Goal: Task Accomplishment & Management: Manage account settings

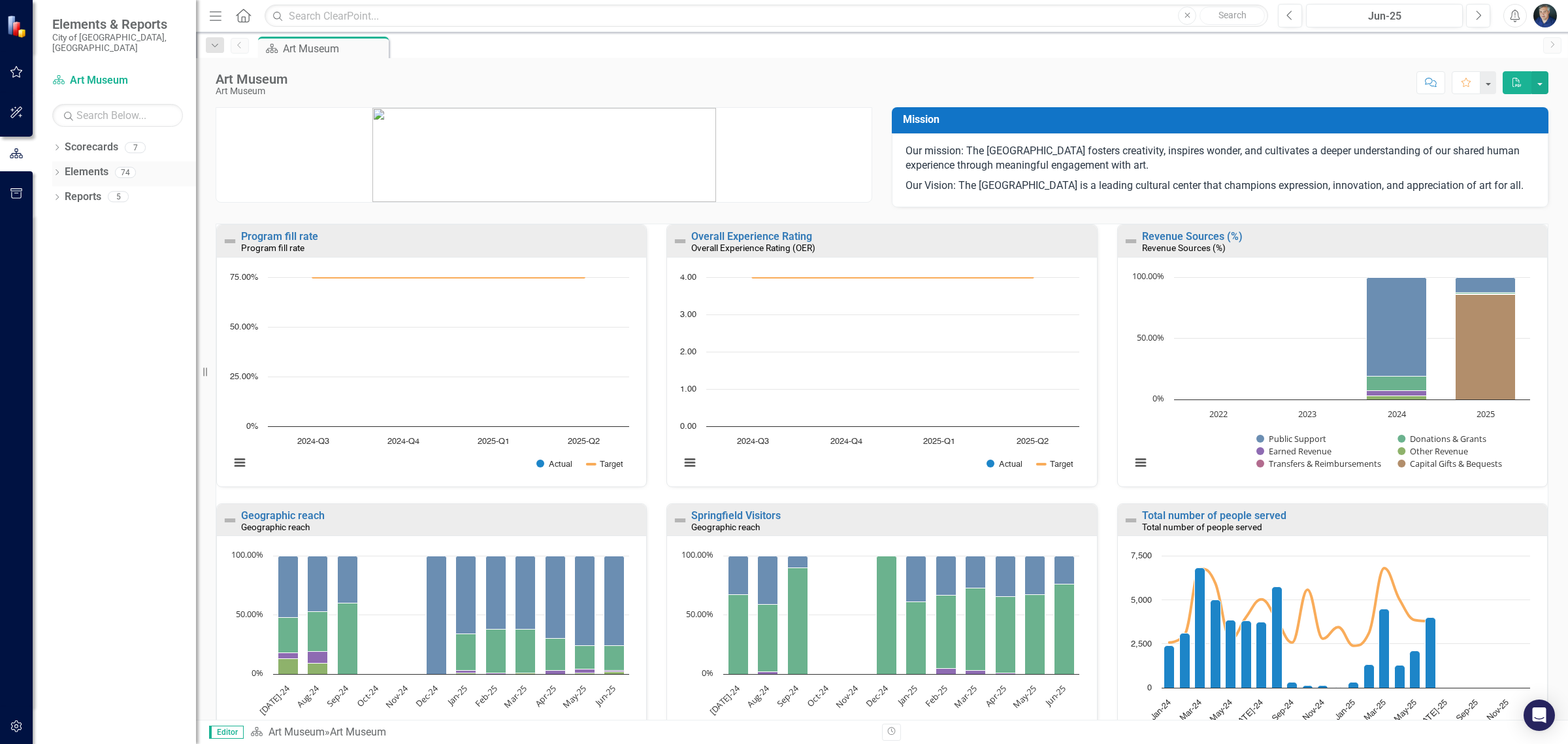
click at [105, 164] on link "Elements" at bounding box center [86, 171] width 44 height 15
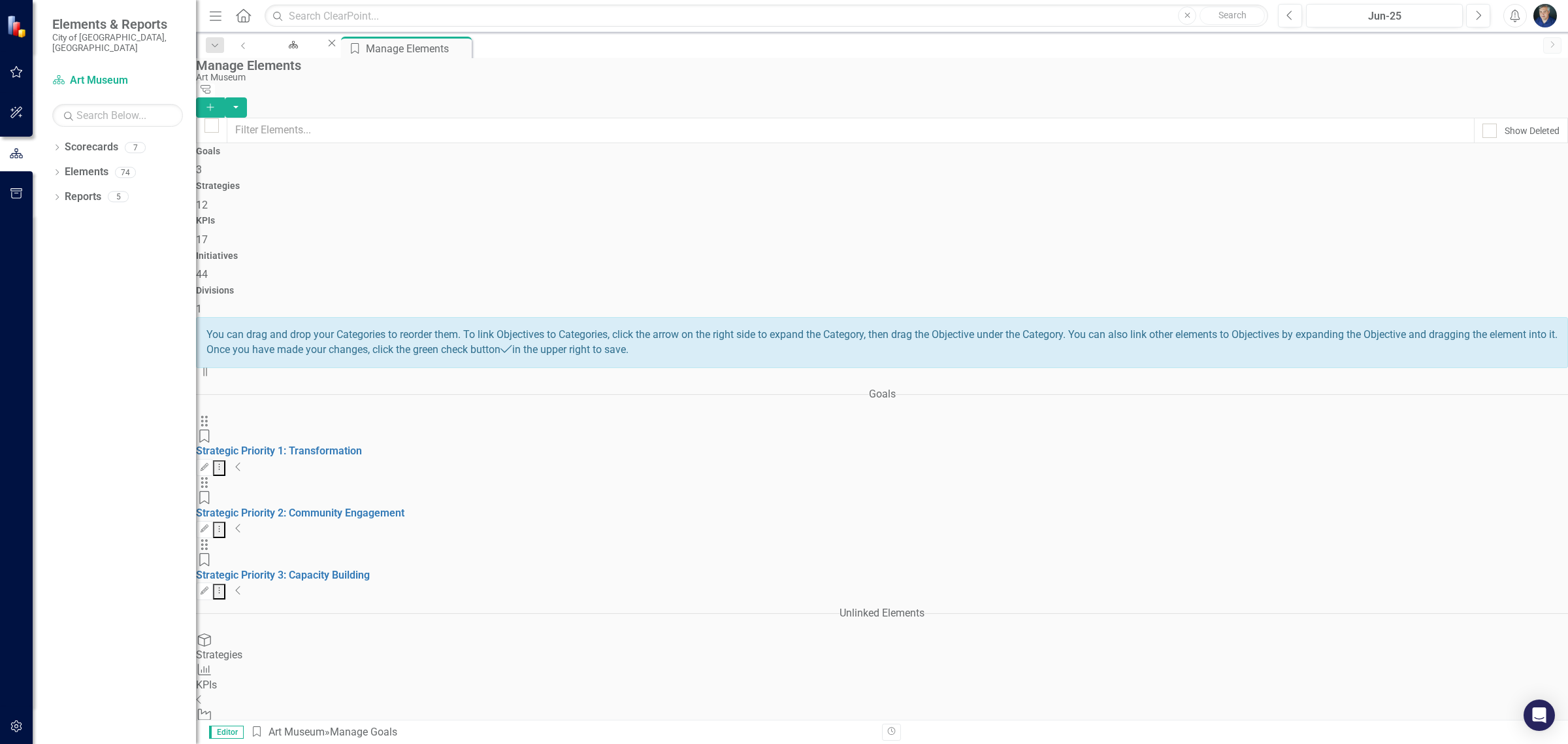
click at [240, 462] on icon at bounding box center [238, 466] width 4 height 9
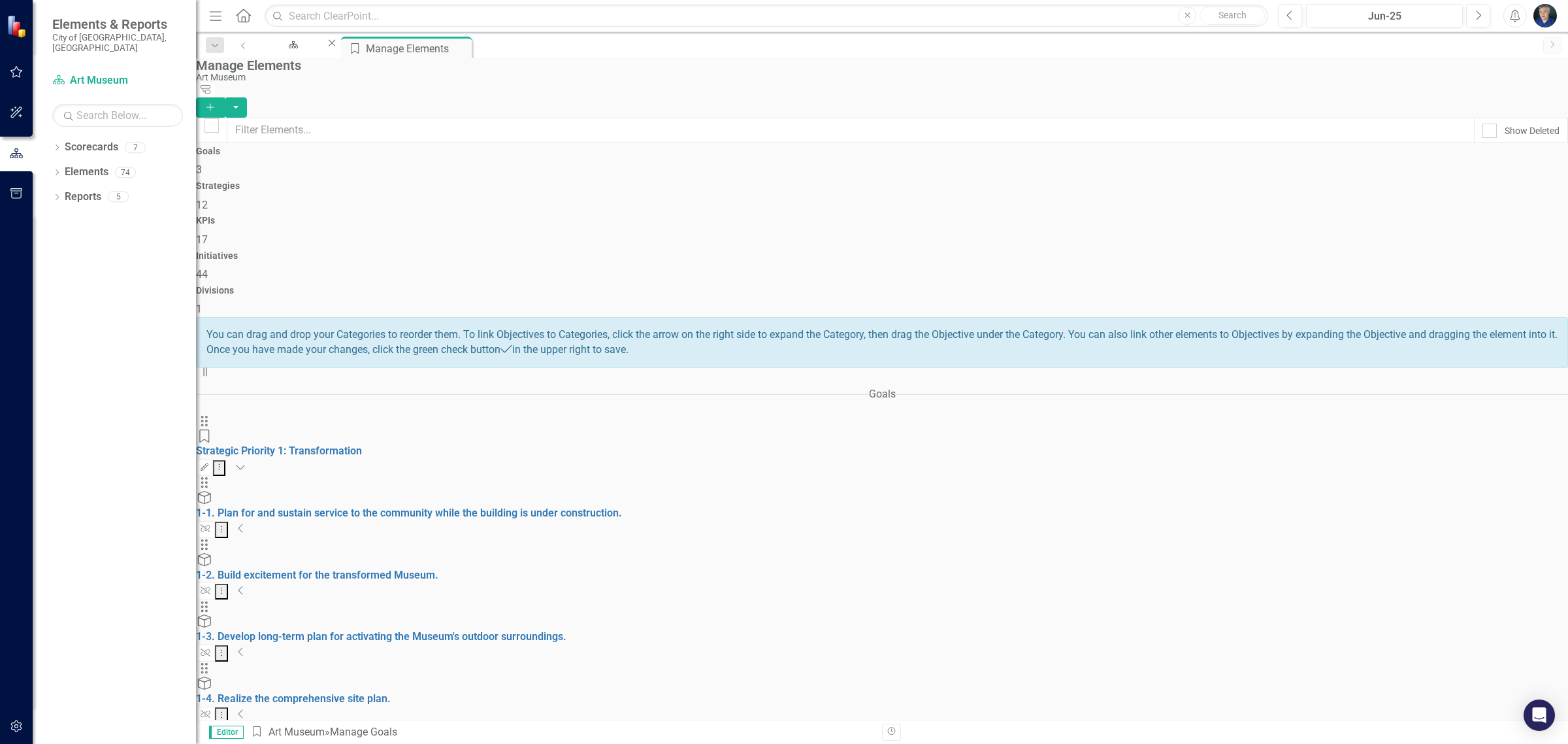
click at [245, 708] on icon "Collapse" at bounding box center [241, 714] width 7 height 10
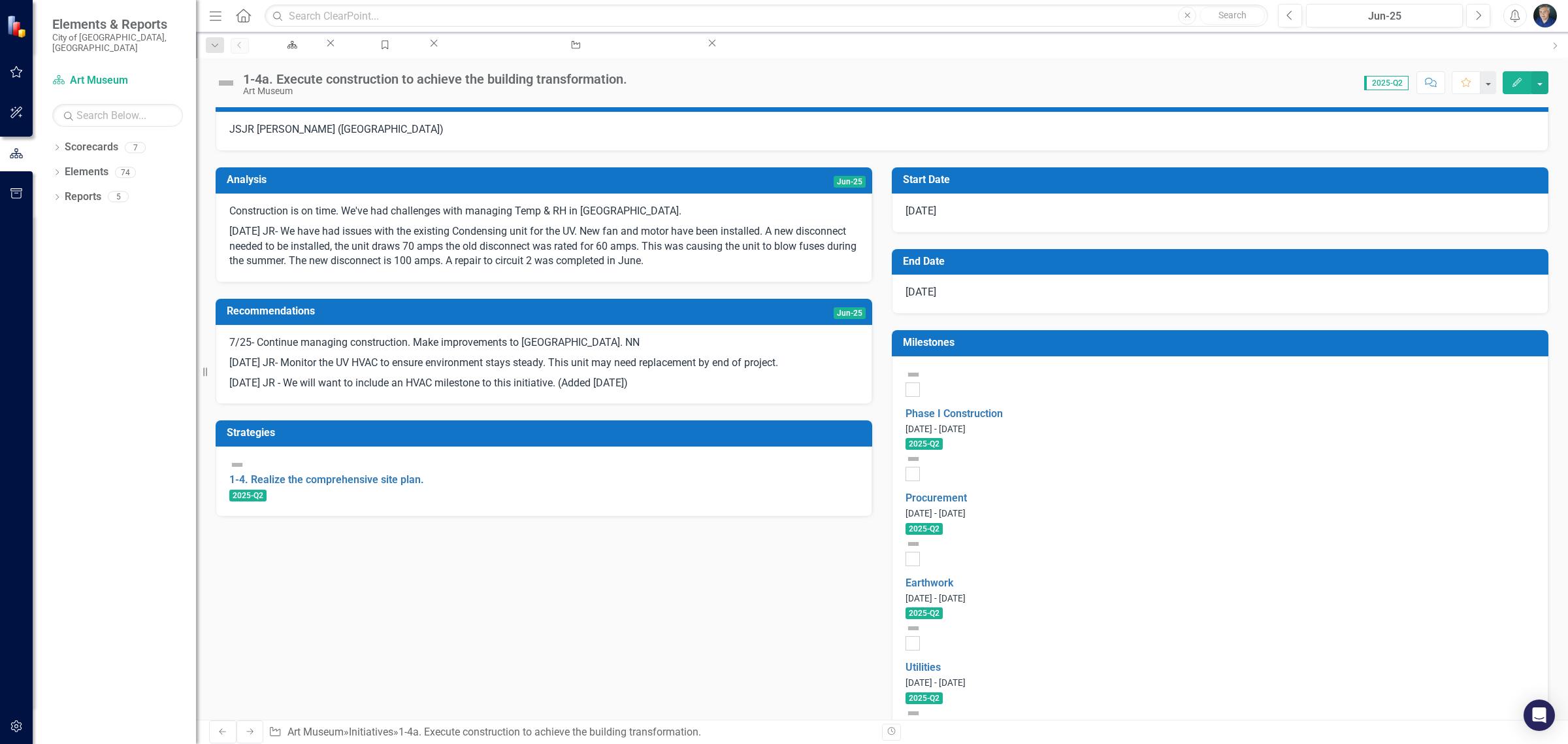
scroll to position [245, 0]
click at [1073, 334] on td "Milestones" at bounding box center [1223, 345] width 639 height 22
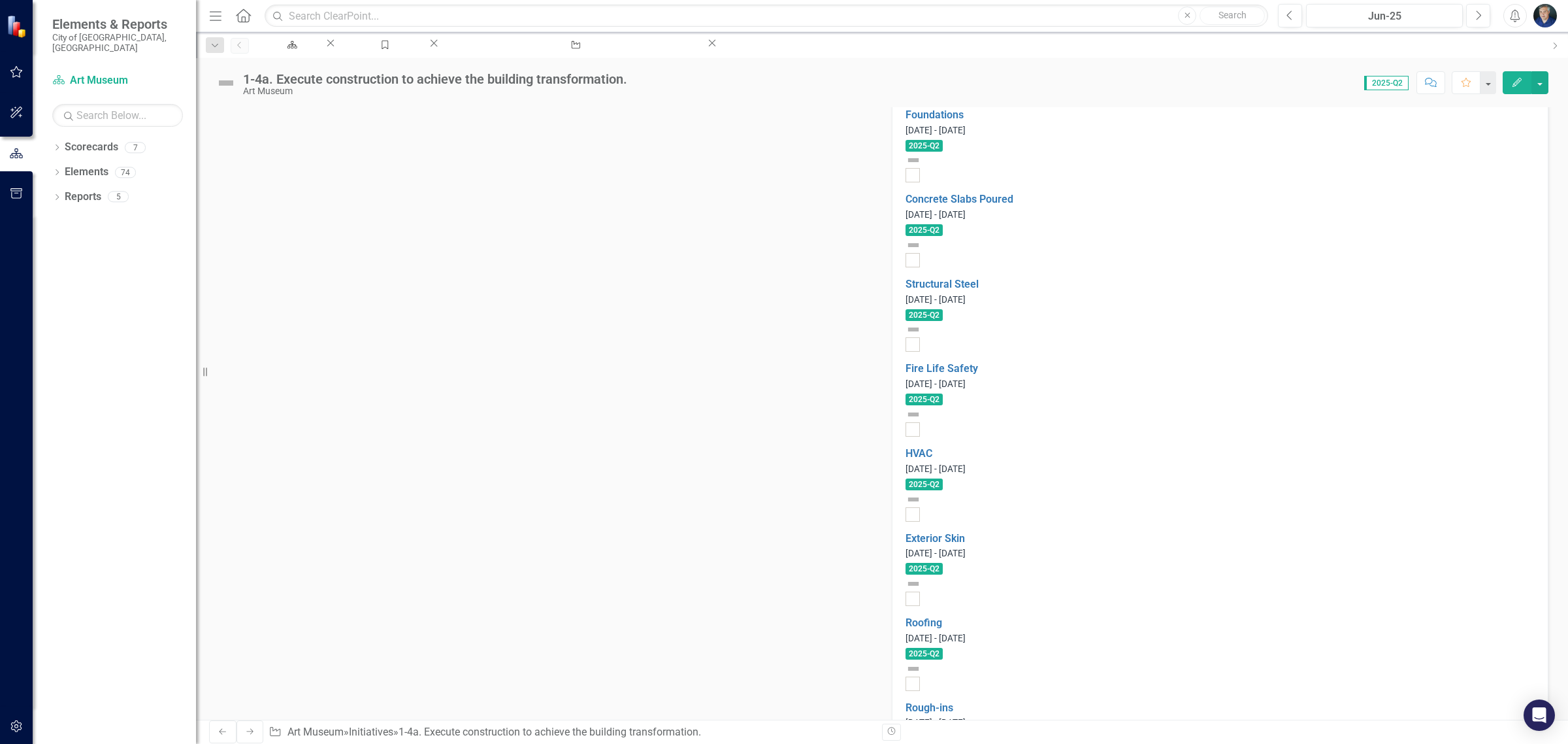
scroll to position [980, 0]
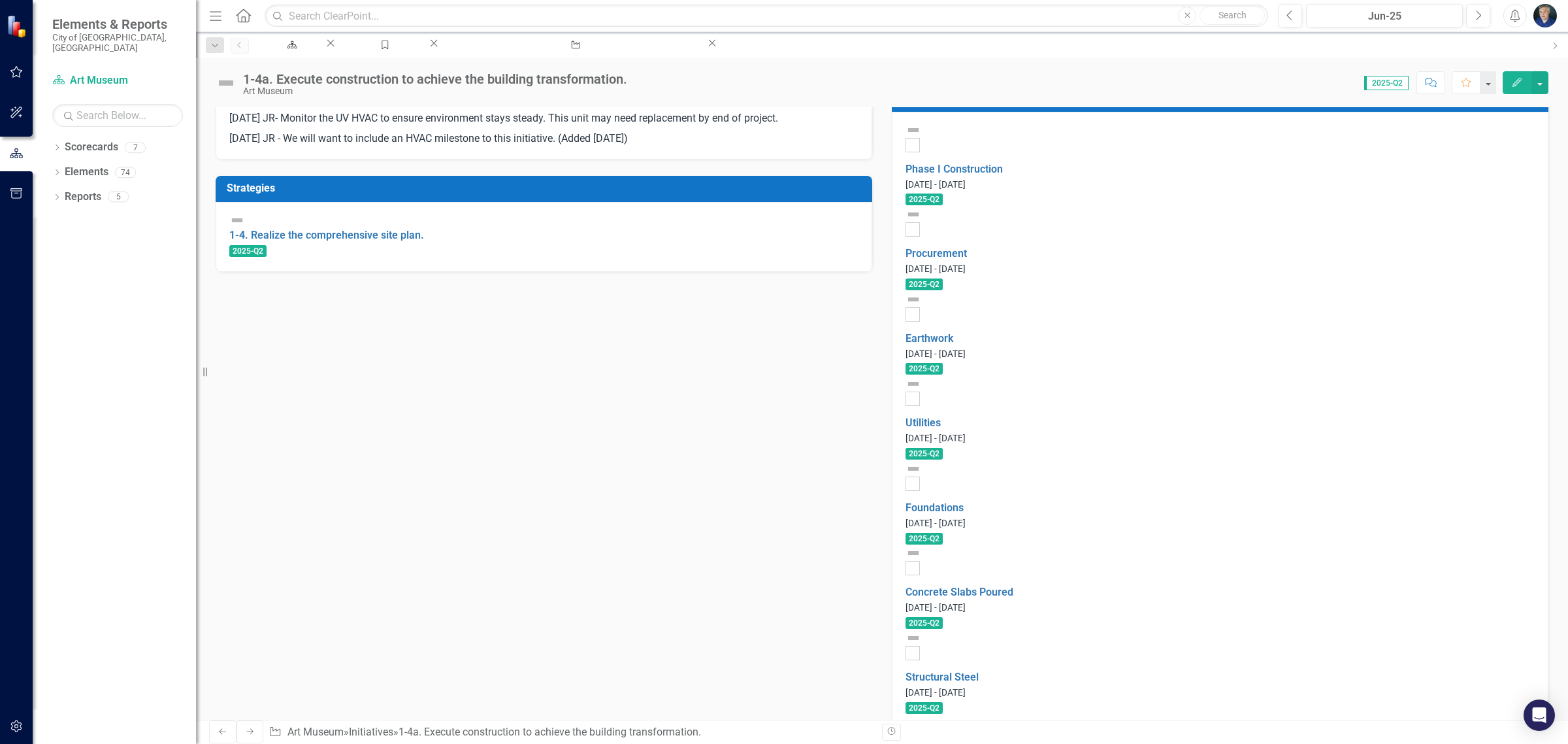
scroll to position [326, 0]
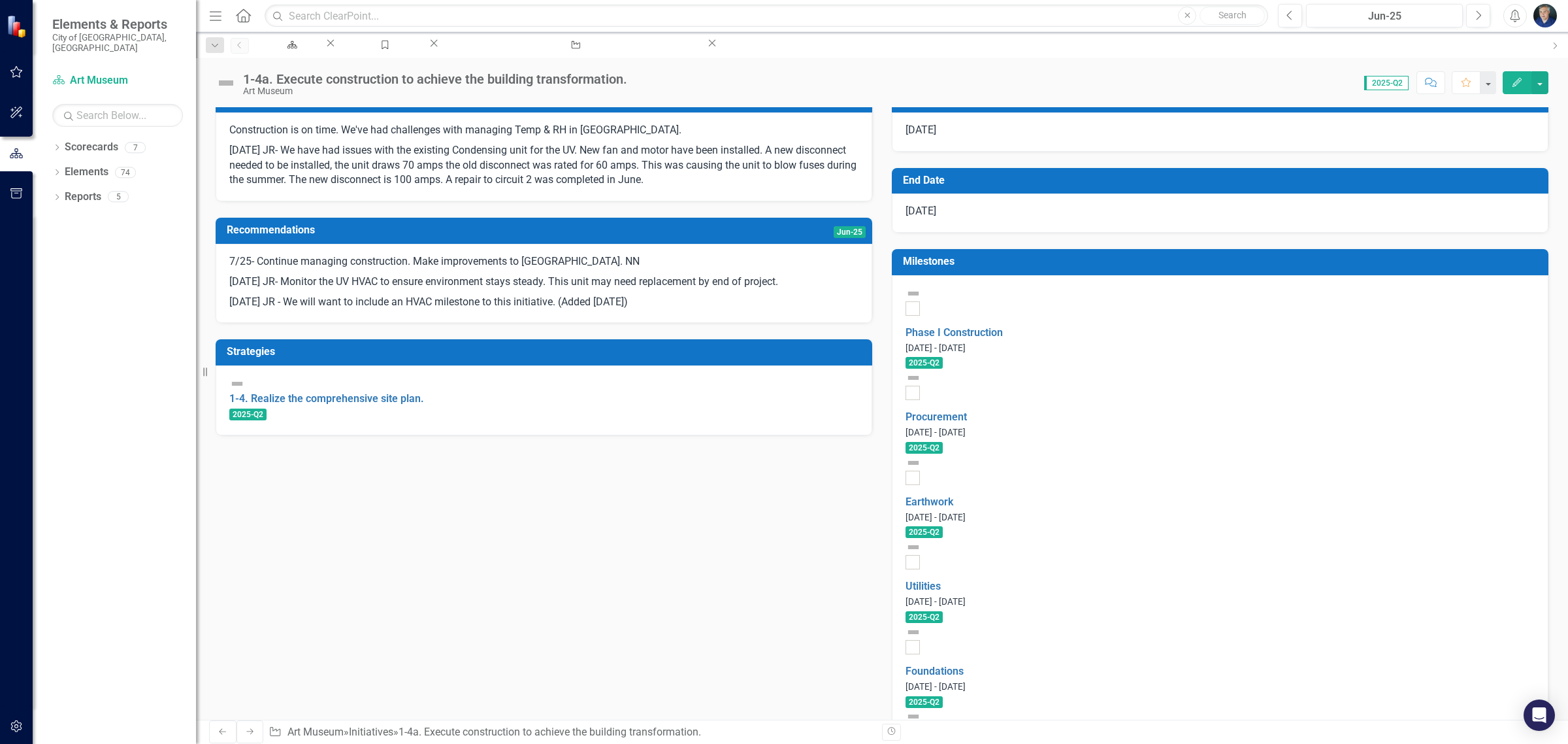
click at [1274, 256] on h3 "Milestones" at bounding box center [1223, 262] width 639 height 12
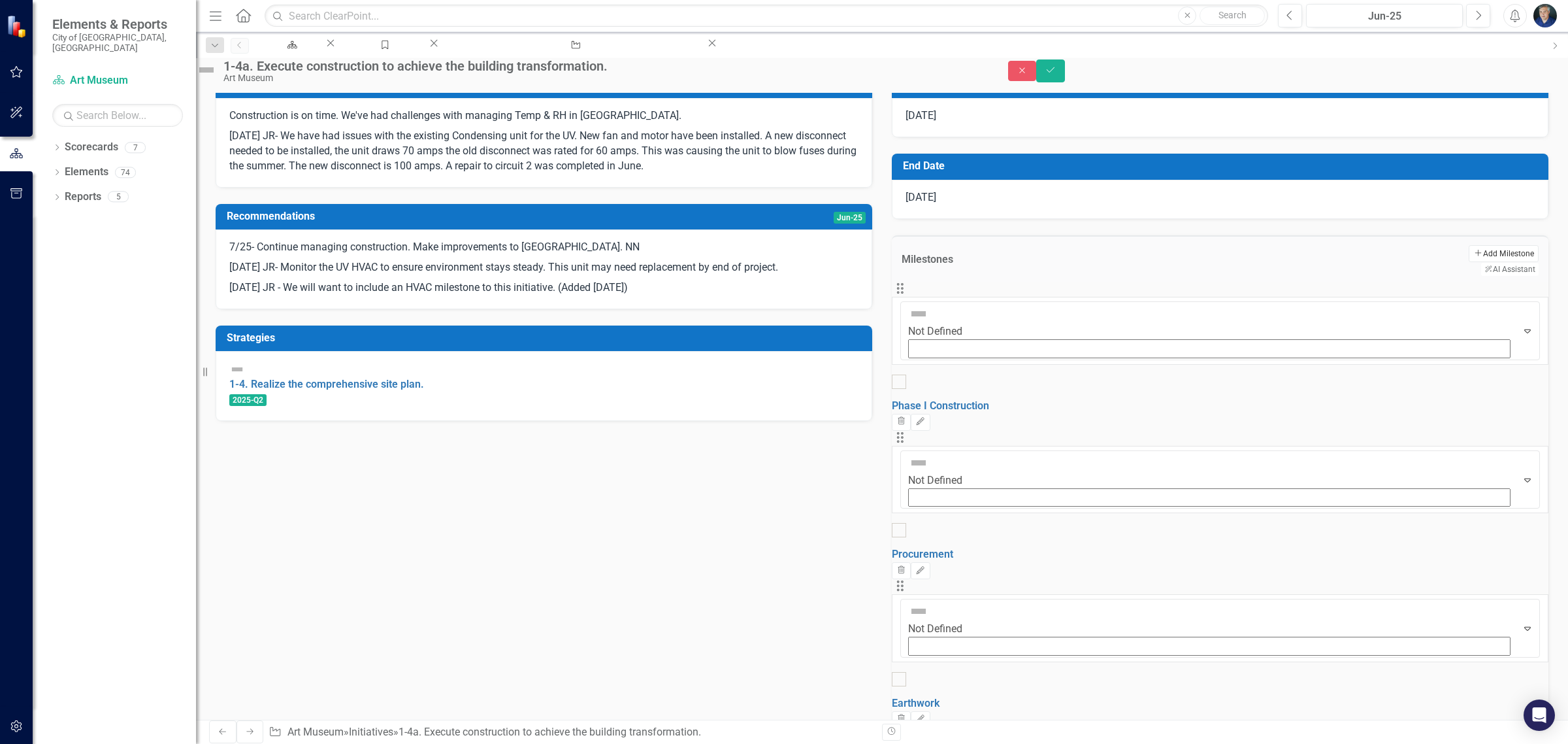
click at [1469, 245] on button "Add Add Milestone" at bounding box center [1504, 254] width 70 height 17
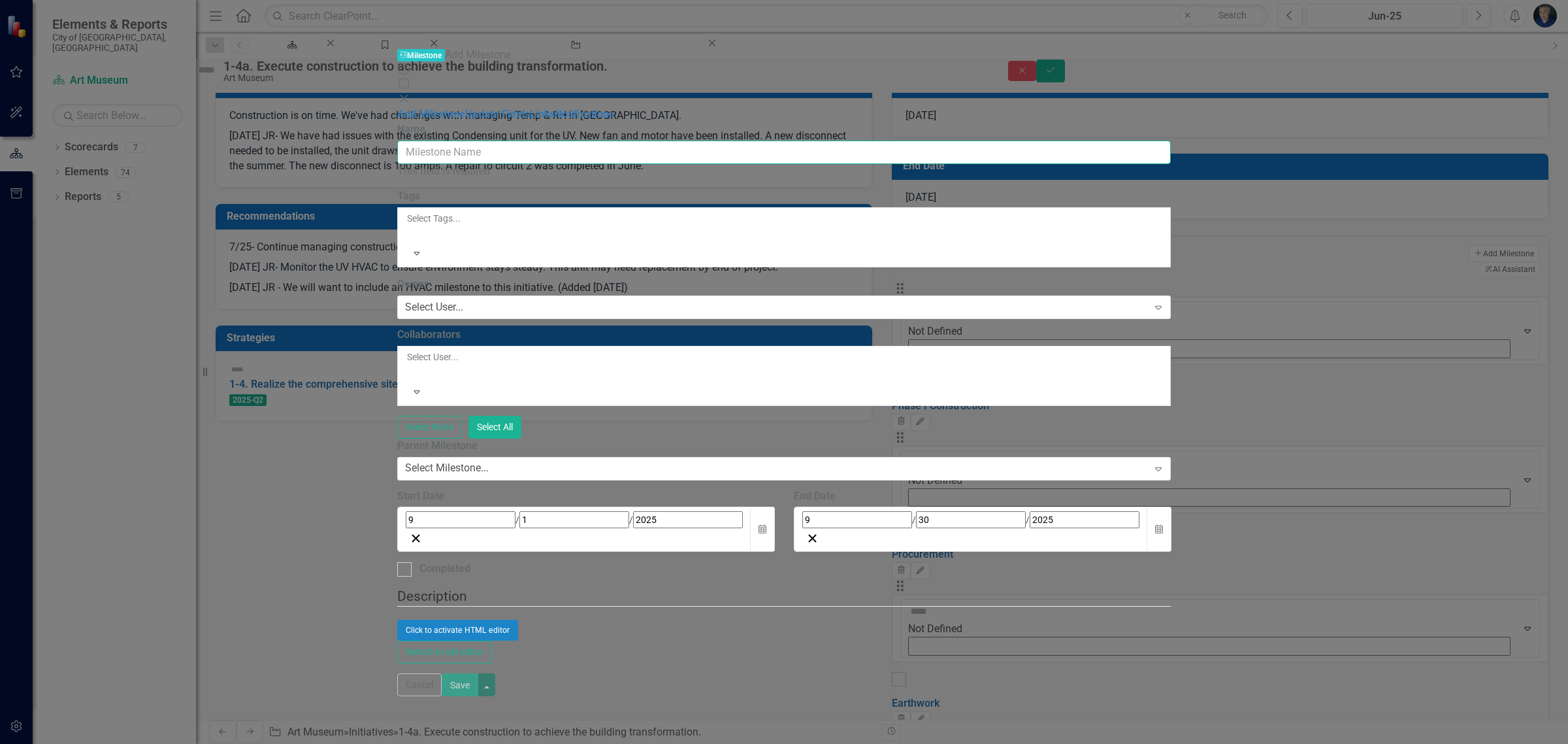
click at [824, 140] on input "Name" at bounding box center [785, 152] width 774 height 24
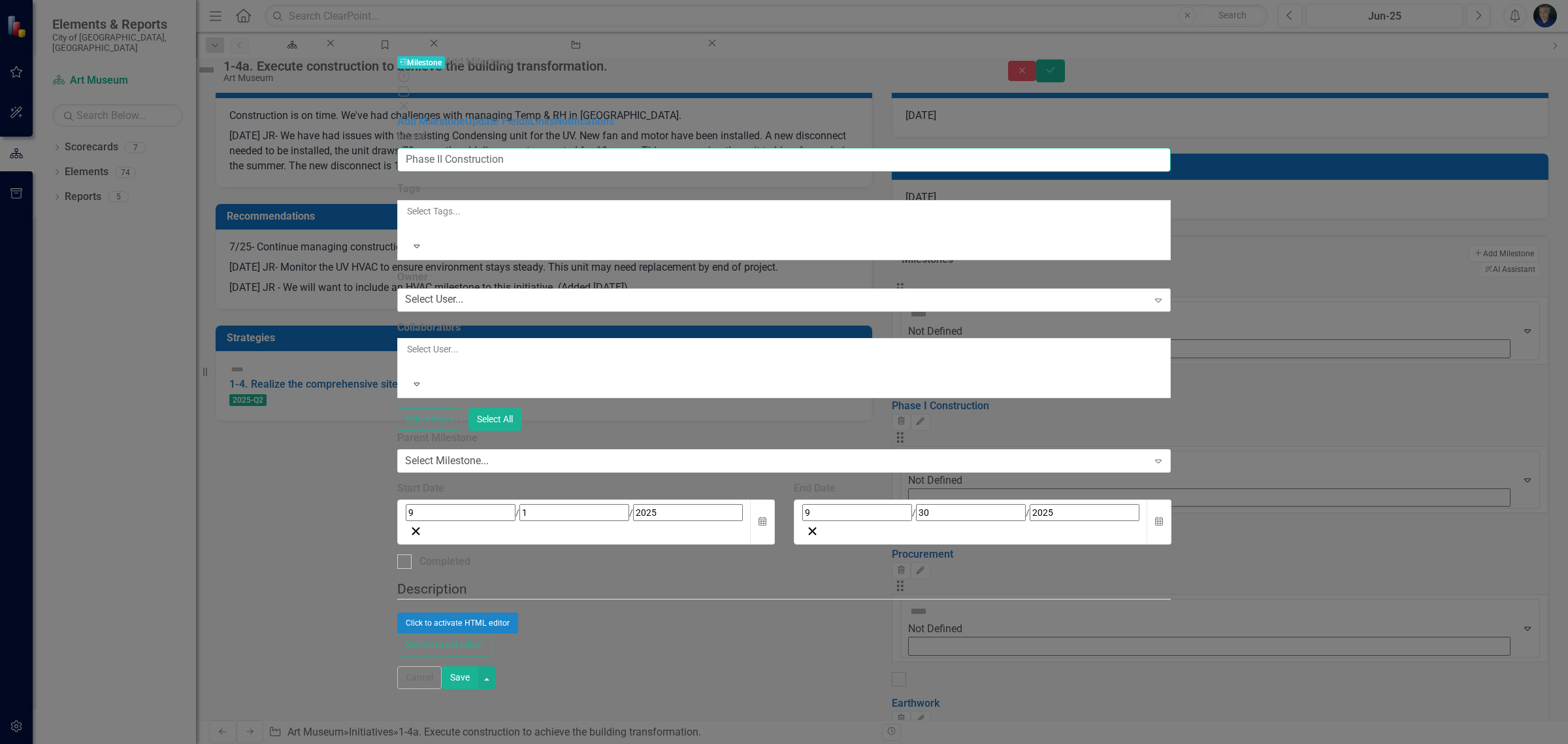
type input "Phase II Construction"
click at [463, 292] on div "Select User..." at bounding box center [434, 299] width 58 height 15
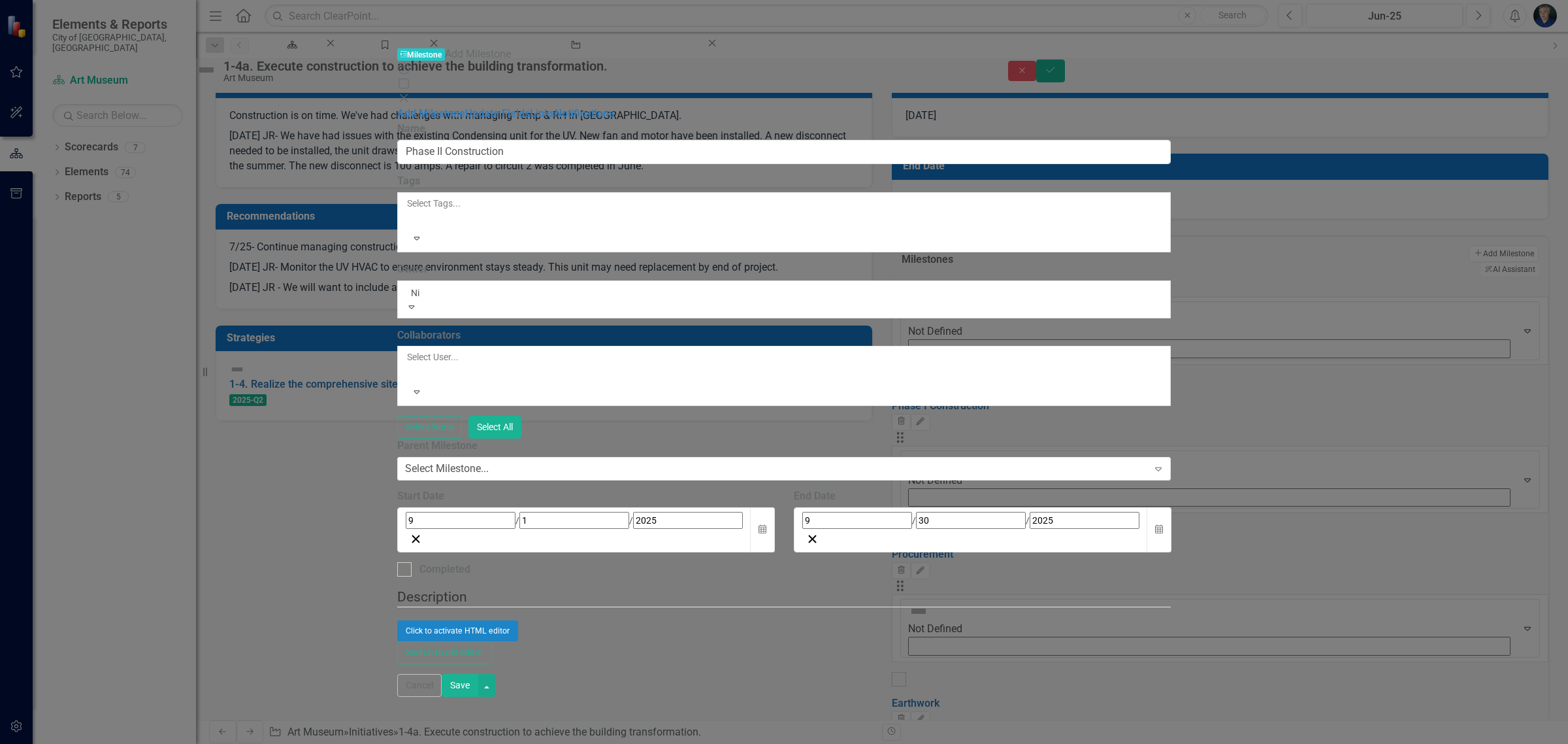
type input "Nic"
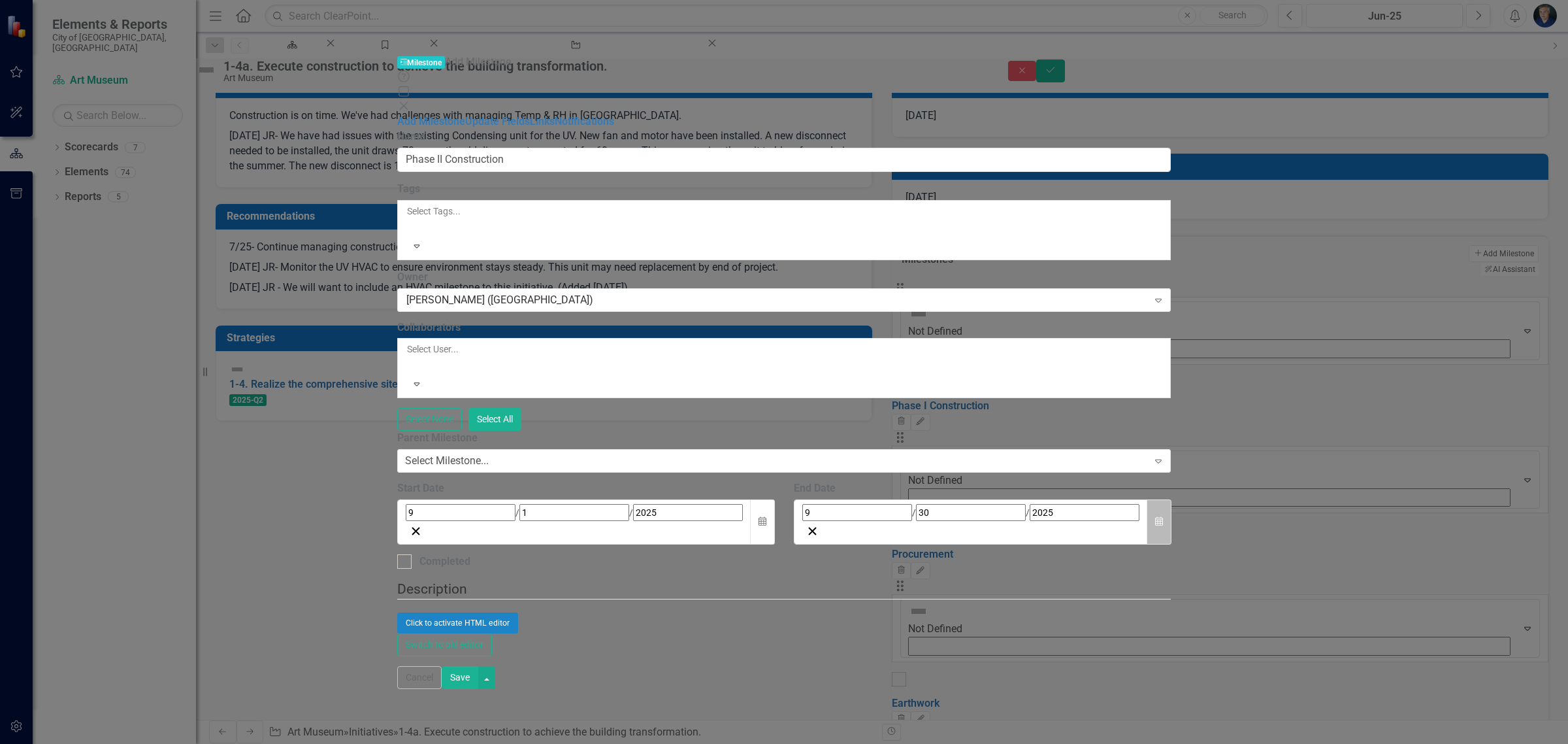
click at [1171, 499] on button "Calendar" at bounding box center [1159, 522] width 25 height 45
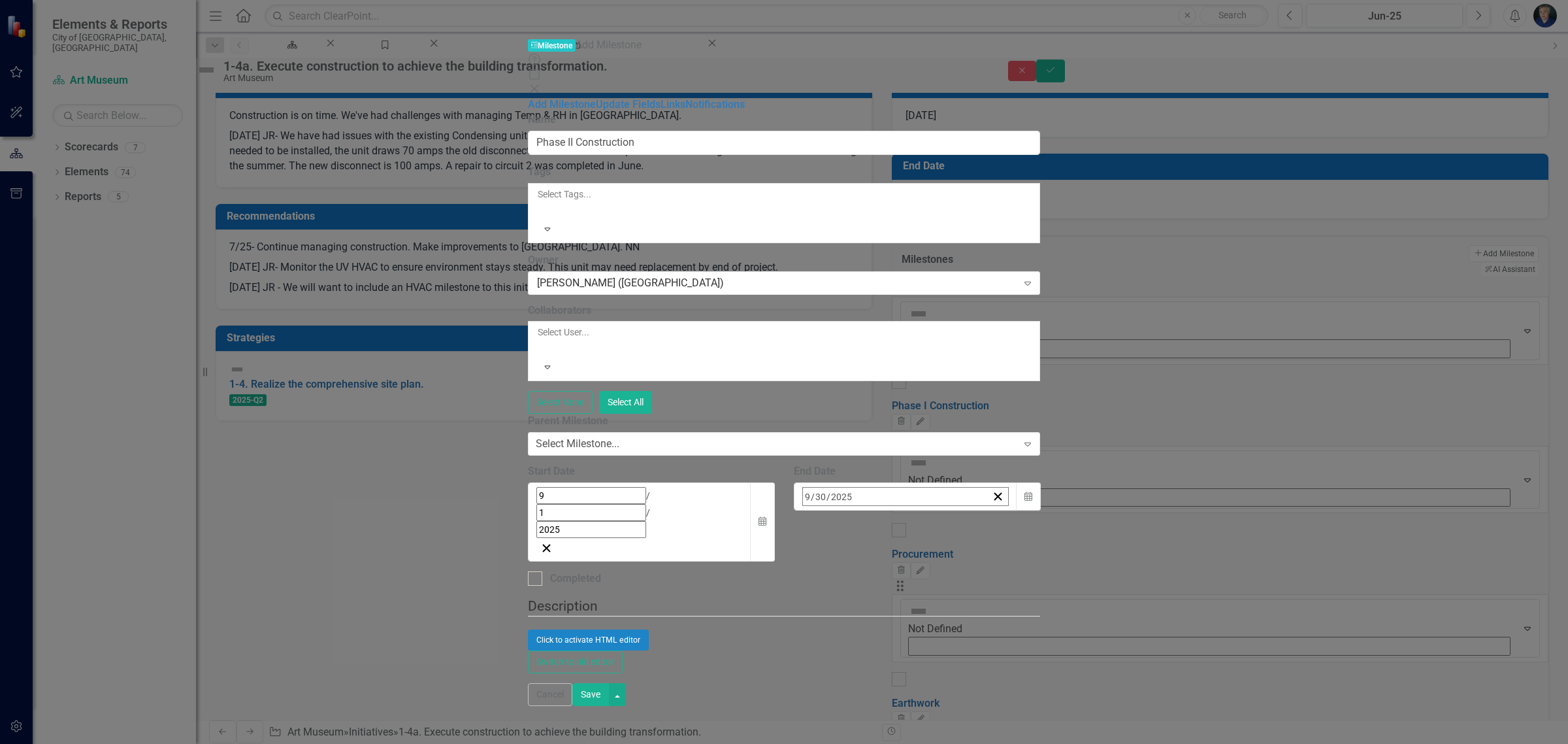
click at [923, 519] on span "[DATE]" at bounding box center [908, 524] width 29 height 10
click at [965, 510] on button "2025" at bounding box center [908, 524] width 112 height 29
click at [947, 642] on button "2028" at bounding box center [908, 666] width 76 height 47
click at [997, 566] on abbr "March" at bounding box center [984, 572] width 25 height 10
click at [925, 566] on button "1" at bounding box center [909, 577] width 33 height 23
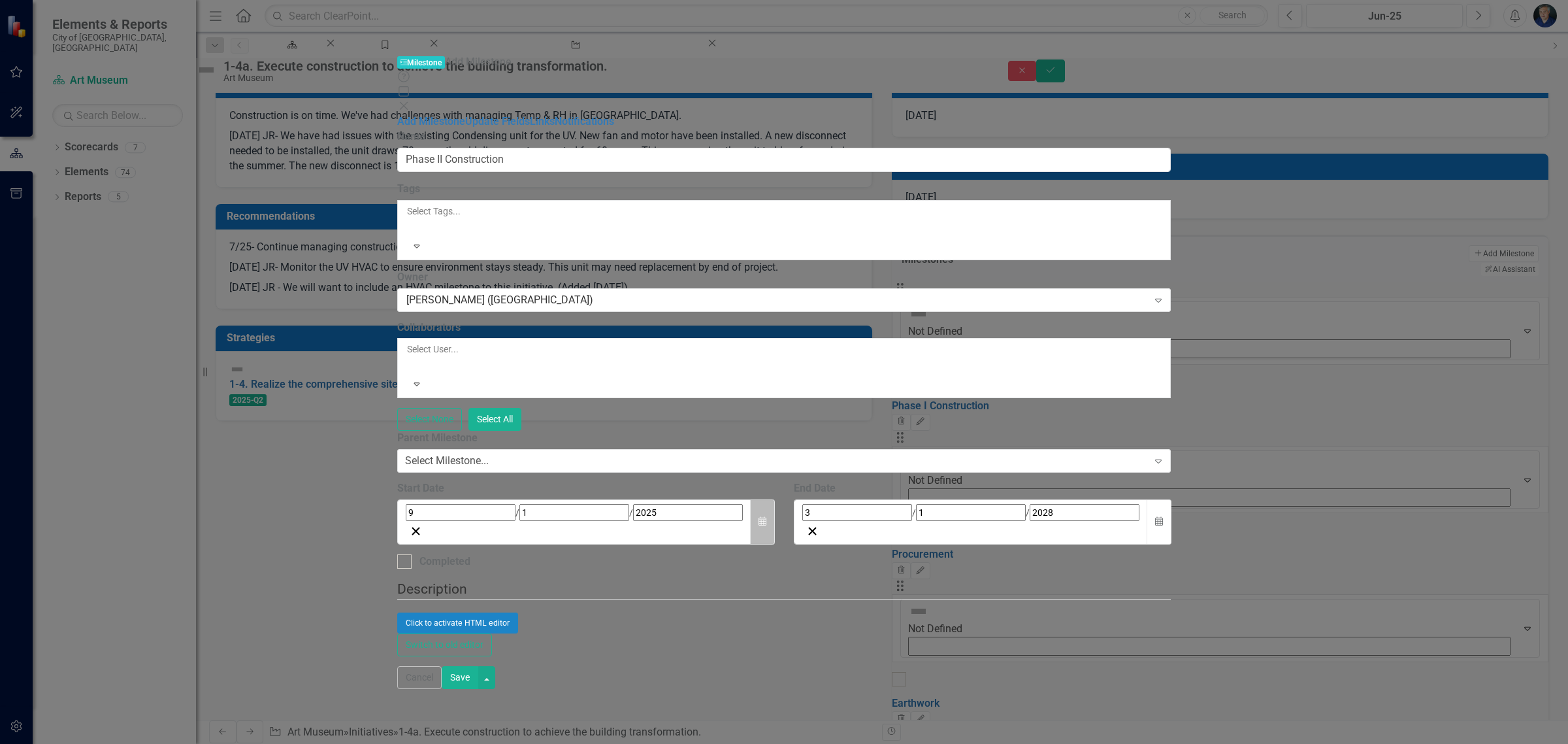
click at [775, 499] on button "Calendar" at bounding box center [762, 522] width 25 height 45
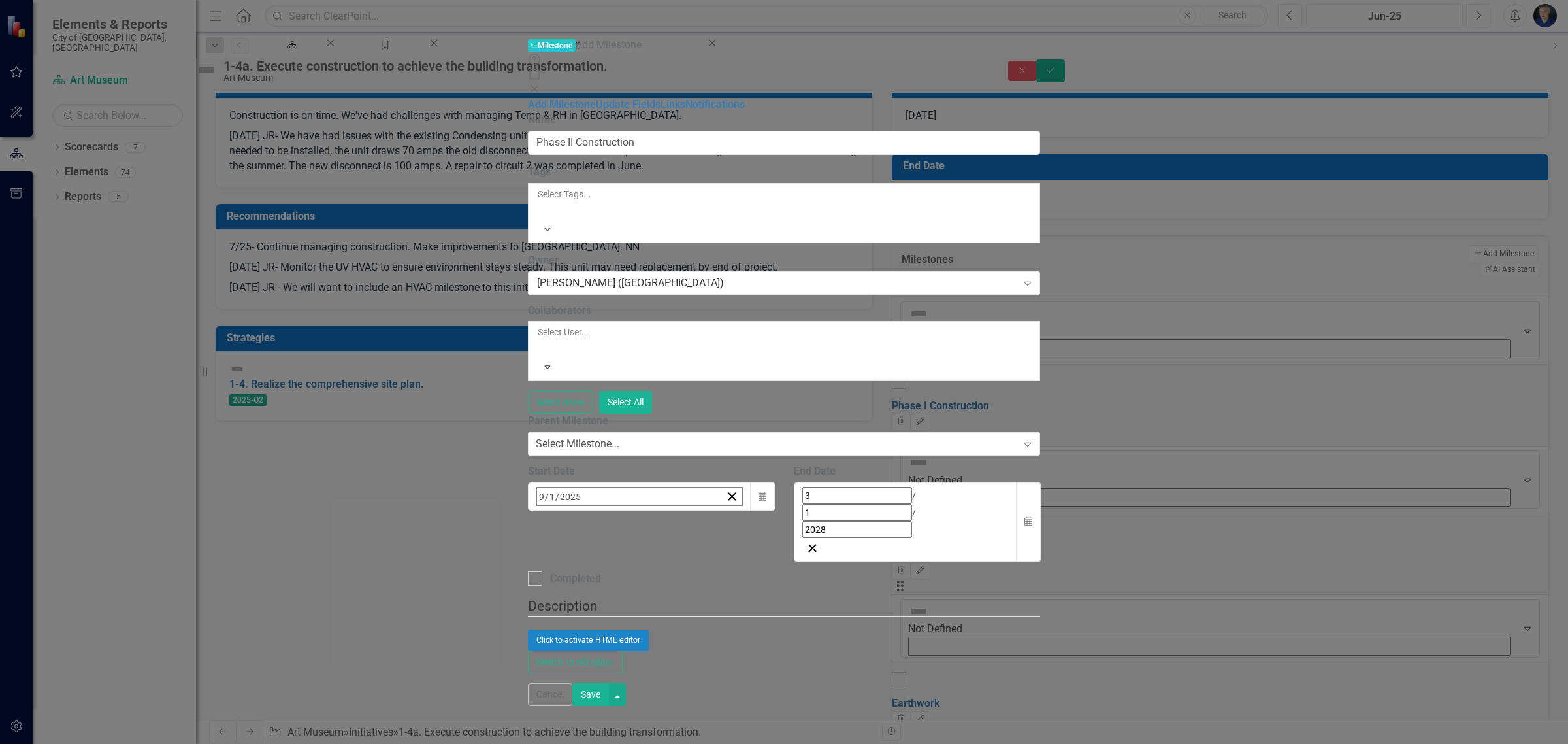
click at [699, 510] on button "[DATE]" at bounding box center [642, 524] width 112 height 29
click at [699, 510] on button "2025" at bounding box center [642, 524] width 112 height 29
click at [757, 595] on button "2026" at bounding box center [718, 619] width 76 height 47
click at [689, 510] on button "2026" at bounding box center [642, 524] width 112 height 29
click at [680, 548] on button "2022" at bounding box center [642, 572] width 76 height 47
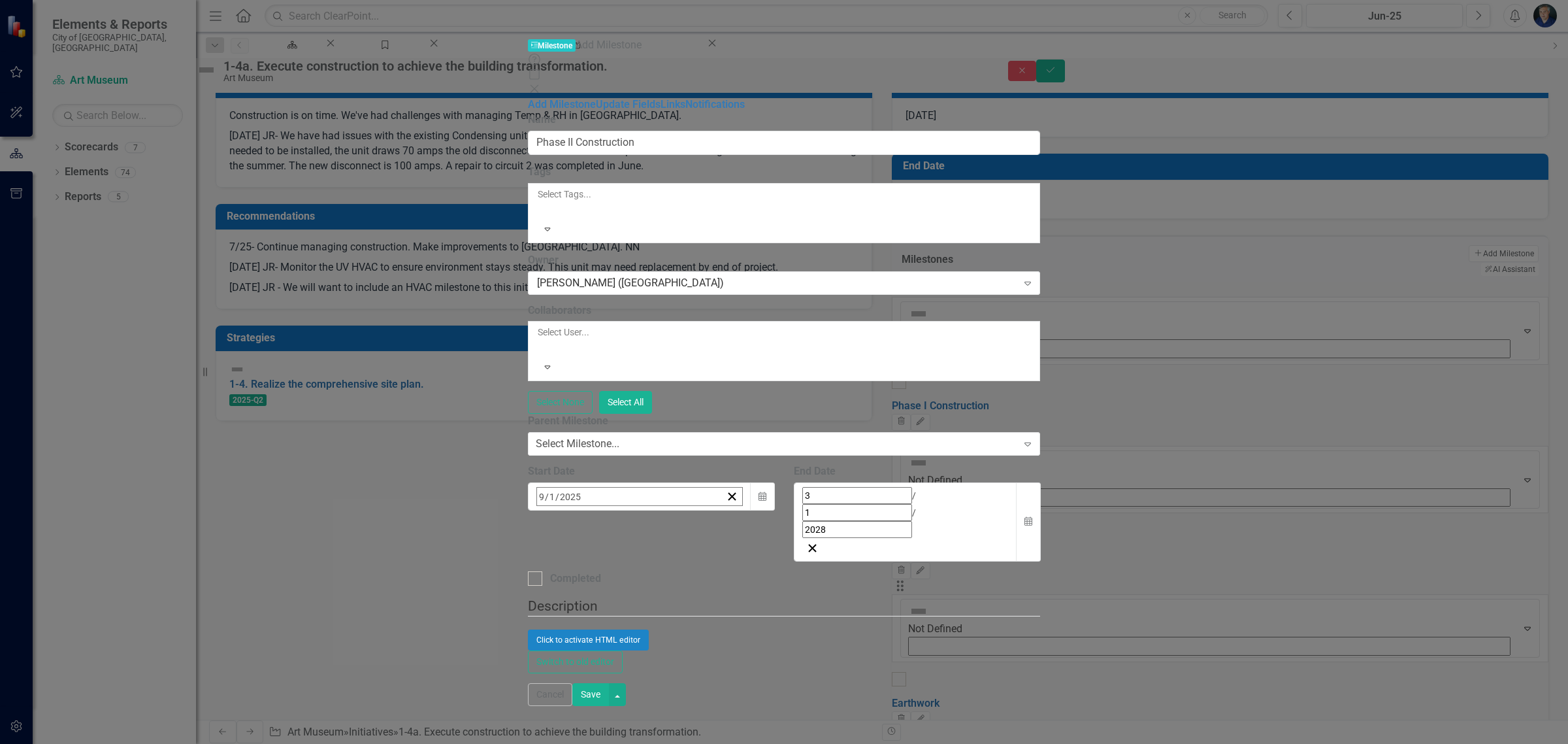
click at [680, 548] on button "February" at bounding box center [642, 572] width 76 height 47
click at [699, 510] on button "[DATE]" at bounding box center [642, 524] width 112 height 29
click at [653, 519] on span "2022" at bounding box center [642, 524] width 20 height 10
click at [680, 595] on button "2025" at bounding box center [642, 619] width 76 height 47
click at [605, 689] on button "October" at bounding box center [566, 713] width 76 height 47
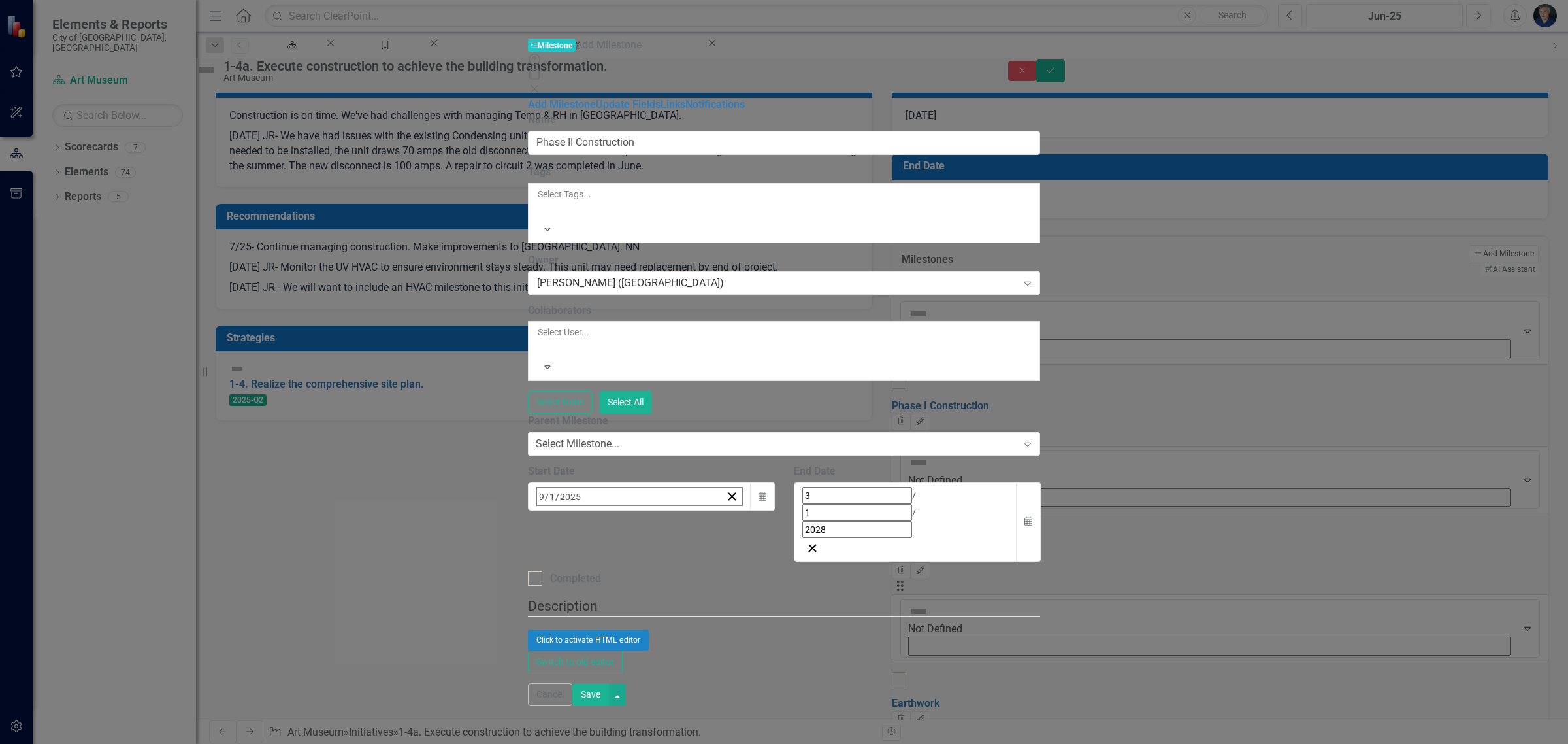
click at [648, 642] on abbr "22" at bounding box center [643, 647] width 10 height 10
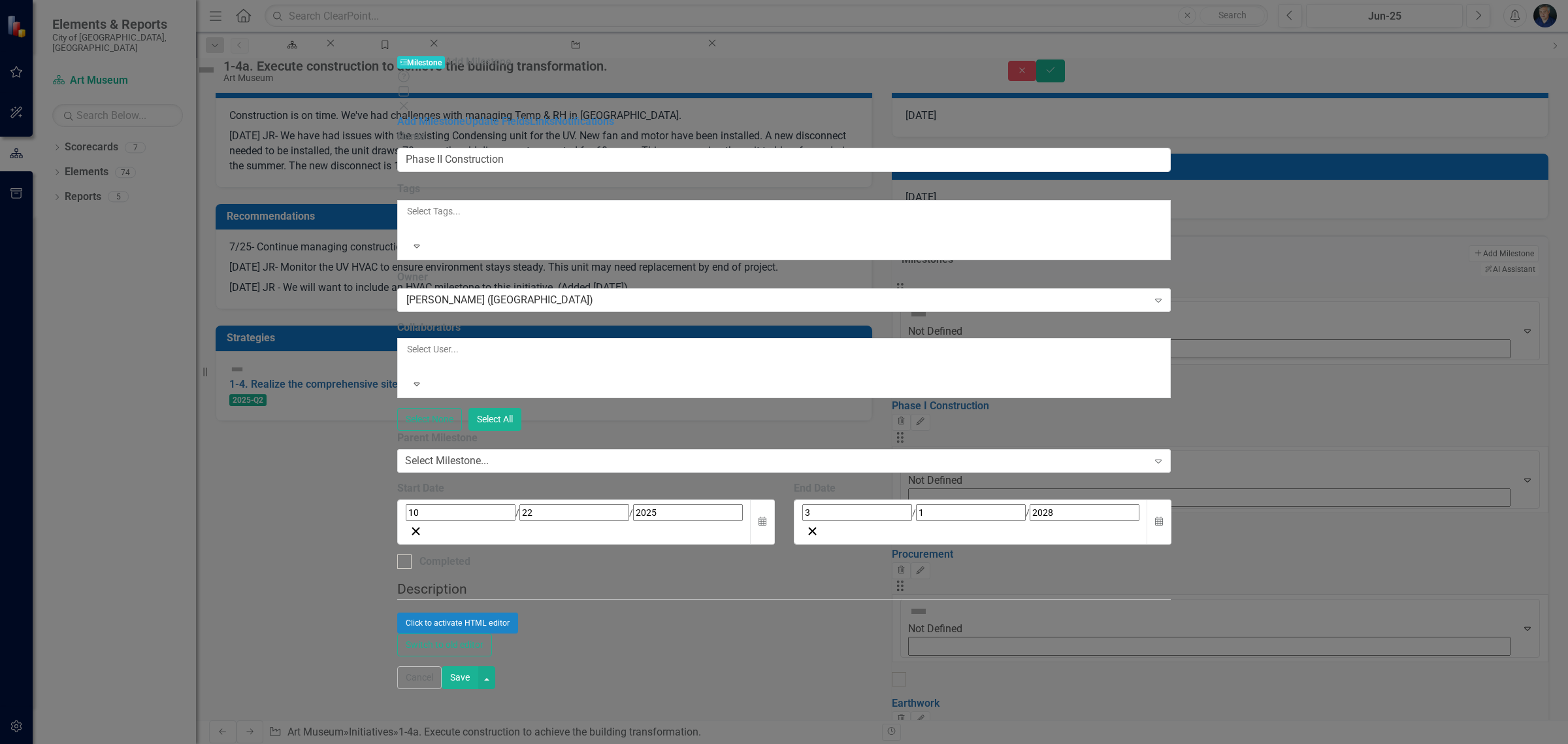
click at [479, 688] on button "Save" at bounding box center [460, 677] width 37 height 23
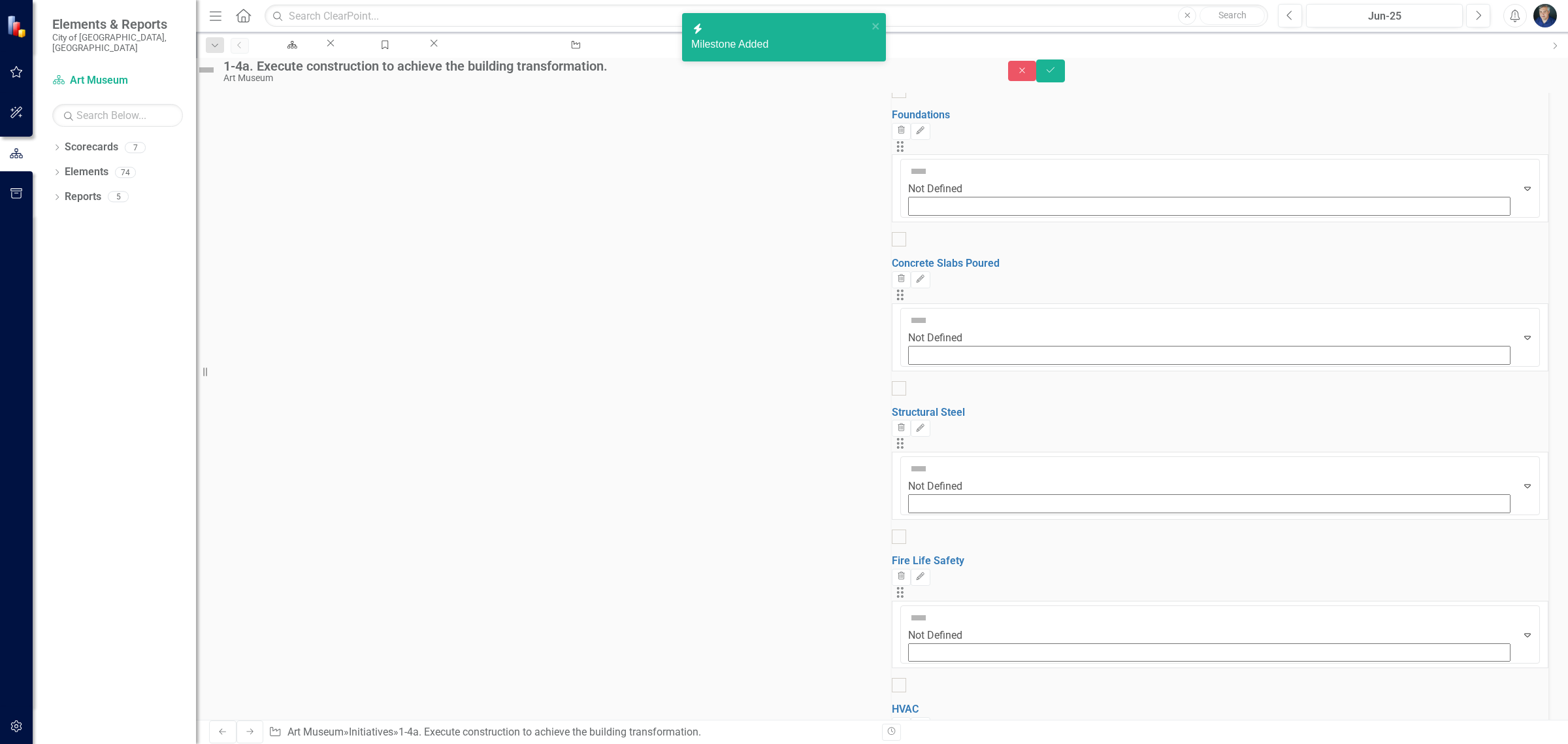
scroll to position [1225, 0]
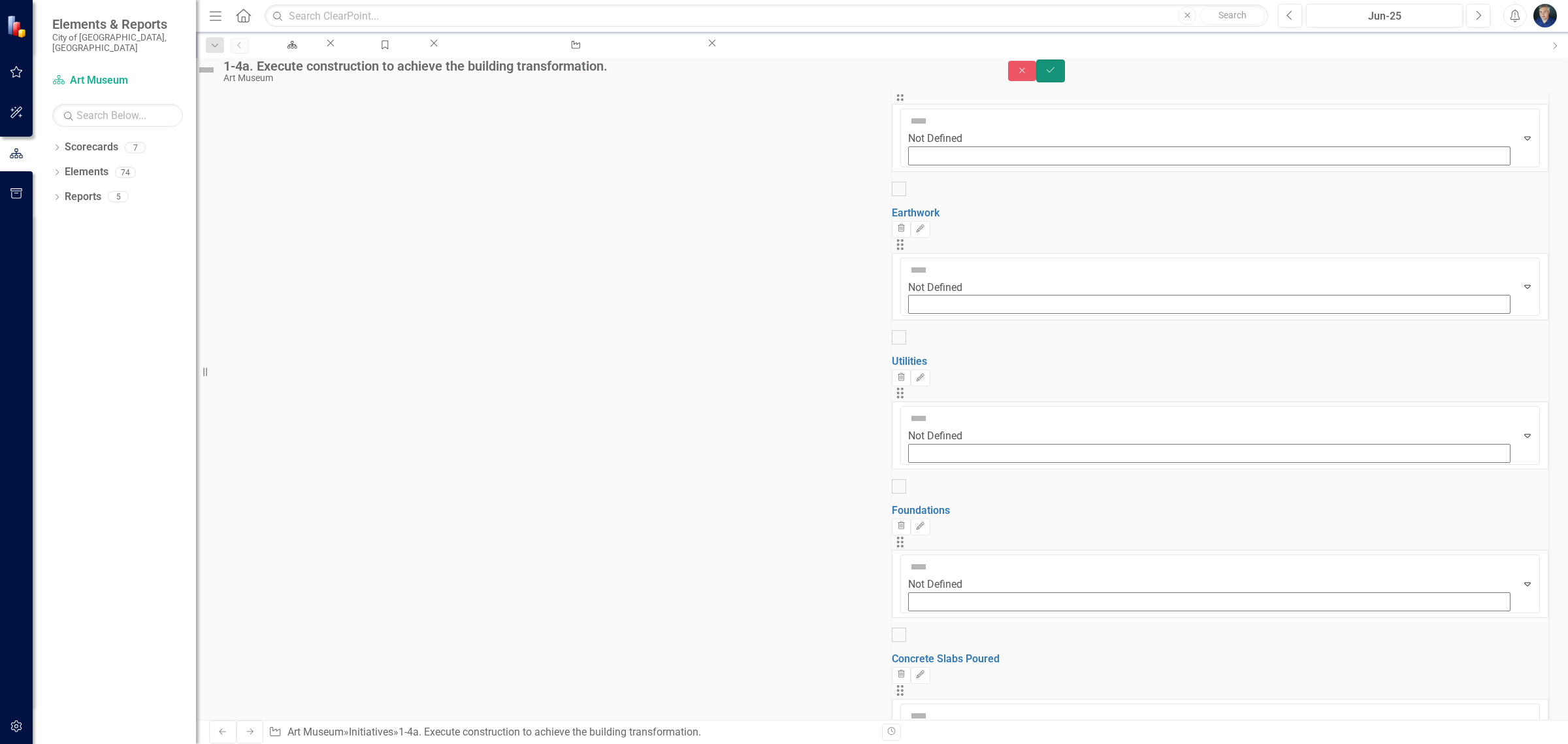
click at [1056, 75] on icon "Save" at bounding box center [1051, 70] width 12 height 10
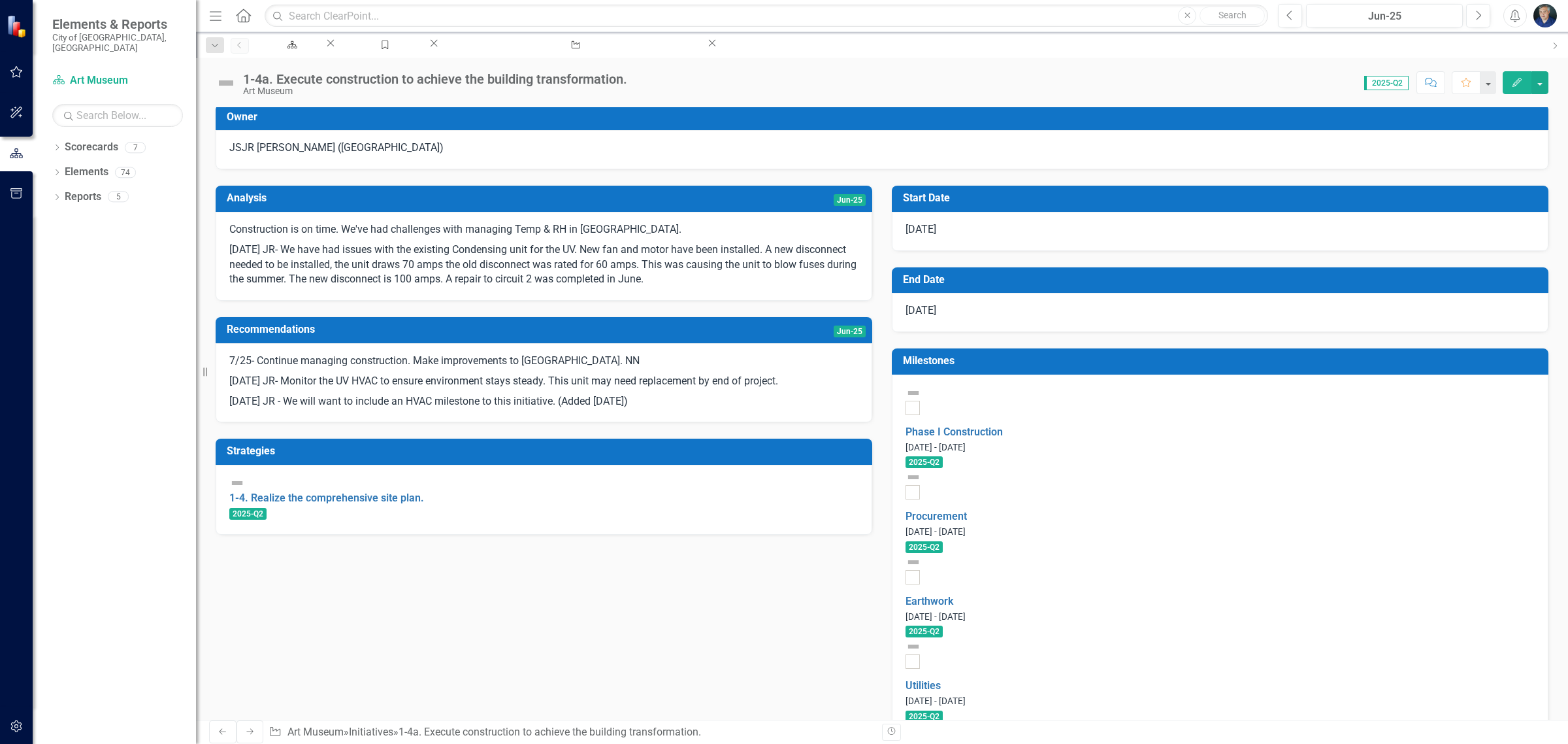
scroll to position [245, 0]
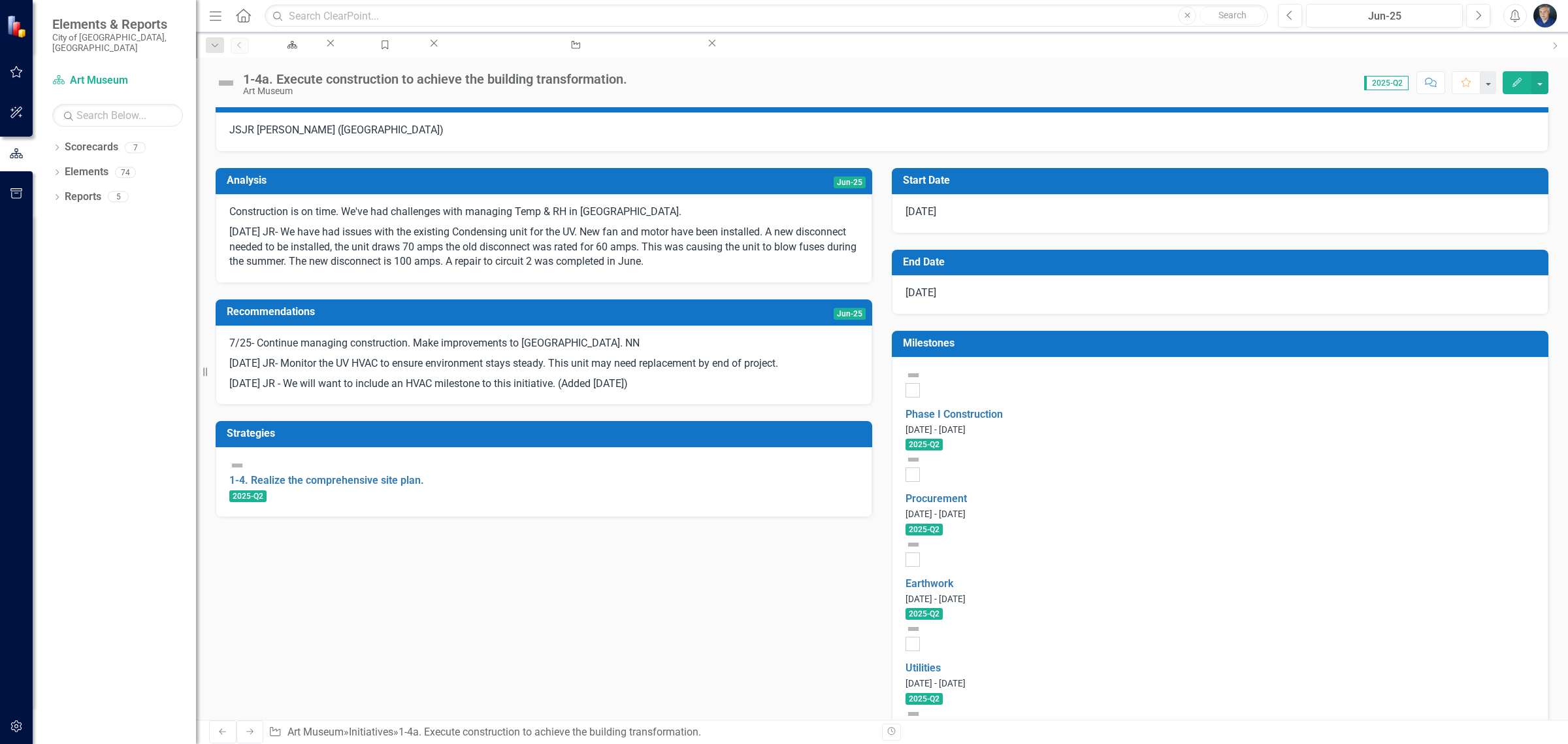
click at [1189, 337] on h3 "Milestones" at bounding box center [1223, 343] width 639 height 12
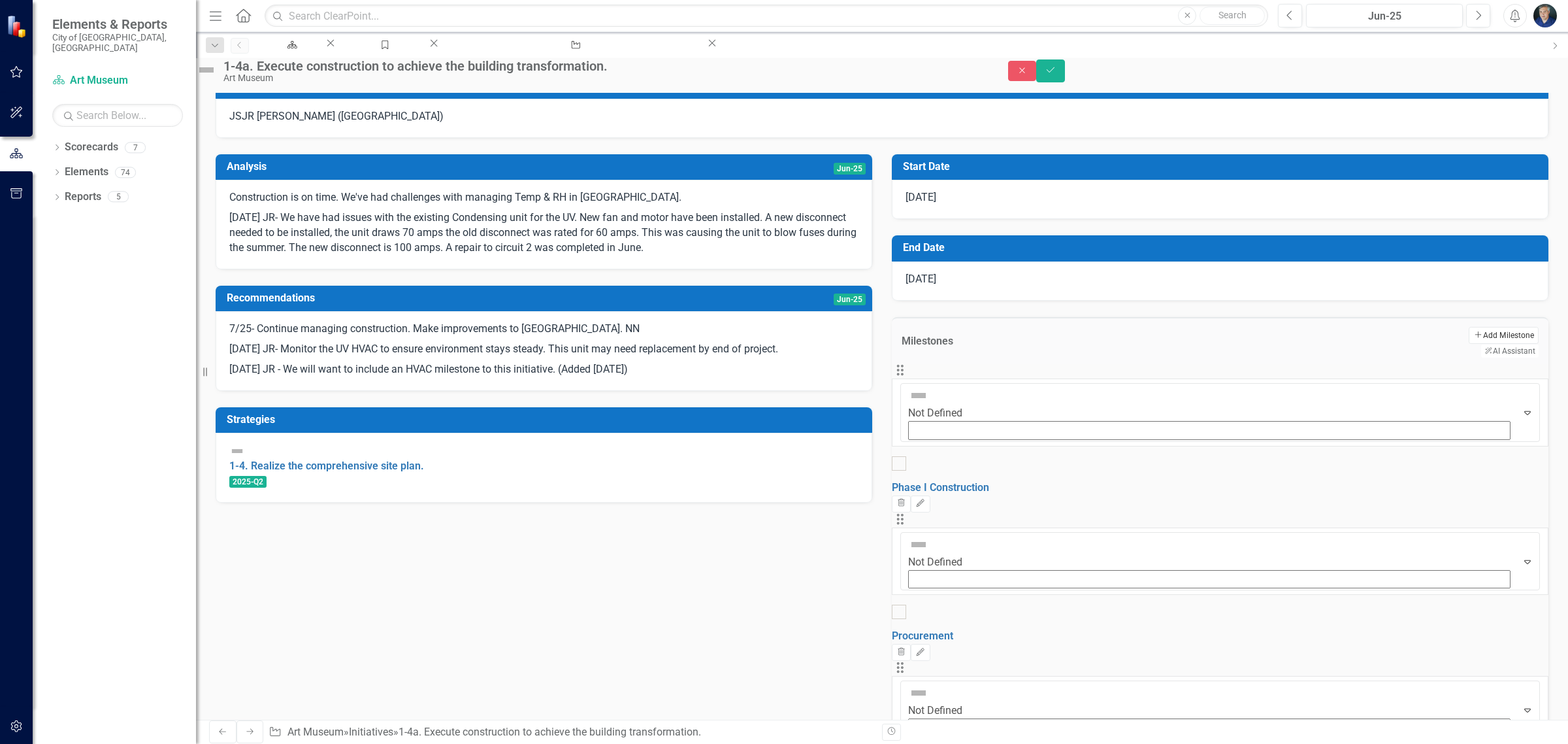
click at [1469, 326] on button "Add Add Milestone" at bounding box center [1504, 335] width 70 height 17
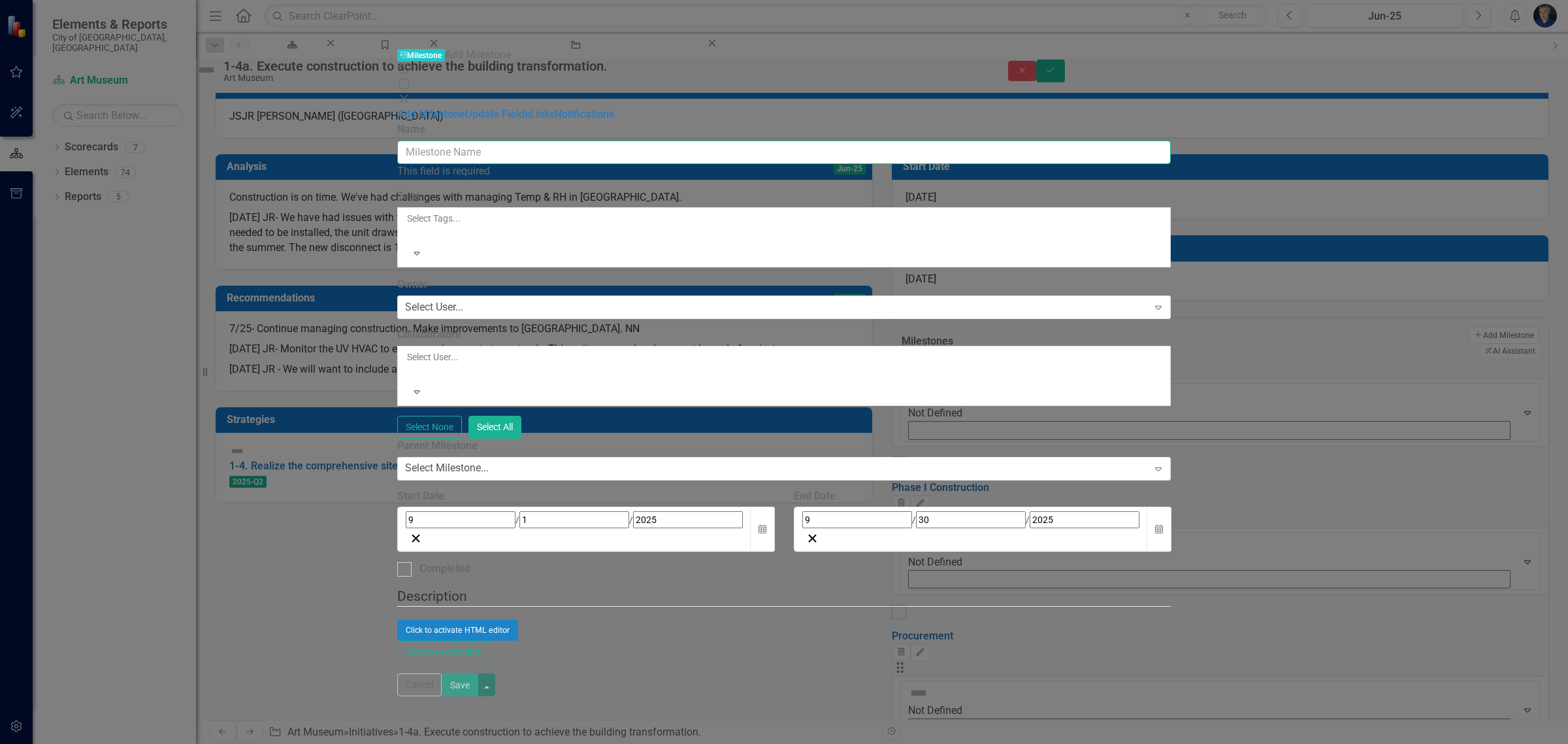
click at [699, 140] on input "Name" at bounding box center [785, 152] width 774 height 24
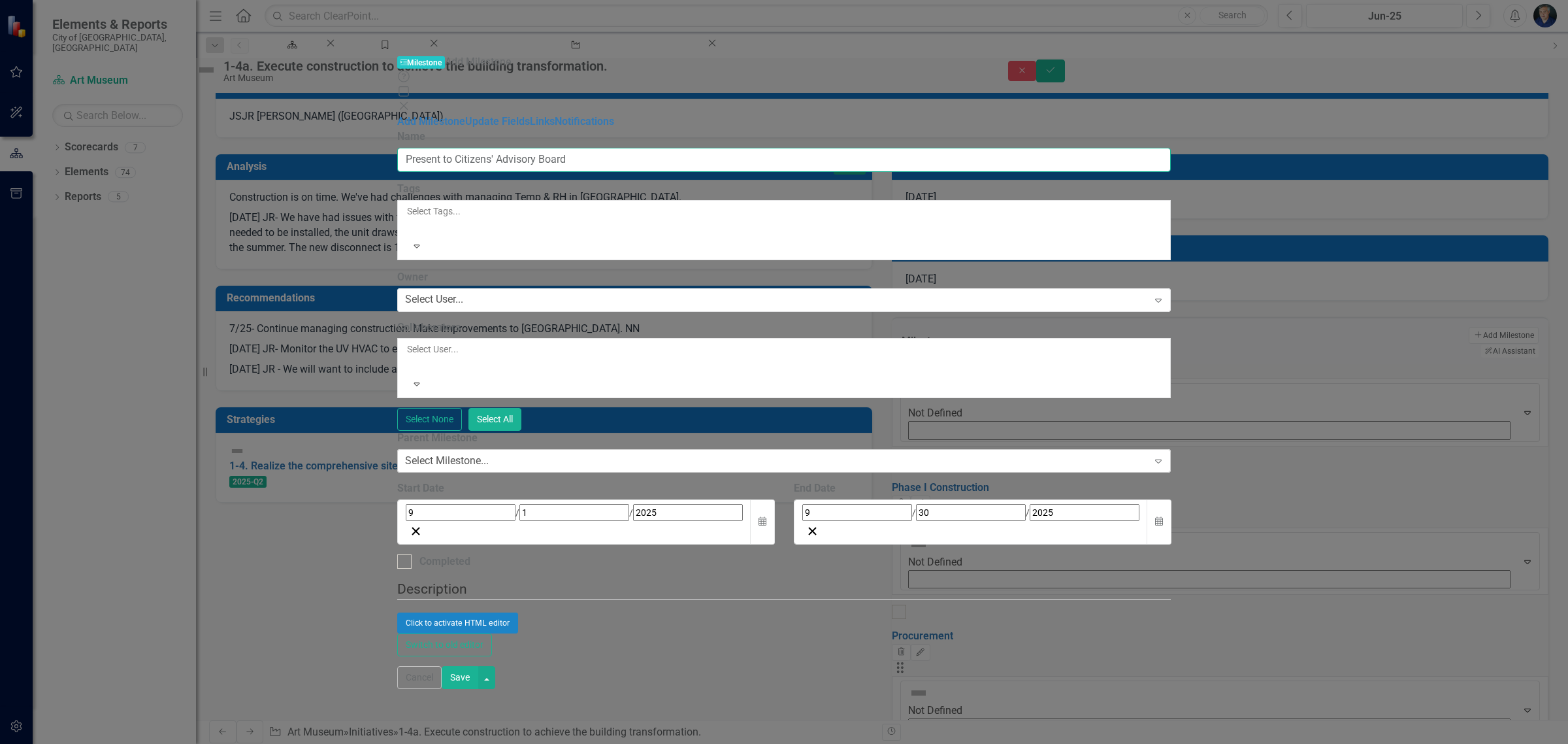
type input "Present to Citizens' Advisory Board"
click at [489, 453] on div "Select Milestone..." at bounding box center [447, 460] width 84 height 15
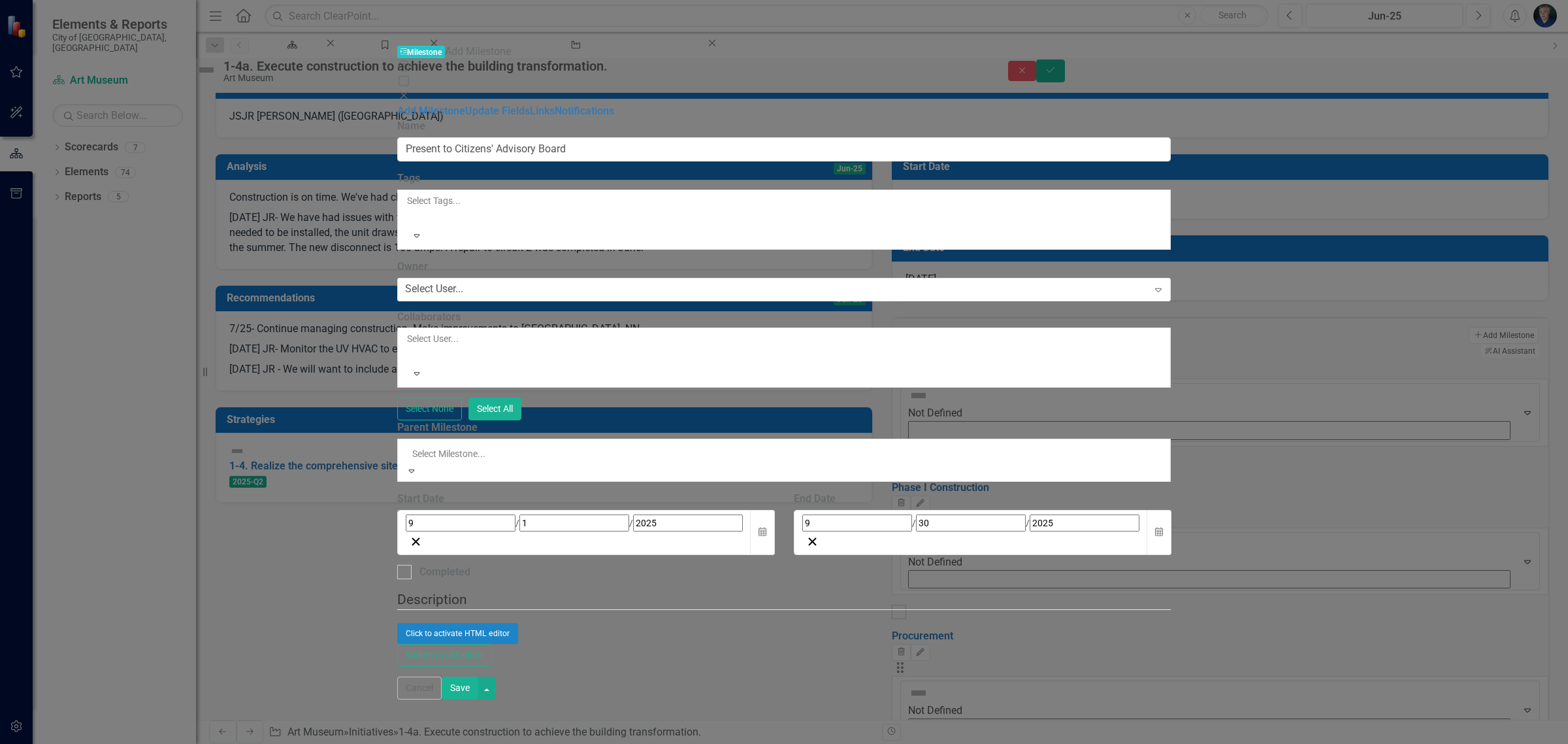
scroll to position [298, 0]
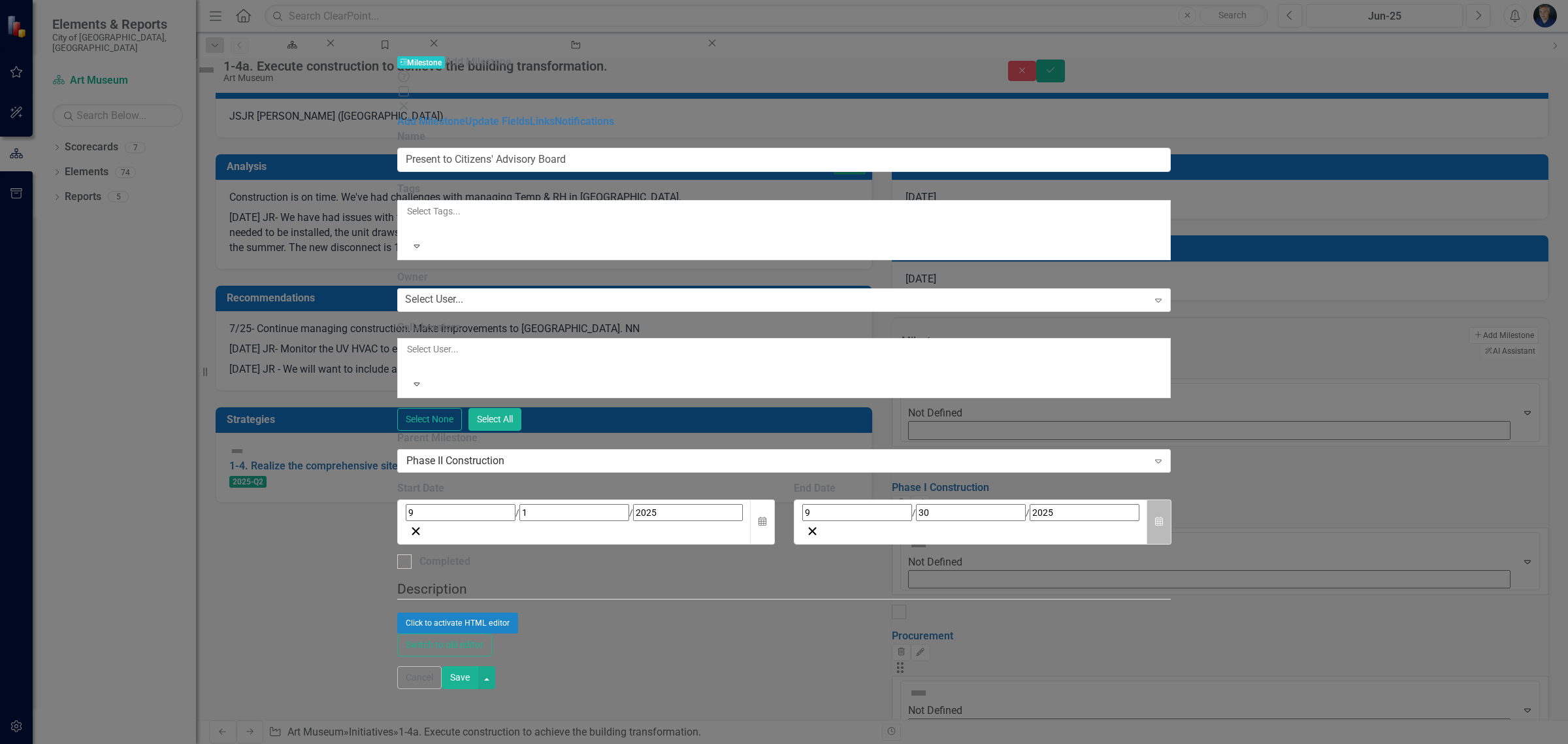
click at [1163, 517] on icon "Calendar" at bounding box center [1159, 521] width 8 height 10
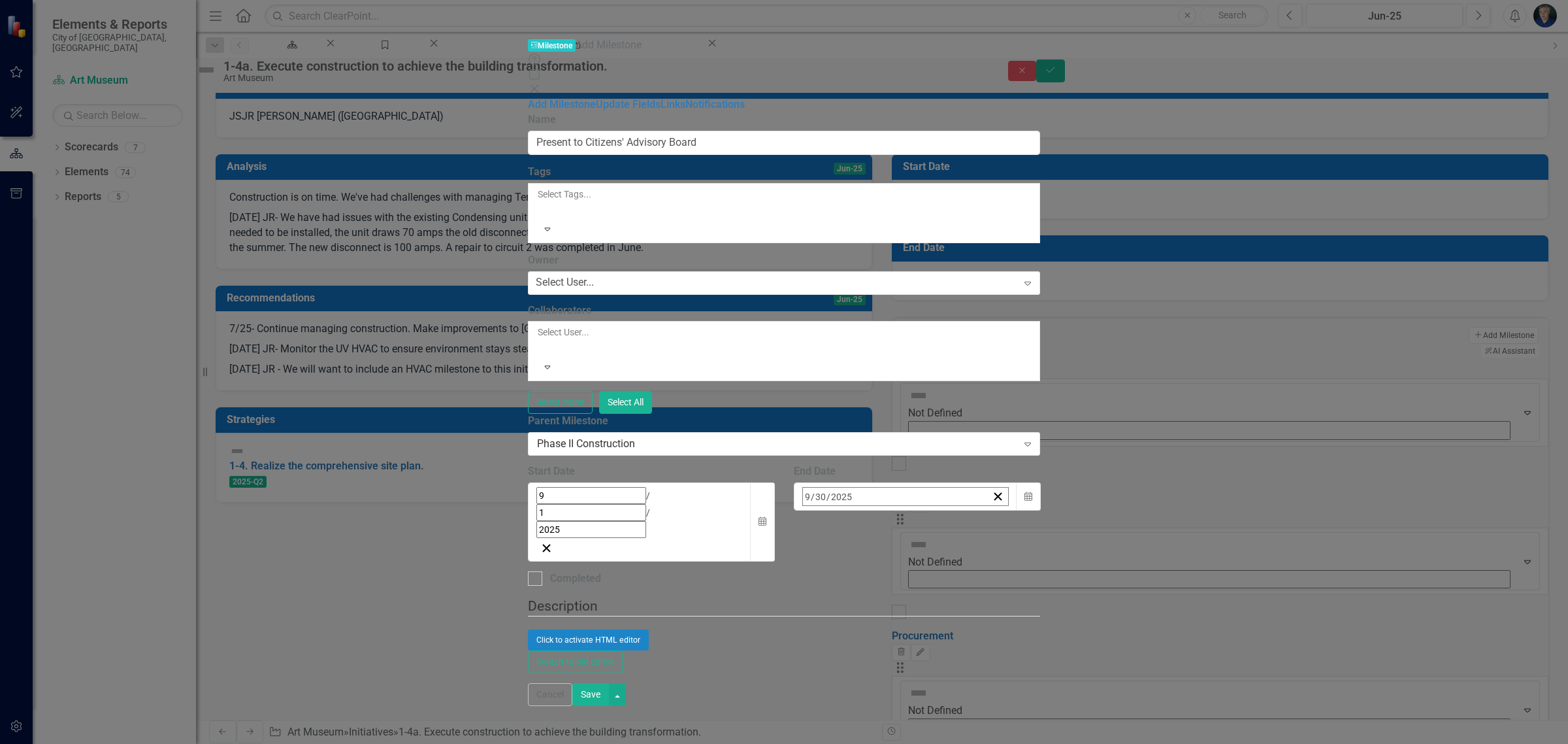
click at [923, 519] on span "[DATE]" at bounding box center [908, 524] width 29 height 10
click at [849, 707] on abbr "October" at bounding box center [834, 713] width 33 height 10
click at [925, 636] on button "22" at bounding box center [909, 647] width 33 height 23
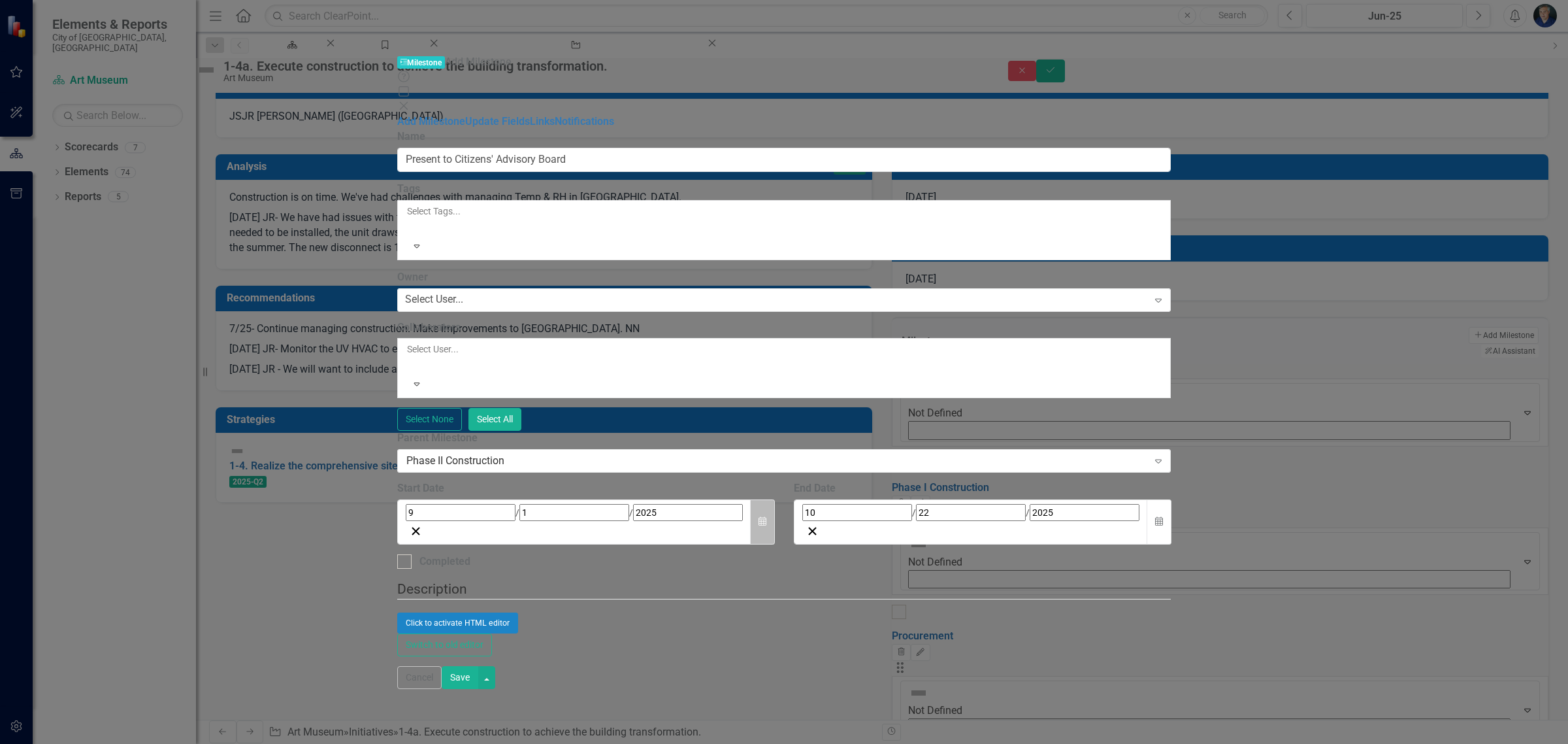
click at [775, 499] on button "Calendar" at bounding box center [762, 522] width 25 height 45
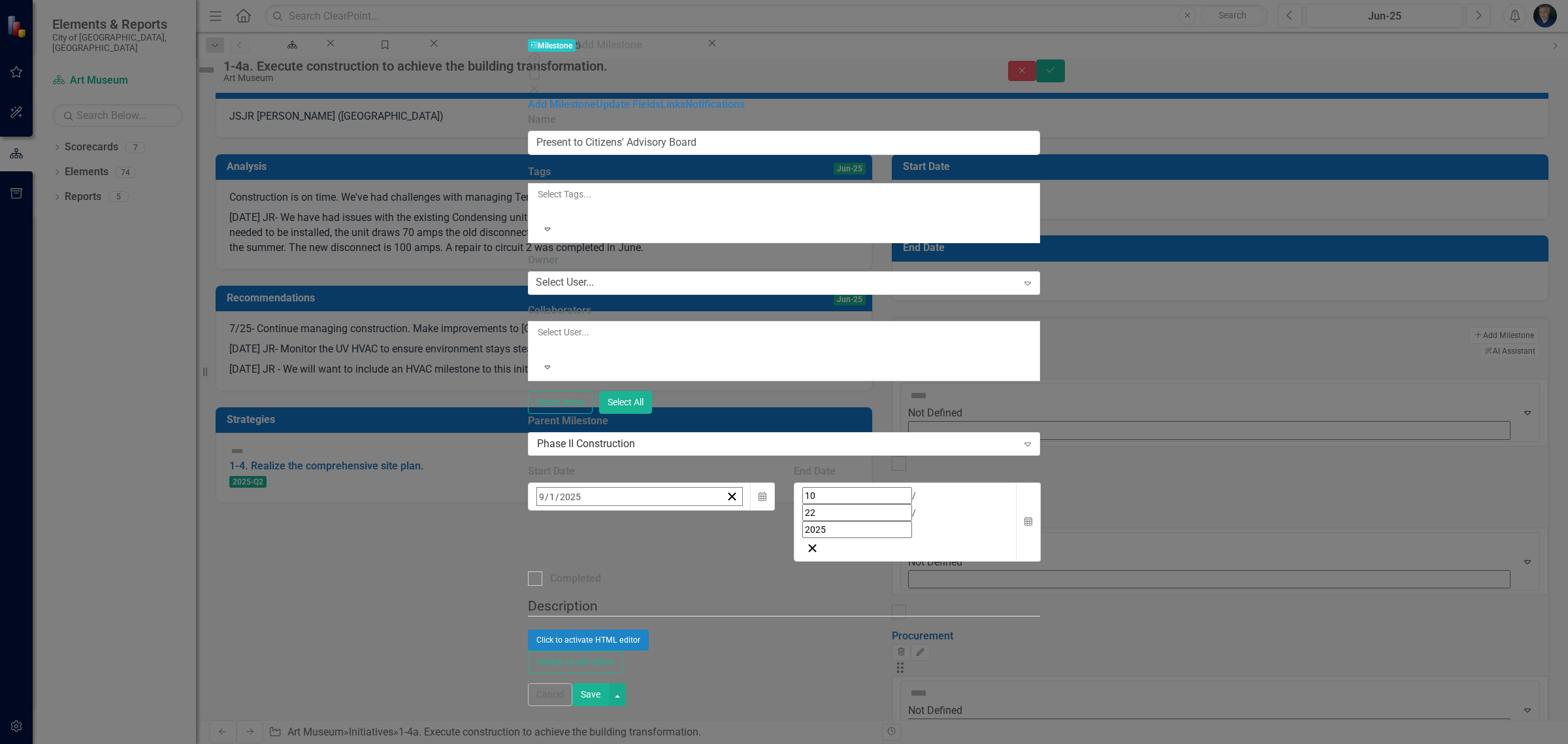
click at [657, 519] on span "[DATE]" at bounding box center [642, 524] width 29 height 10
click at [605, 689] on button "October" at bounding box center [566, 713] width 76 height 47
click at [660, 636] on button "22" at bounding box center [643, 647] width 33 height 23
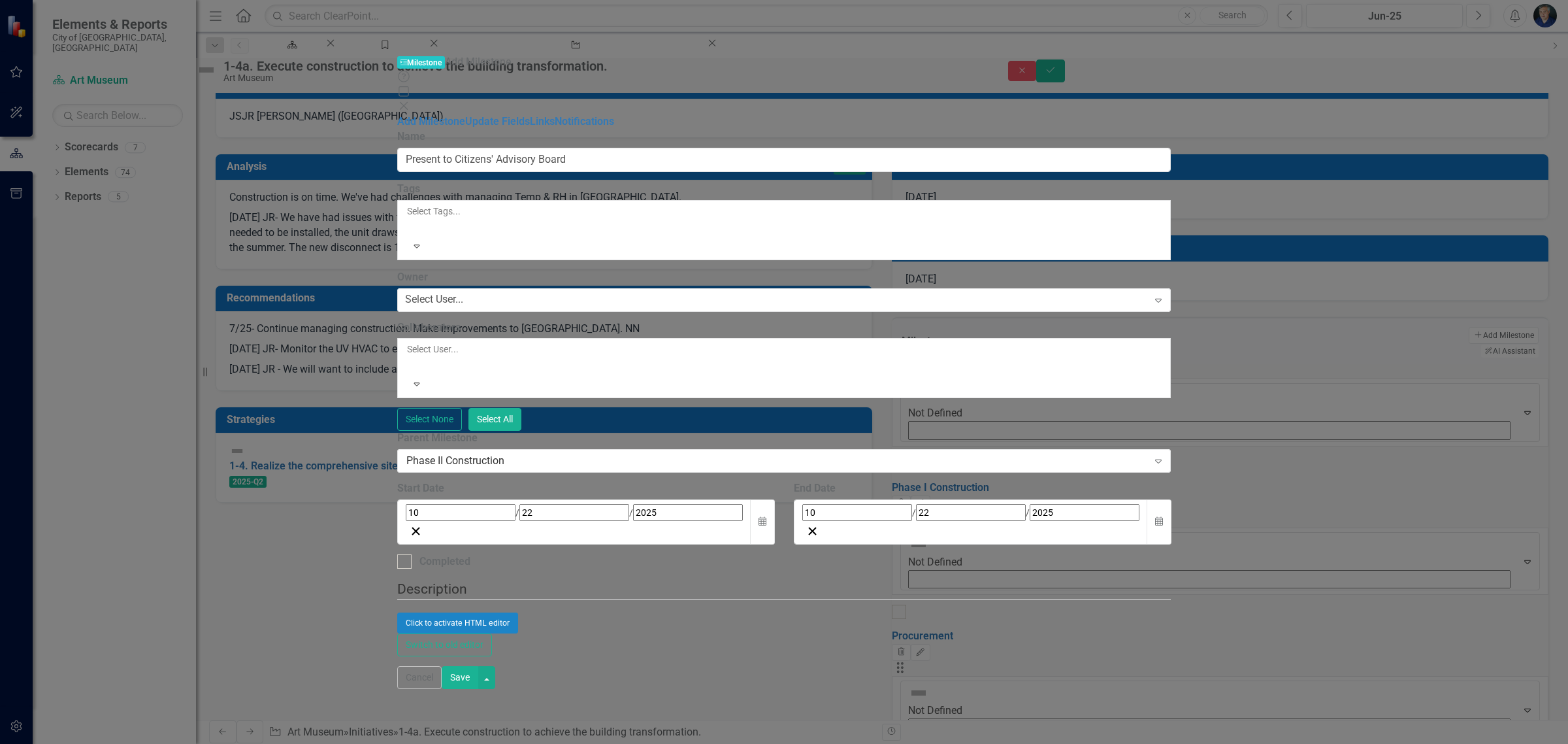
click at [479, 688] on button "Save" at bounding box center [460, 677] width 37 height 23
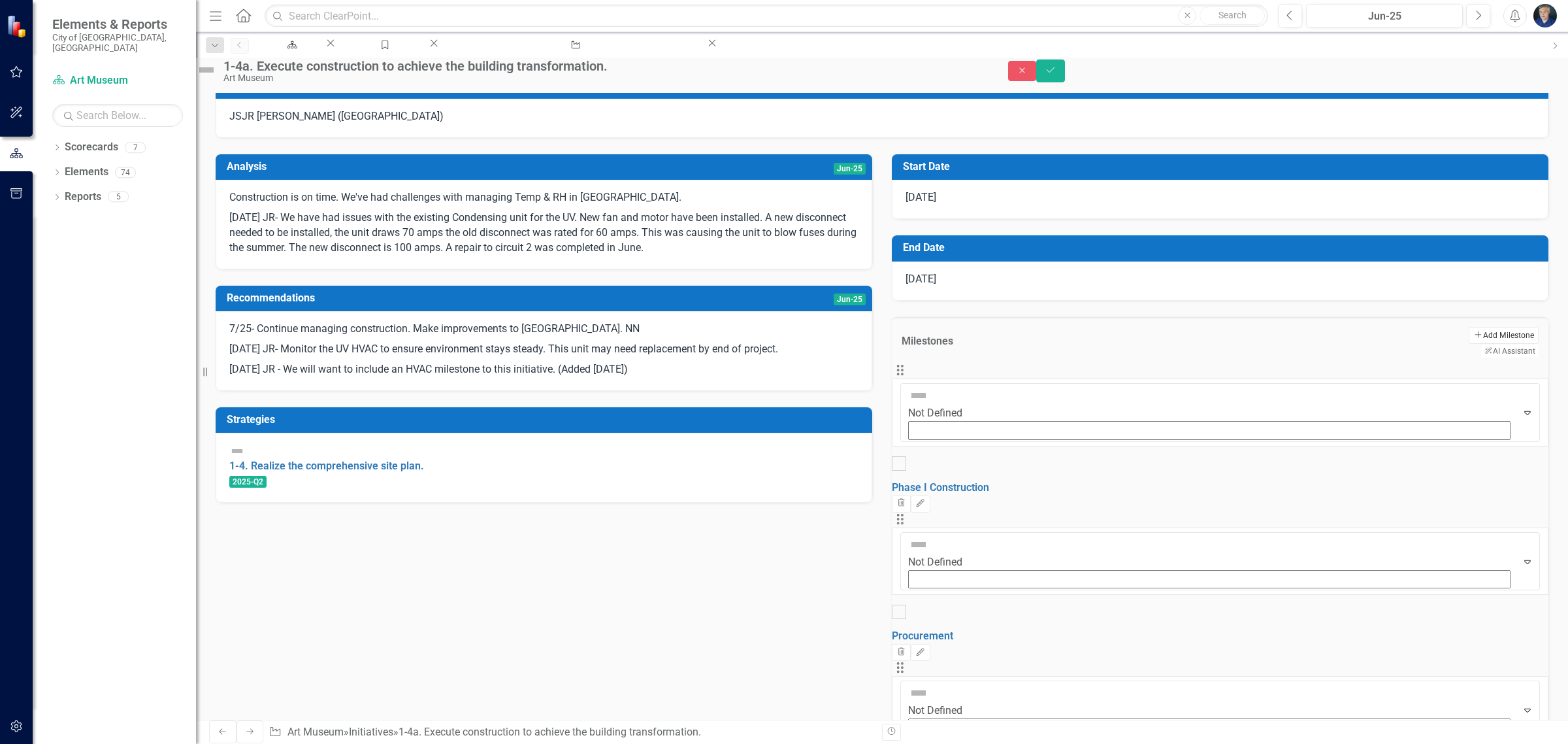
click at [1473, 331] on icon "Add" at bounding box center [1478, 334] width 10 height 8
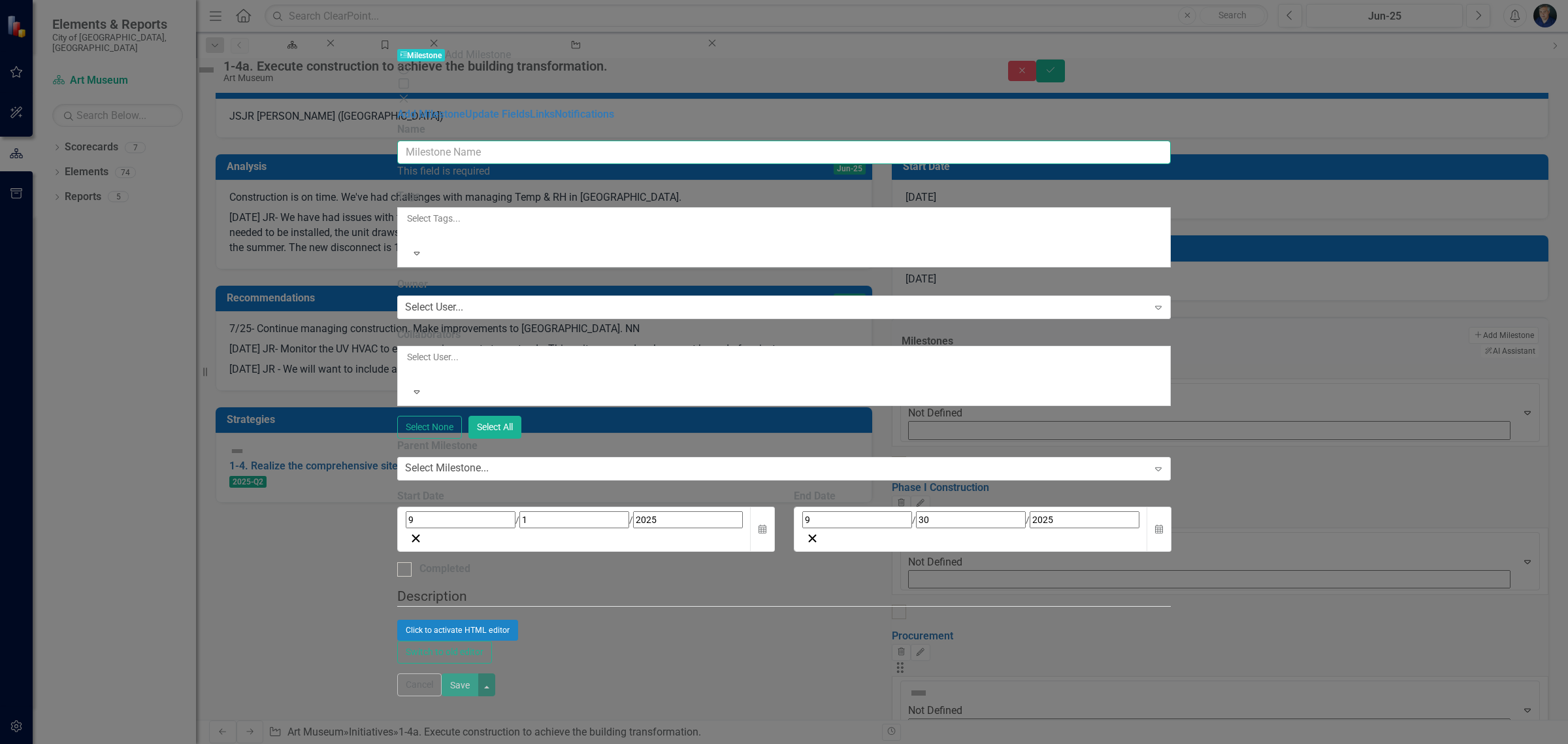
click at [823, 140] on input "Name" at bounding box center [785, 152] width 774 height 24
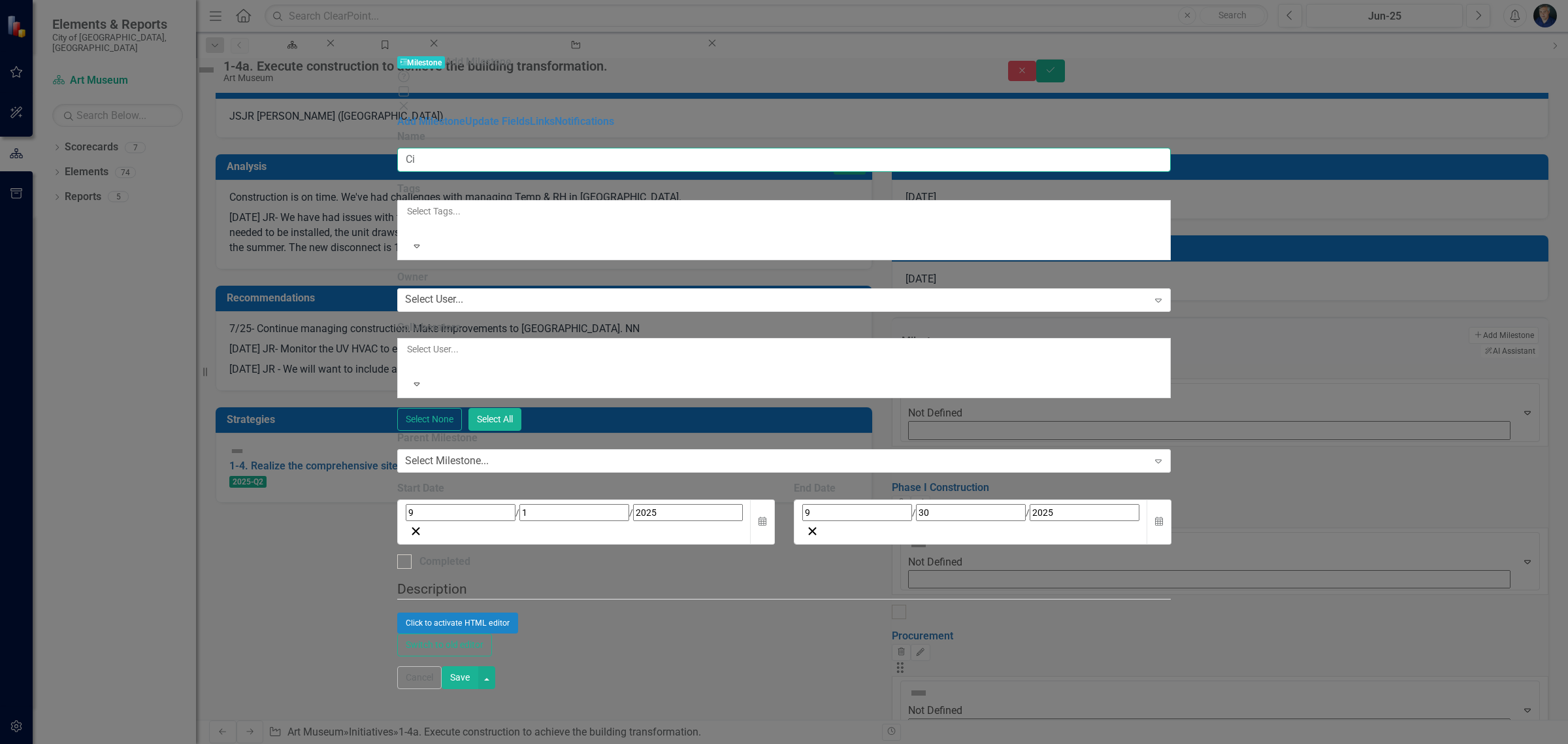
type input "C"
type input "Phase II Fundraising"
click at [775, 499] on button "Calendar" at bounding box center [762, 522] width 25 height 45
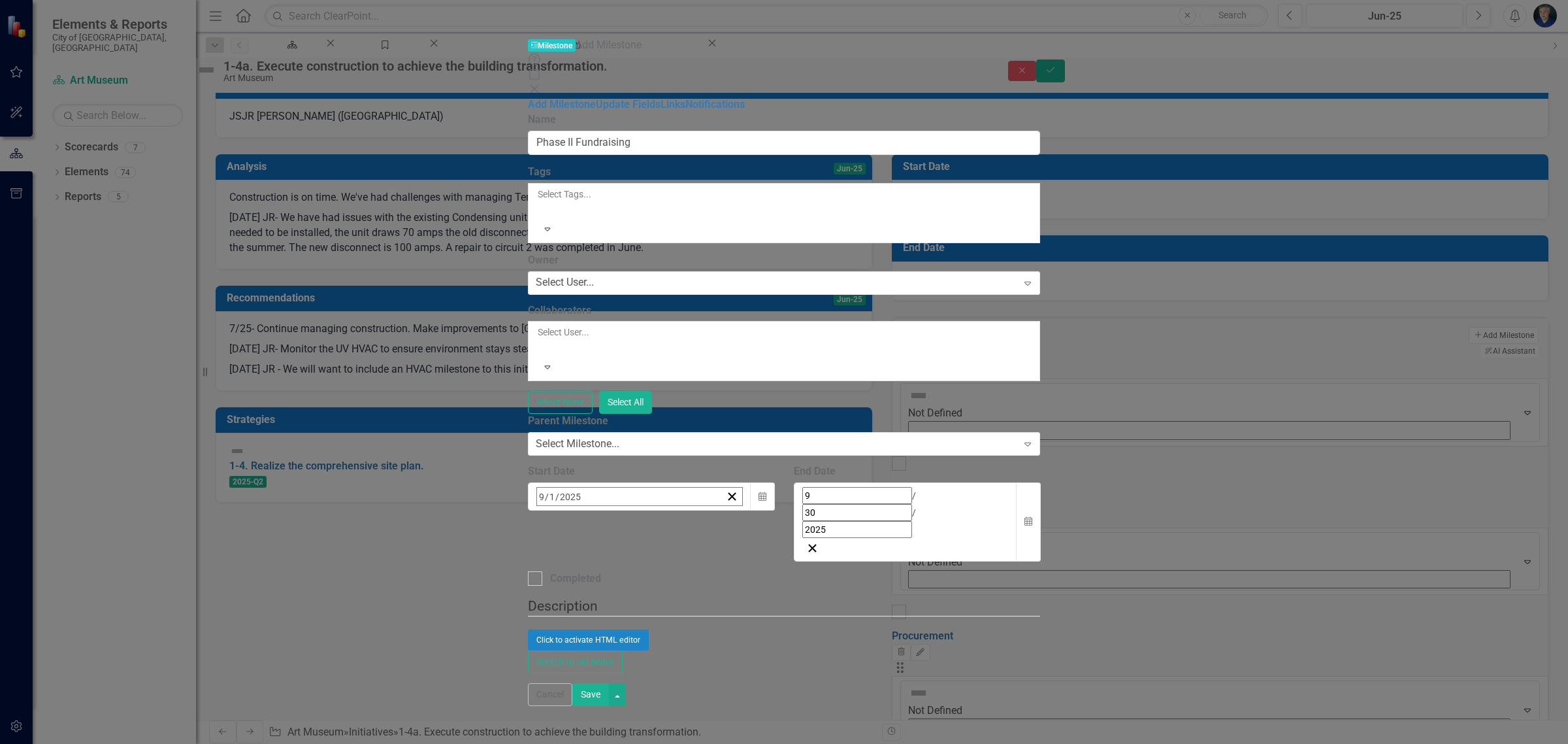
click at [657, 519] on span "[DATE]" at bounding box center [642, 524] width 29 height 10
click at [605, 689] on button "October" at bounding box center [566, 713] width 76 height 47
click at [648, 642] on abbr "22" at bounding box center [643, 647] width 10 height 10
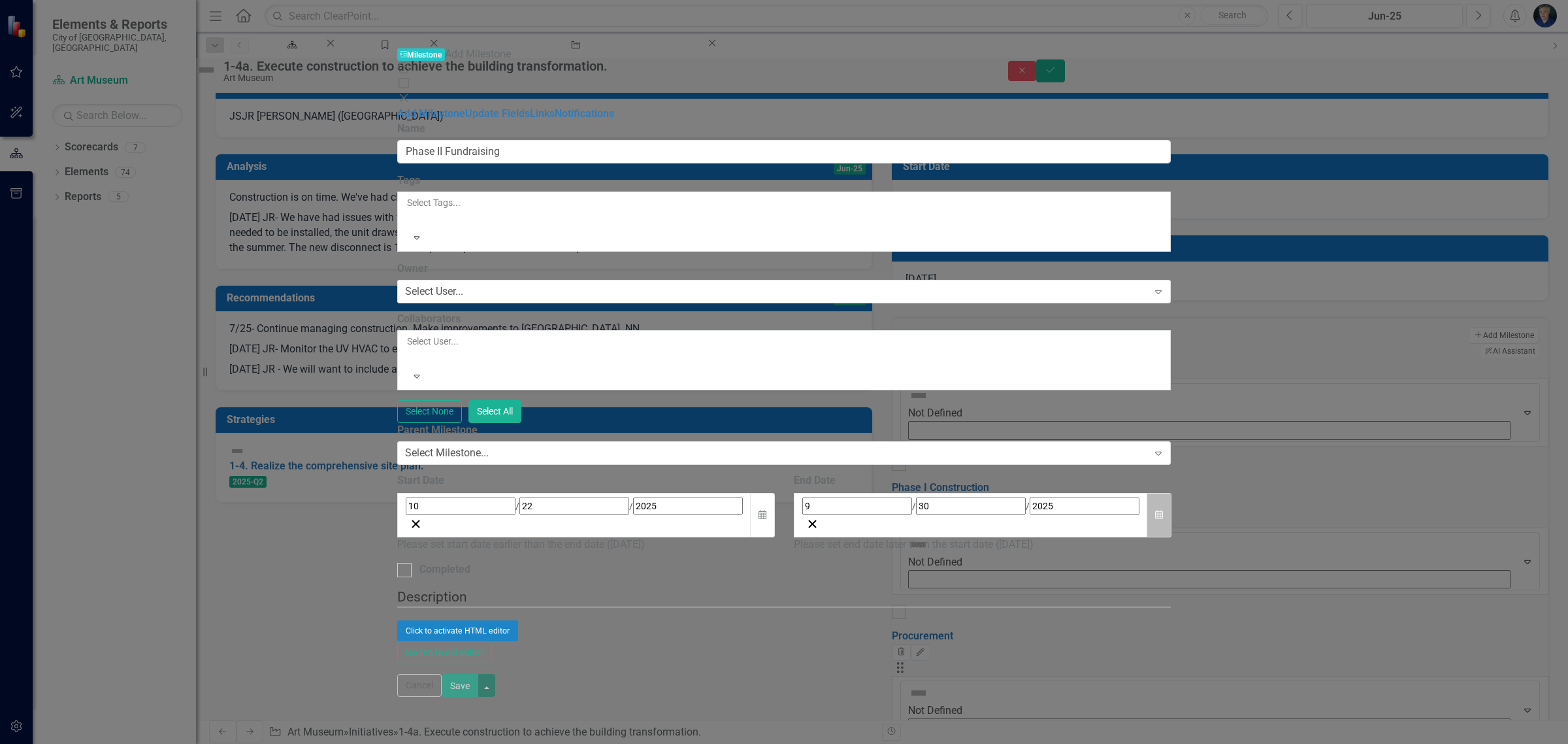
click at [1163, 510] on icon "Calendar" at bounding box center [1159, 514] width 8 height 10
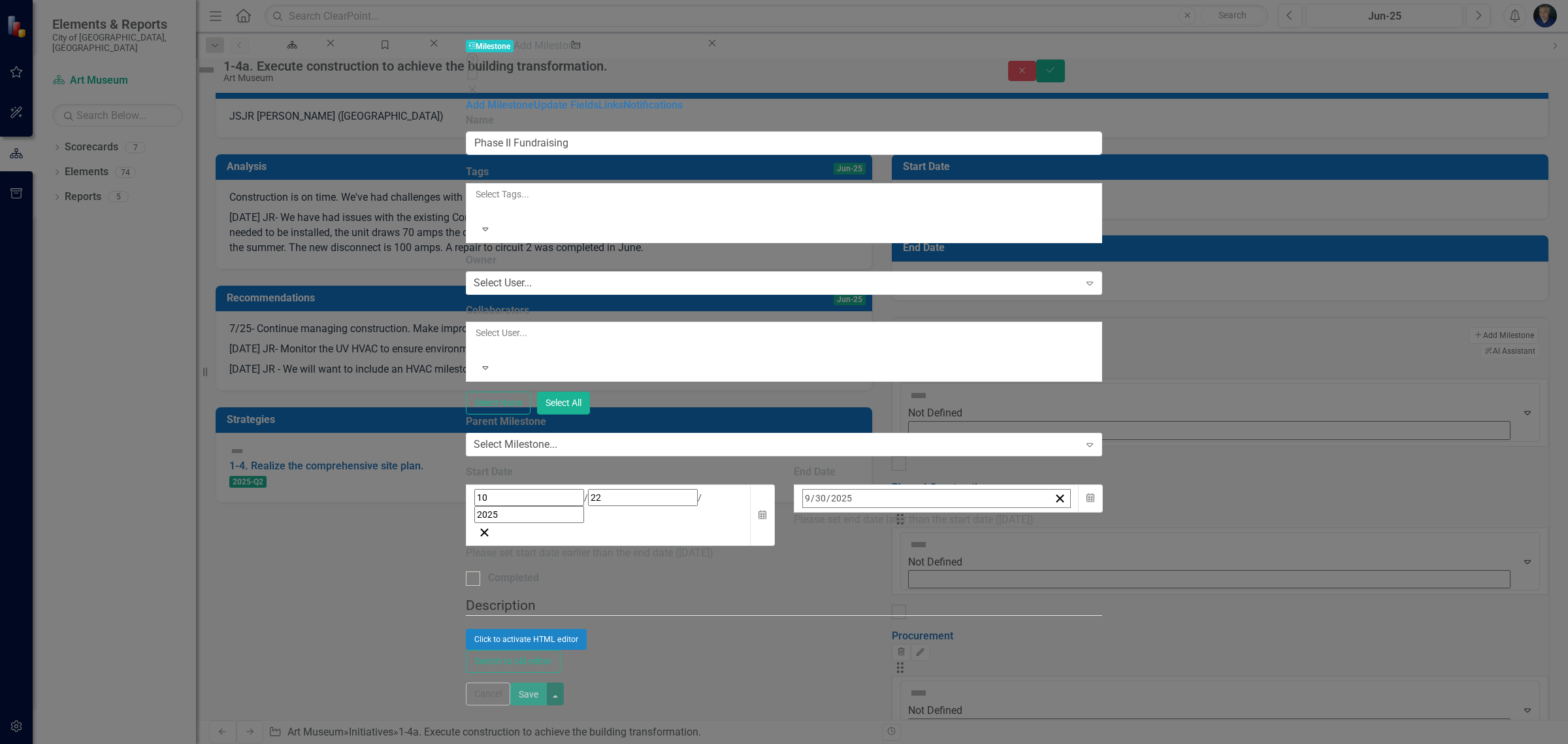
click at [965, 513] on button "[DATE]" at bounding box center [908, 526] width 112 height 29
click at [923, 662] on abbr "August" at bounding box center [908, 667] width 29 height 10
click at [965, 513] on button "[DATE]" at bounding box center [908, 526] width 112 height 29
click at [965, 513] on button "2025" at bounding box center [908, 526] width 112 height 29
click at [1022, 597] on button "2026" at bounding box center [984, 620] width 76 height 47
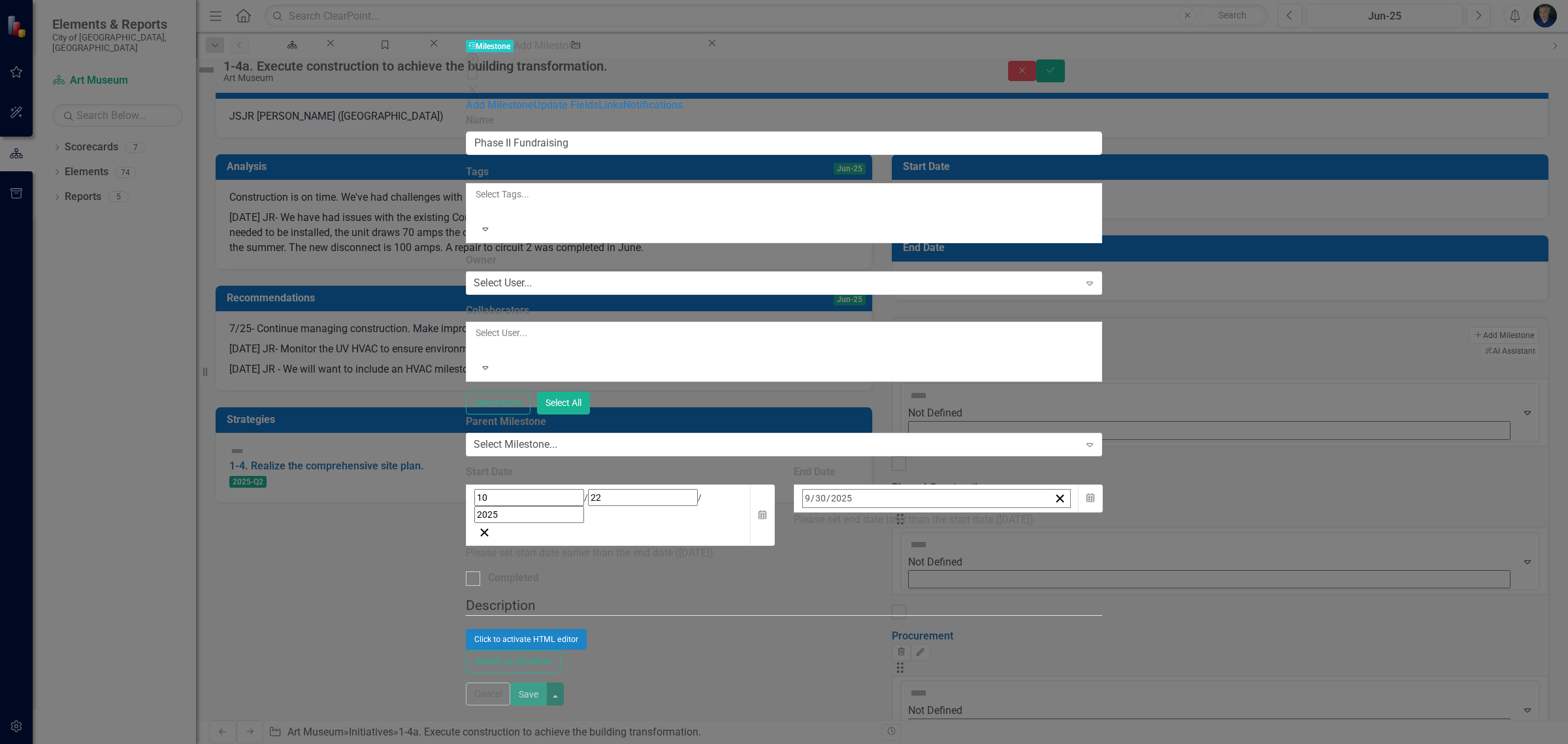
click at [871, 597] on button "April" at bounding box center [833, 620] width 76 height 47
click at [849, 620] on abbr "13" at bounding box center [844, 626] width 10 height 10
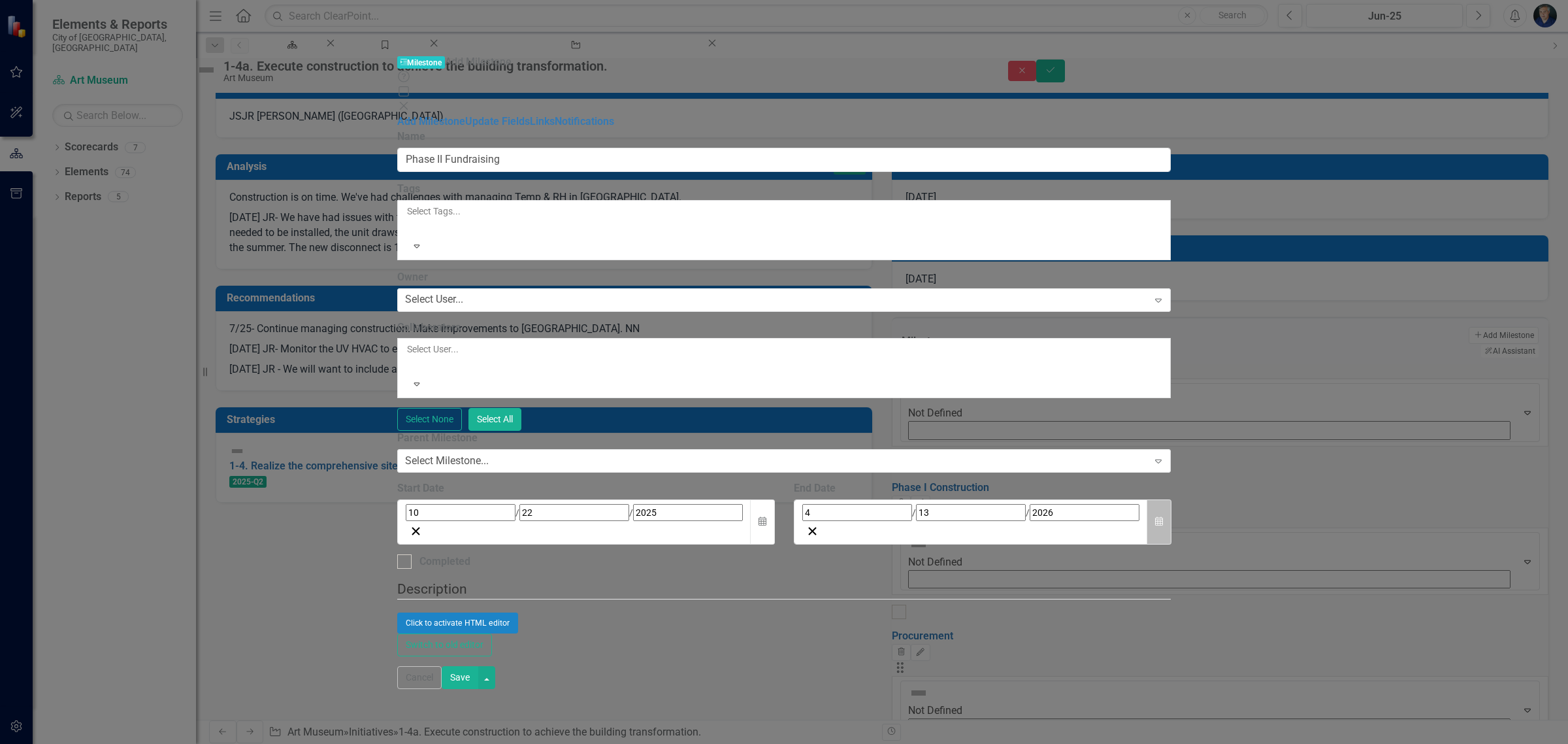
click at [1163, 517] on icon "Calendar" at bounding box center [1159, 521] width 8 height 10
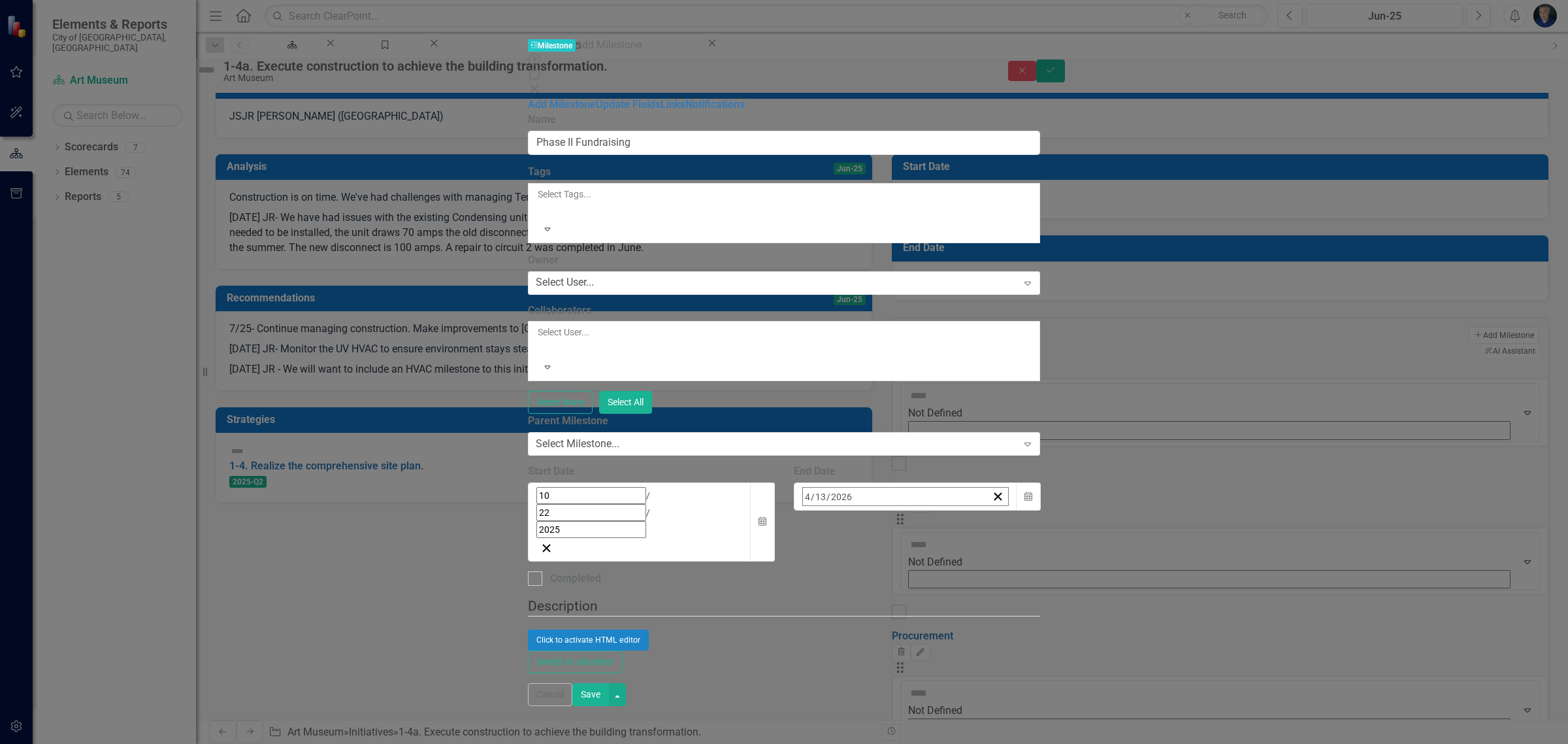
click at [958, 660] on button "30" at bounding box center [941, 671] width 33 height 23
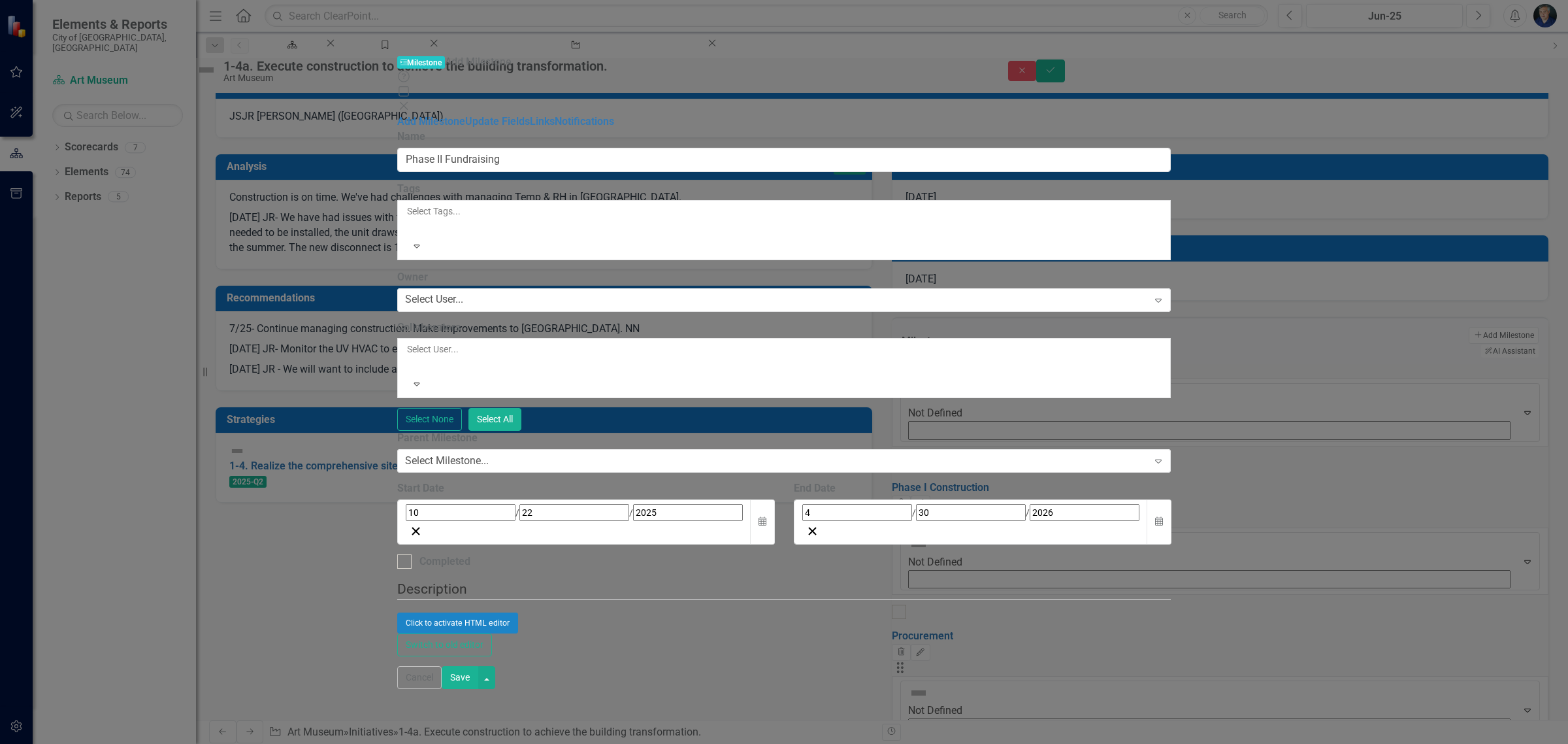
click at [479, 688] on button "Save" at bounding box center [460, 677] width 37 height 23
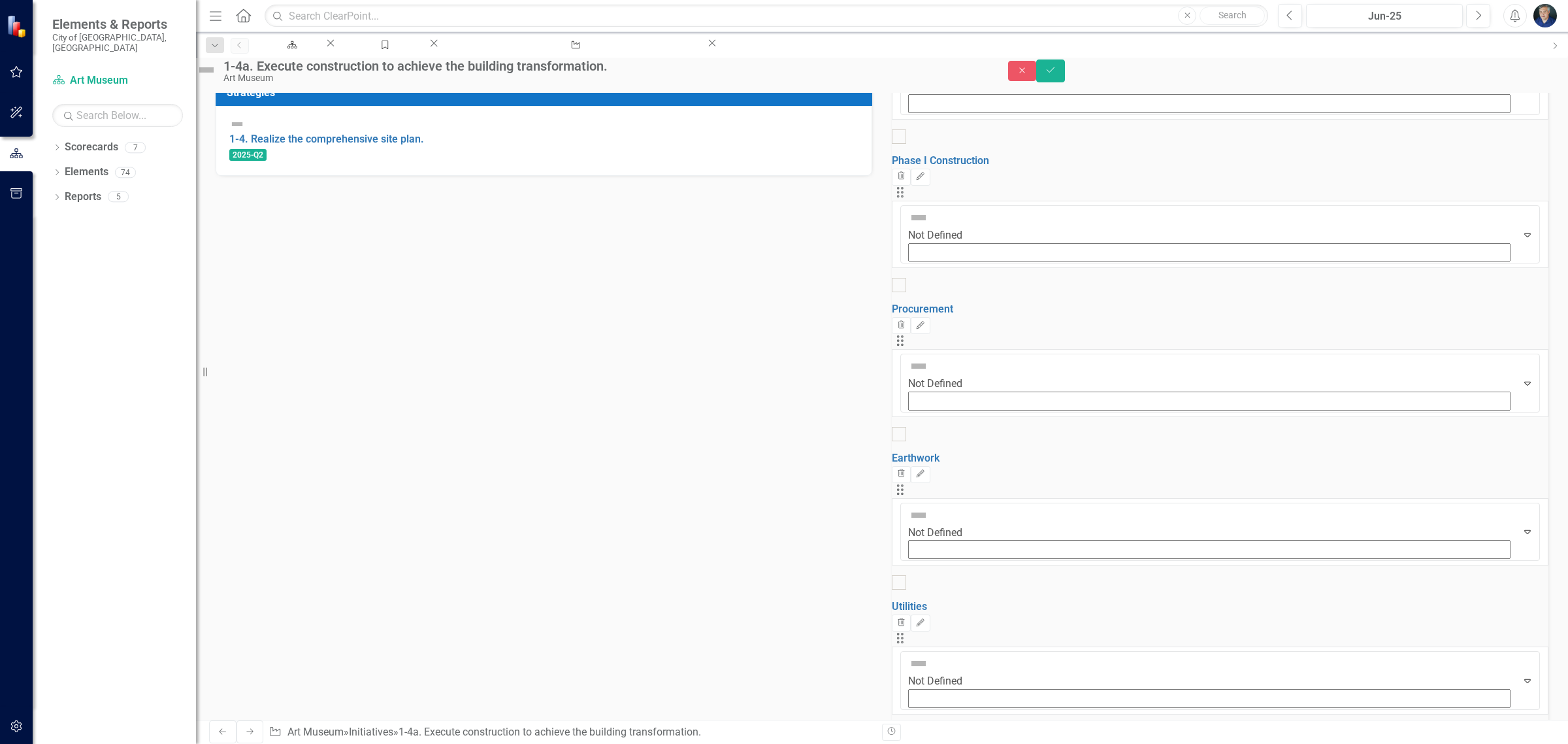
scroll to position [735, 0]
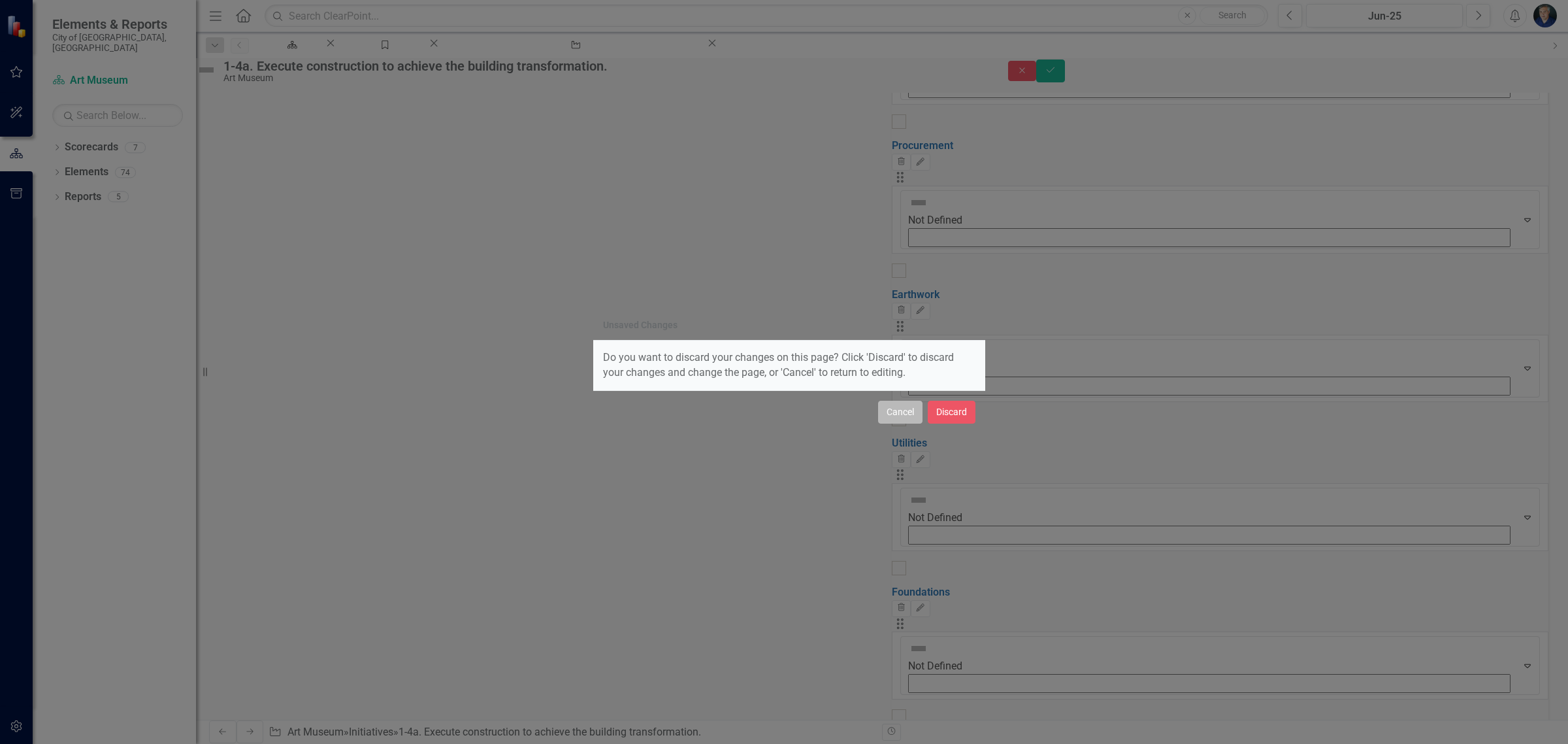
click at [899, 408] on button "Cancel" at bounding box center [900, 412] width 44 height 23
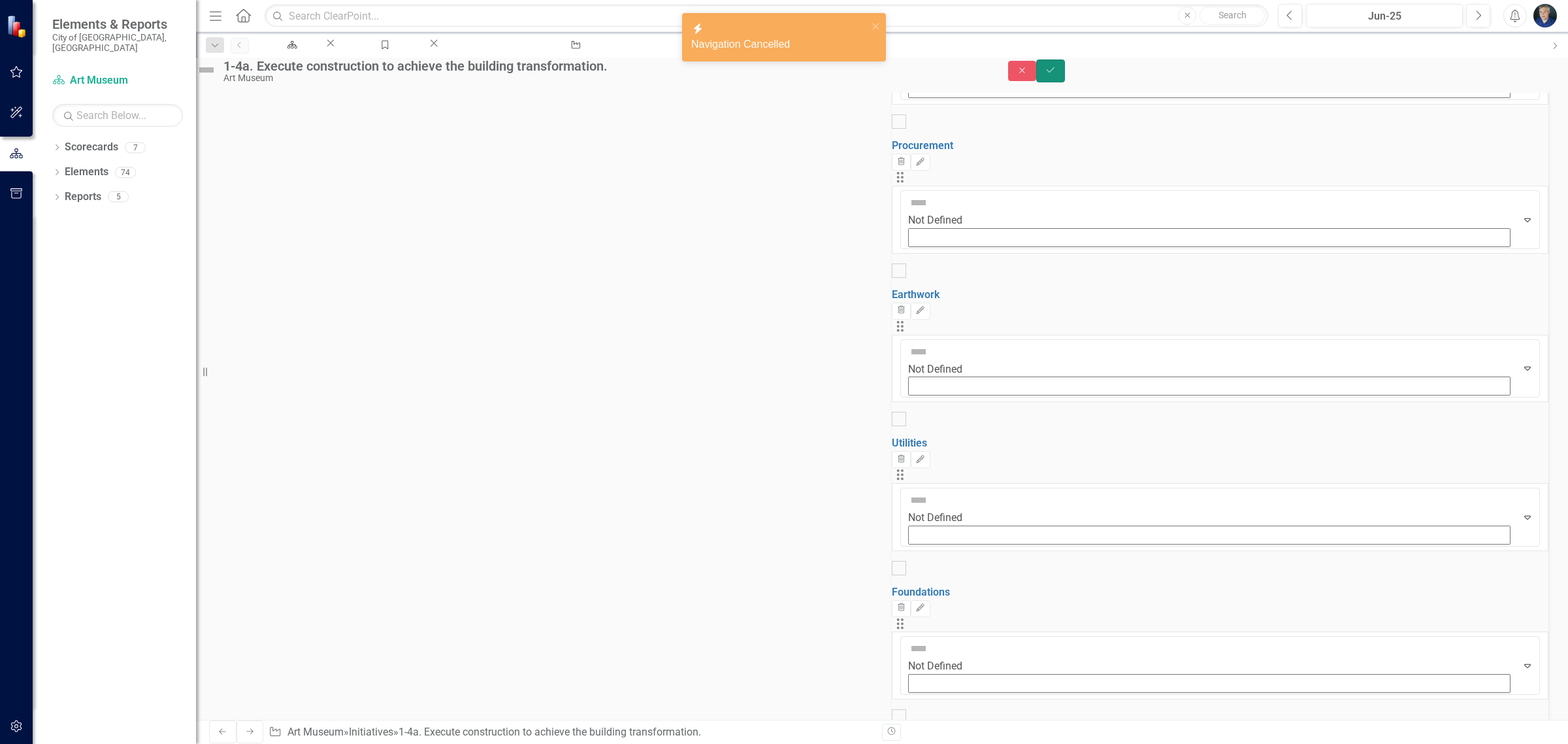
click at [1065, 73] on button "Save" at bounding box center [1050, 70] width 29 height 23
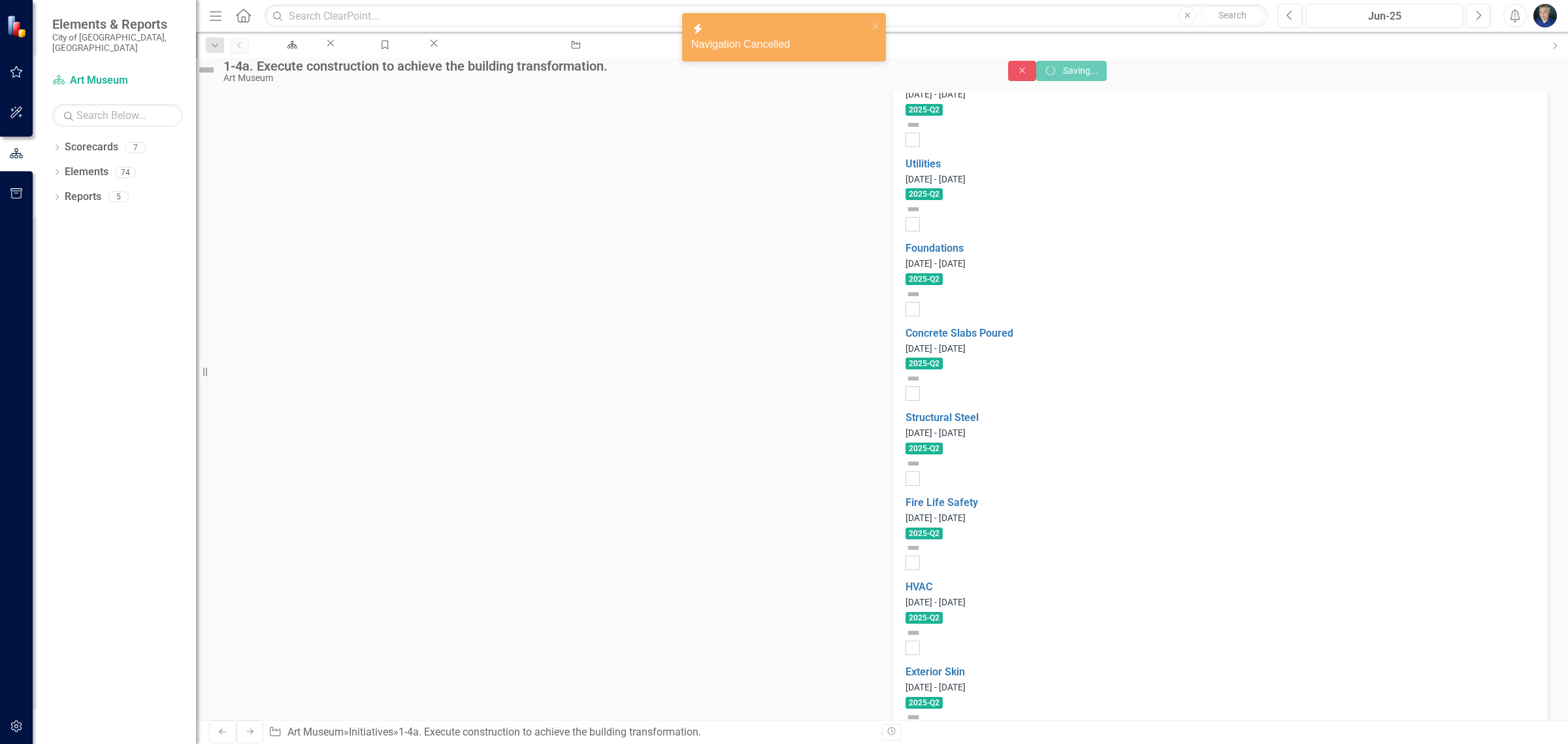
scroll to position [729, 0]
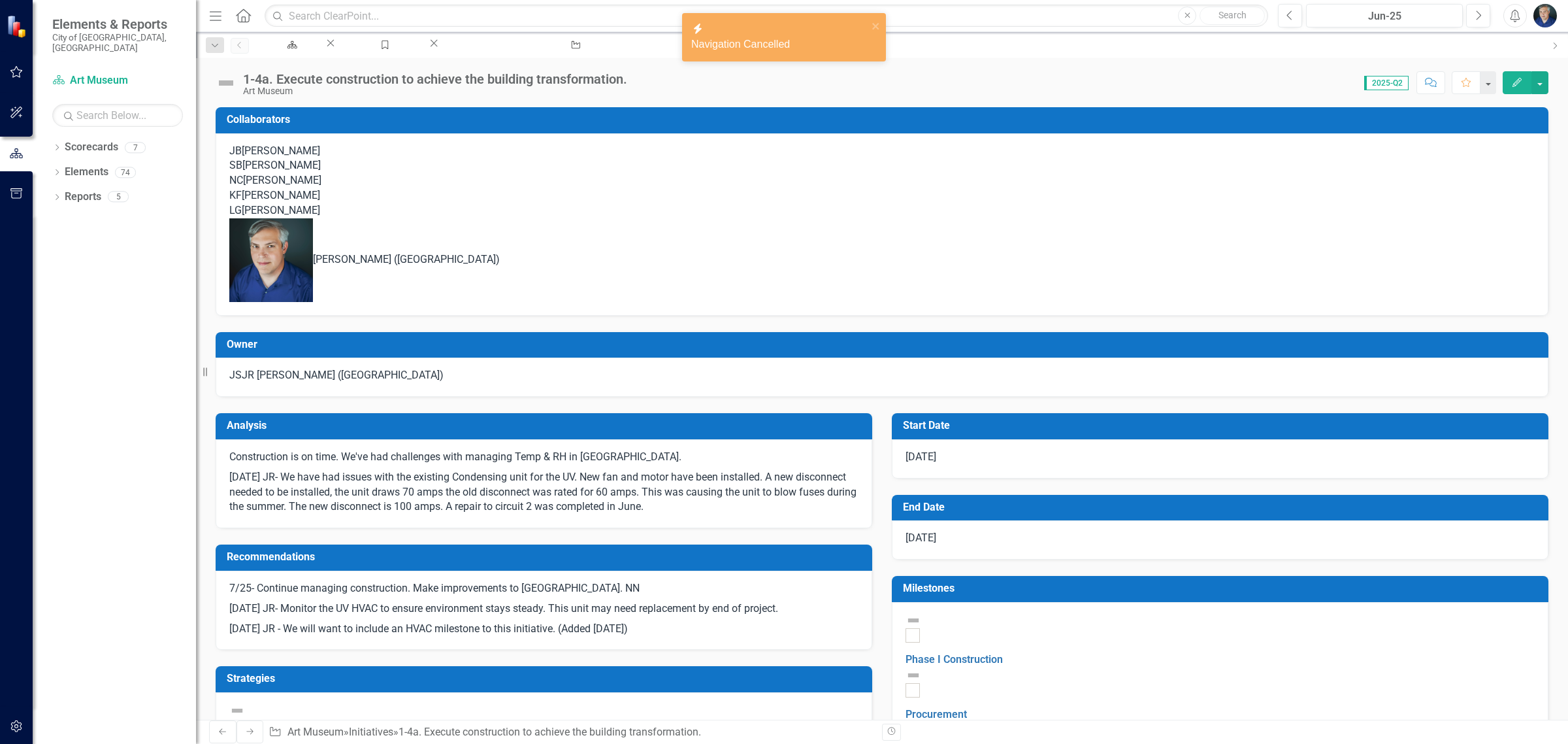
click at [1004, 721] on div "Earthwork" at bounding box center [1220, 748] width 629 height 55
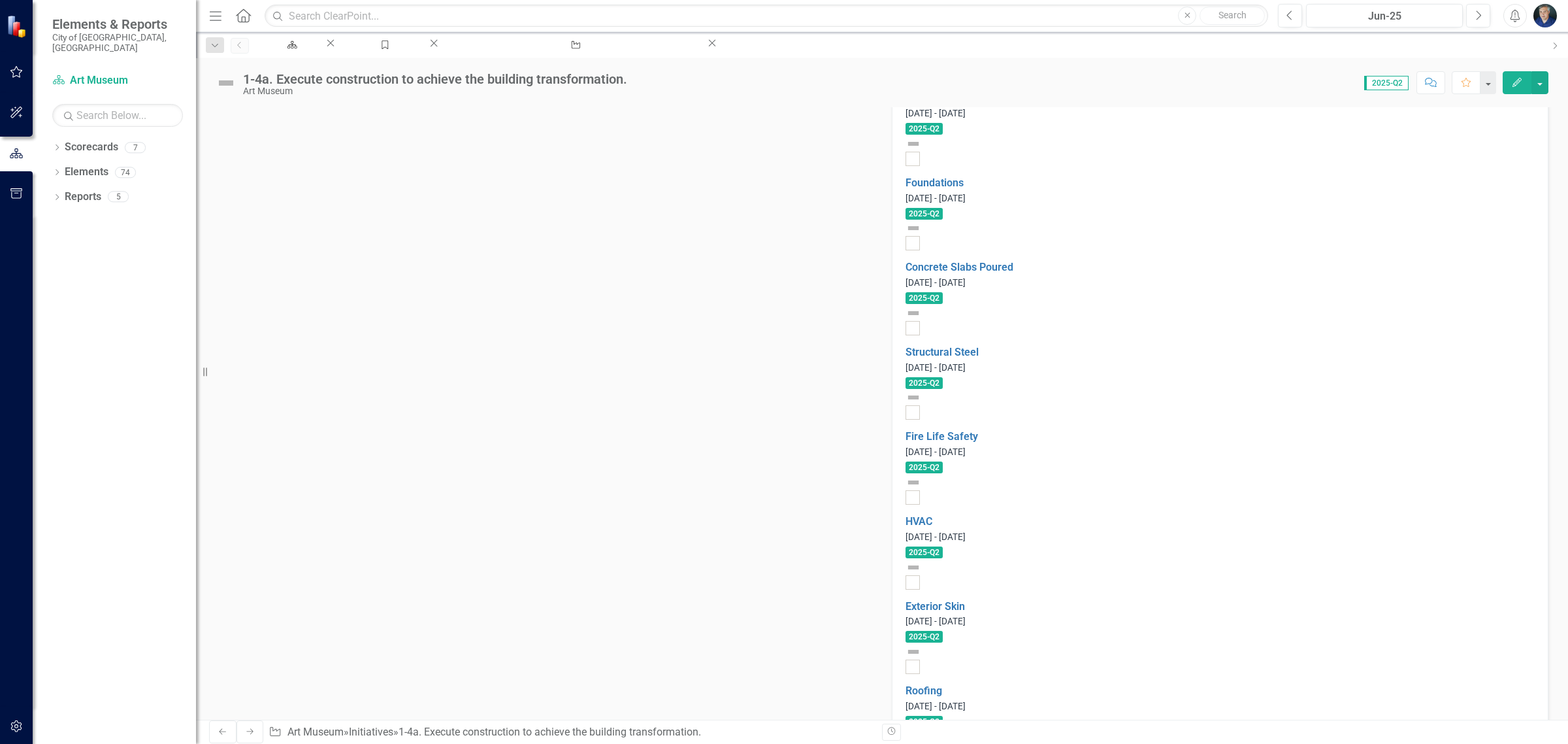
scroll to position [817, 0]
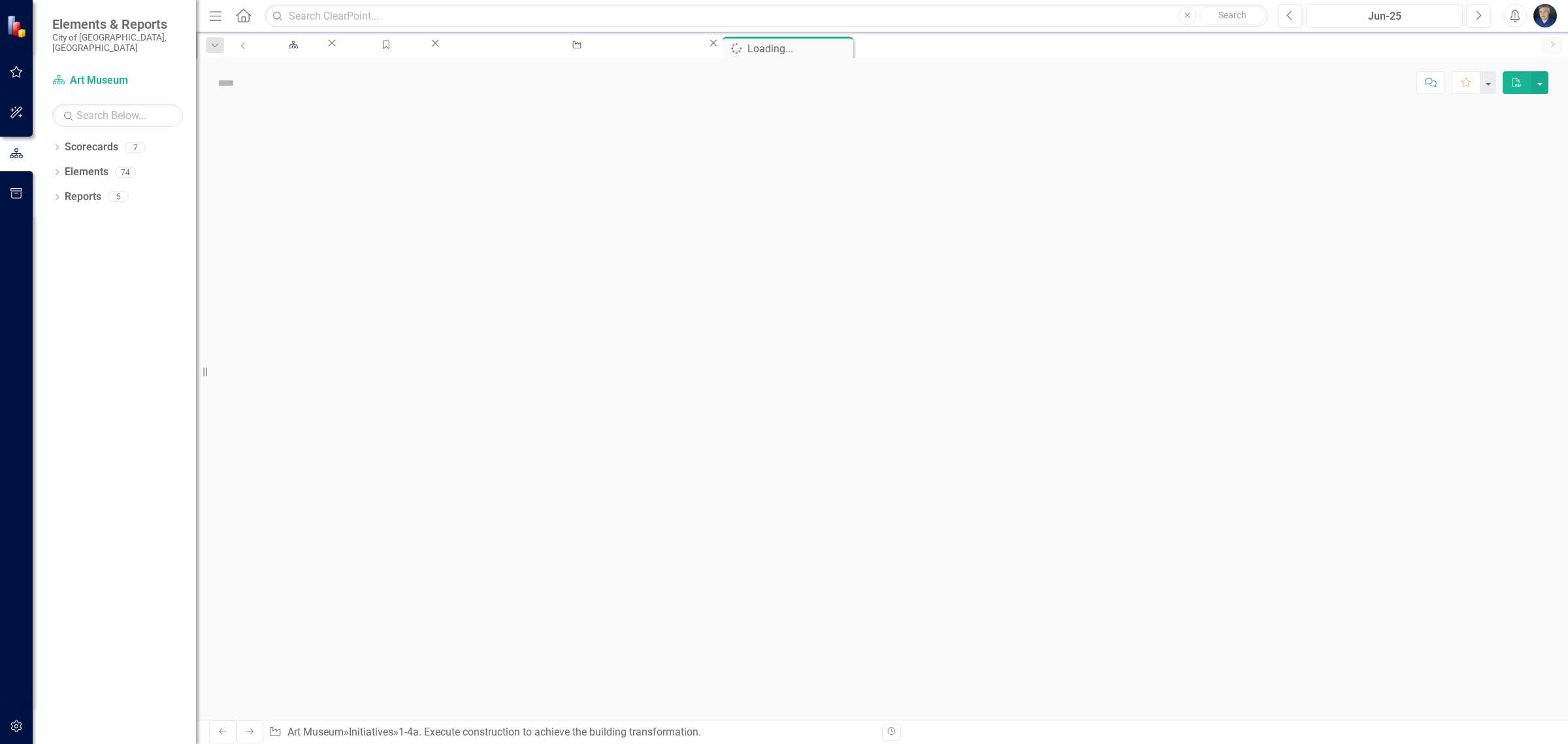
click at [1000, 594] on div at bounding box center [881, 413] width 1372 height 613
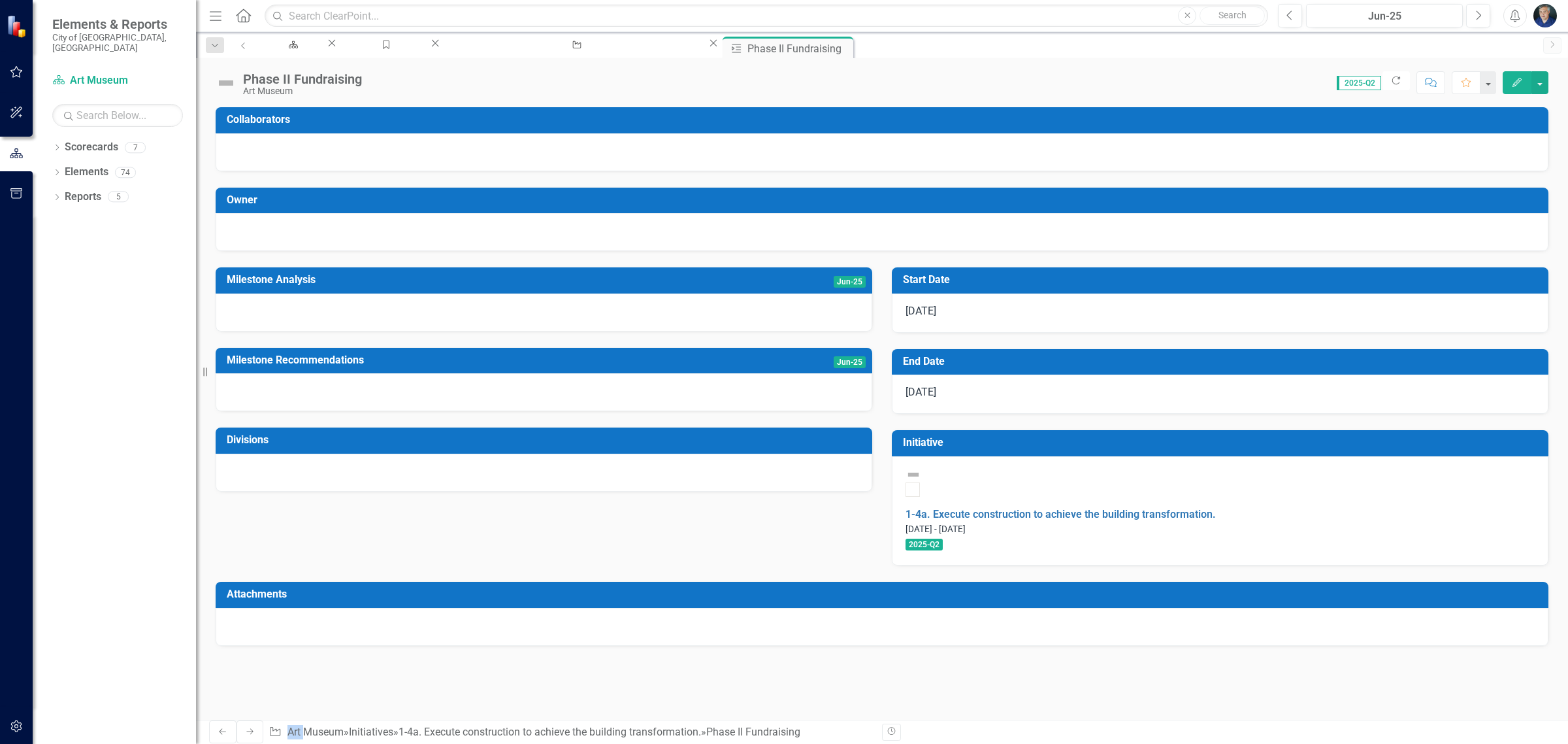
click at [1529, 78] on button "Edit" at bounding box center [1517, 83] width 29 height 23
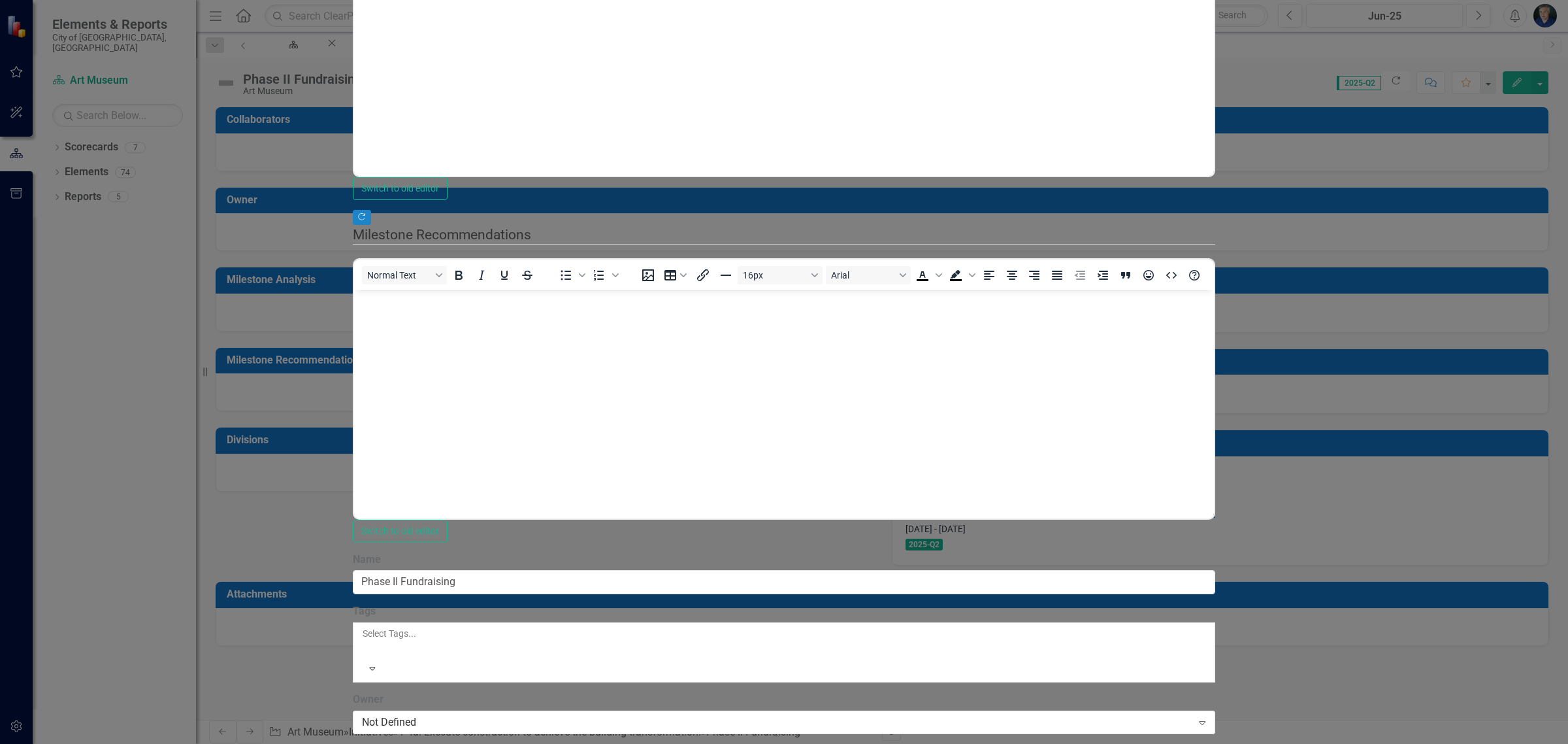
scroll to position [318, 0]
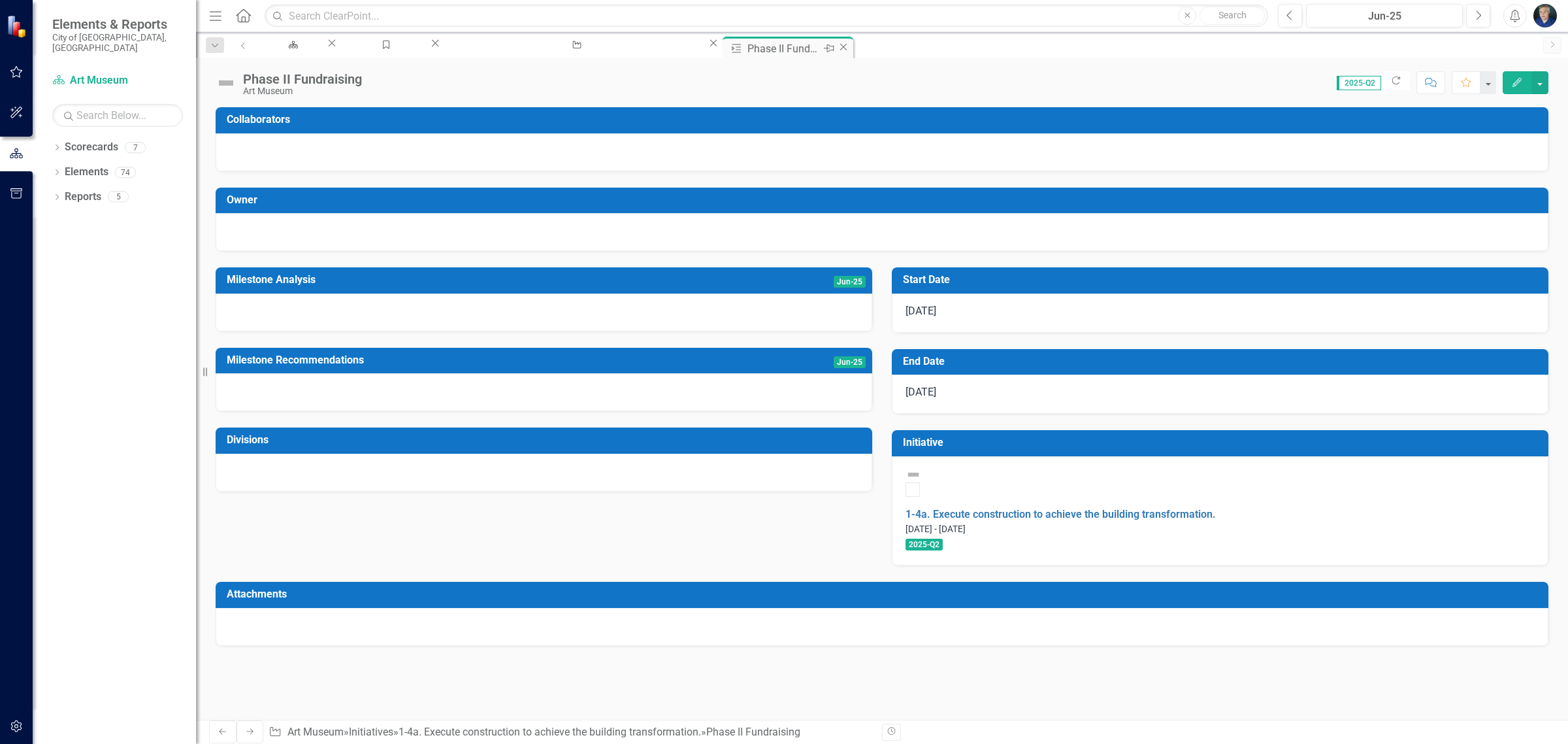
click at [837, 41] on div "Close" at bounding box center [843, 49] width 13 height 17
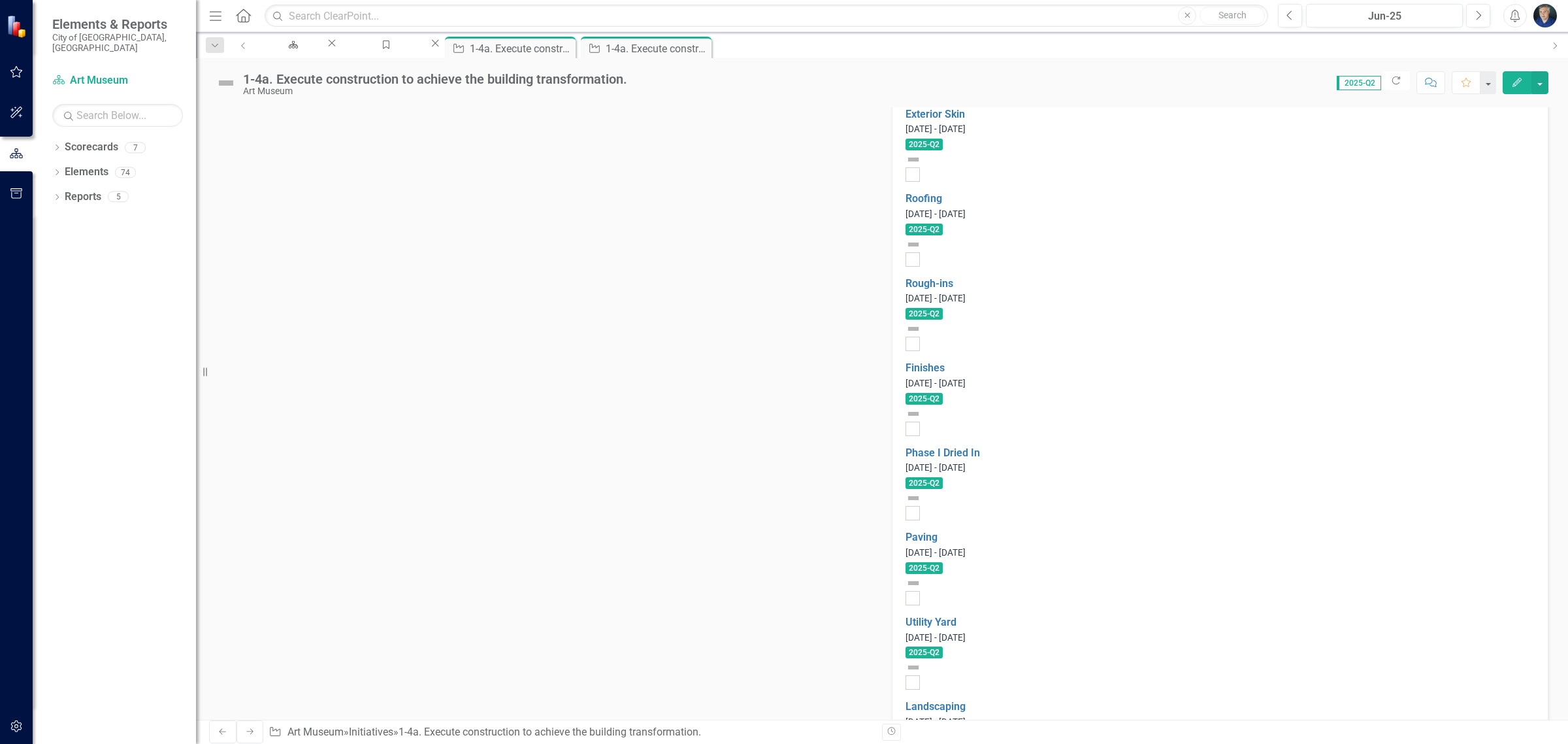
scroll to position [1386, 0]
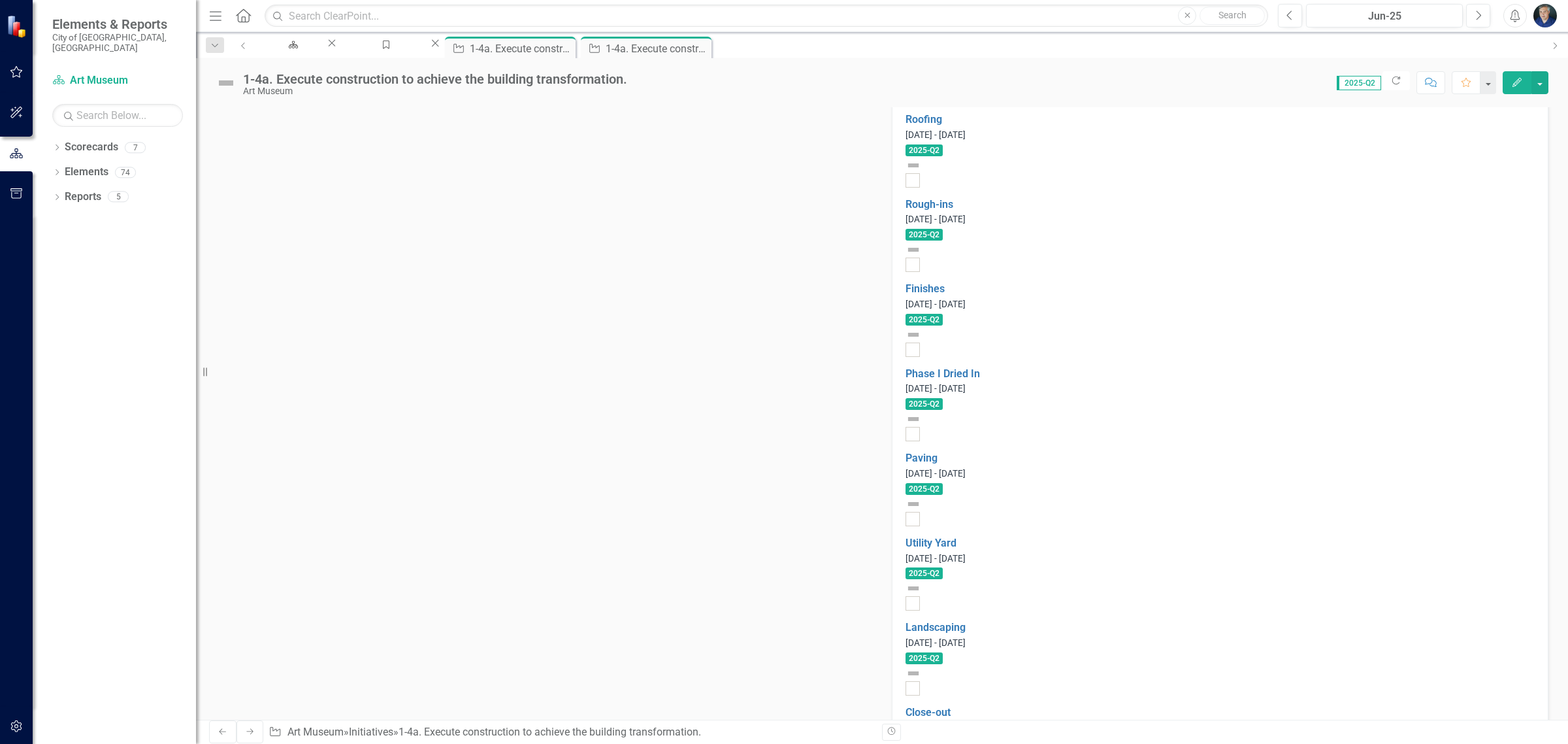
click at [1520, 79] on icon "button" at bounding box center [1517, 82] width 10 height 10
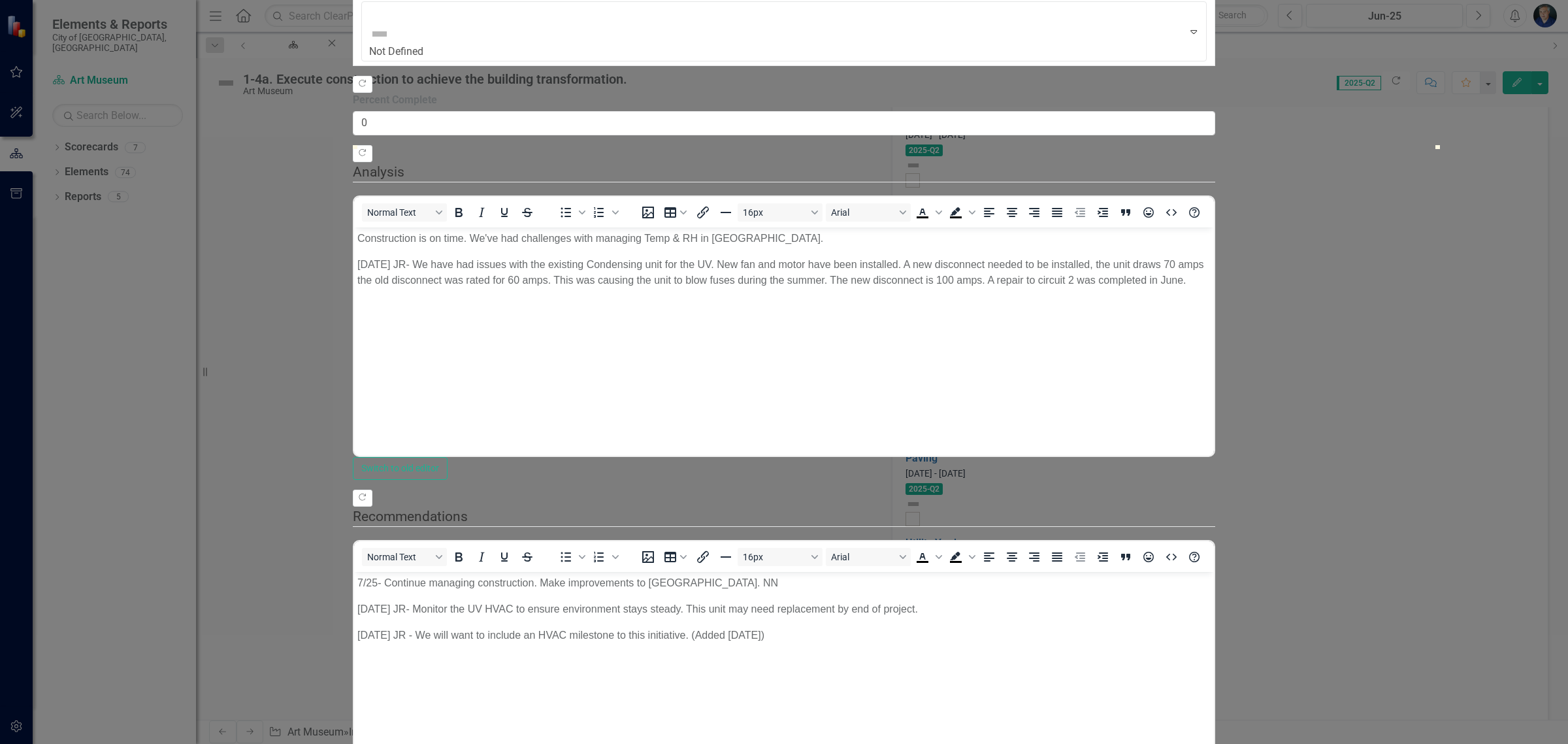
scroll to position [0, 0]
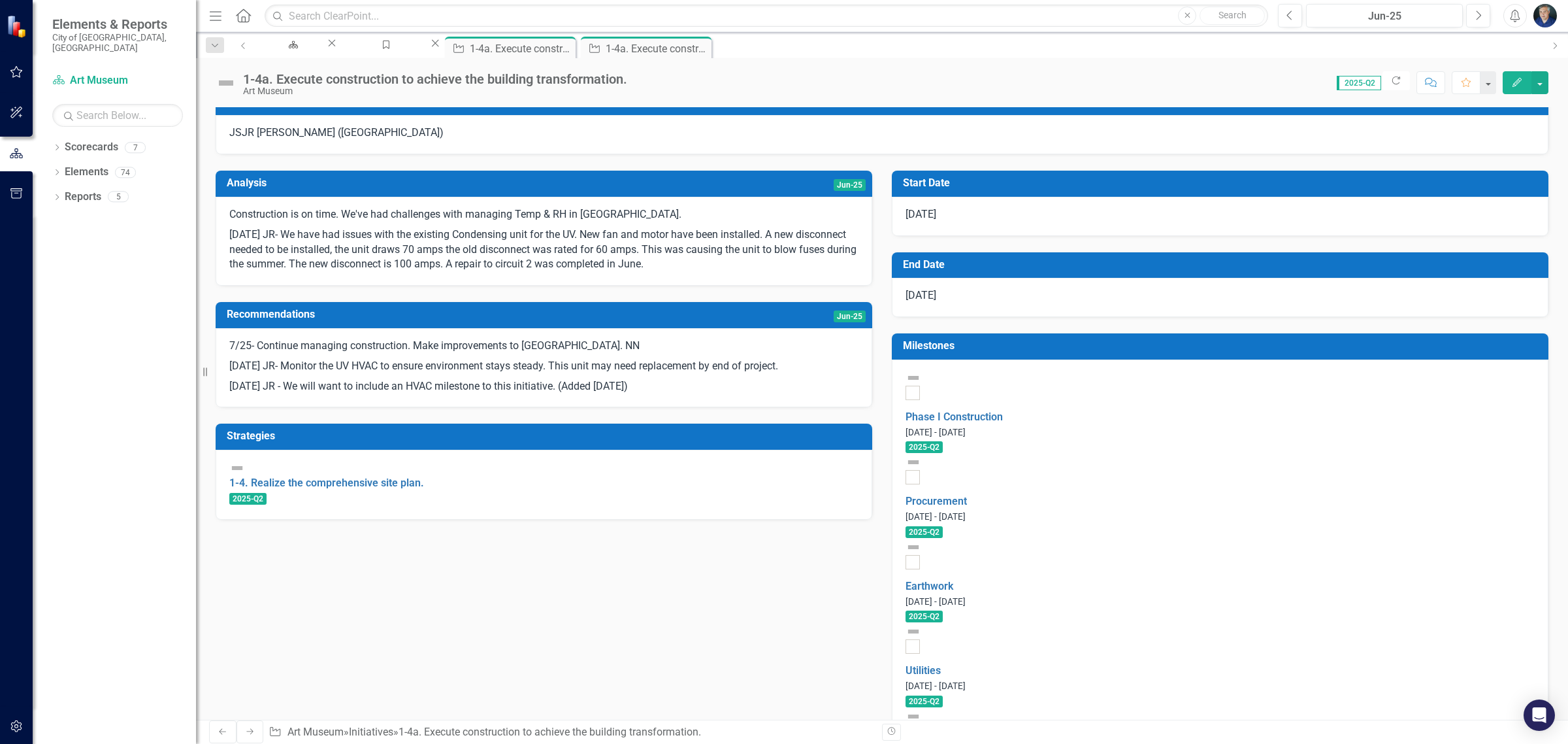
scroll to position [161, 0]
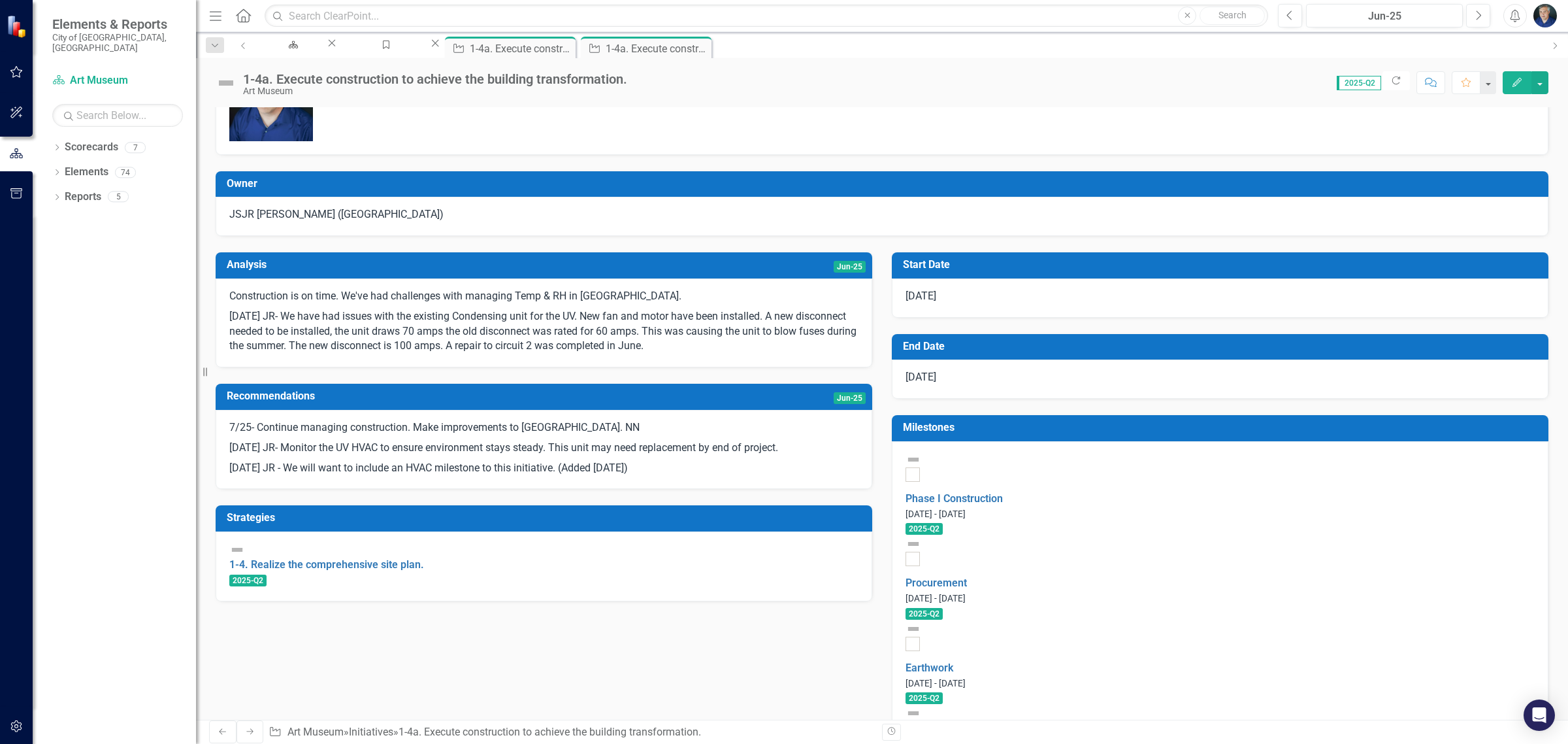
click at [1129, 419] on td "Milestones" at bounding box center [1223, 429] width 639 height 22
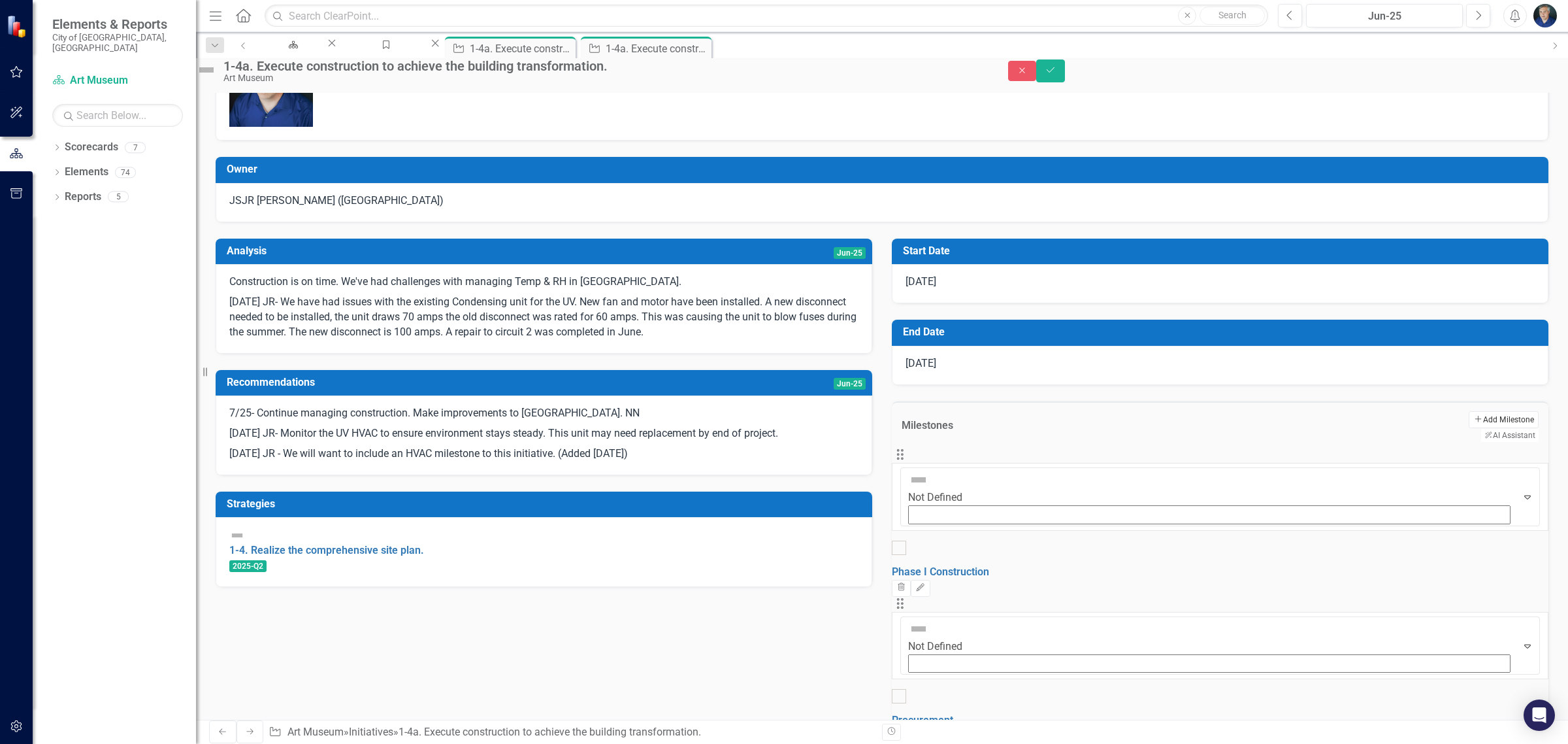
click at [1469, 411] on button "Add Add Milestone" at bounding box center [1504, 419] width 70 height 17
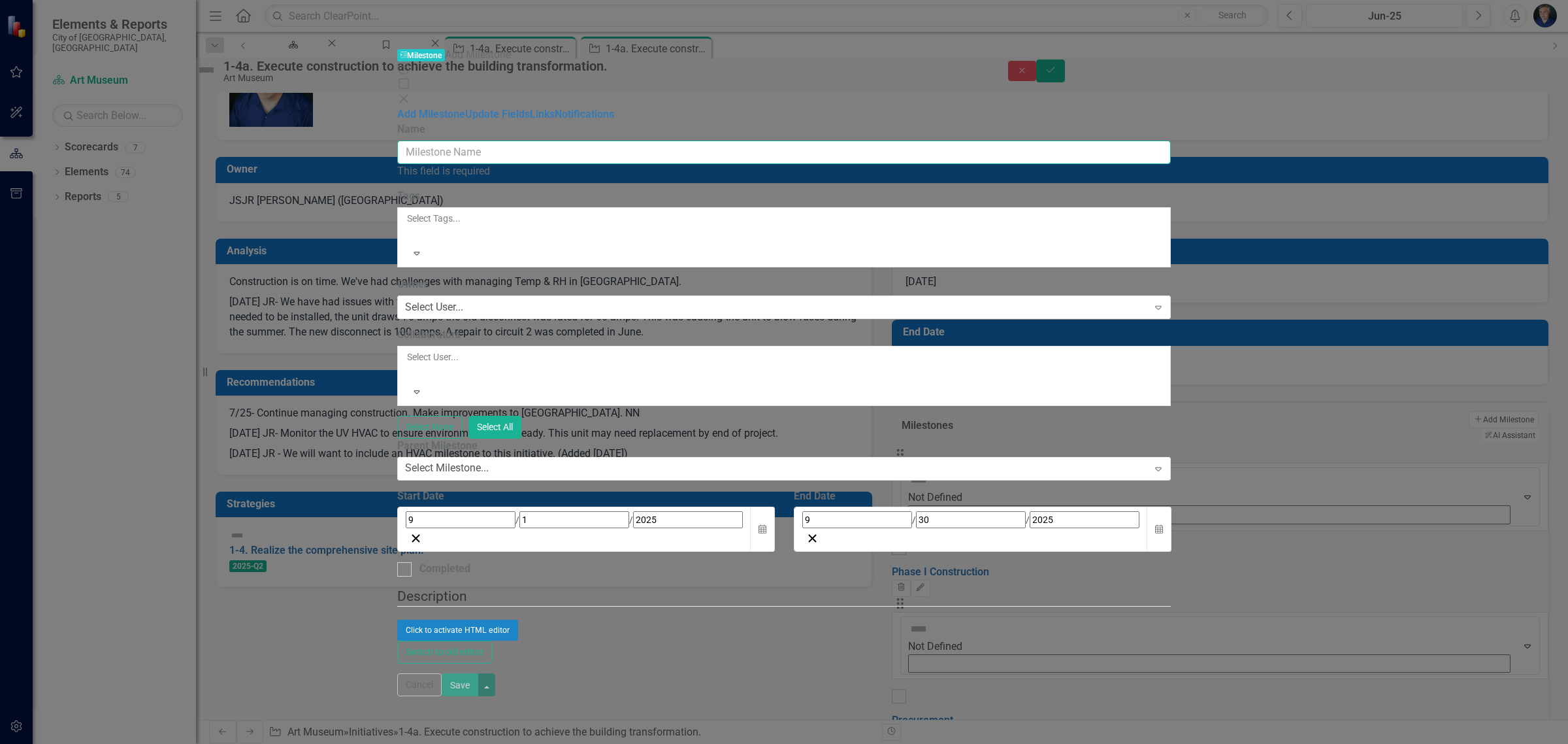
click at [908, 140] on input "Name" at bounding box center [785, 152] width 774 height 24
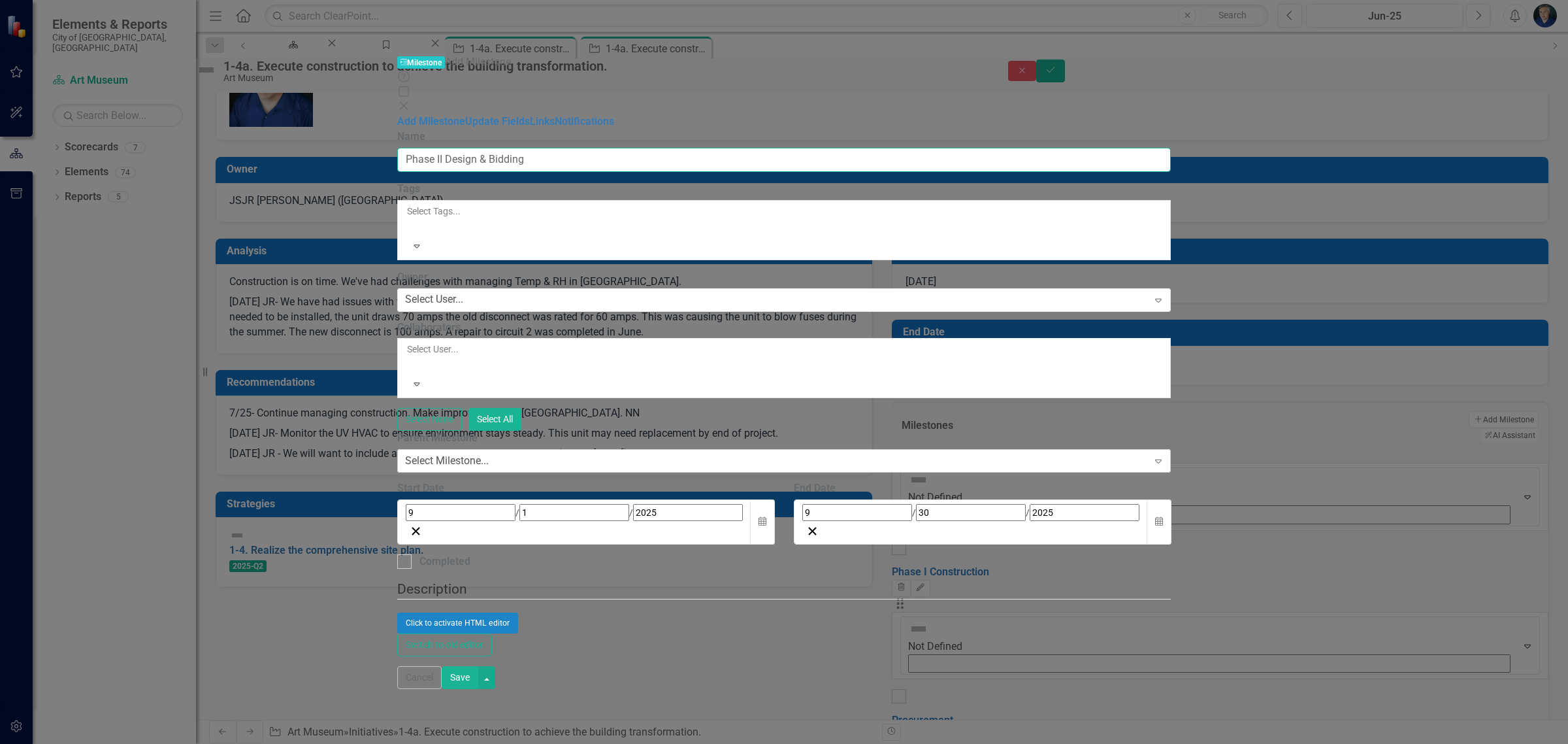
type input "Phase II Design & Bidding"
click at [489, 453] on div "Select Milestone..." at bounding box center [447, 460] width 84 height 15
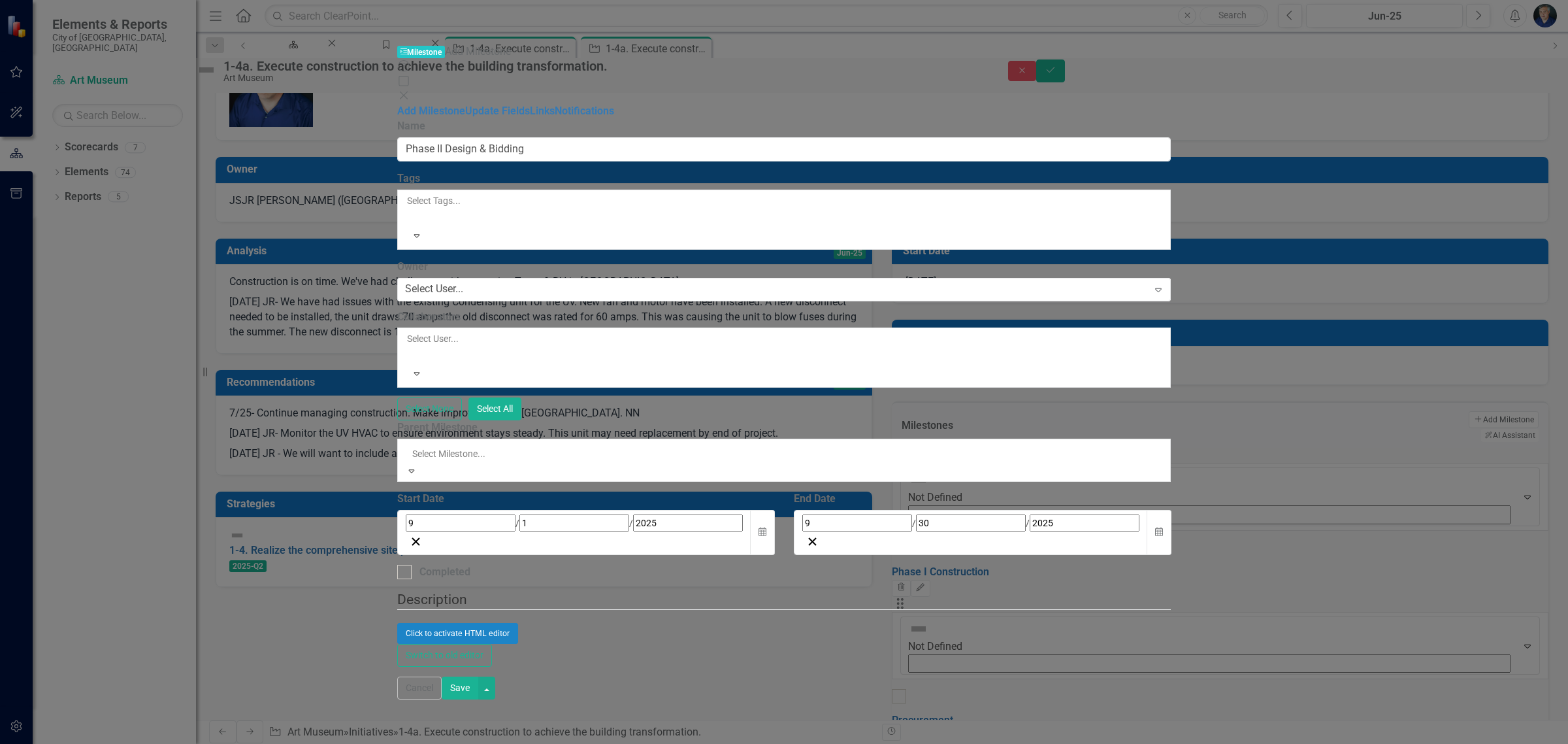
scroll to position [340, 0]
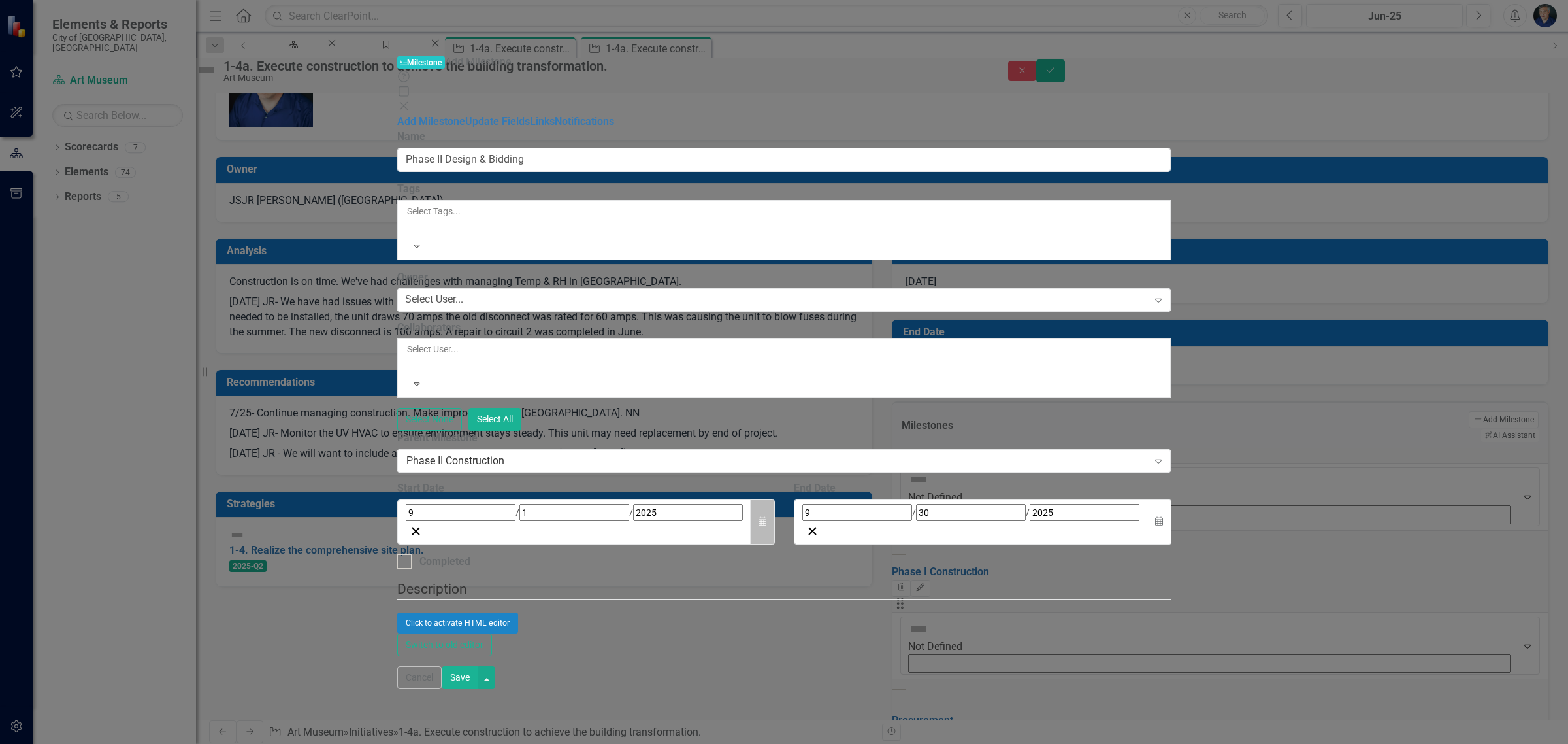
click at [775, 499] on button "Calendar" at bounding box center [762, 522] width 25 height 45
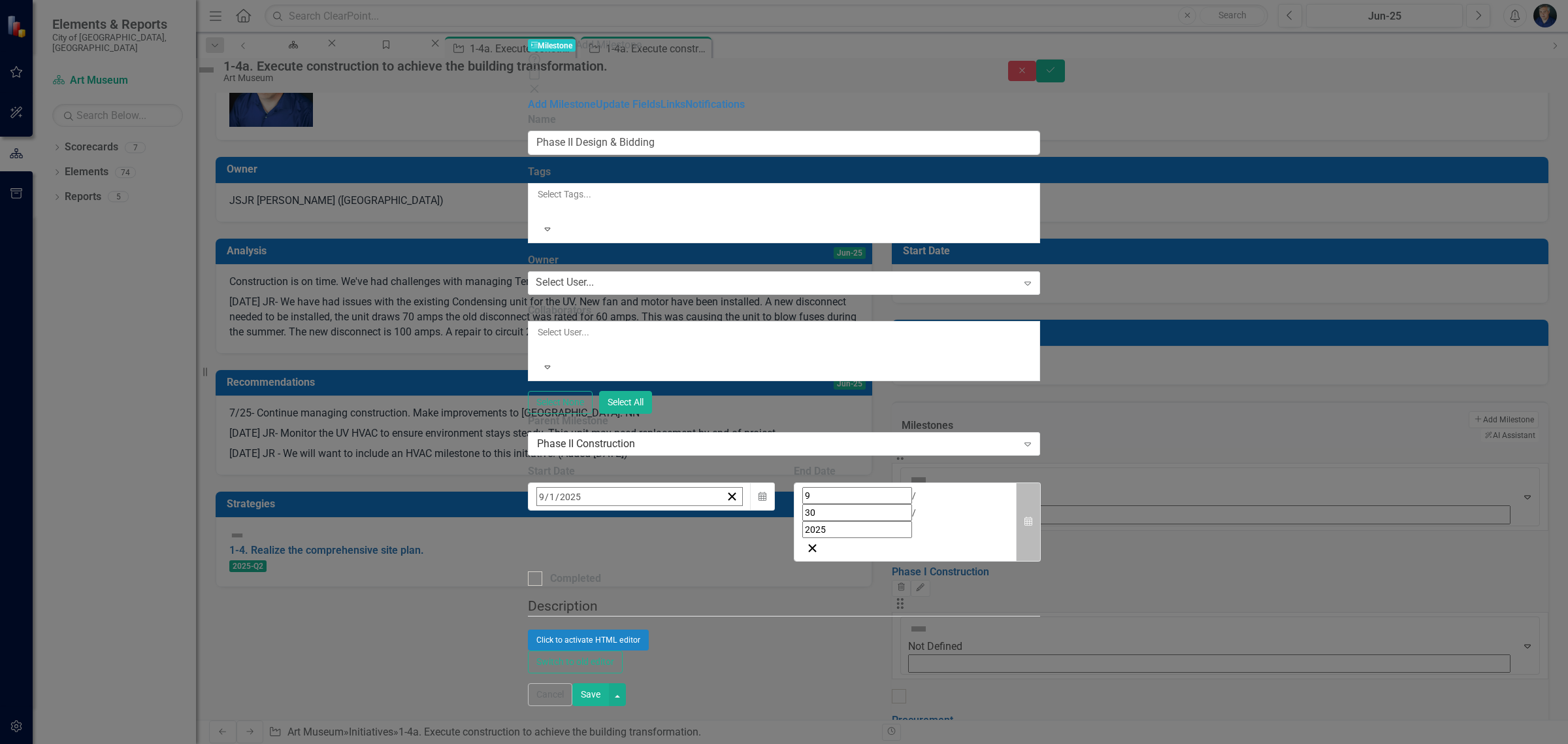
click at [1032, 517] on icon "Calendar" at bounding box center [1028, 521] width 8 height 10
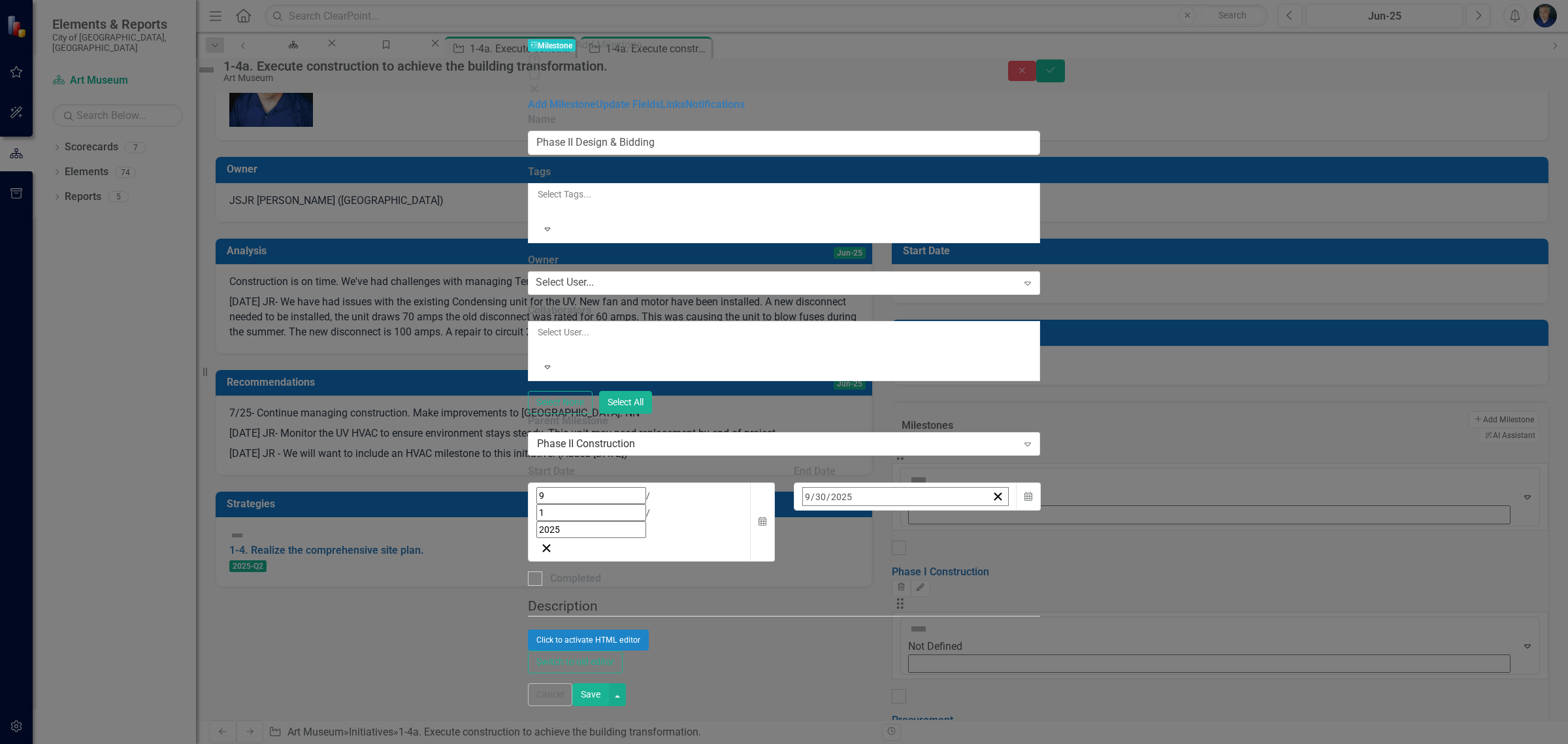
click at [923, 519] on span "[DATE]" at bounding box center [908, 524] width 29 height 10
click at [965, 510] on button "2025" at bounding box center [908, 524] width 112 height 29
click at [1022, 595] on button "2026" at bounding box center [984, 619] width 76 height 47
click at [1022, 642] on button "September" at bounding box center [984, 666] width 76 height 47
click at [879, 572] on abbr "1" at bounding box center [876, 577] width 5 height 10
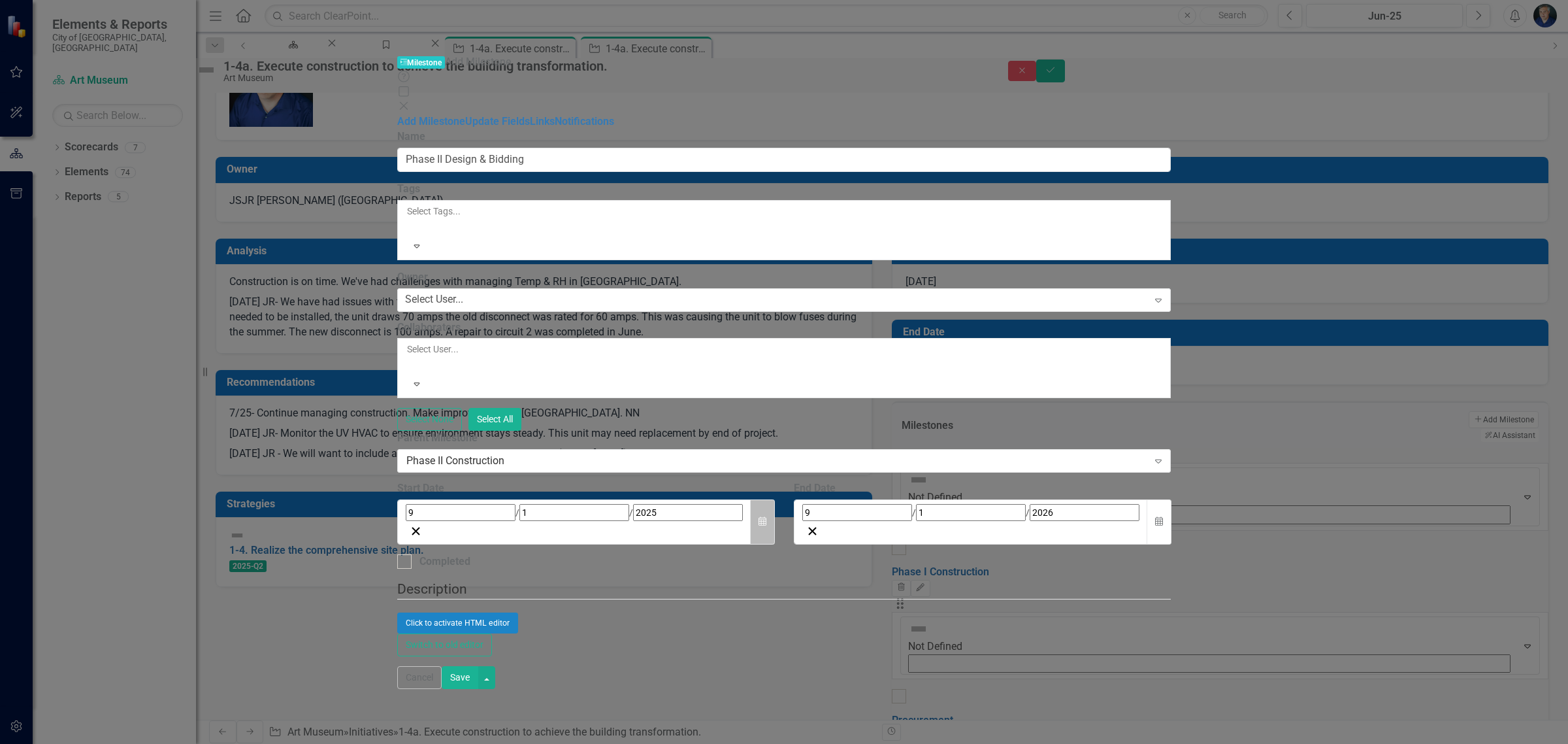
click at [767, 517] on icon "button" at bounding box center [762, 521] width 8 height 10
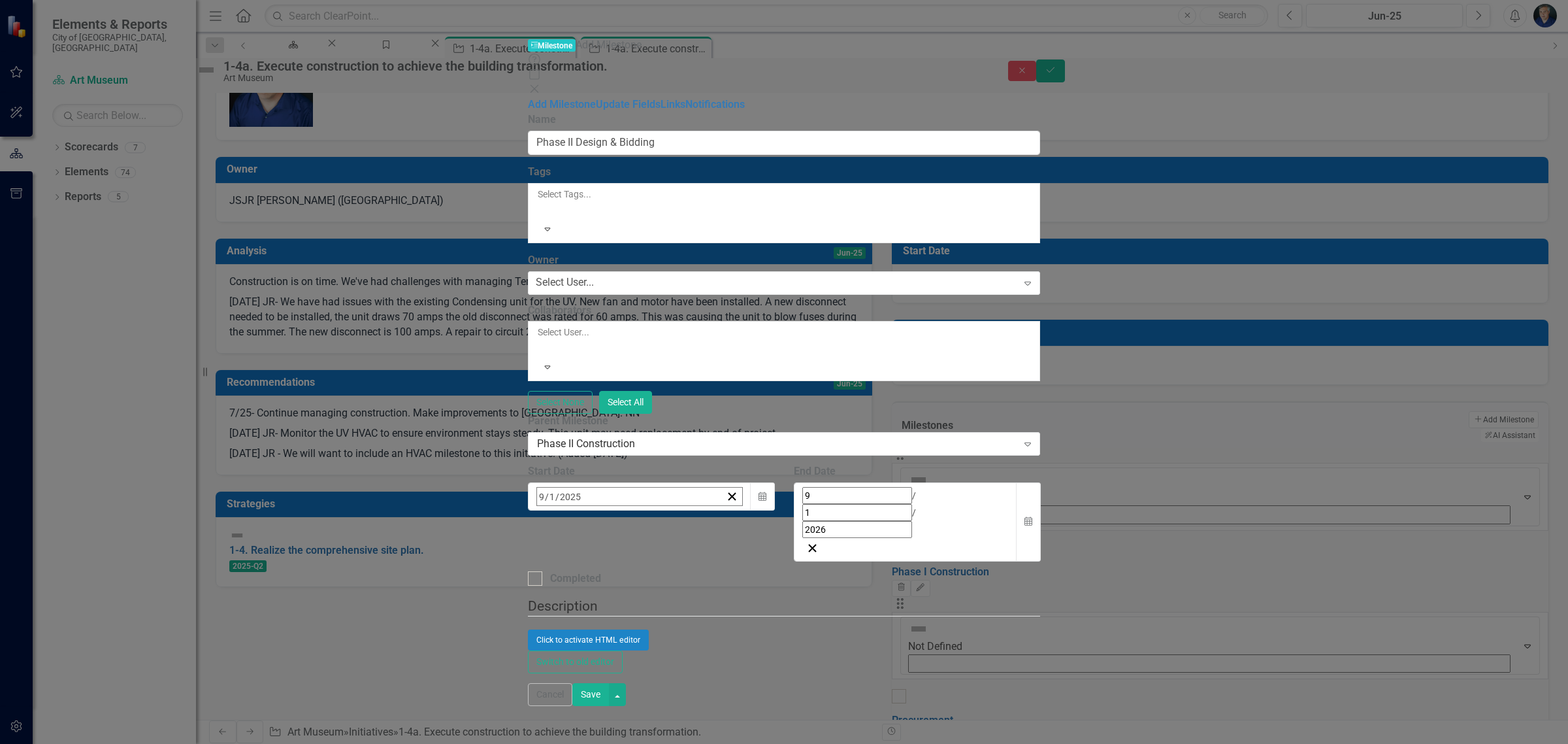
click at [657, 519] on span "[DATE]" at bounding box center [642, 524] width 29 height 10
click at [696, 510] on button "2025" at bounding box center [642, 524] width 112 height 29
click at [757, 595] on button "2026" at bounding box center [718, 619] width 76 height 47
click at [605, 595] on button "April" at bounding box center [566, 619] width 76 height 47
click at [657, 519] on span "[DATE]" at bounding box center [642, 524] width 29 height 10
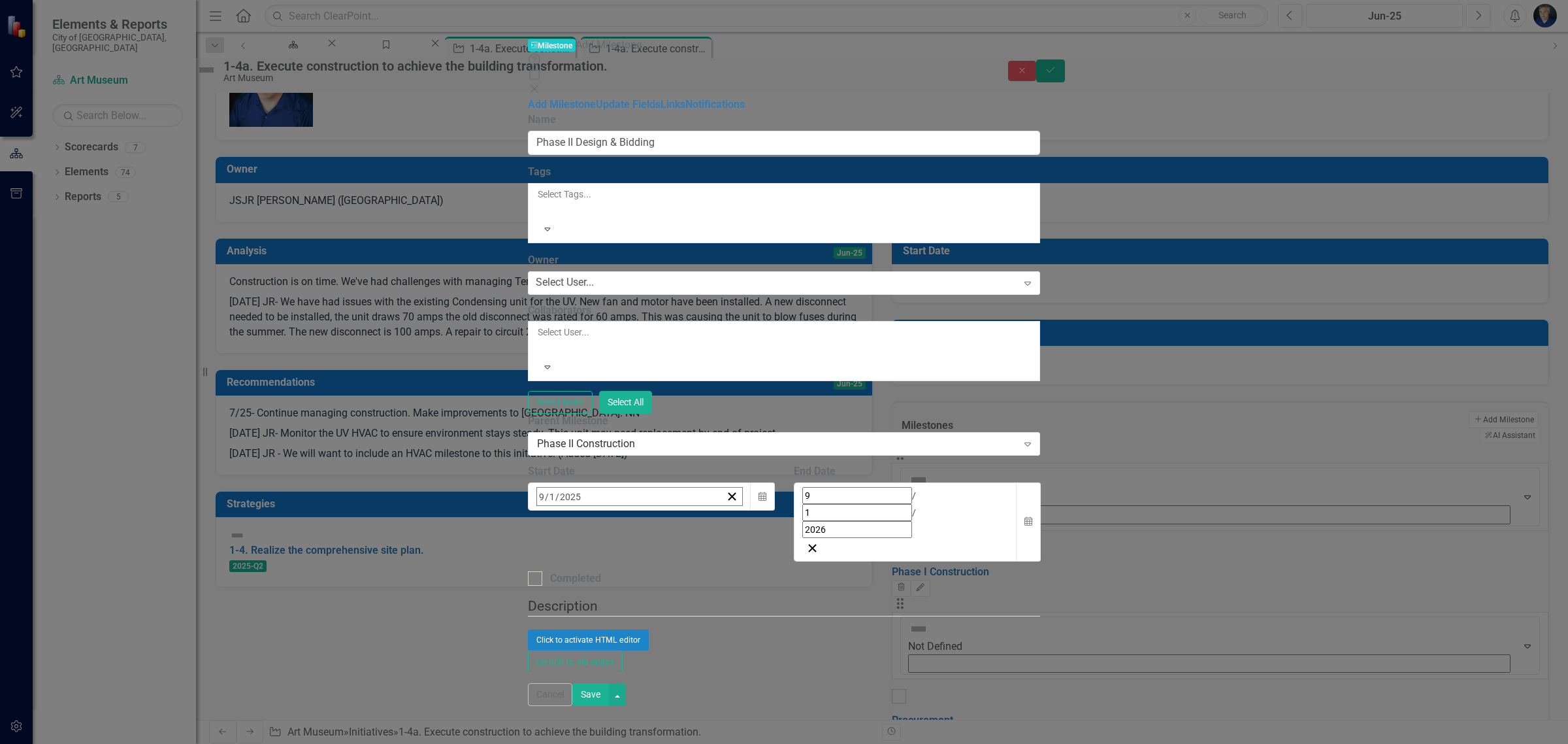
click at [680, 595] on button "May" at bounding box center [642, 619] width 76 height 47
click at [594, 683] on button "1" at bounding box center [579, 694] width 33 height 23
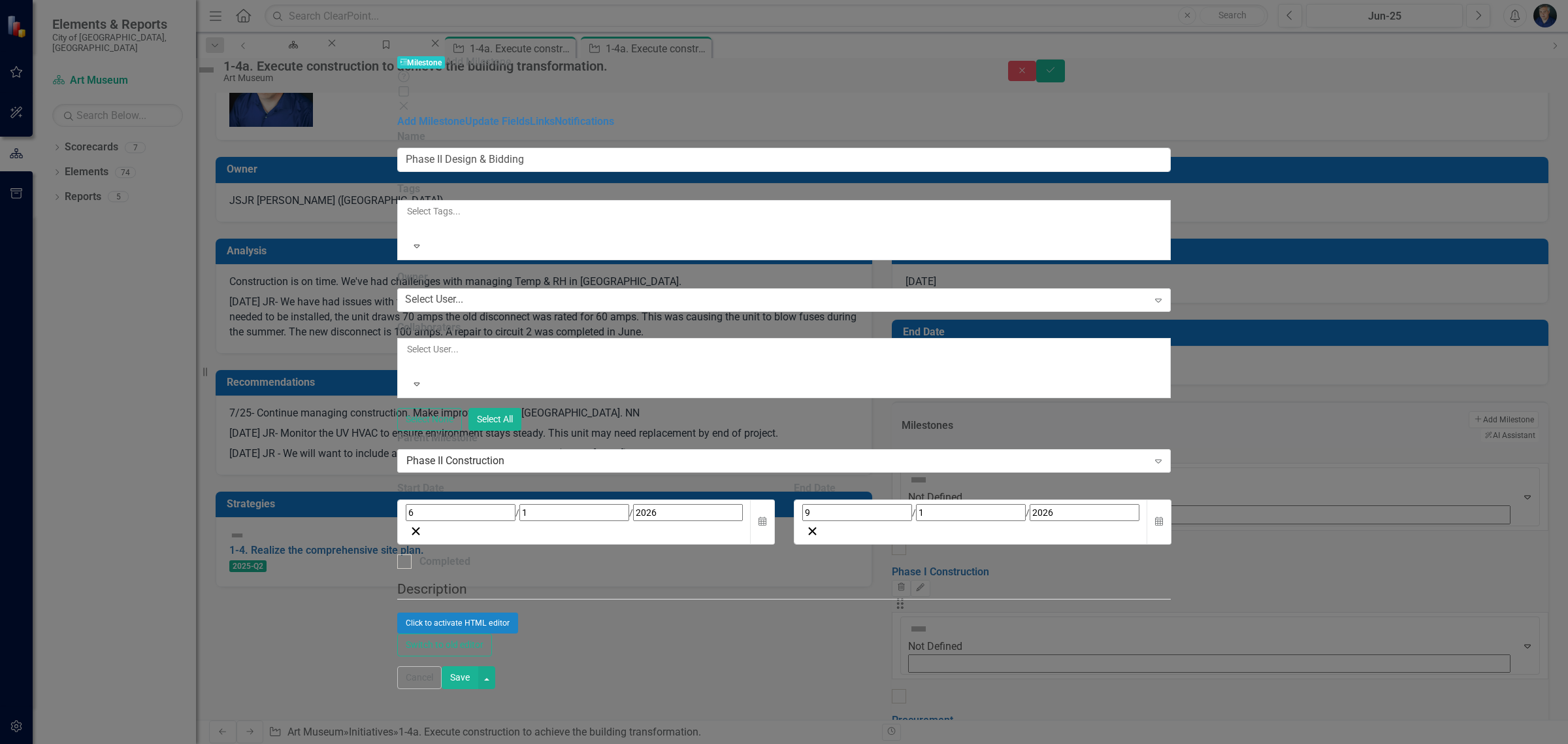
click at [479, 688] on button "Save" at bounding box center [460, 677] width 37 height 23
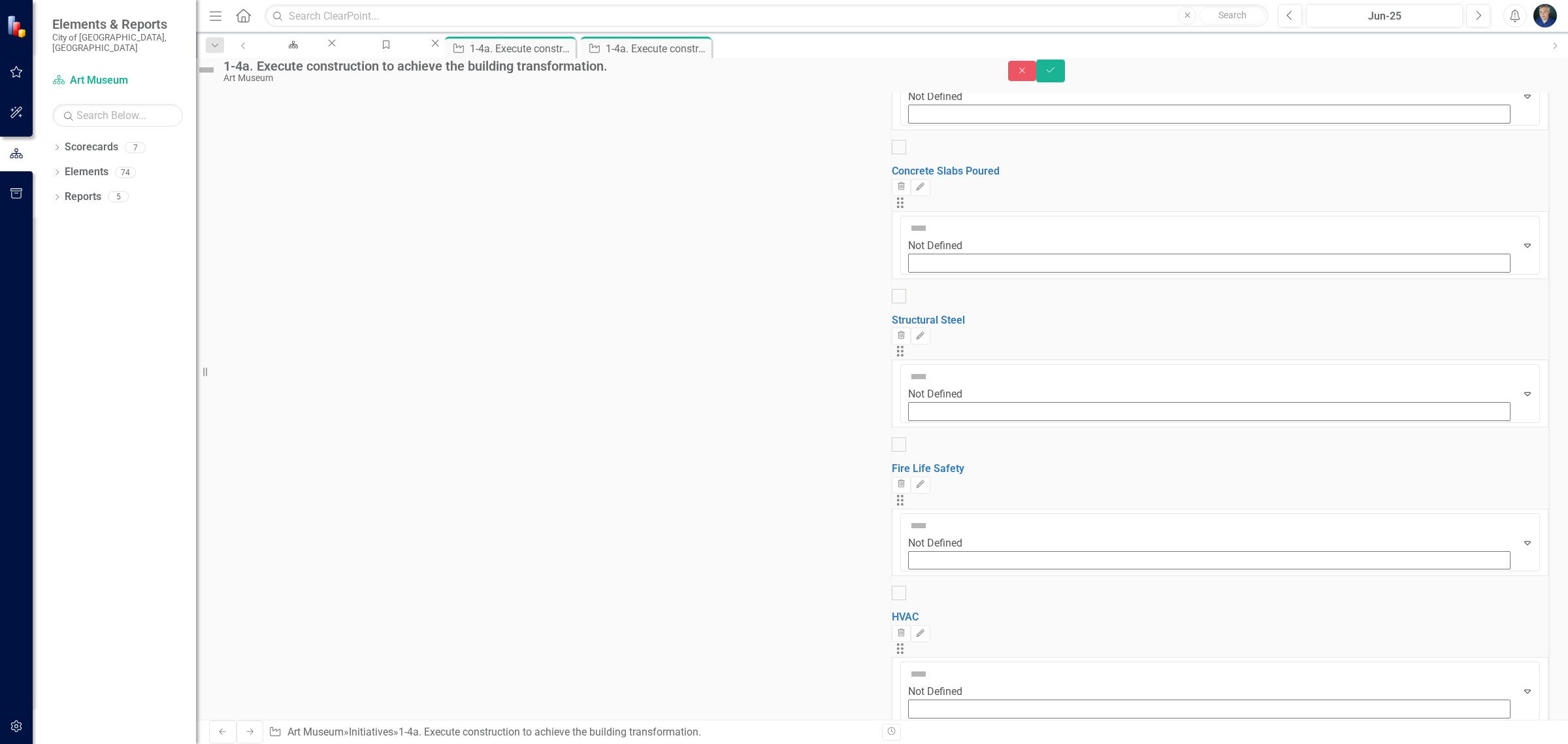
scroll to position [1444, 0]
drag, startPoint x: 850, startPoint y: 586, endPoint x: 828, endPoint y: 586, distance: 22.0
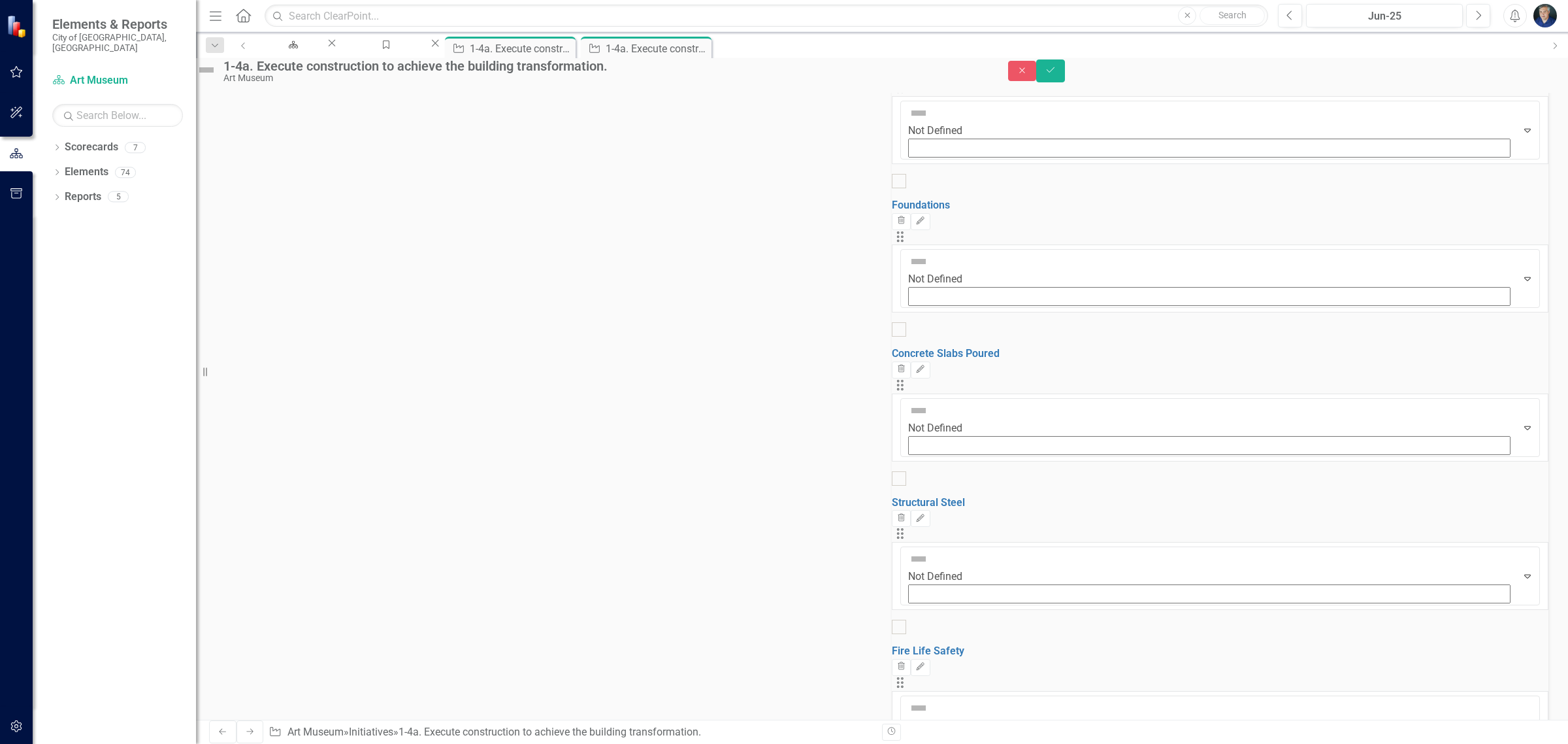
scroll to position [959, 0]
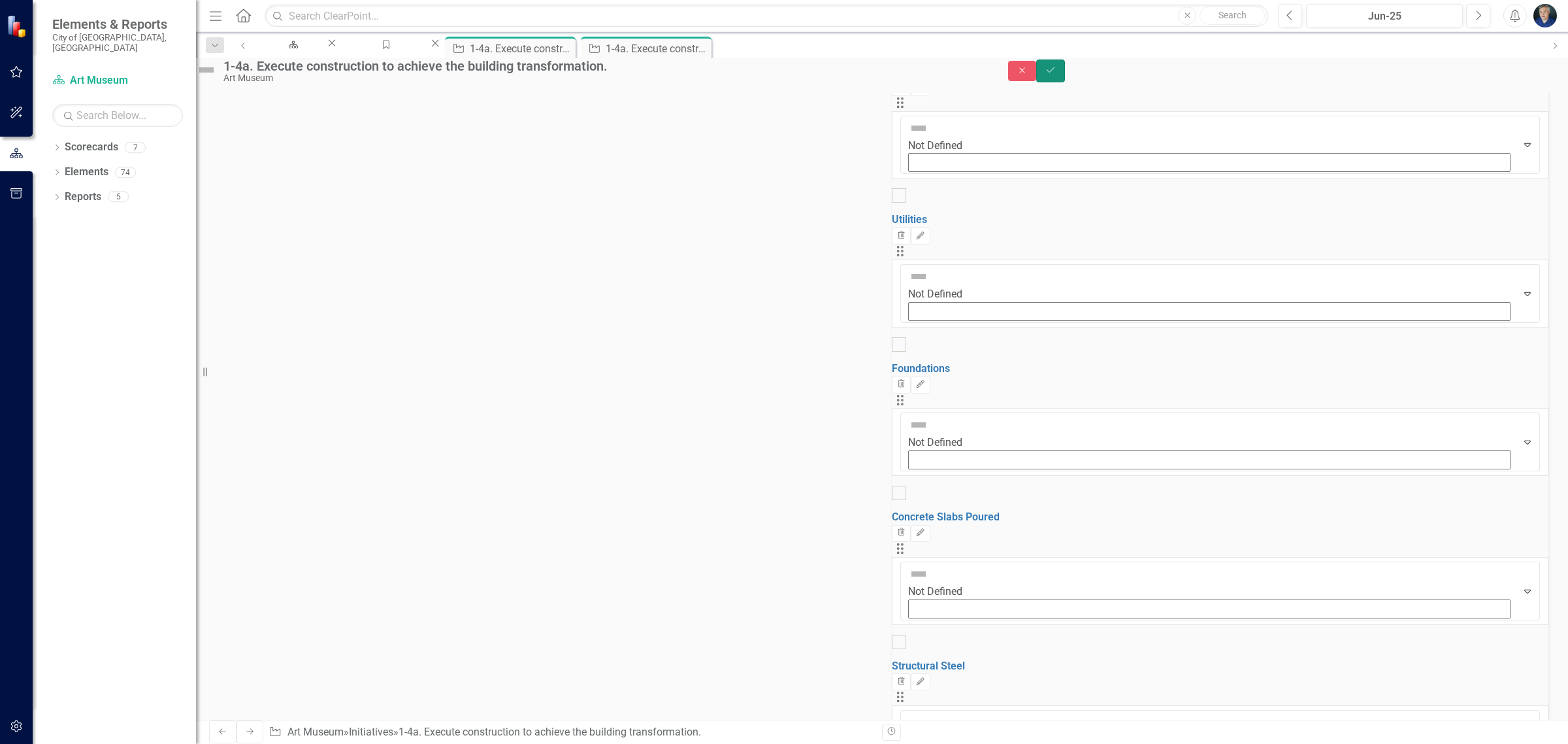
click at [1065, 70] on button "Save" at bounding box center [1050, 70] width 29 height 23
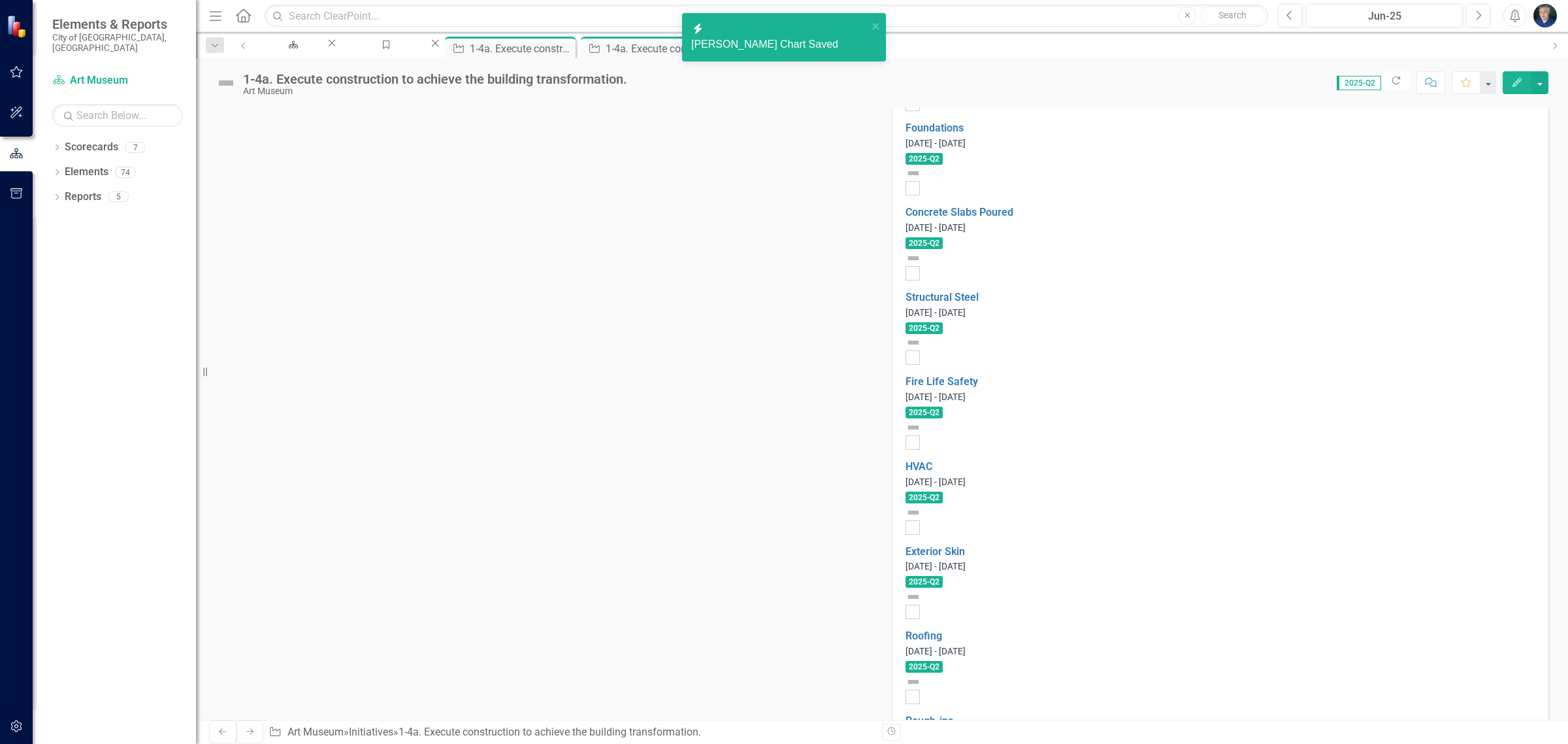
scroll to position [899, 0]
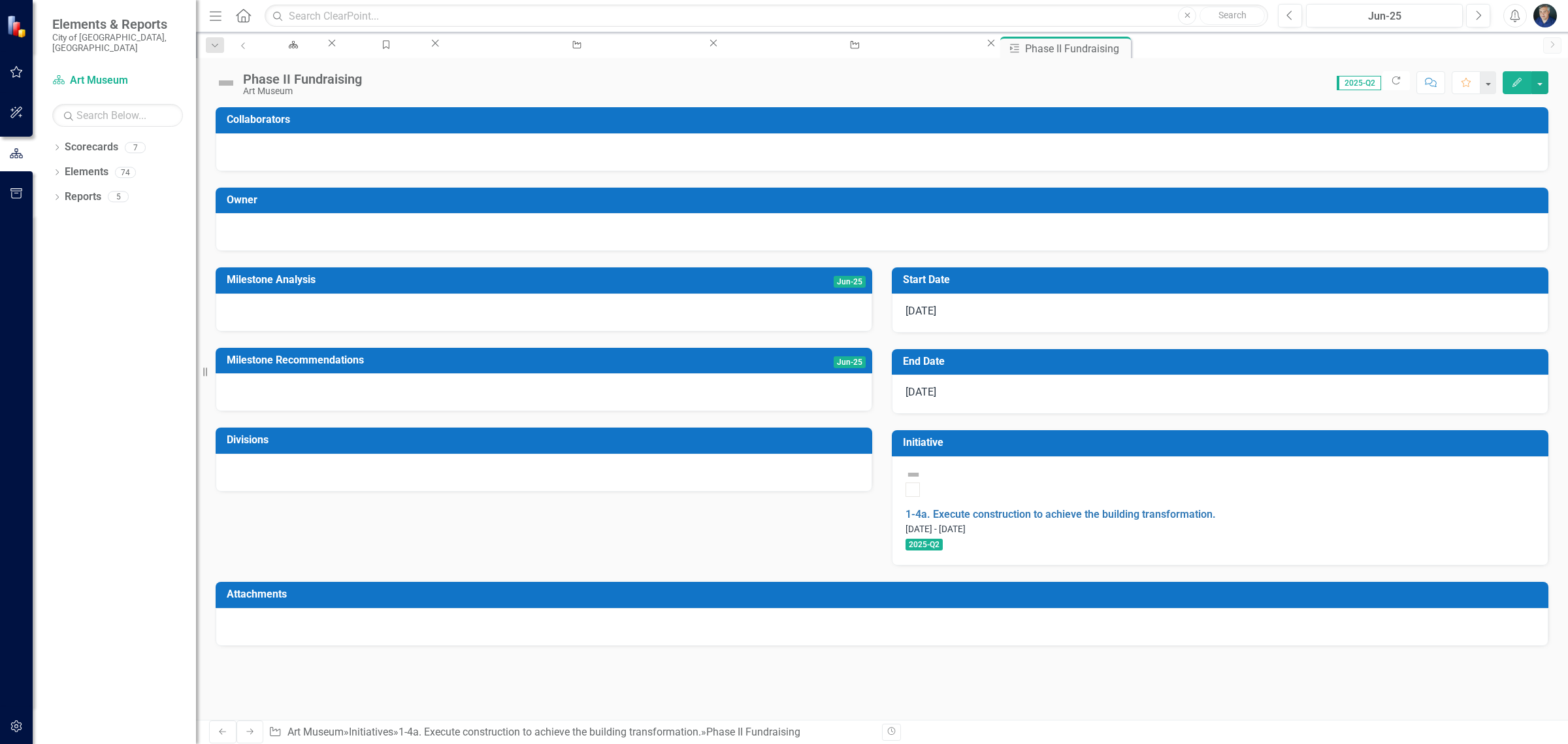
click at [970, 305] on div "[DATE]" at bounding box center [1220, 312] width 657 height 39
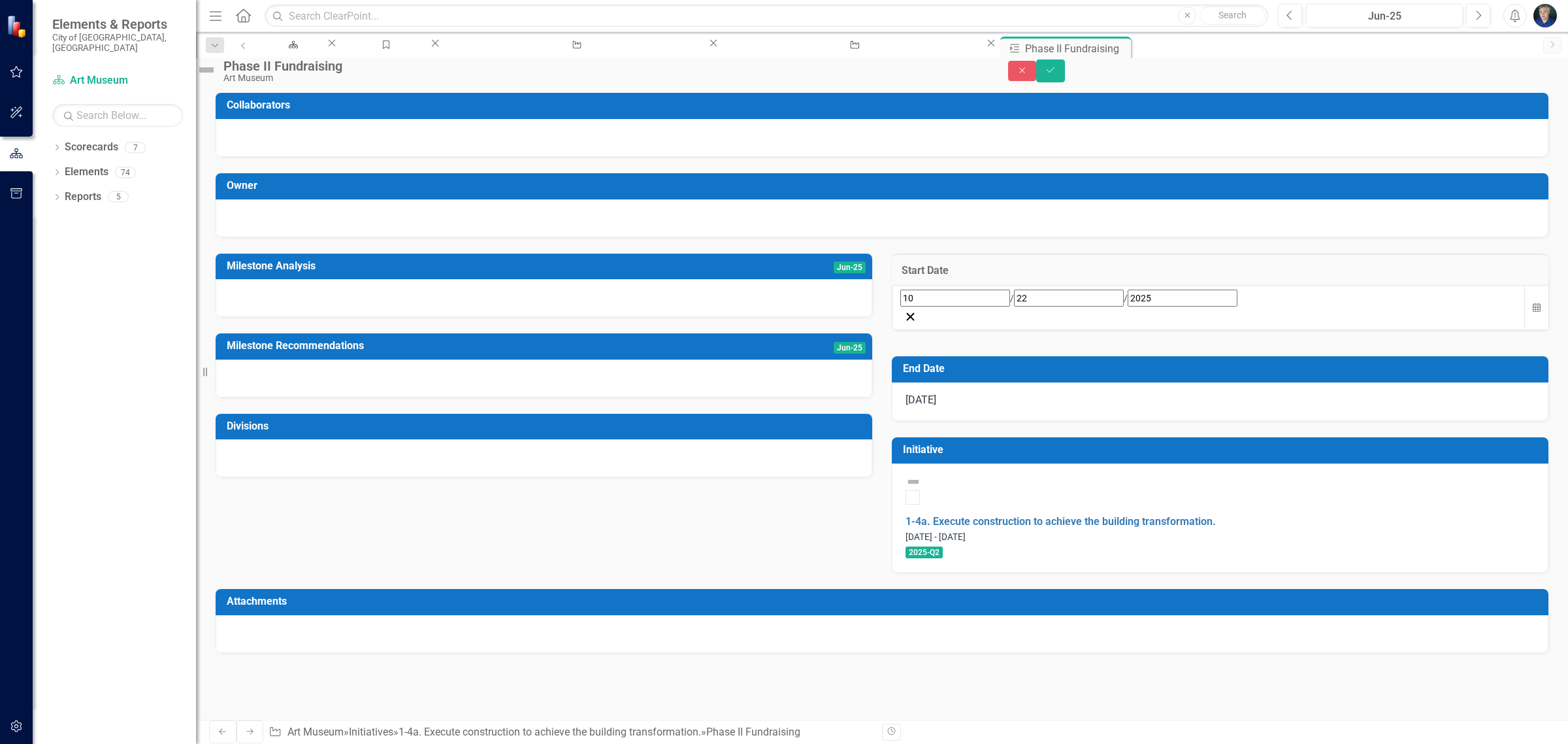
click at [945, 306] on div "[DATE]" at bounding box center [1209, 298] width 617 height 17
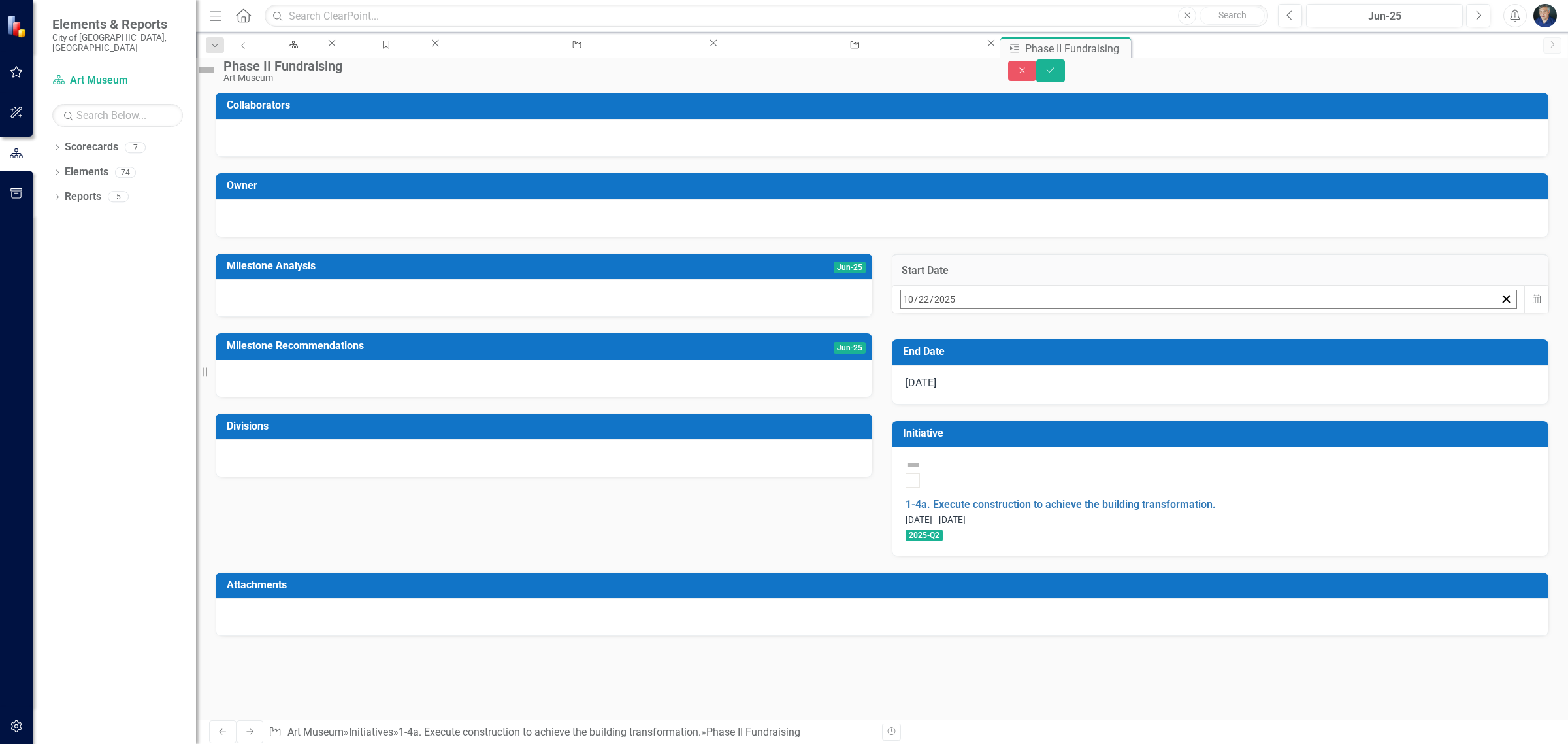
click at [934, 305] on span "/" at bounding box center [932, 299] width 4 height 12
click at [1045, 455] on abbr "23" at bounding box center [1040, 450] width 10 height 10
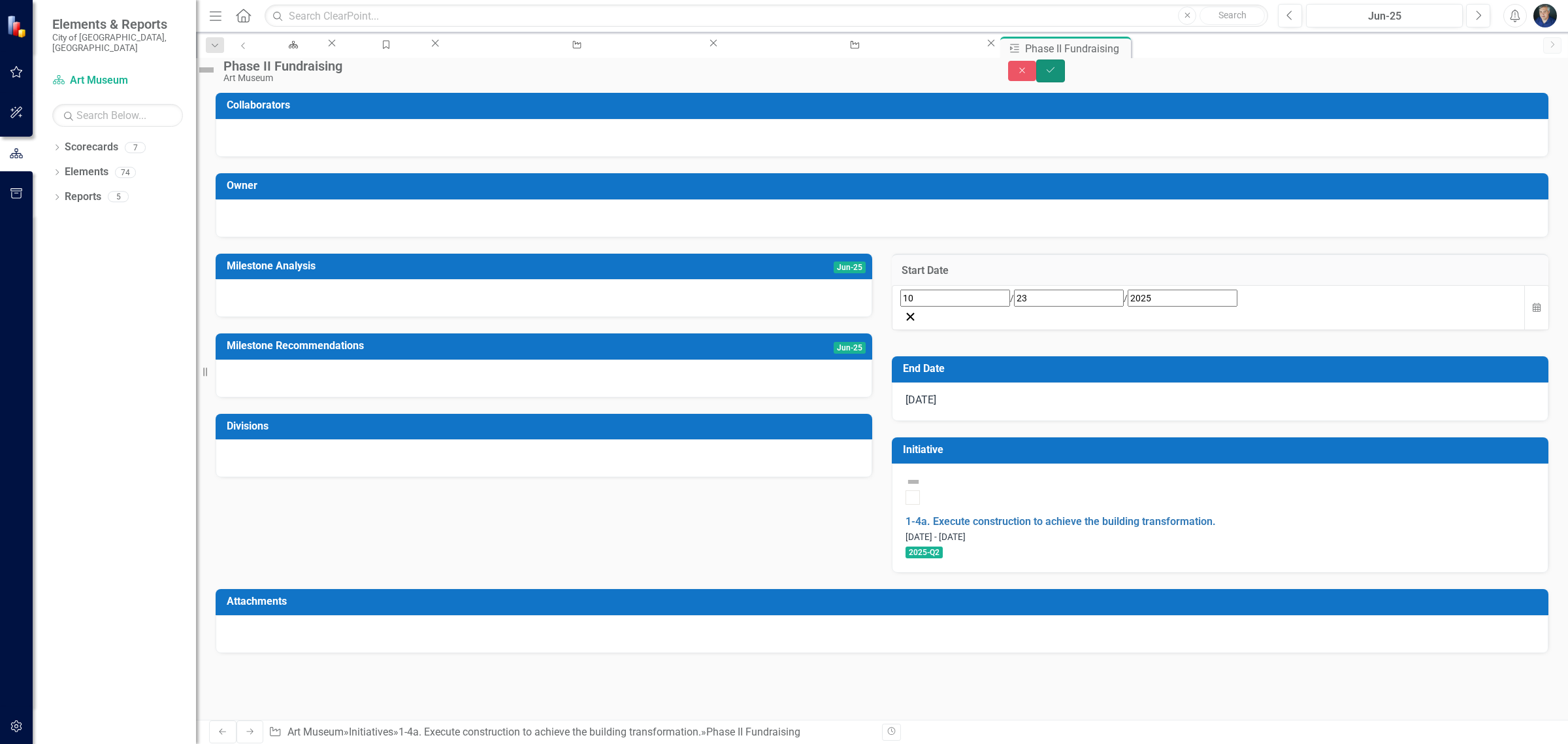
click at [1065, 79] on button "Save" at bounding box center [1050, 70] width 29 height 23
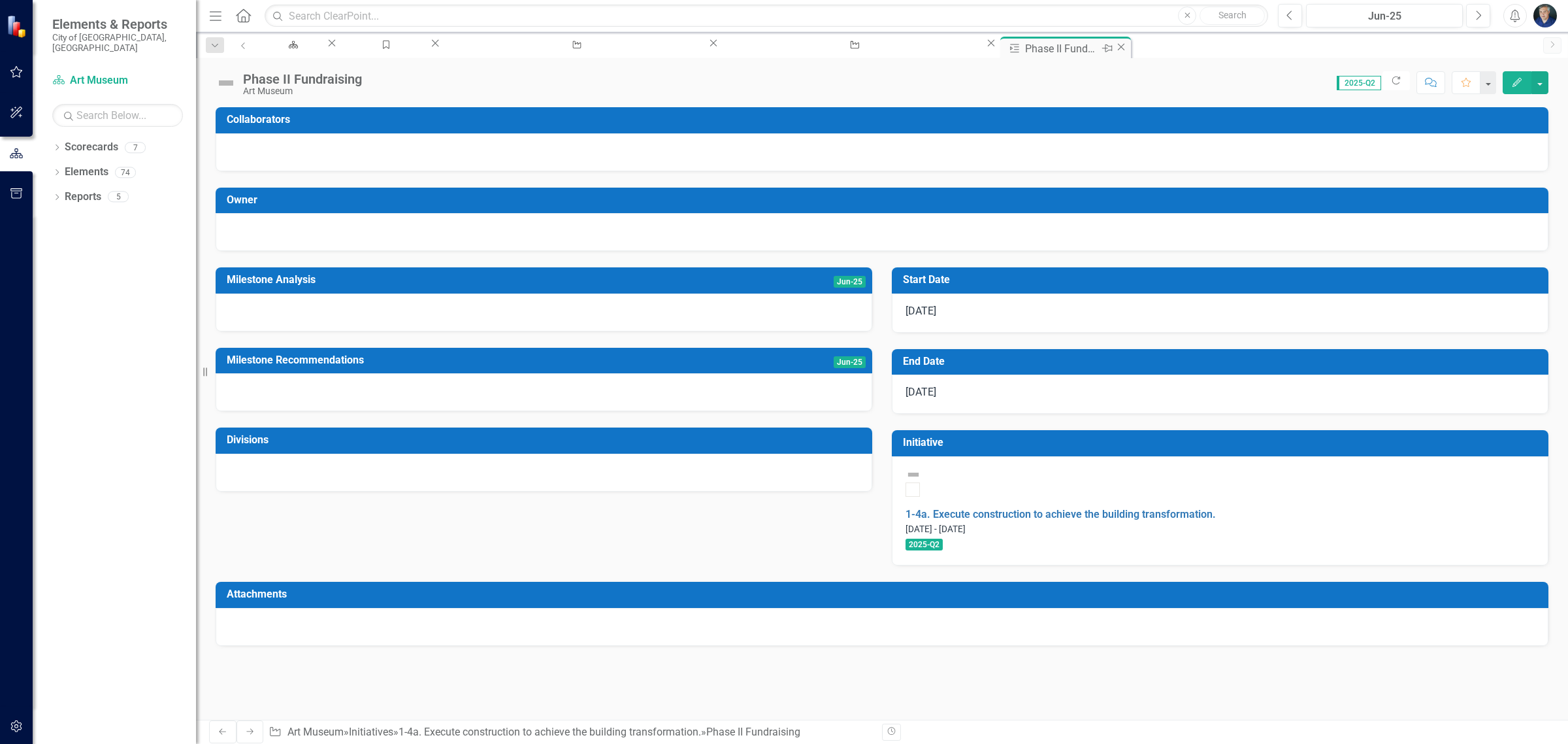
click at [1118, 46] on icon at bounding box center [1122, 47] width 7 height 7
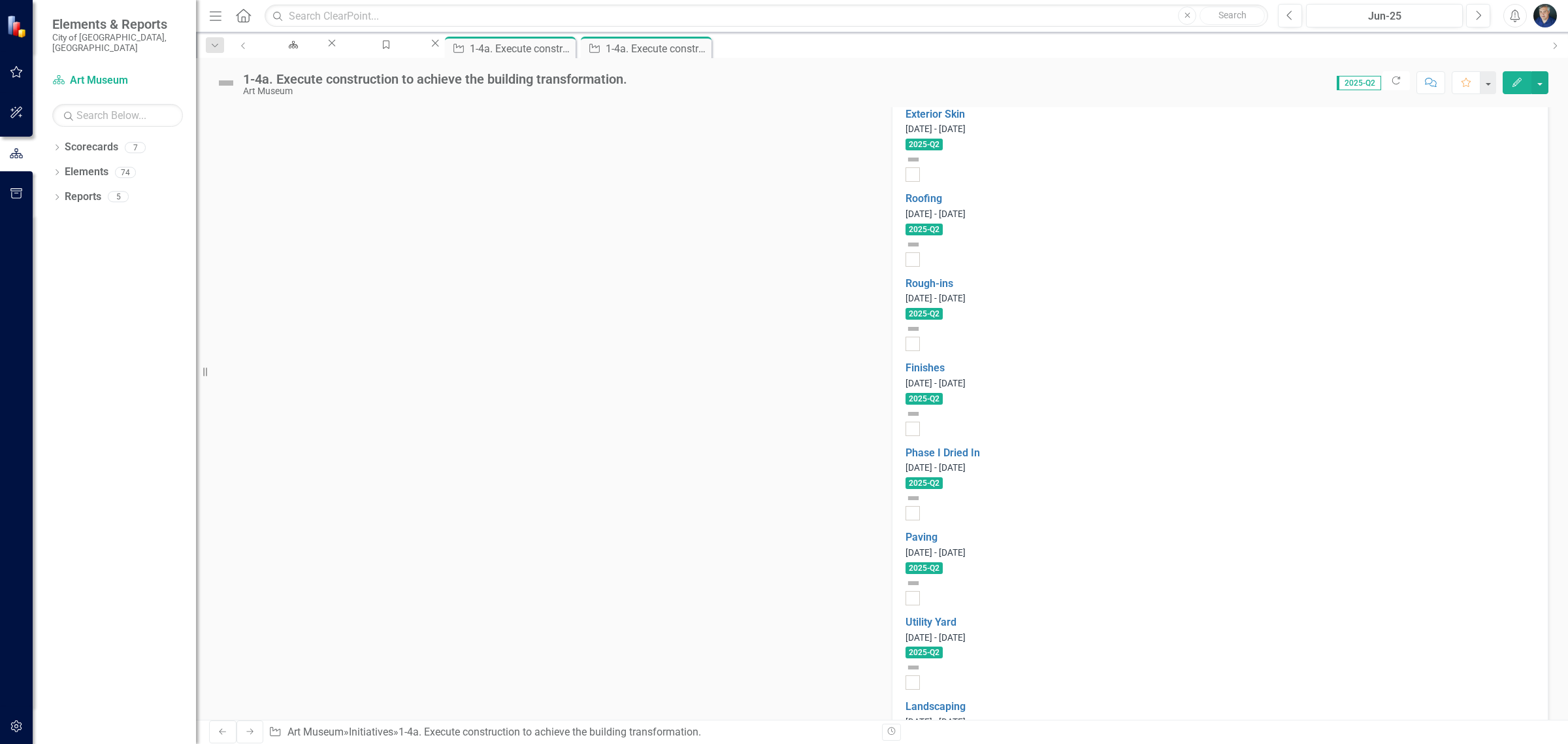
scroll to position [1438, 0]
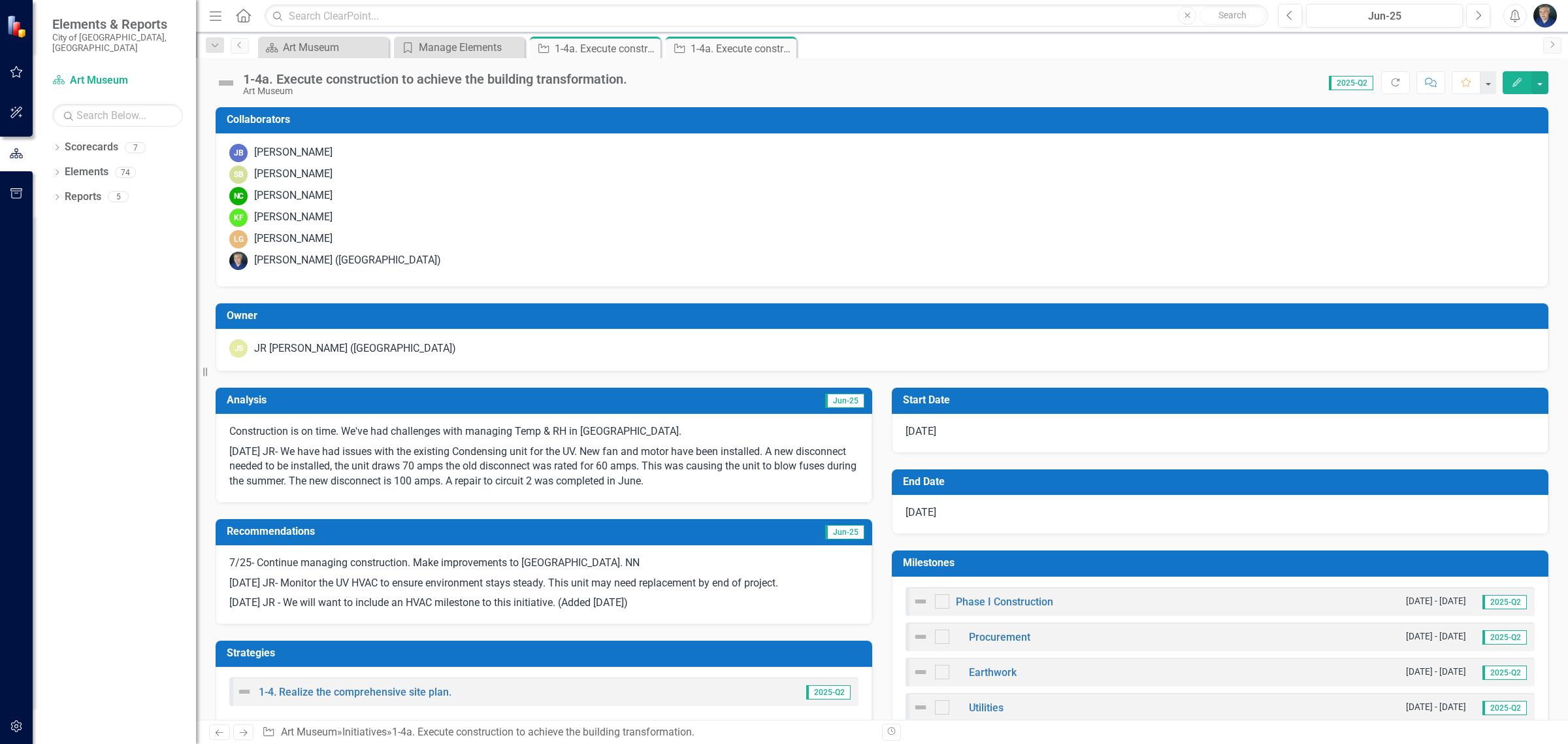
scroll to position [1438, 0]
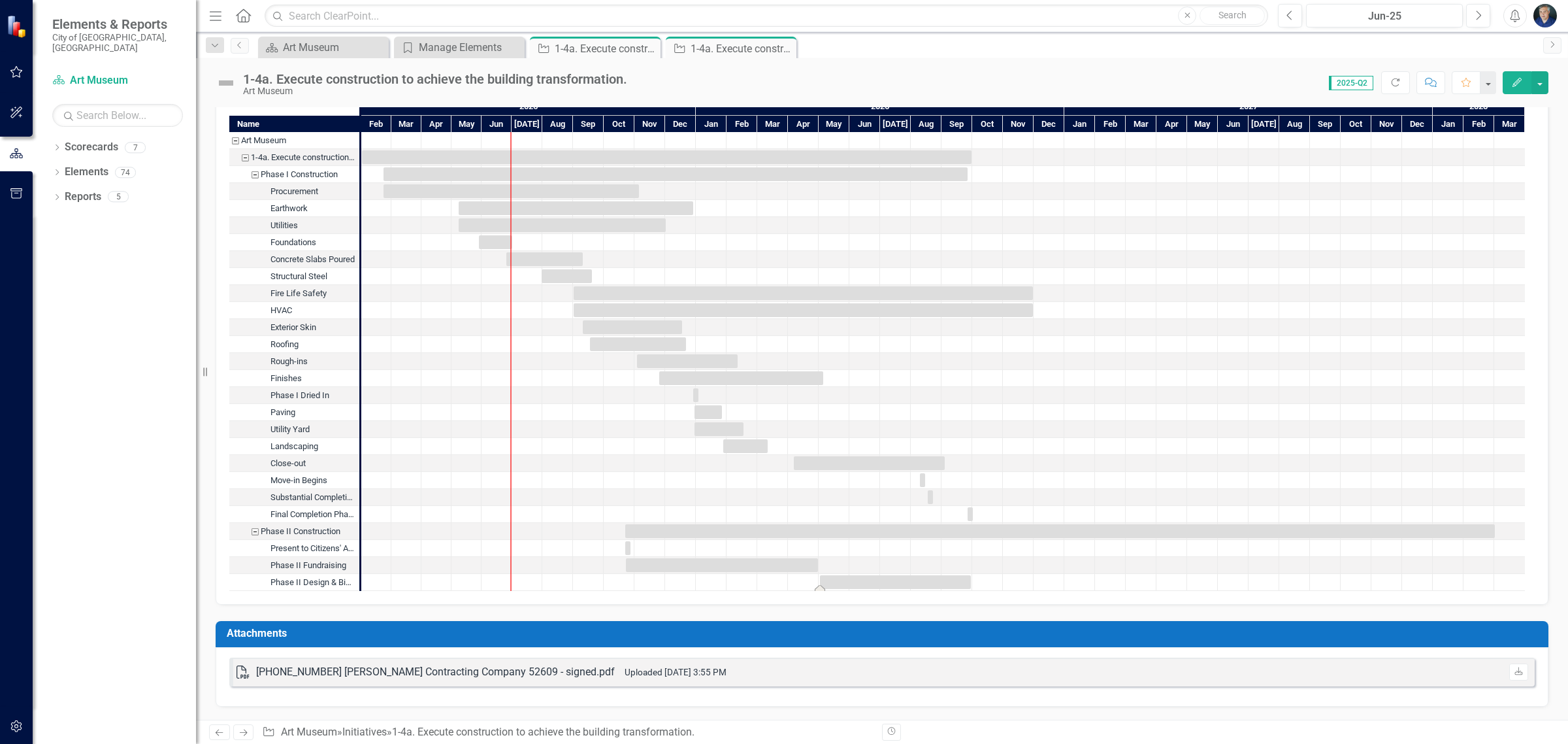
drag, startPoint x: 941, startPoint y: 581, endPoint x: 968, endPoint y: 579, distance: 27.1
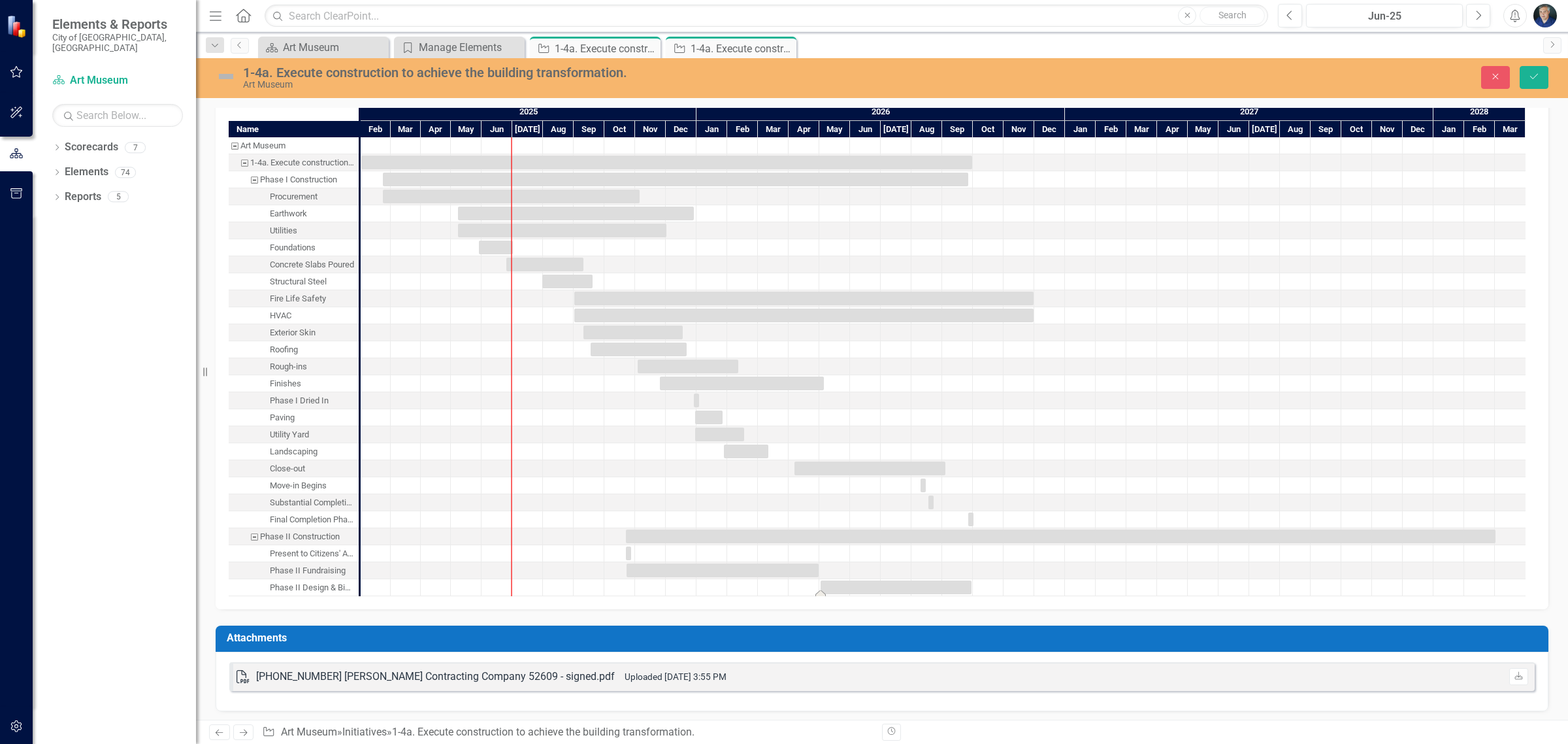
scroll to position [1443, 0]
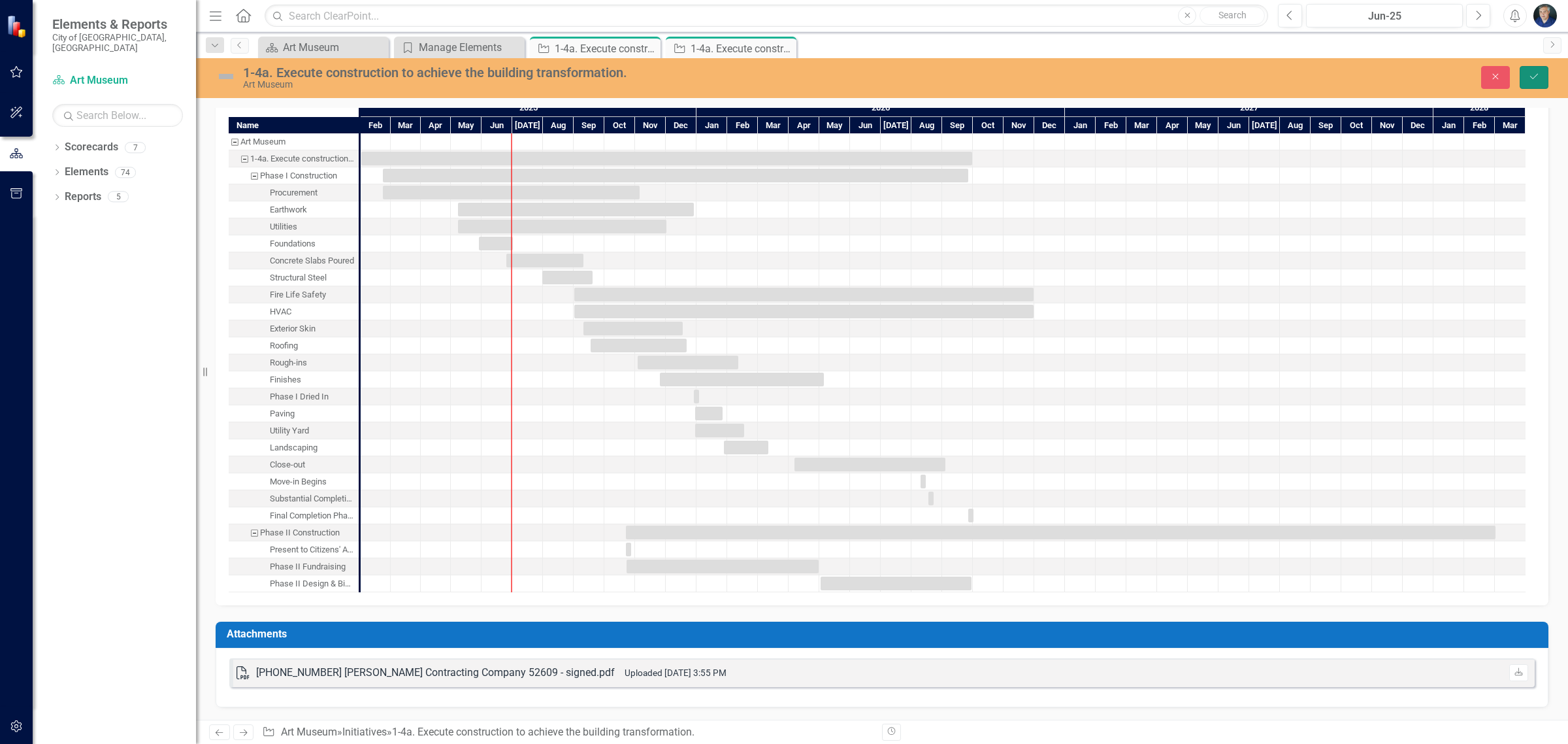
click at [1540, 82] on button "Save" at bounding box center [1534, 77] width 29 height 23
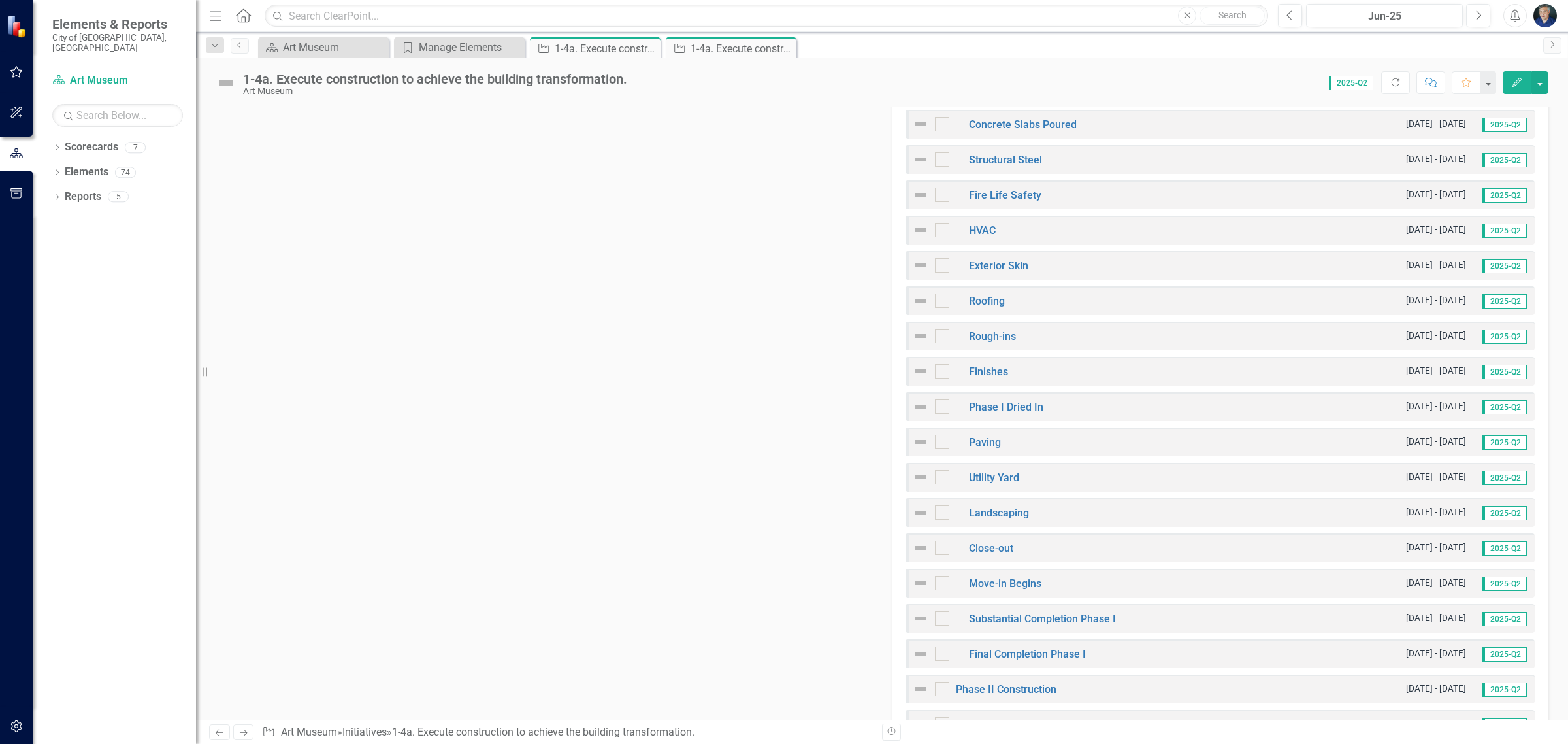
scroll to position [817, 0]
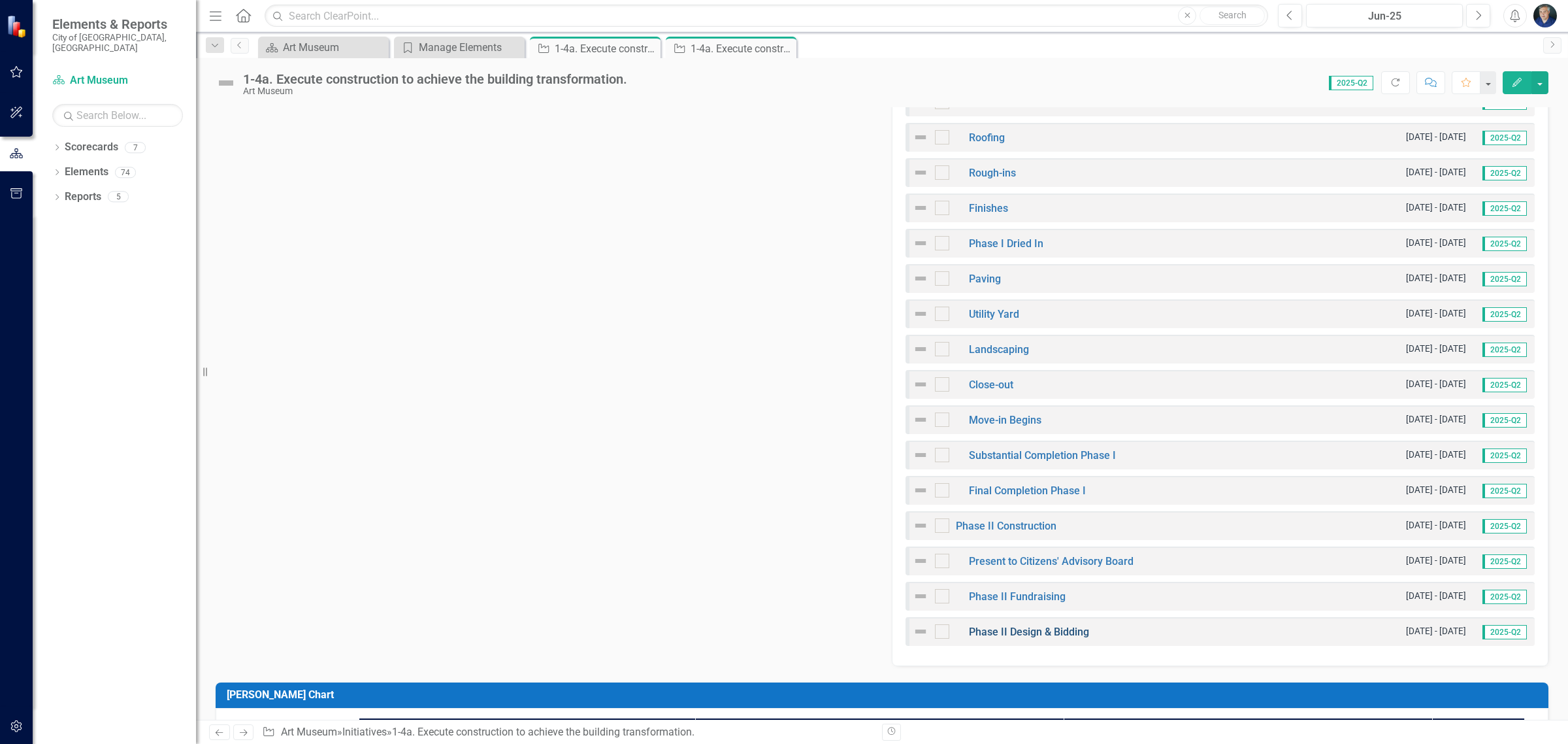
click at [1013, 629] on link "Phase II Design & Bidding" at bounding box center [1029, 632] width 120 height 12
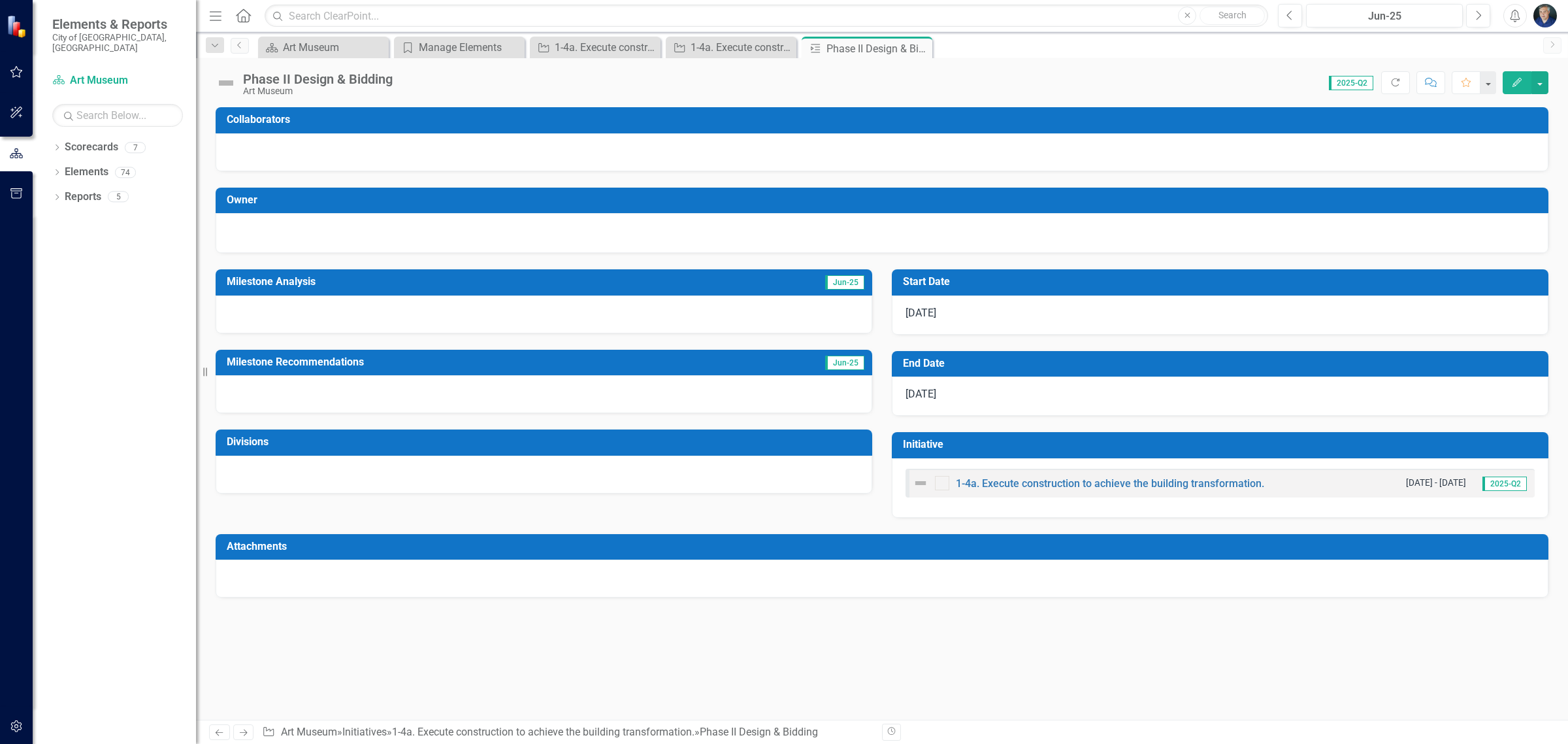
click at [920, 312] on span "5/2/26" at bounding box center [921, 312] width 30 height 12
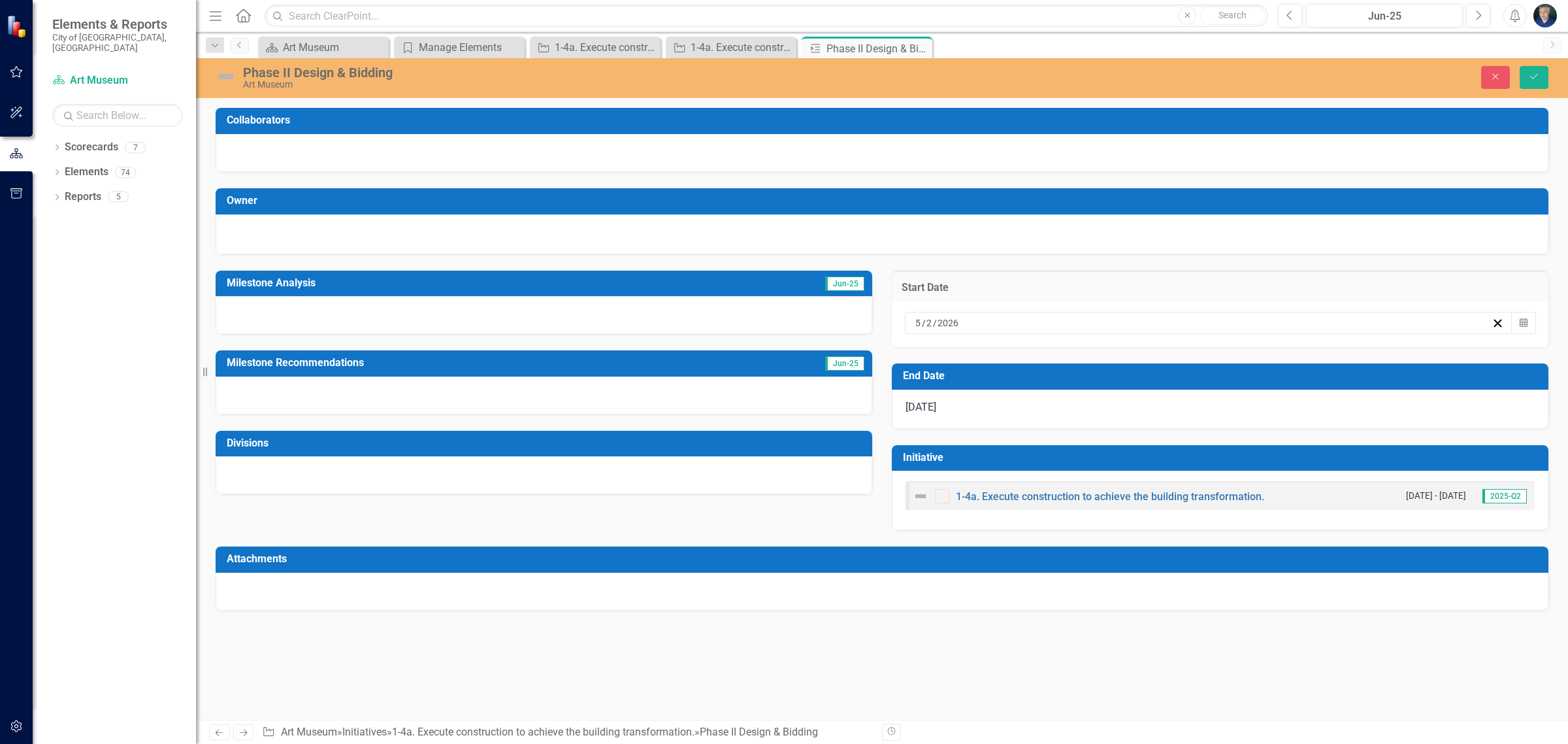
click at [920, 312] on div "5 / 2 / 2026" at bounding box center [1209, 323] width 607 height 23
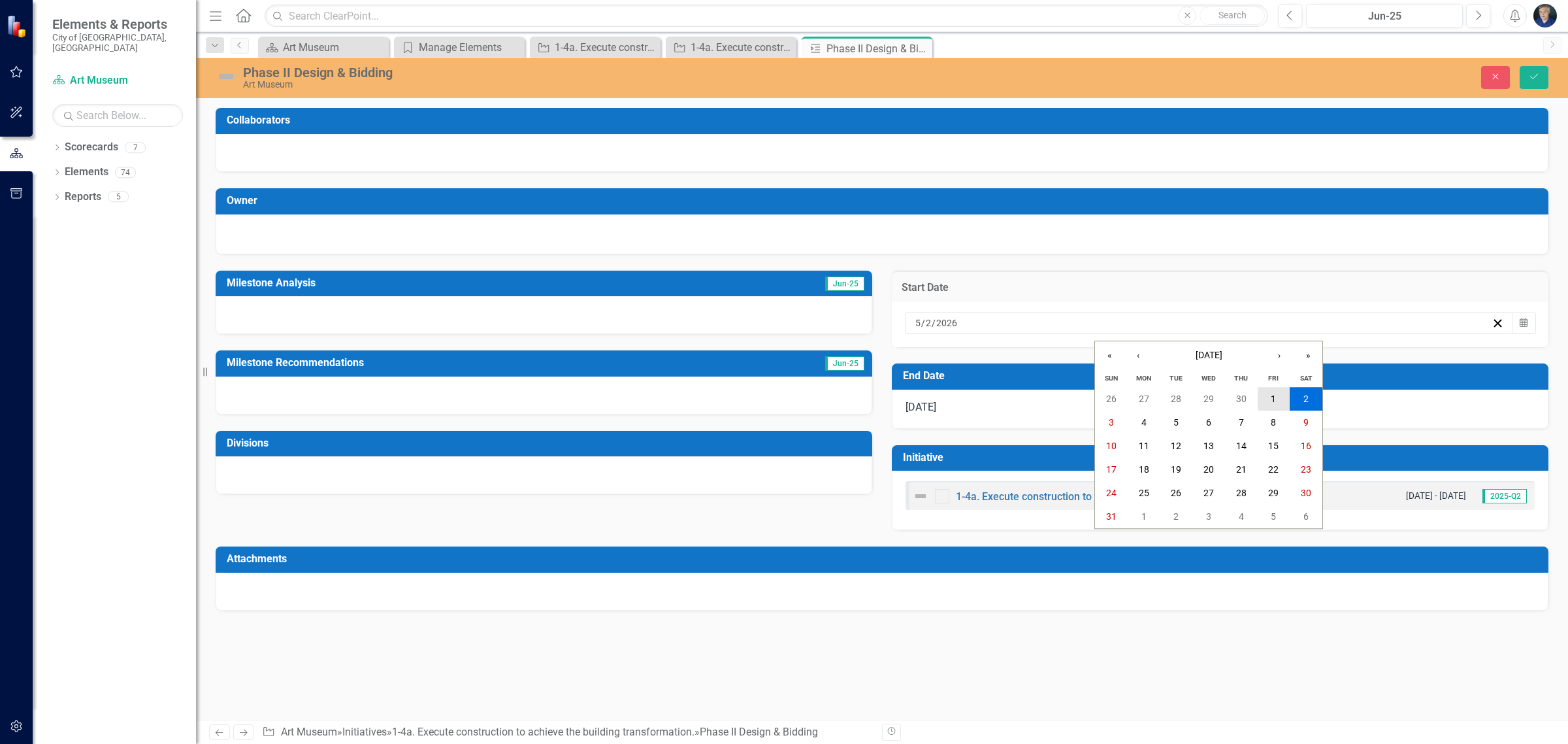
click at [1275, 402] on abbr "1" at bounding box center [1274, 399] width 5 height 10
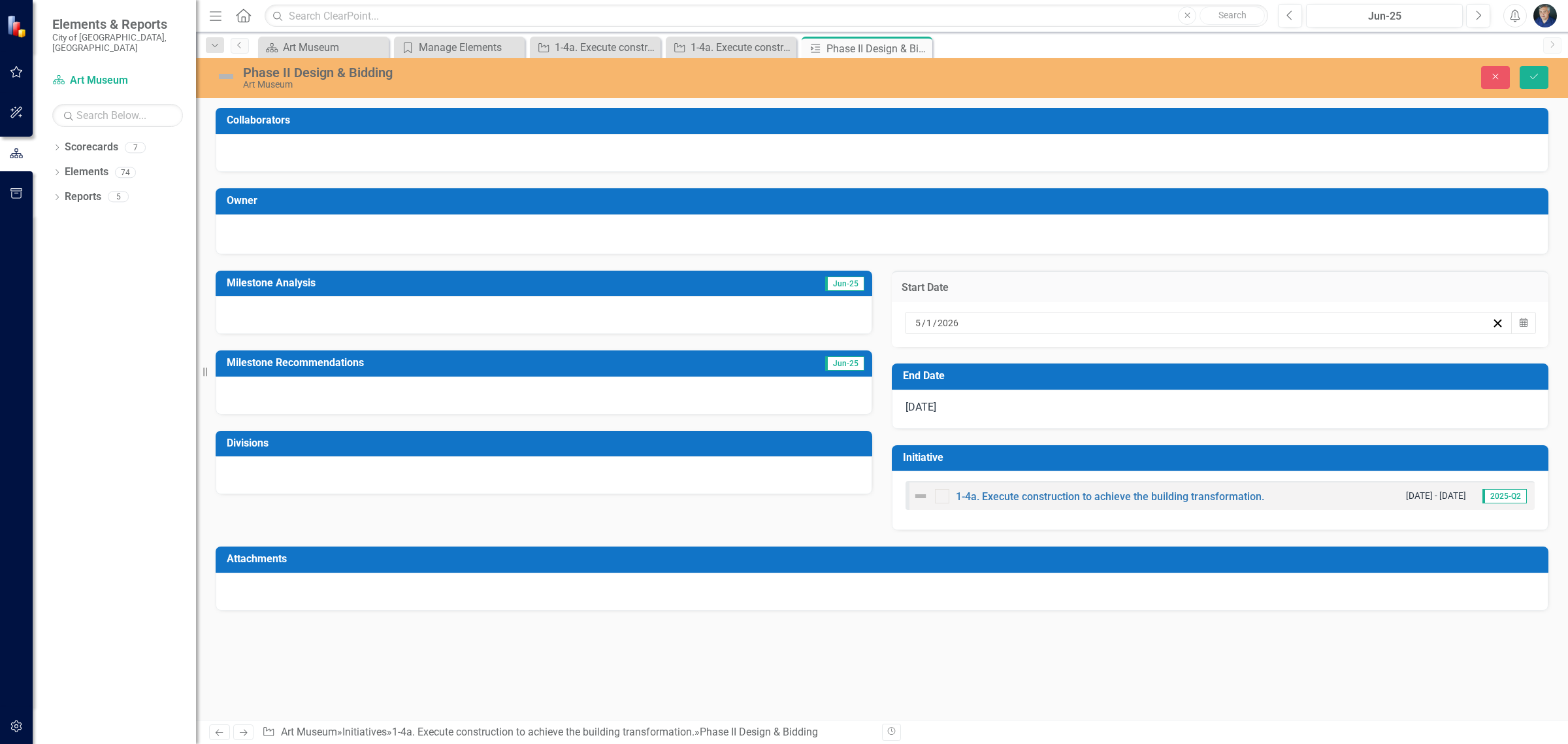
click at [925, 406] on span "9/29/26" at bounding box center [921, 406] width 30 height 12
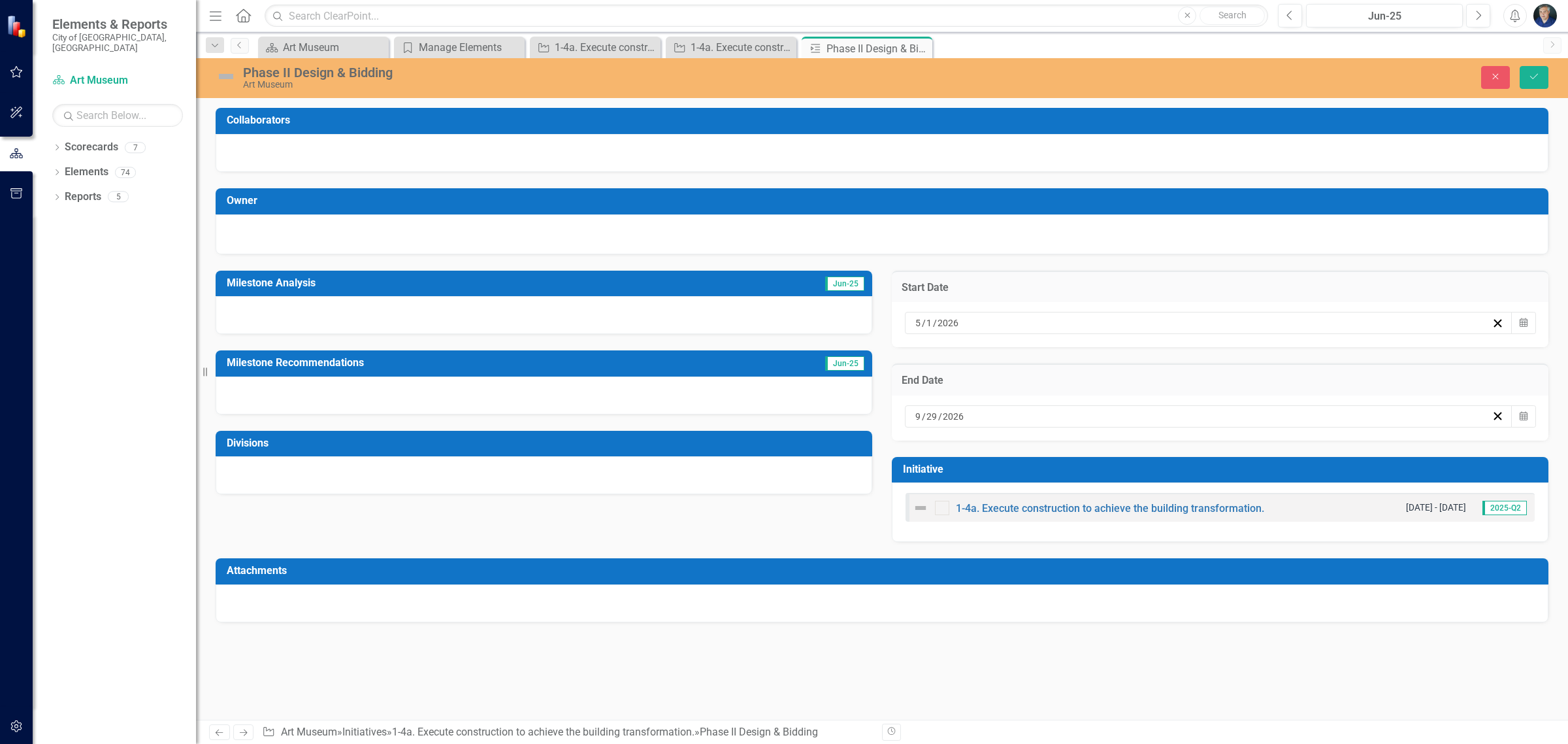
click at [940, 417] on span "/" at bounding box center [940, 417] width 4 height 12
click at [941, 417] on input "2026" at bounding box center [952, 416] width 23 height 13
click at [1036, 579] on button "30" at bounding box center [1020, 579] width 33 height 23
click at [1528, 78] on icon "Save" at bounding box center [1534, 77] width 12 height 10
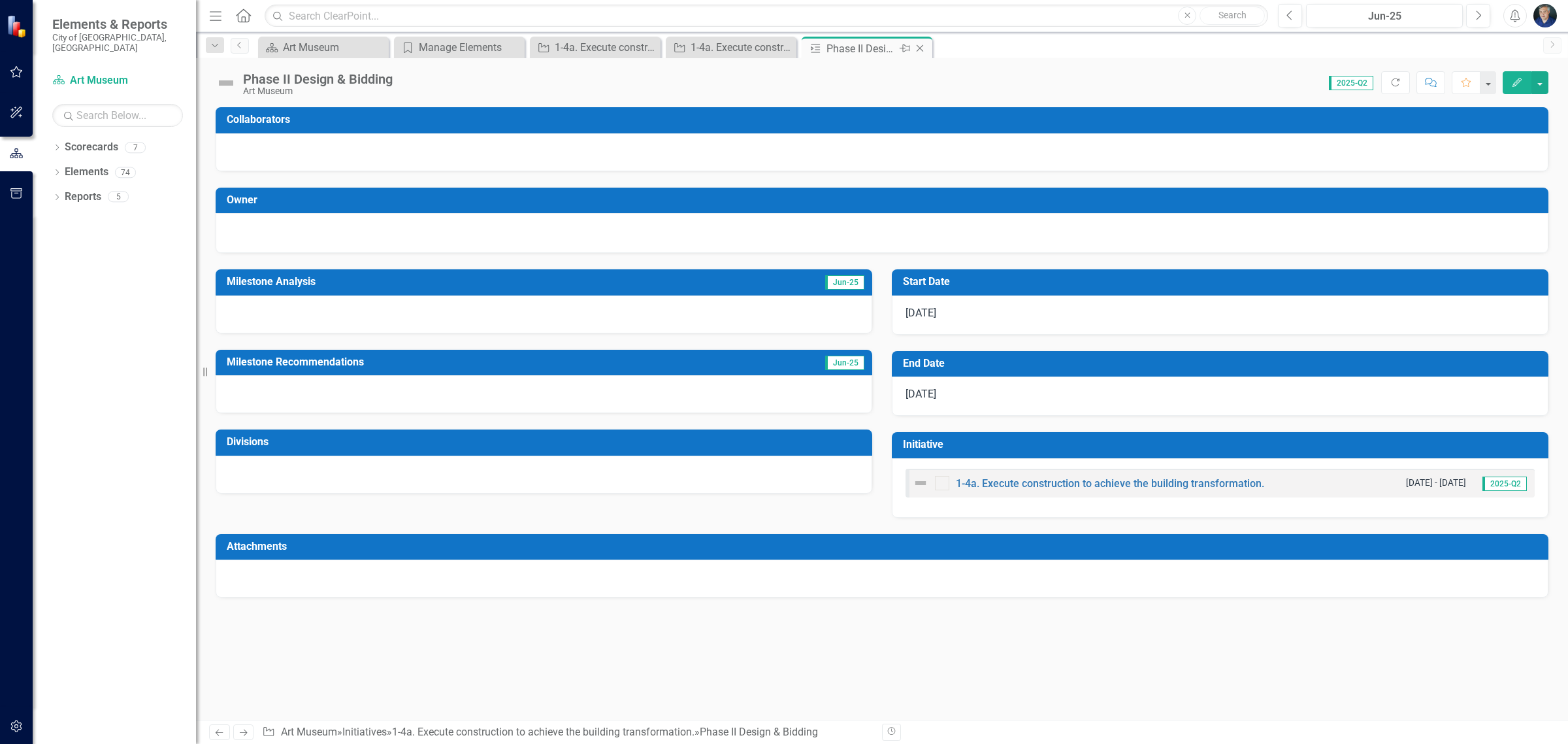
click at [922, 54] on div "Close" at bounding box center [921, 49] width 17 height 17
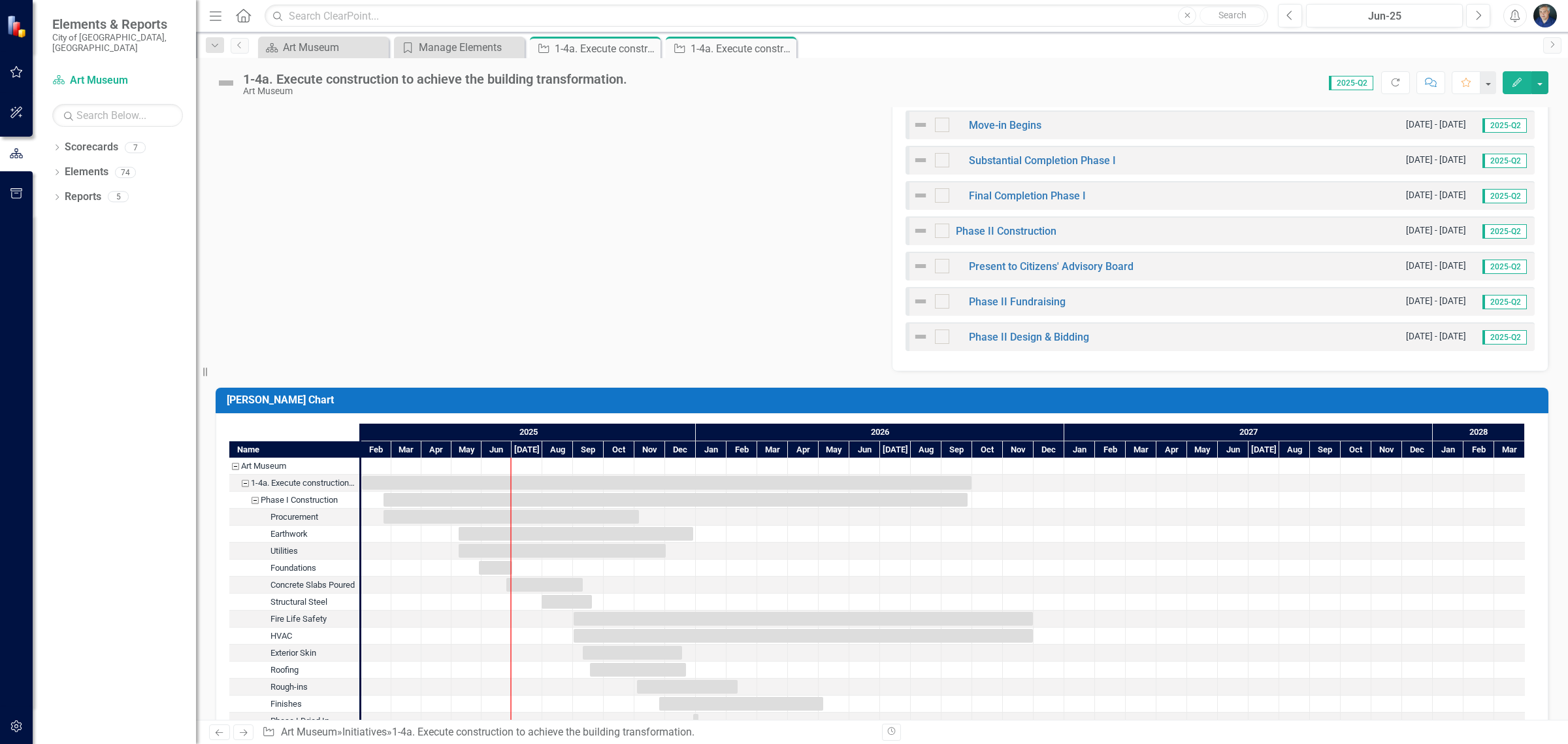
scroll to position [1029, 0]
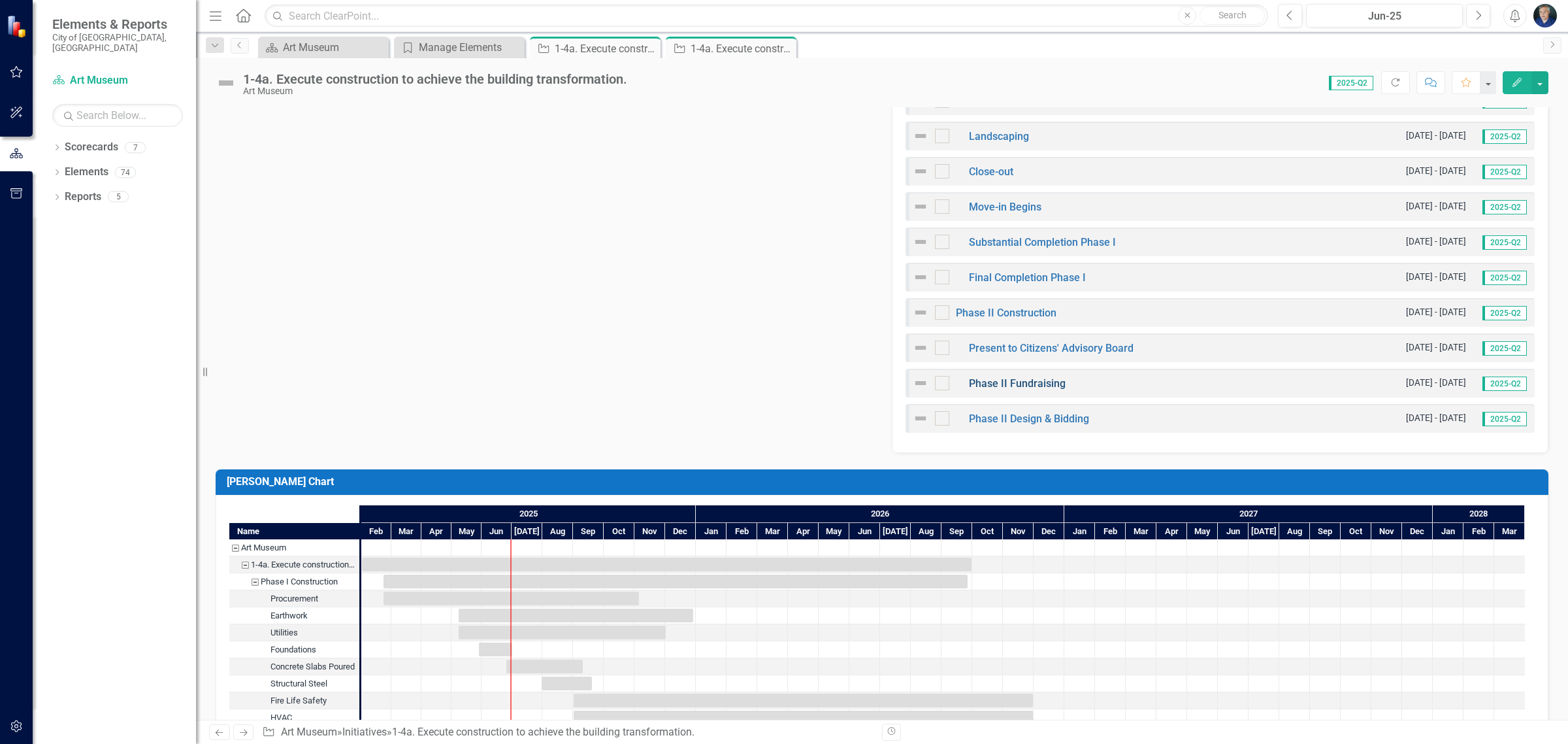
click at [1015, 387] on link "Phase II Fundraising" at bounding box center [1017, 383] width 97 height 12
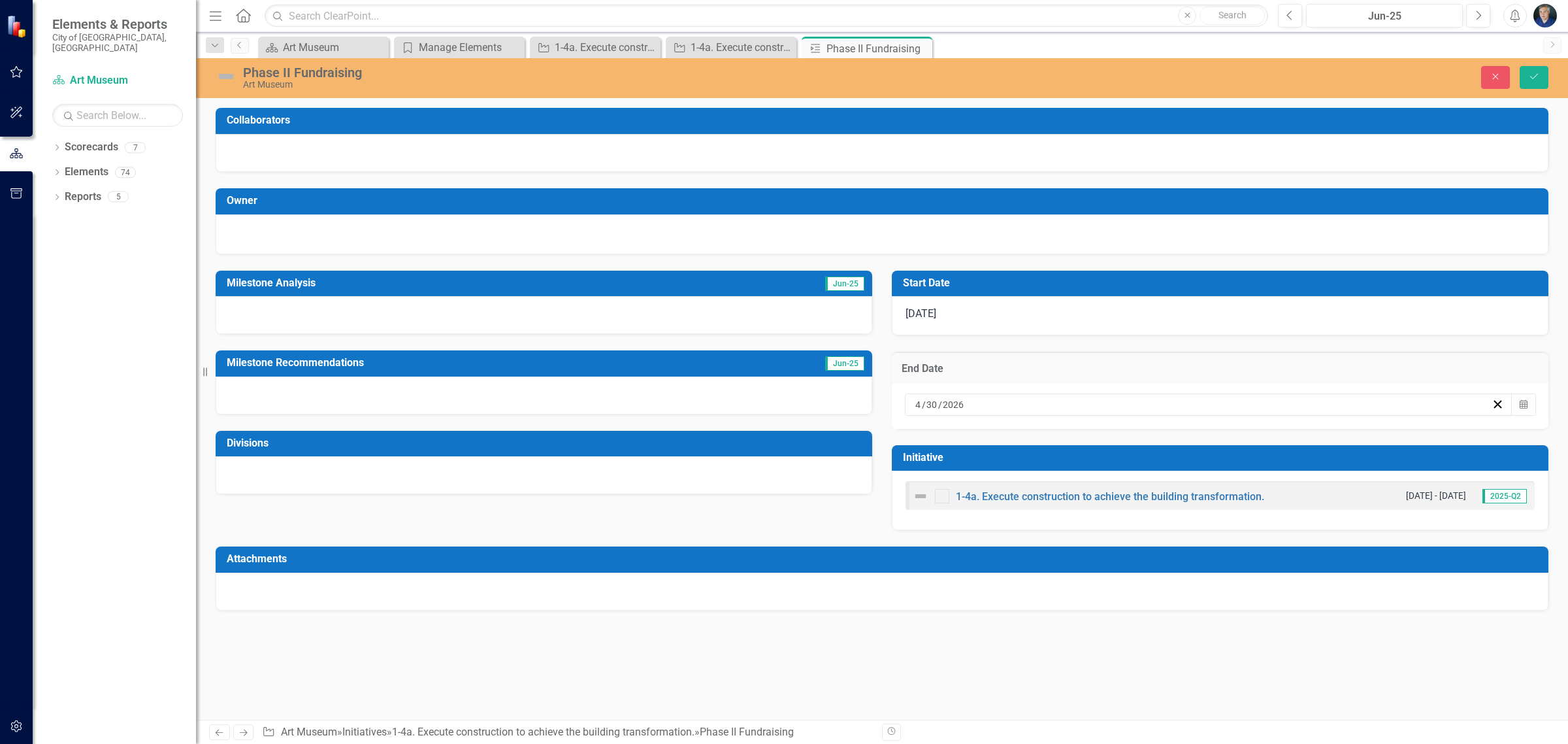
click at [298, 80] on div "Art Museum" at bounding box center [606, 84] width 727 height 10
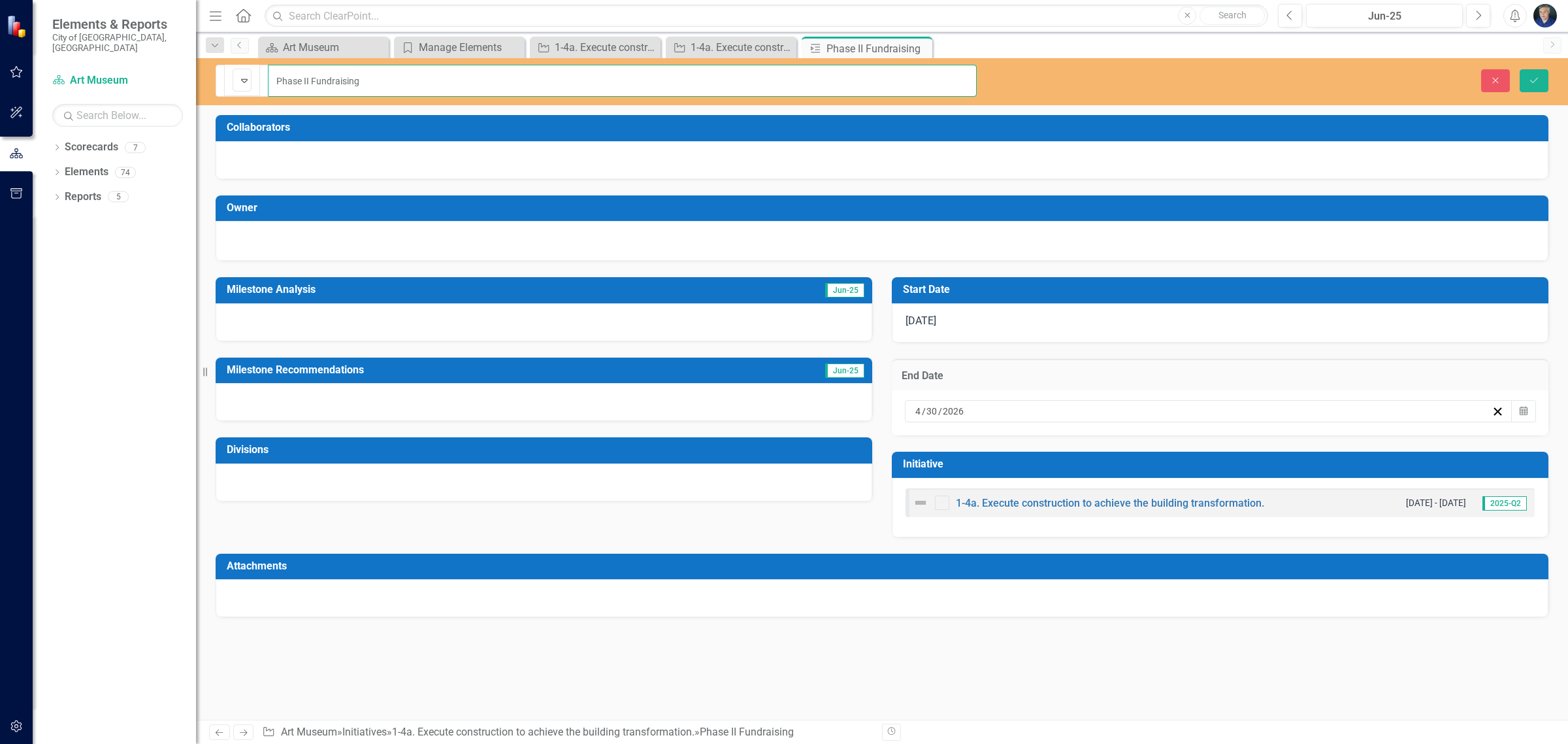
click at [268, 74] on input "Phase II Fundraising" at bounding box center [622, 80] width 709 height 32
click at [379, 70] on input "Secure Phase II Fundraising" at bounding box center [622, 80] width 709 height 32
type input "Secure Phase II Funding"
click at [1538, 76] on icon "Save" at bounding box center [1534, 80] width 12 height 10
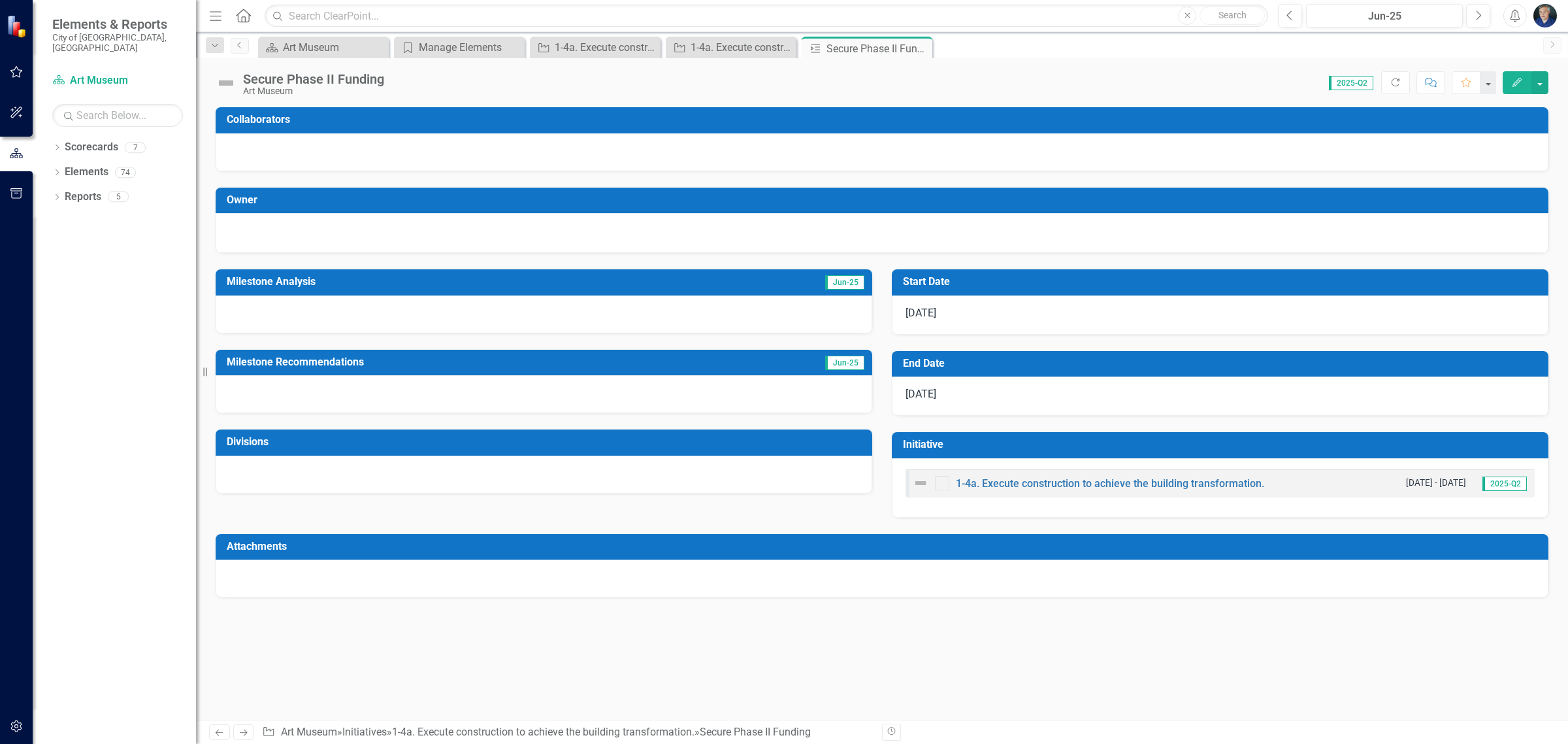
click at [0, 0] on icon "Close" at bounding box center [0, 0] width 0 height 0
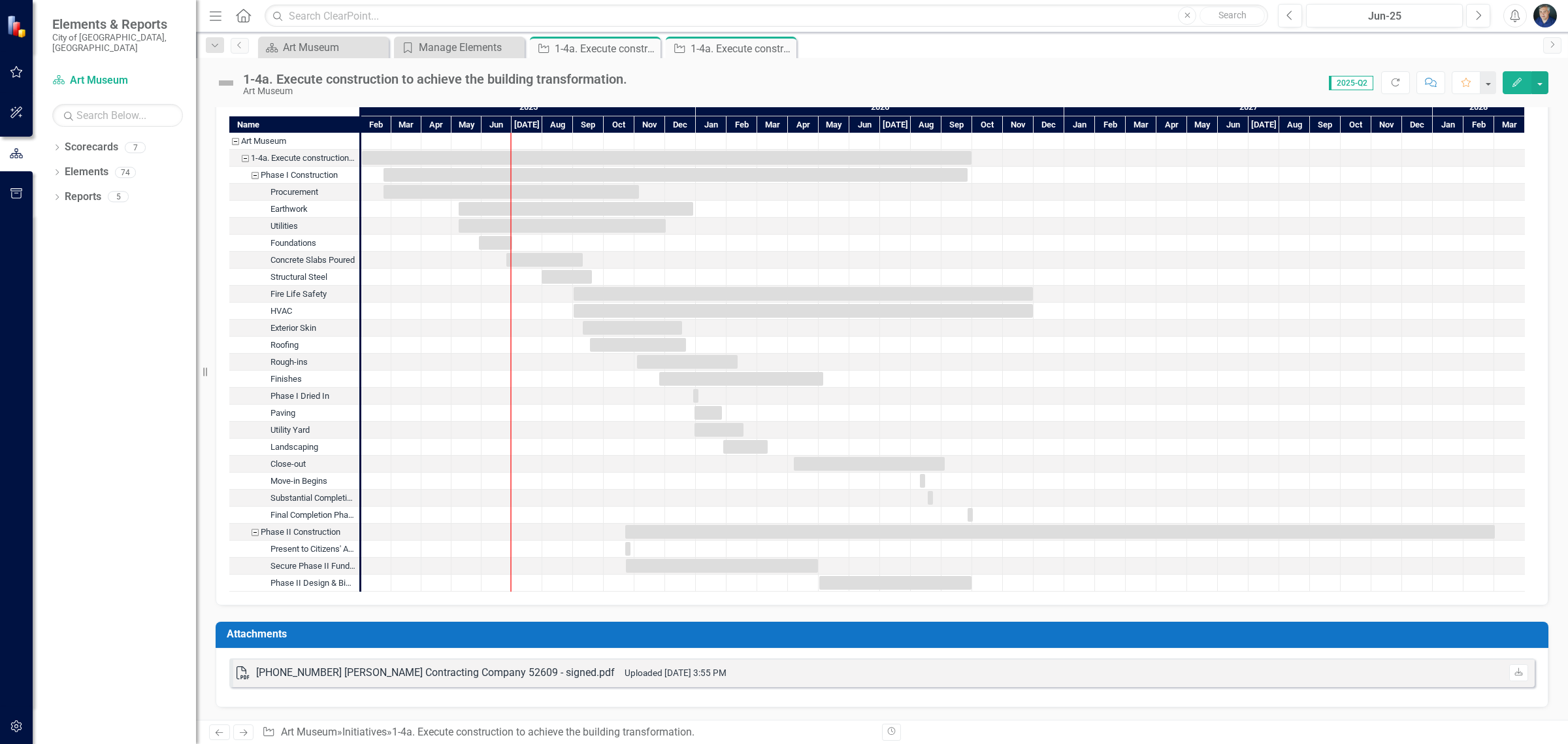
scroll to position [1438, 0]
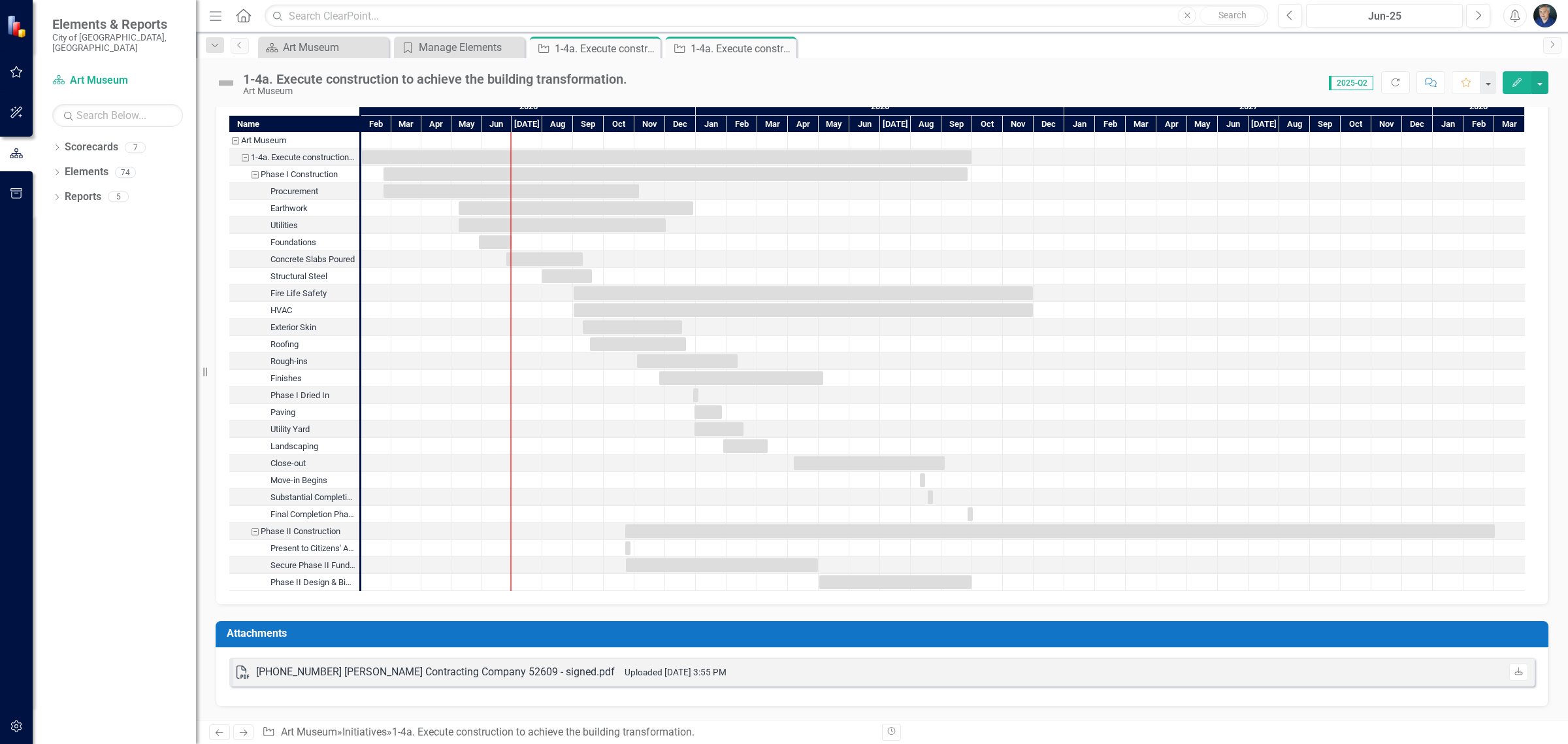
click at [1507, 586] on div at bounding box center [1509, 581] width 30 height 17
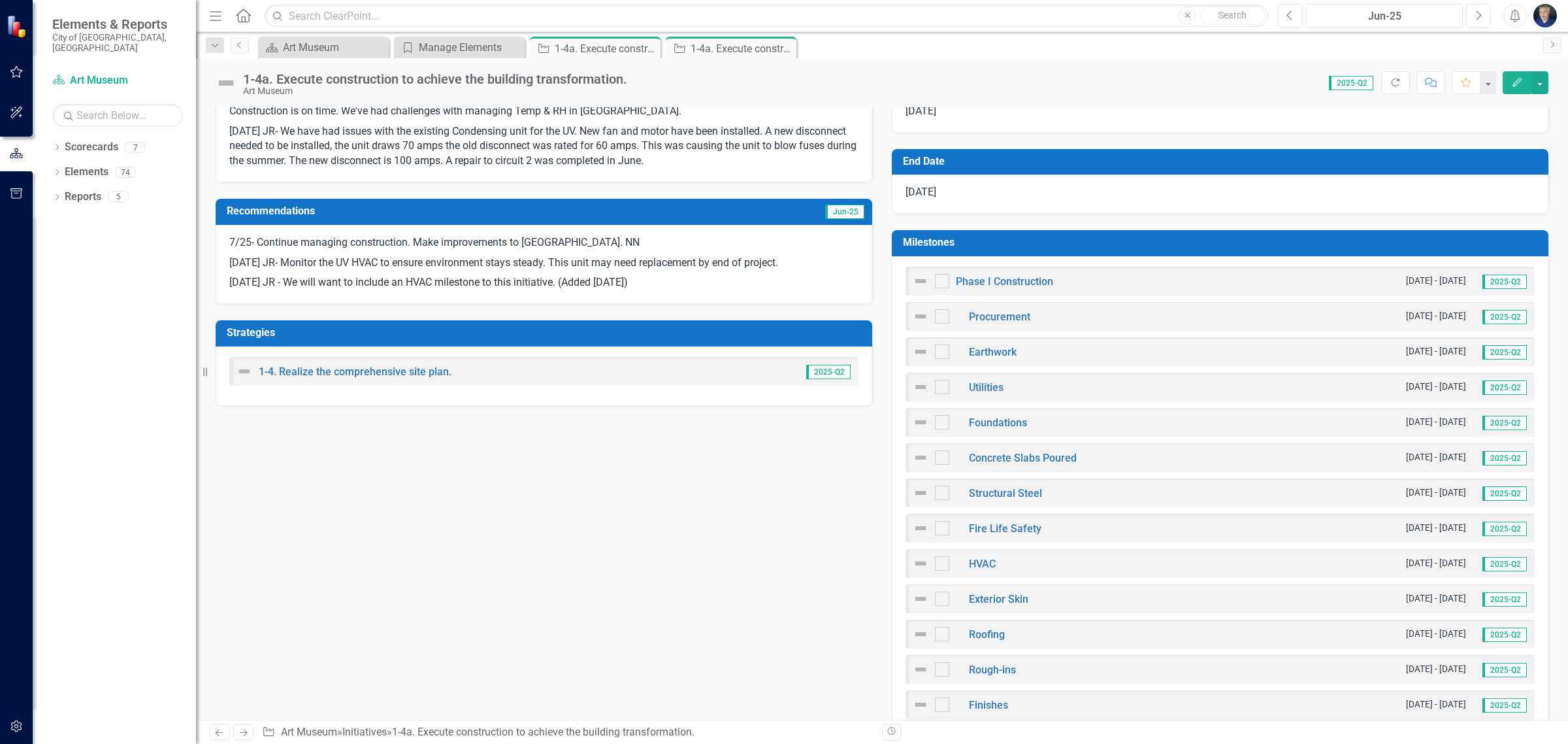
scroll to position [295, 0]
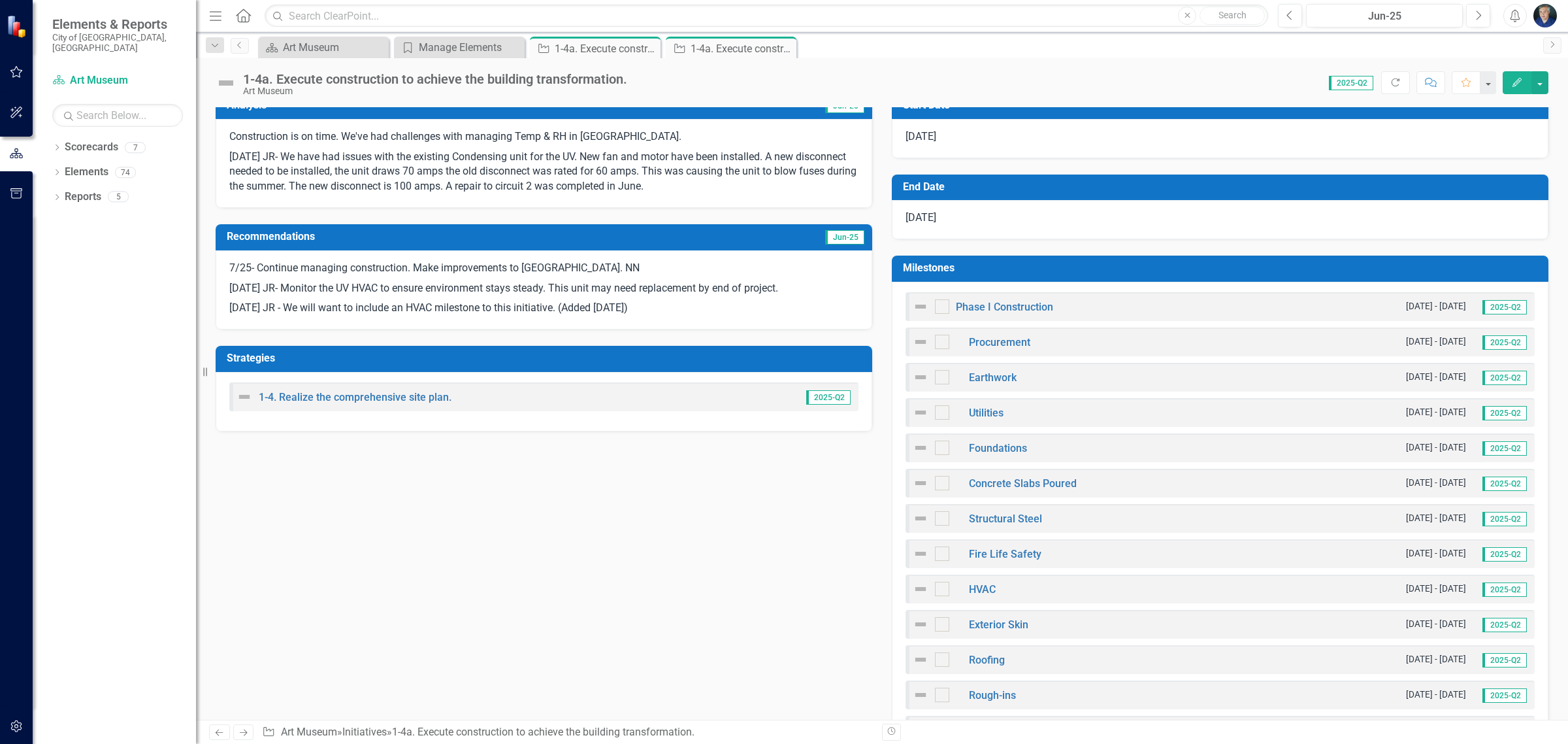
click at [1290, 261] on td "Milestones" at bounding box center [1223, 269] width 639 height 22
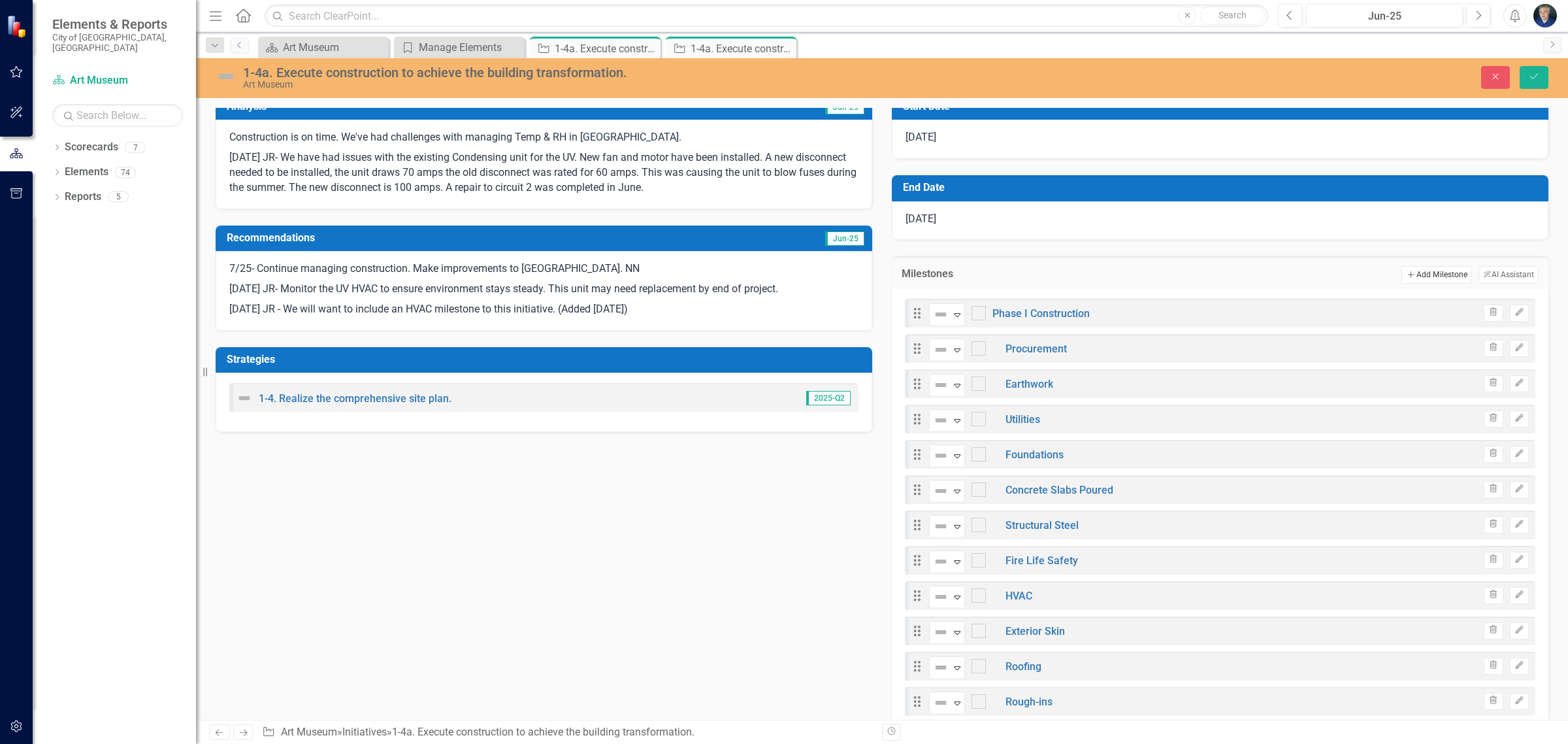
click at [1415, 277] on button "Add Add Milestone" at bounding box center [1437, 275] width 70 height 17
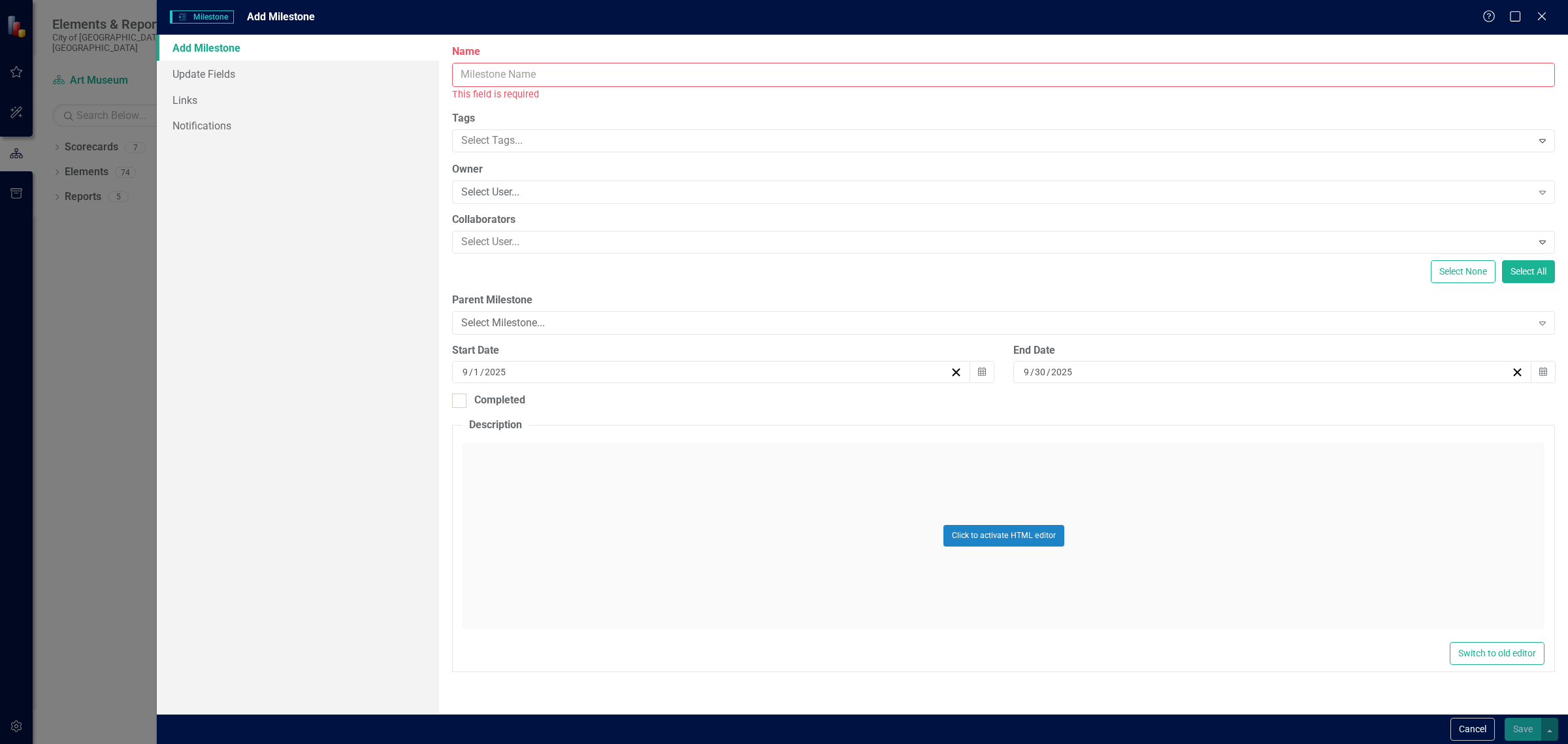
click at [854, 77] on input "Name" at bounding box center [1004, 75] width 1103 height 24
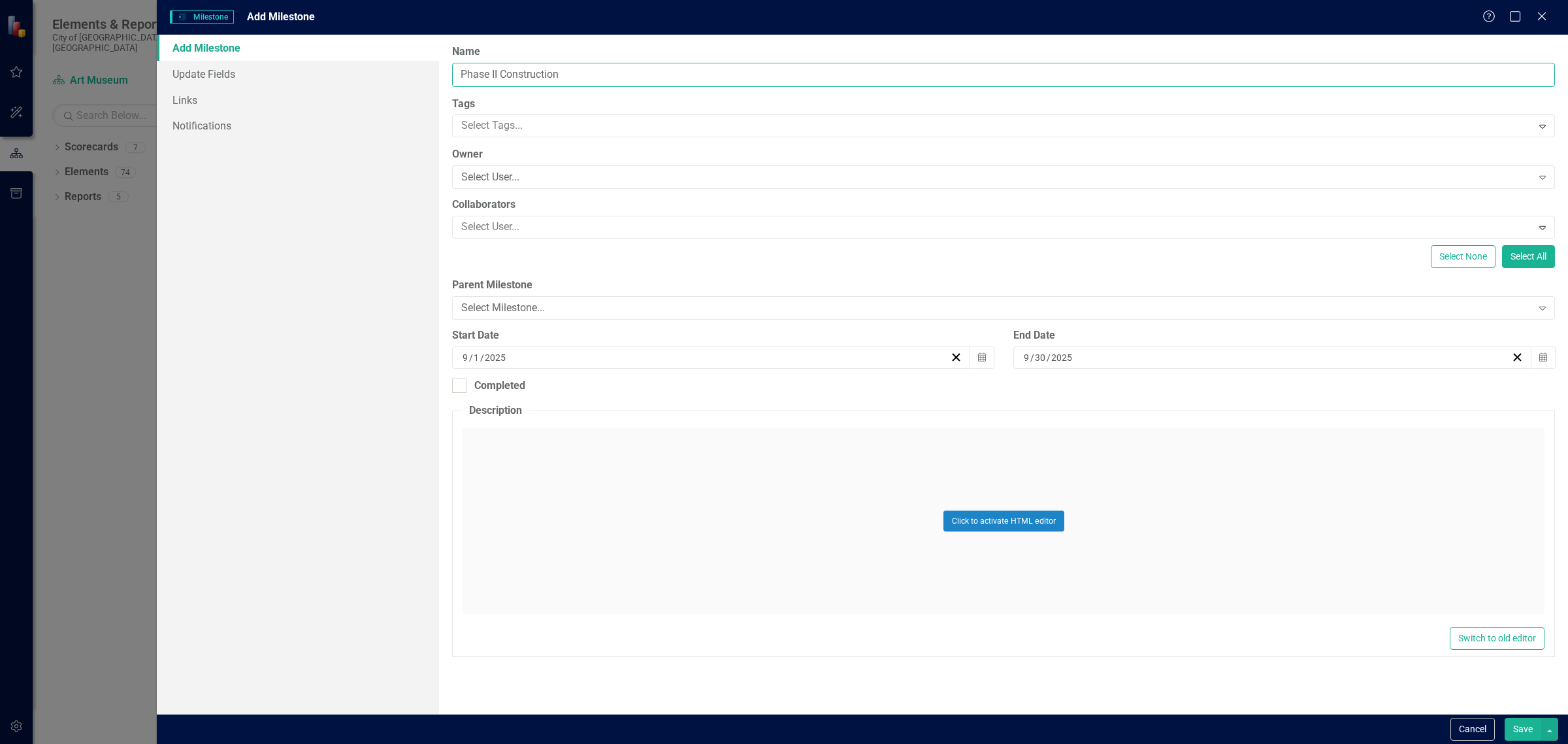
drag, startPoint x: 500, startPoint y: 74, endPoint x: 452, endPoint y: 78, distance: 48.2
click at [452, 78] on input "Phase II Construction" at bounding box center [1004, 75] width 1103 height 24
drag, startPoint x: 624, startPoint y: 72, endPoint x: 618, endPoint y: 88, distance: 17.1
click at [621, 80] on input "Construction" at bounding box center [1004, 75] width 1103 height 24
paste input "Phase II"
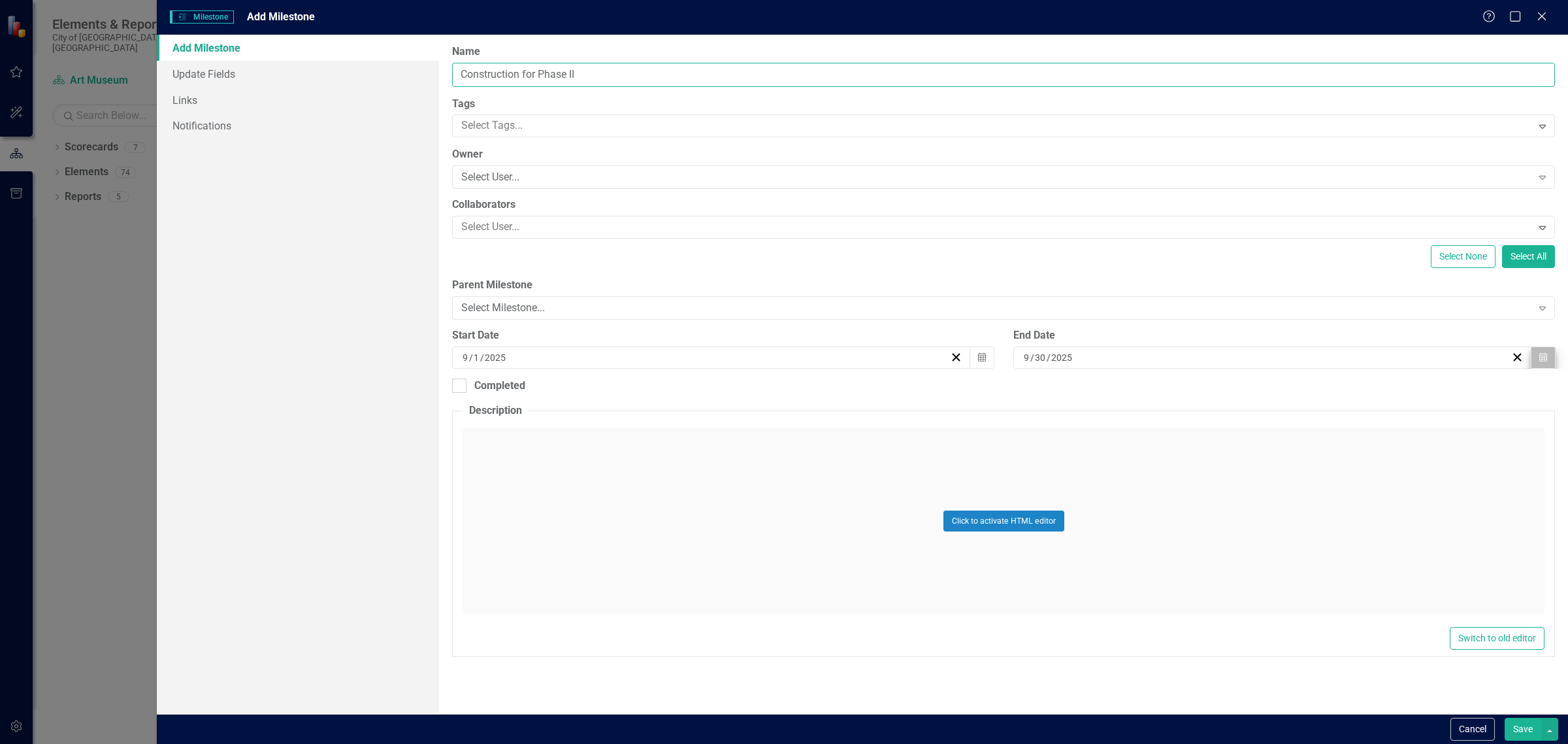
type input "Construction for Phase II"
click at [1546, 356] on icon "button" at bounding box center [1543, 357] width 8 height 10
click at [1286, 392] on span "[DATE]" at bounding box center [1272, 390] width 27 height 10
click at [1291, 396] on button "2025" at bounding box center [1272, 391] width 112 height 29
click at [1250, 524] on button "2028" at bounding box center [1271, 523] width 76 height 47
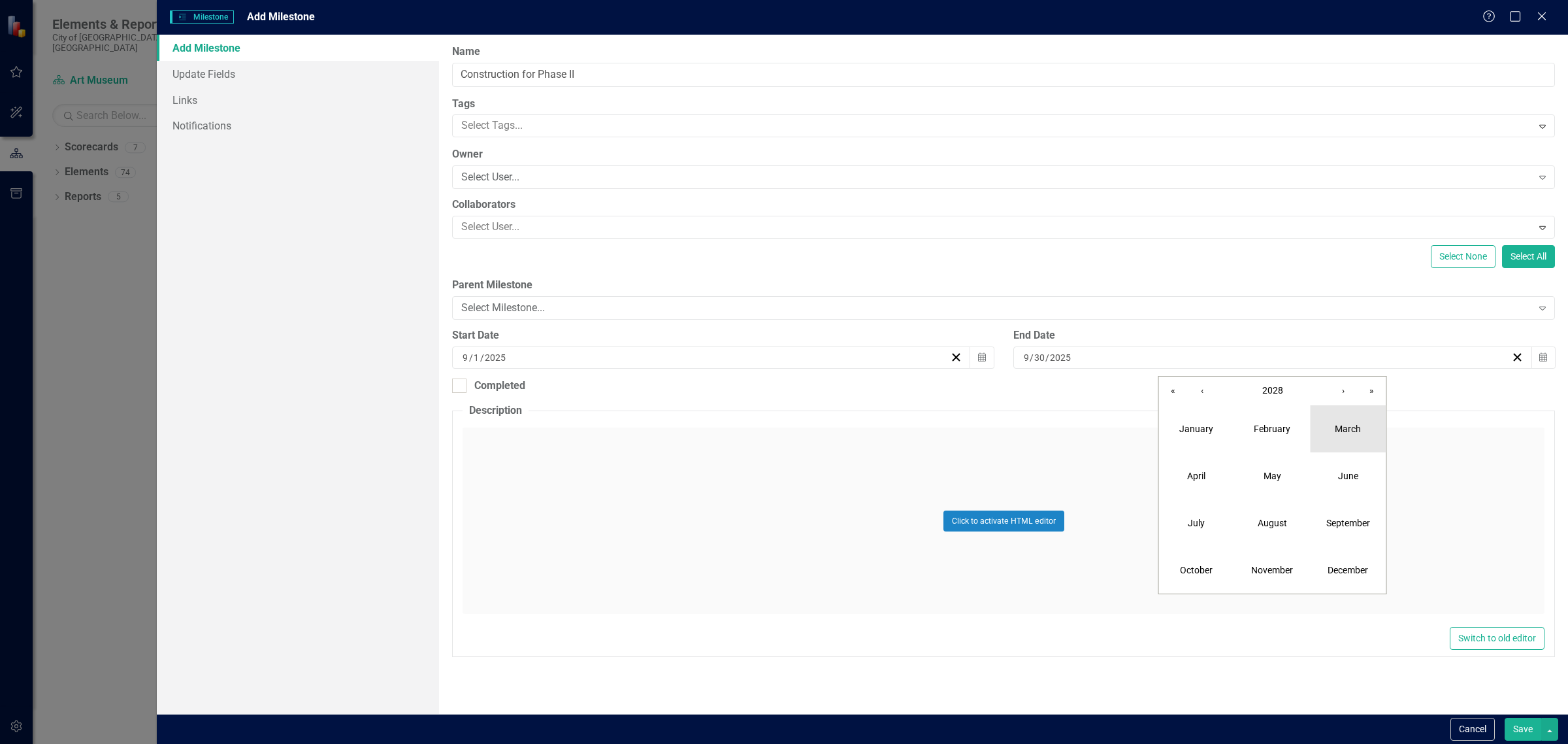
click at [1342, 430] on abbr "March" at bounding box center [1348, 429] width 26 height 10
click at [1333, 520] on button "31" at bounding box center [1337, 527] width 33 height 23
click at [982, 361] on icon "Calendar" at bounding box center [982, 357] width 8 height 10
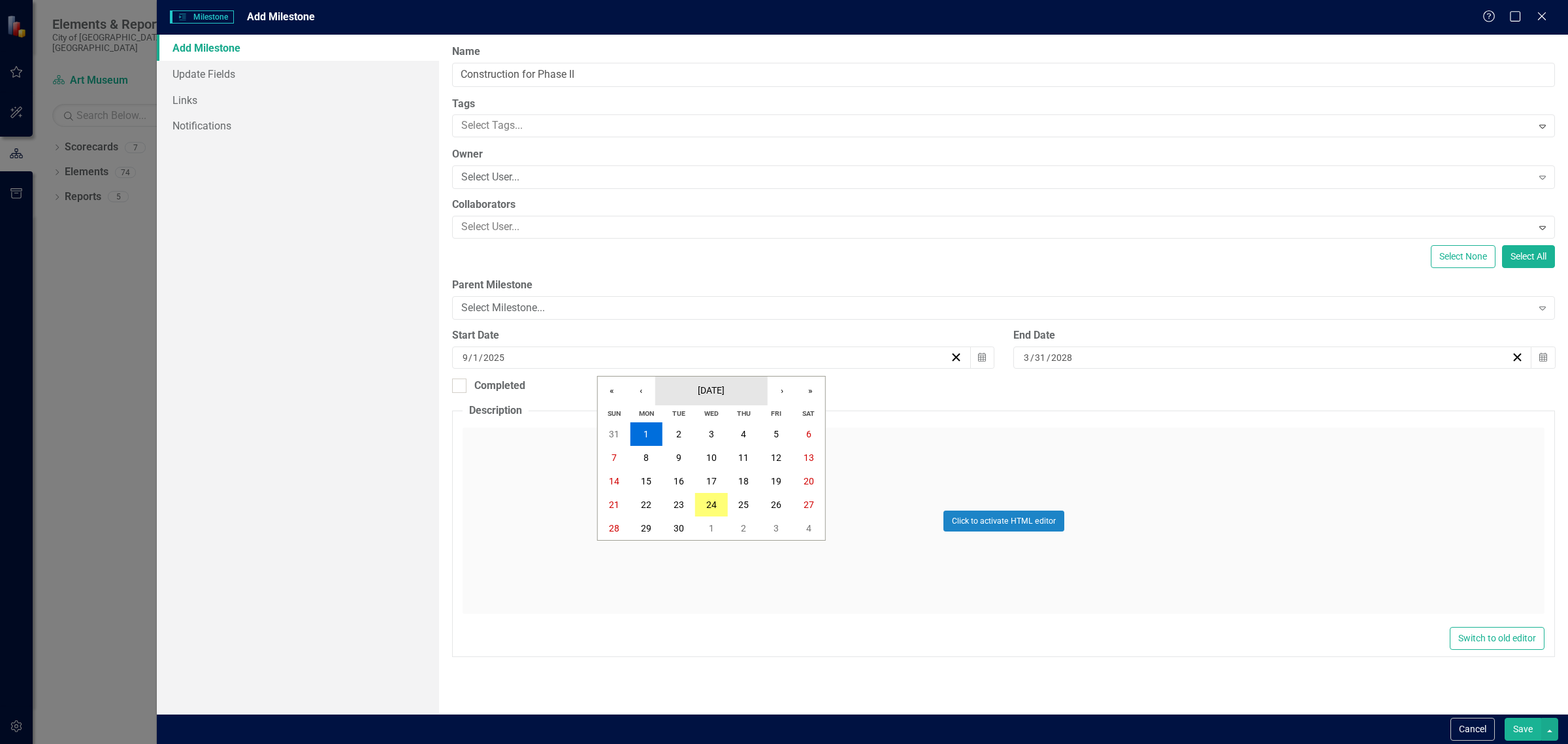
click at [725, 393] on span "[DATE]" at bounding box center [711, 390] width 27 height 10
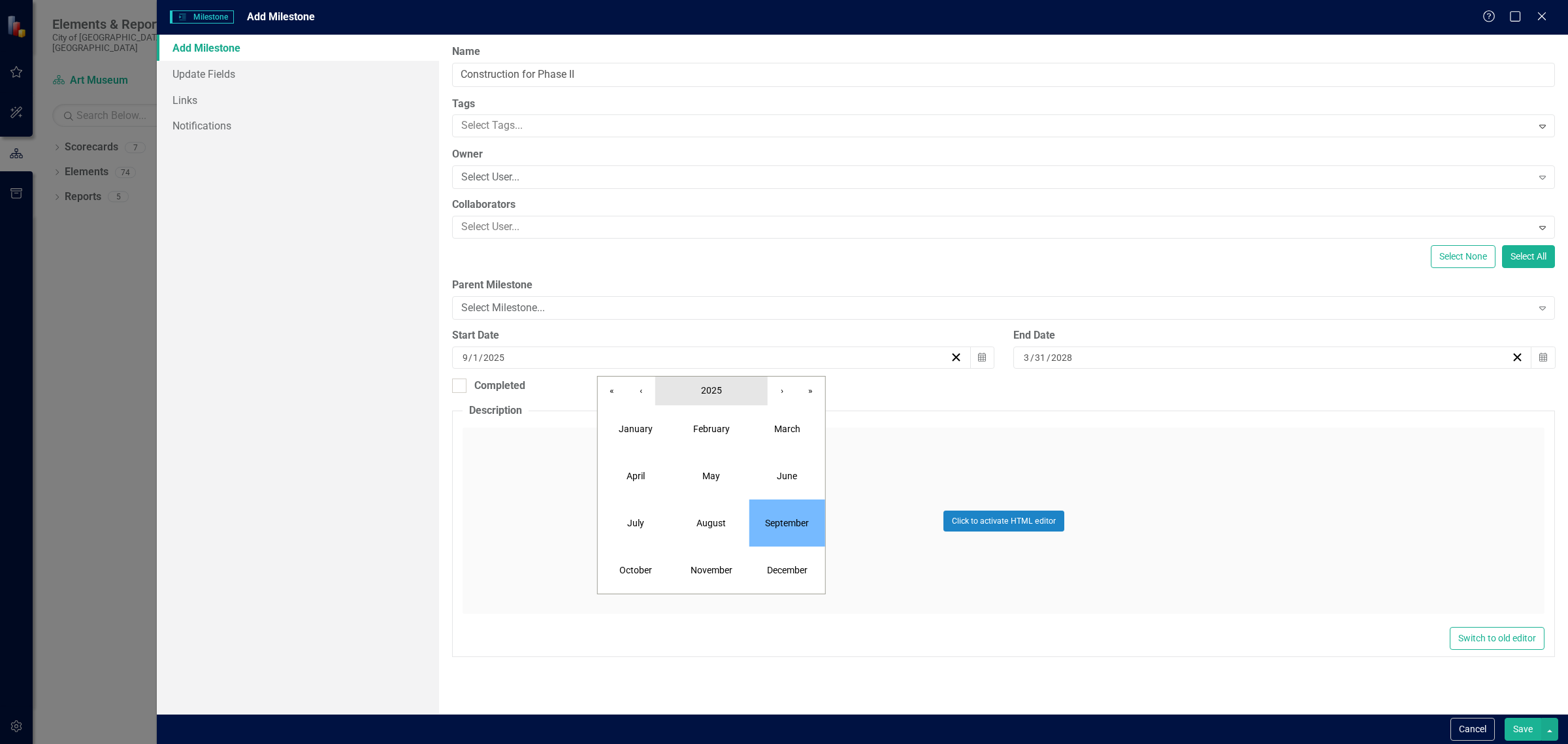
click at [718, 379] on button "2025" at bounding box center [711, 391] width 112 height 29
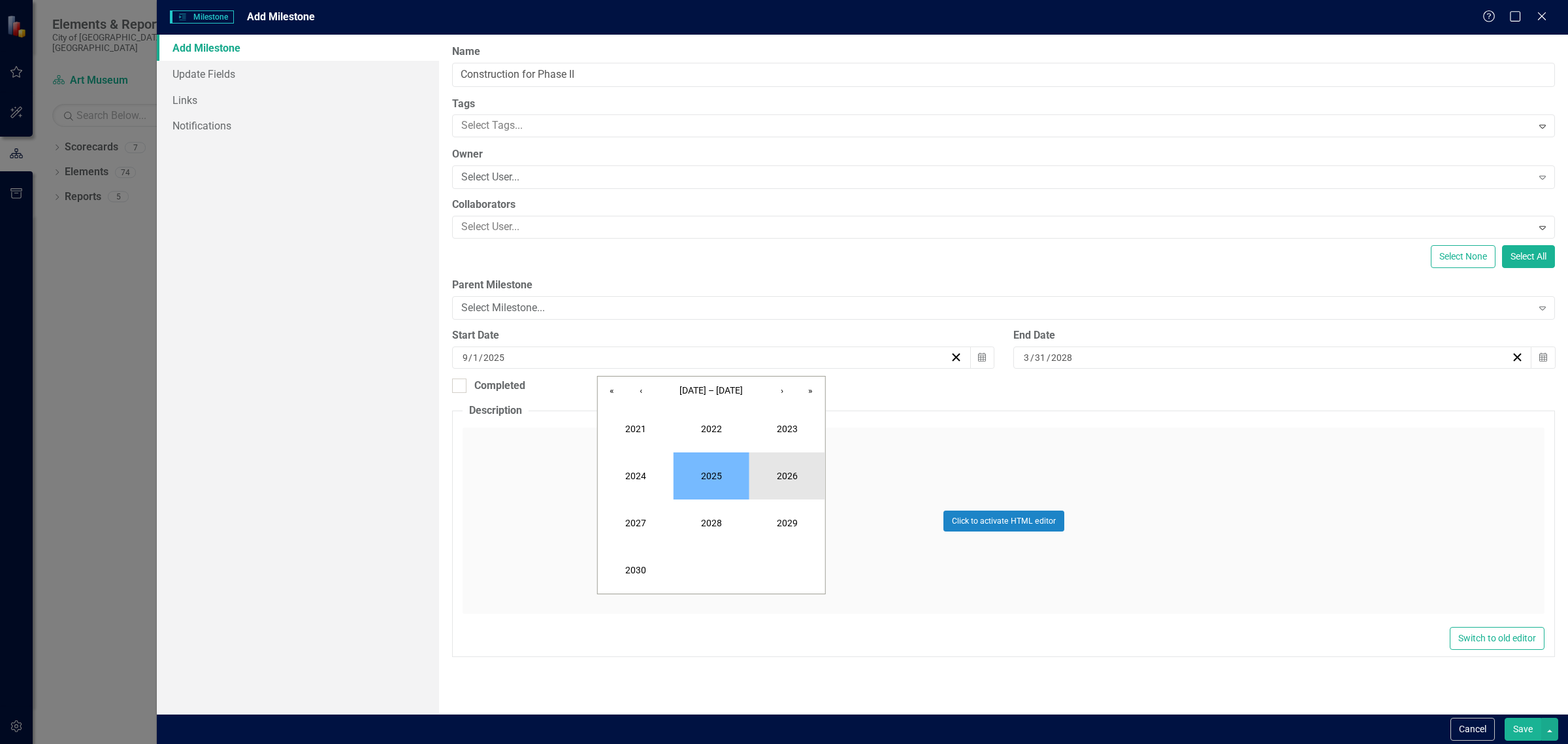
click at [778, 469] on button "2026" at bounding box center [787, 476] width 76 height 47
click at [707, 467] on button "May" at bounding box center [711, 476] width 76 height 47
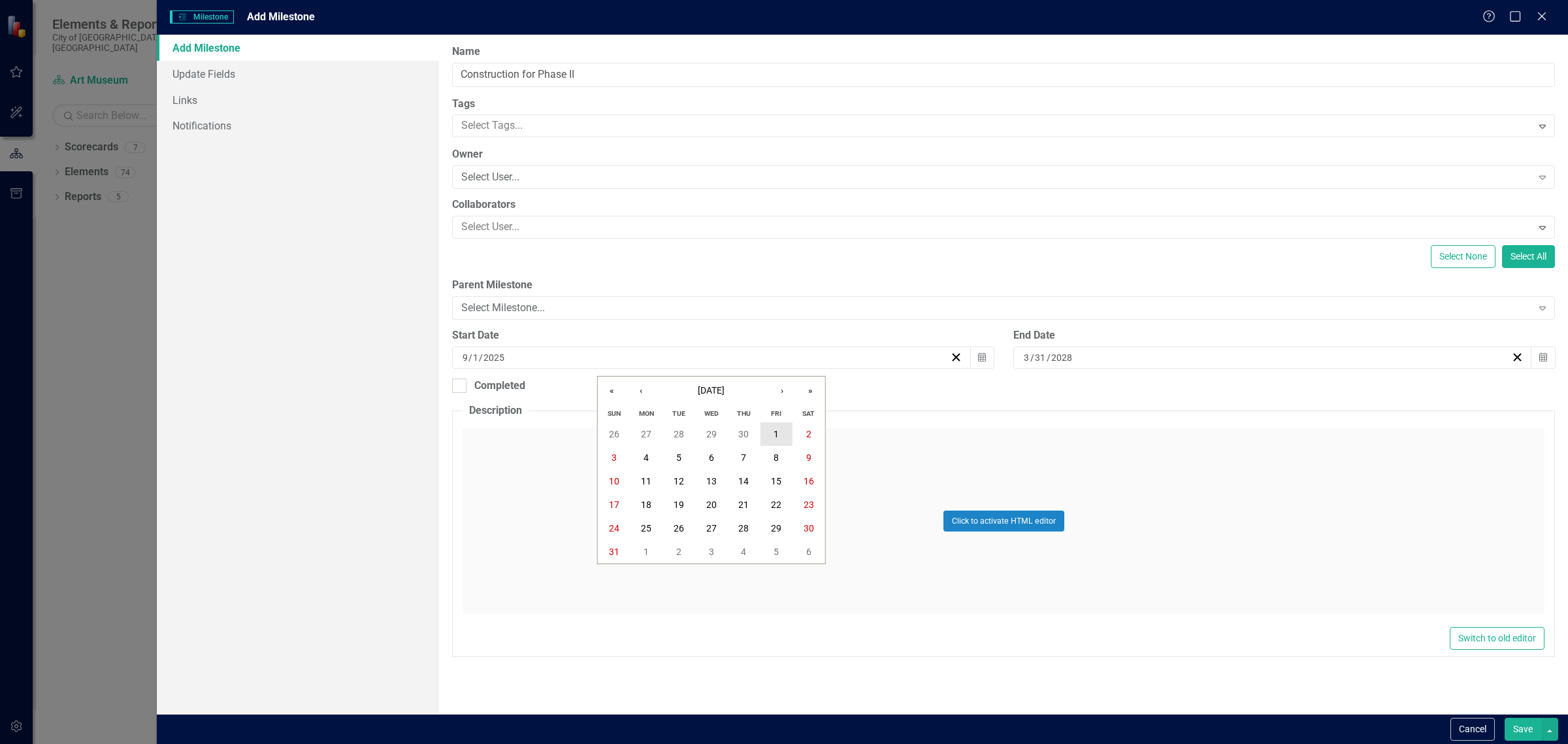
click at [768, 438] on button "1" at bounding box center [776, 433] width 33 height 23
click at [1520, 724] on button "Save" at bounding box center [1523, 729] width 37 height 23
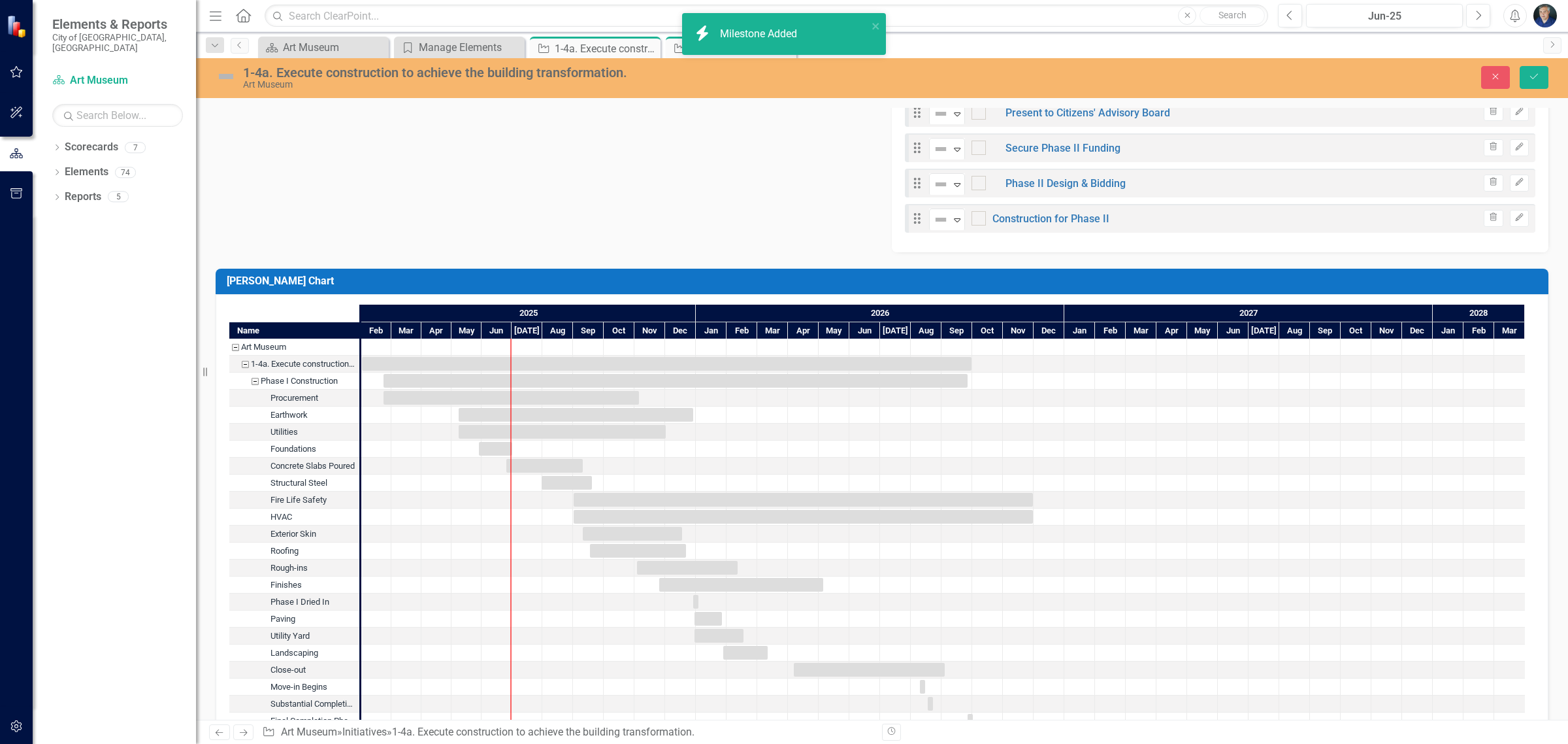
scroll to position [1275, 0]
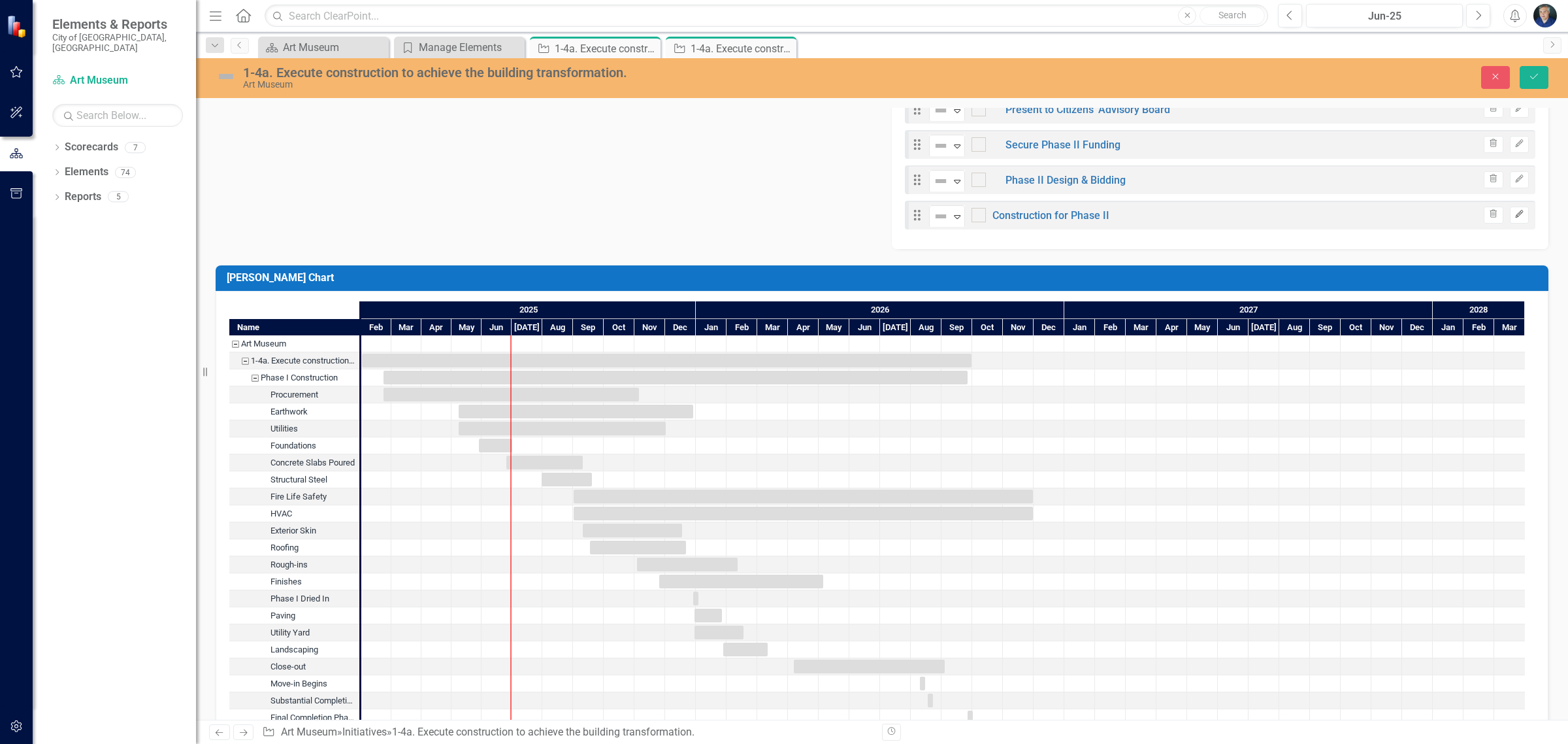
click at [1515, 213] on icon "Edit" at bounding box center [1519, 214] width 10 height 8
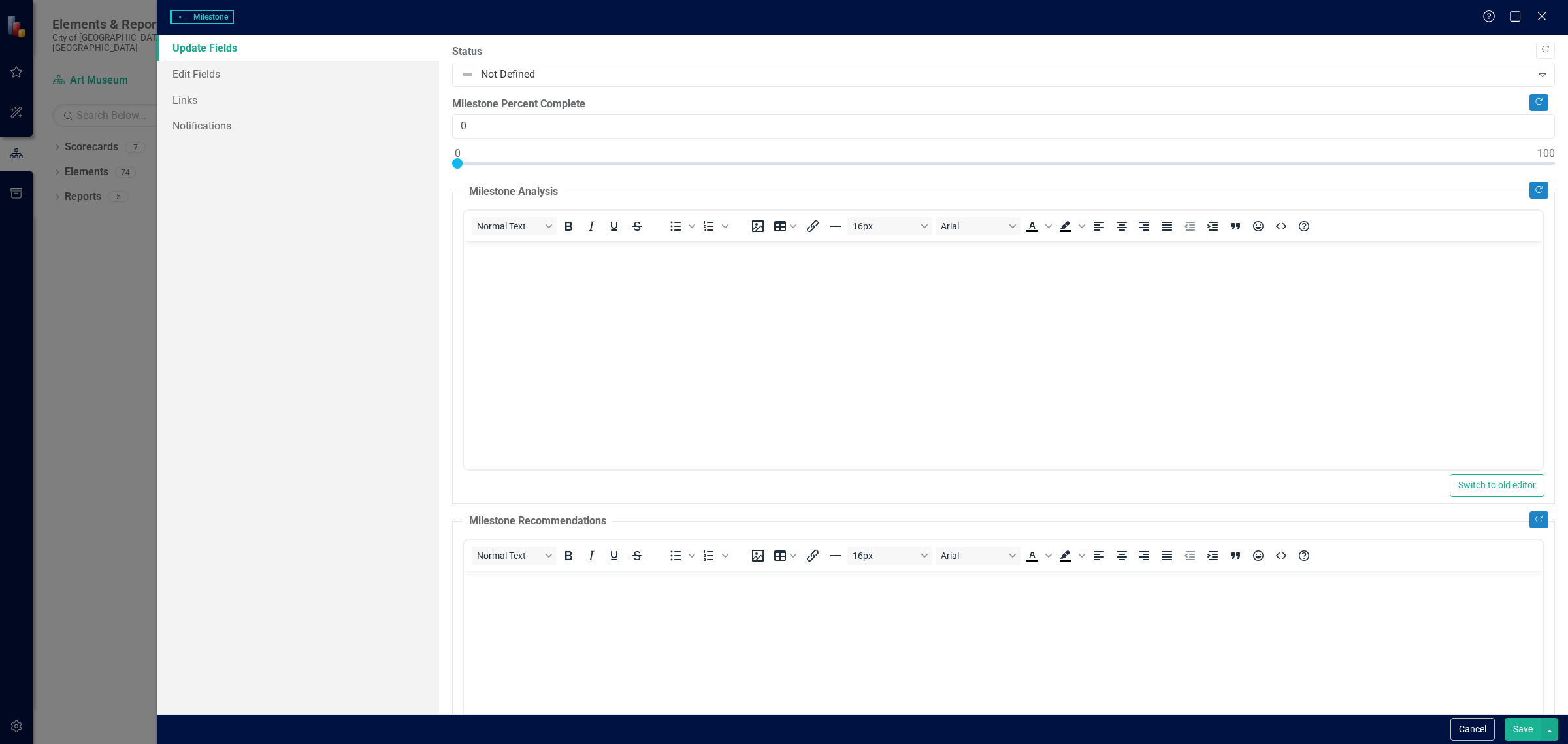
scroll to position [0, 0]
click at [204, 63] on link "Edit Fields" at bounding box center [298, 74] width 282 height 26
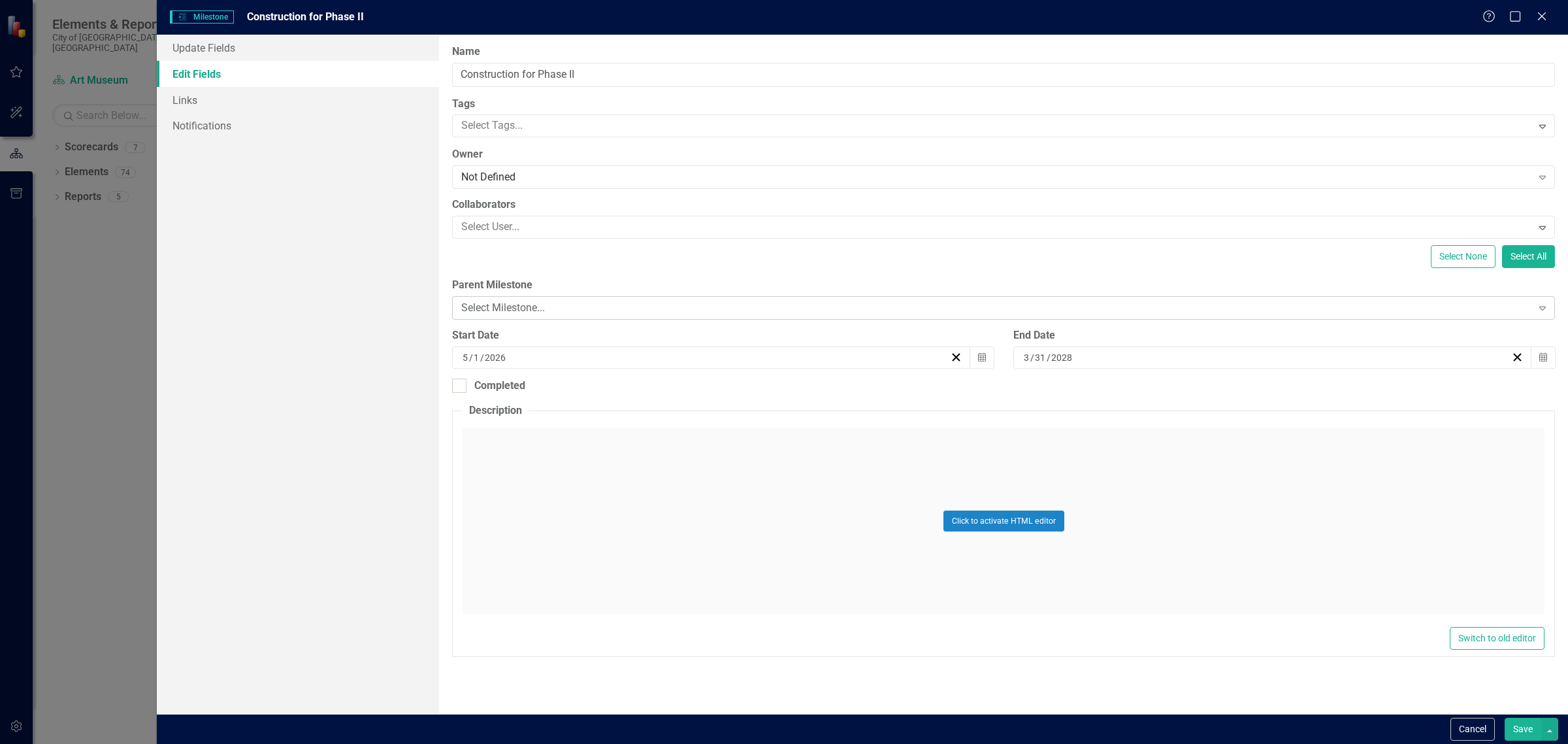
click at [566, 311] on div "Select Milestone..." at bounding box center [996, 307] width 1071 height 15
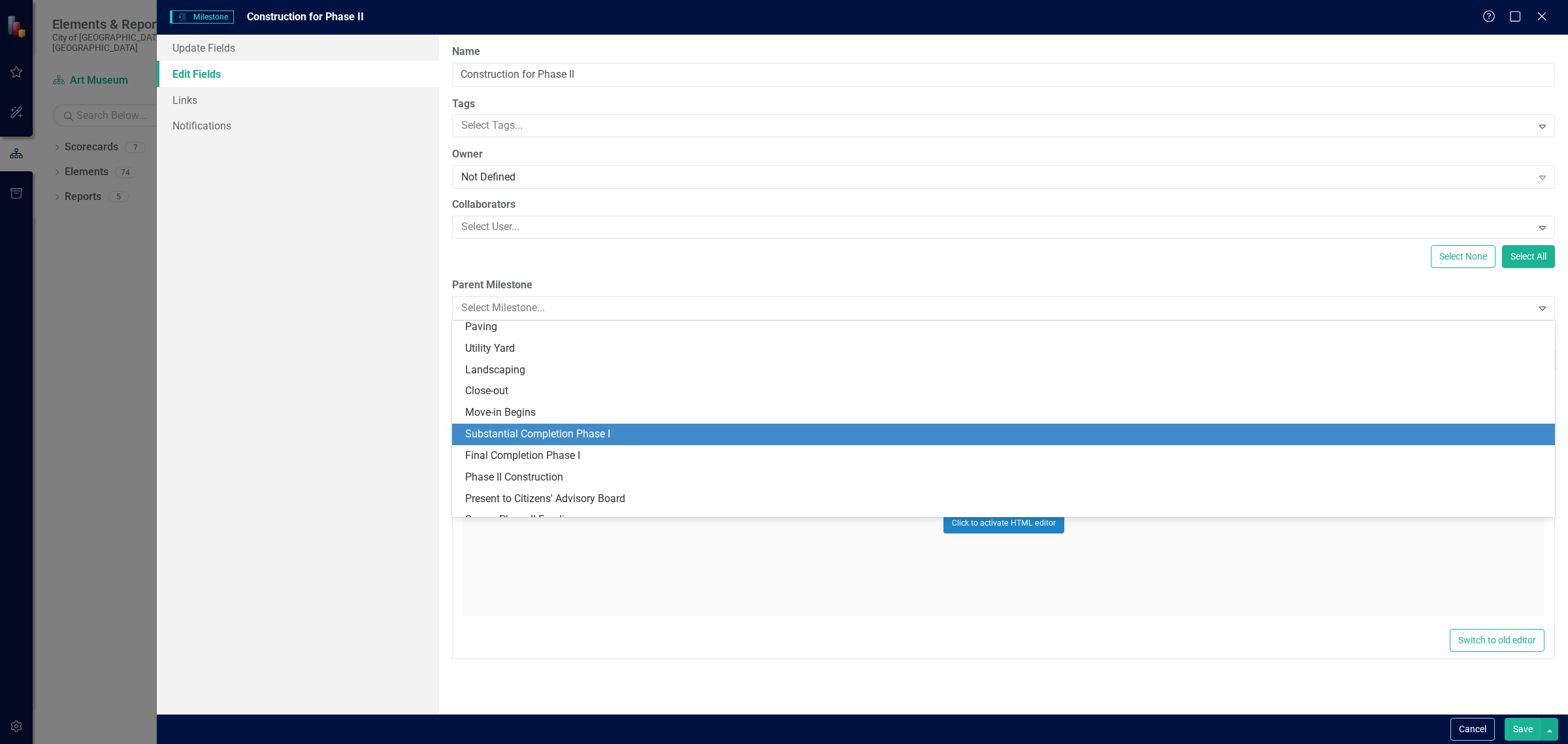
scroll to position [361, 0]
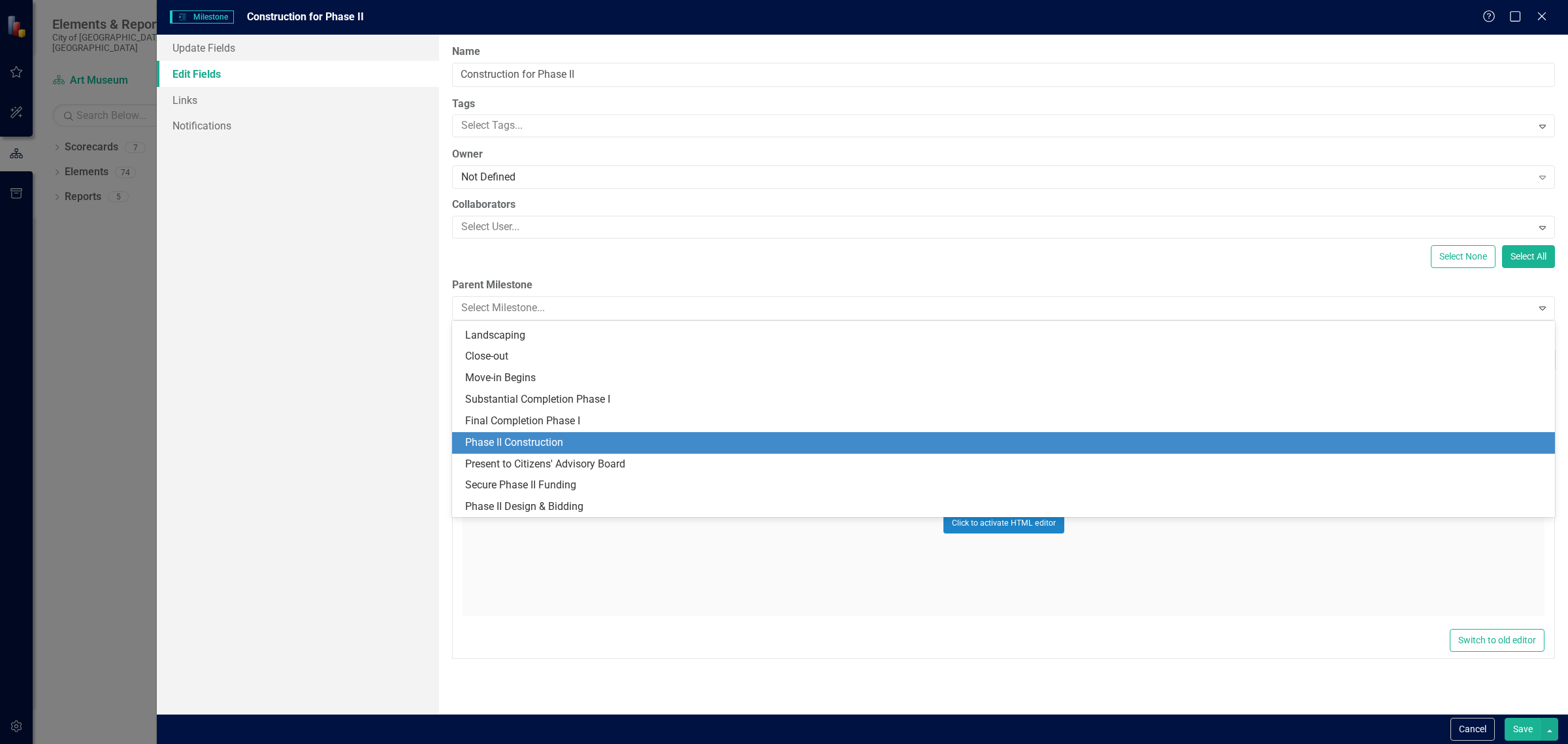
click at [540, 439] on div "Phase II Construction" at bounding box center [1007, 442] width 1082 height 15
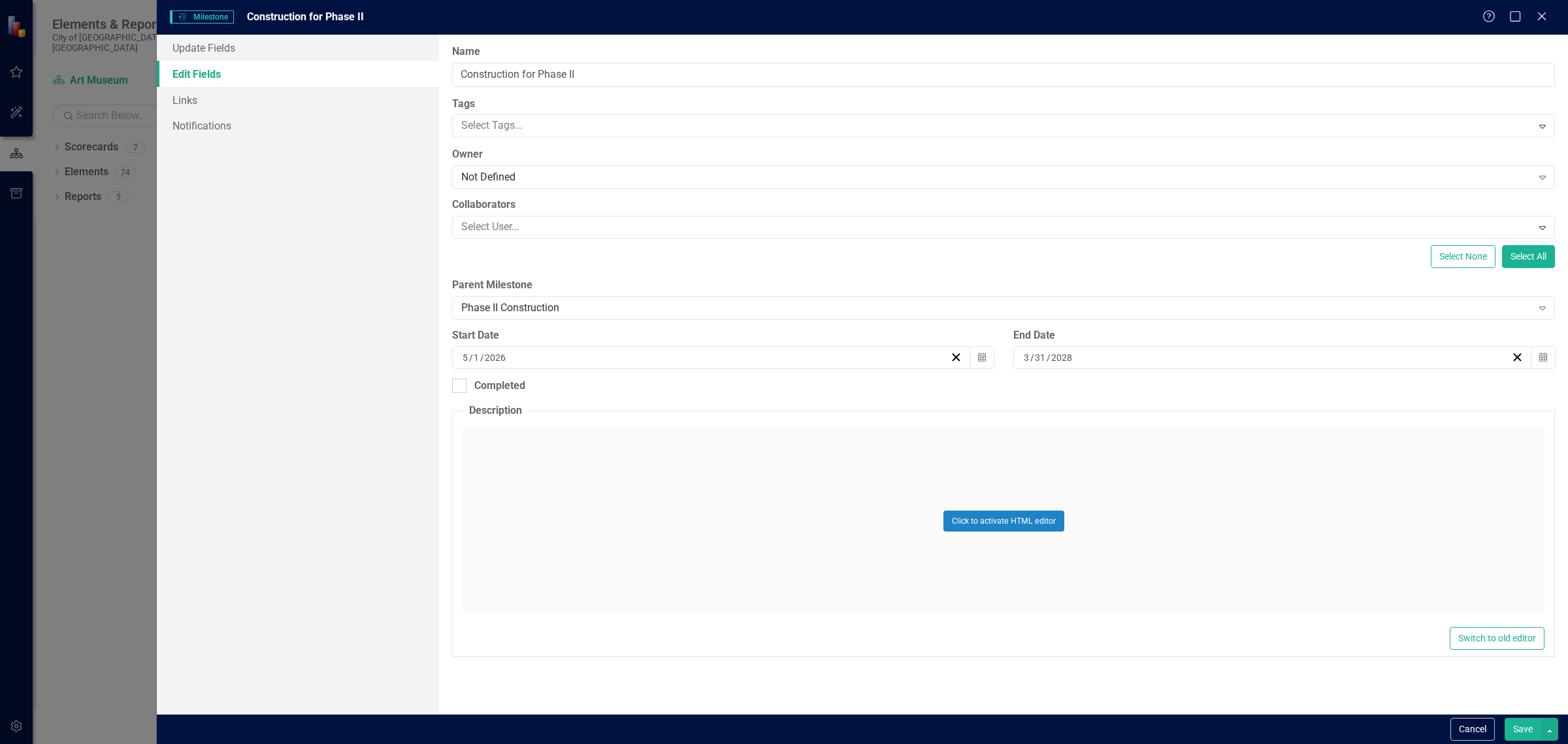
click at [1516, 726] on button "Save" at bounding box center [1523, 729] width 37 height 23
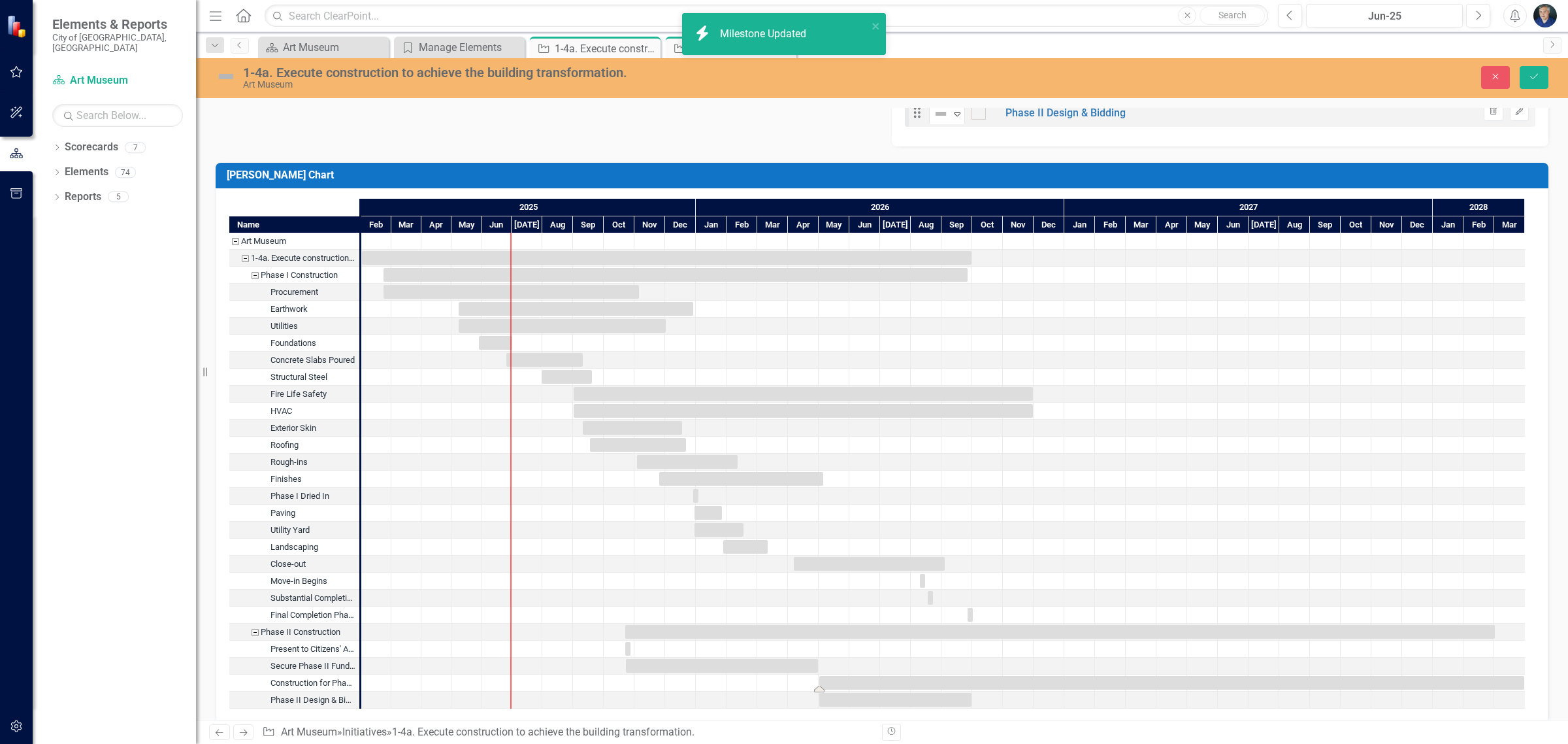
scroll to position [1497, 0]
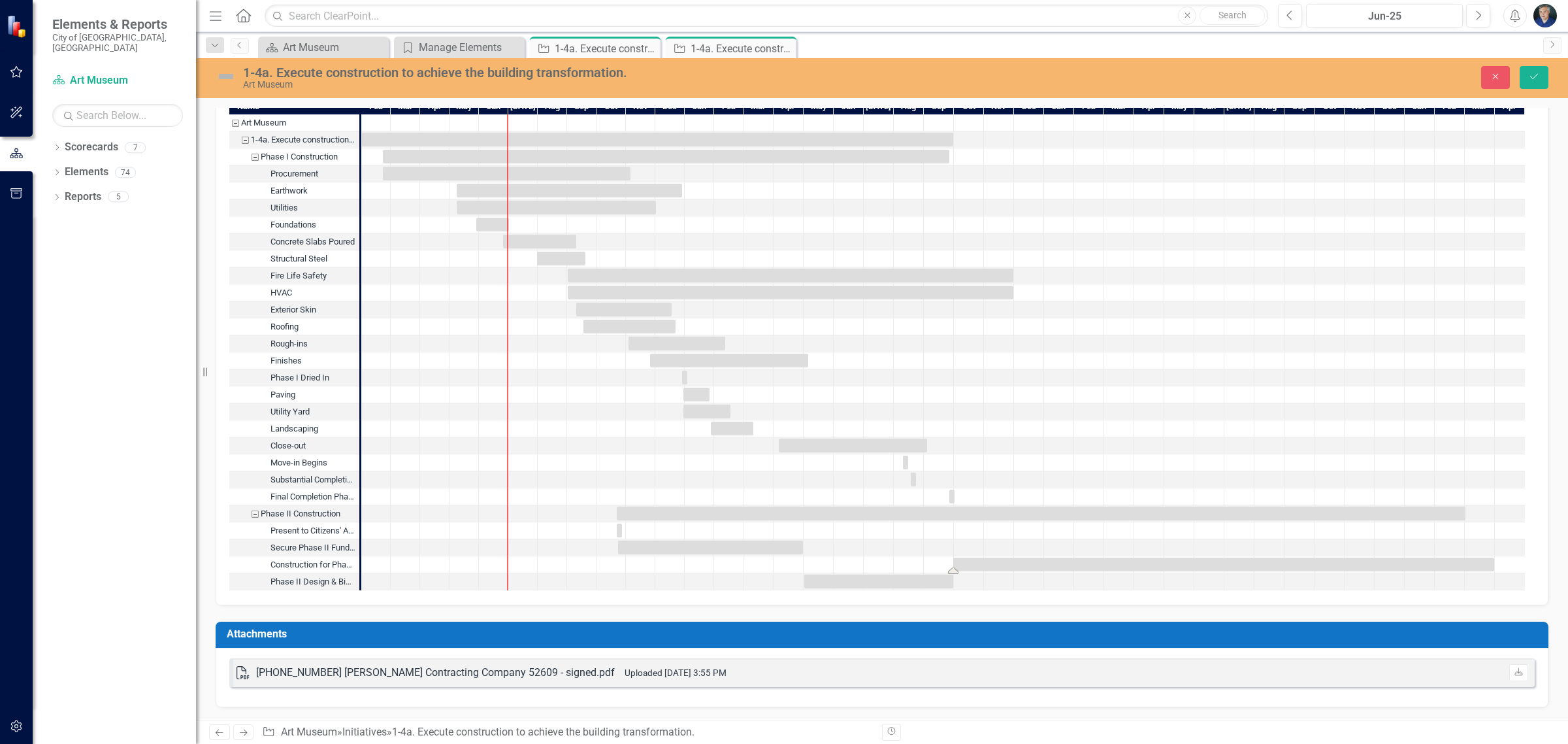
drag, startPoint x: 815, startPoint y: 563, endPoint x: 951, endPoint y: 569, distance: 136.1
click at [1531, 79] on icon "Save" at bounding box center [1534, 77] width 12 height 10
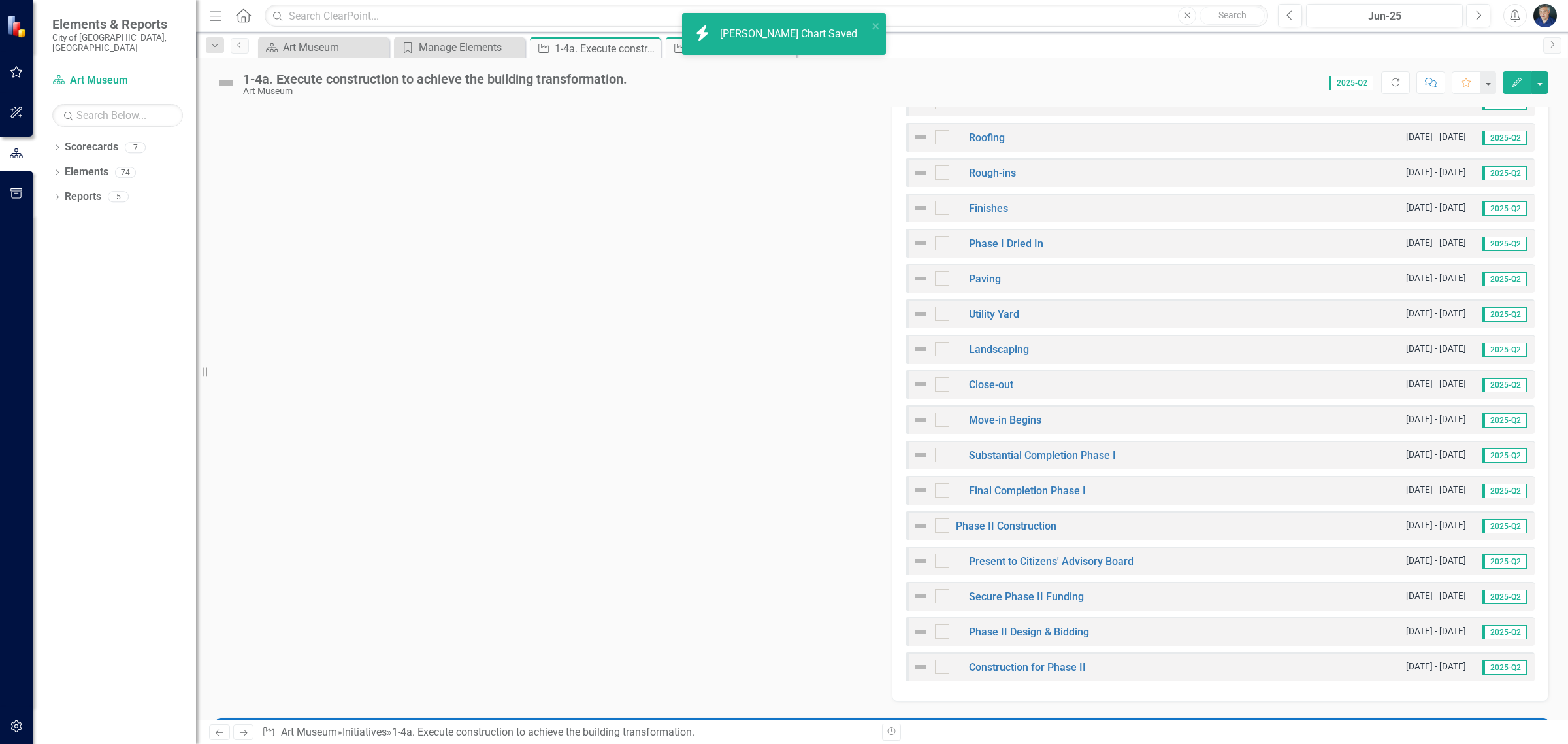
scroll to position [899, 0]
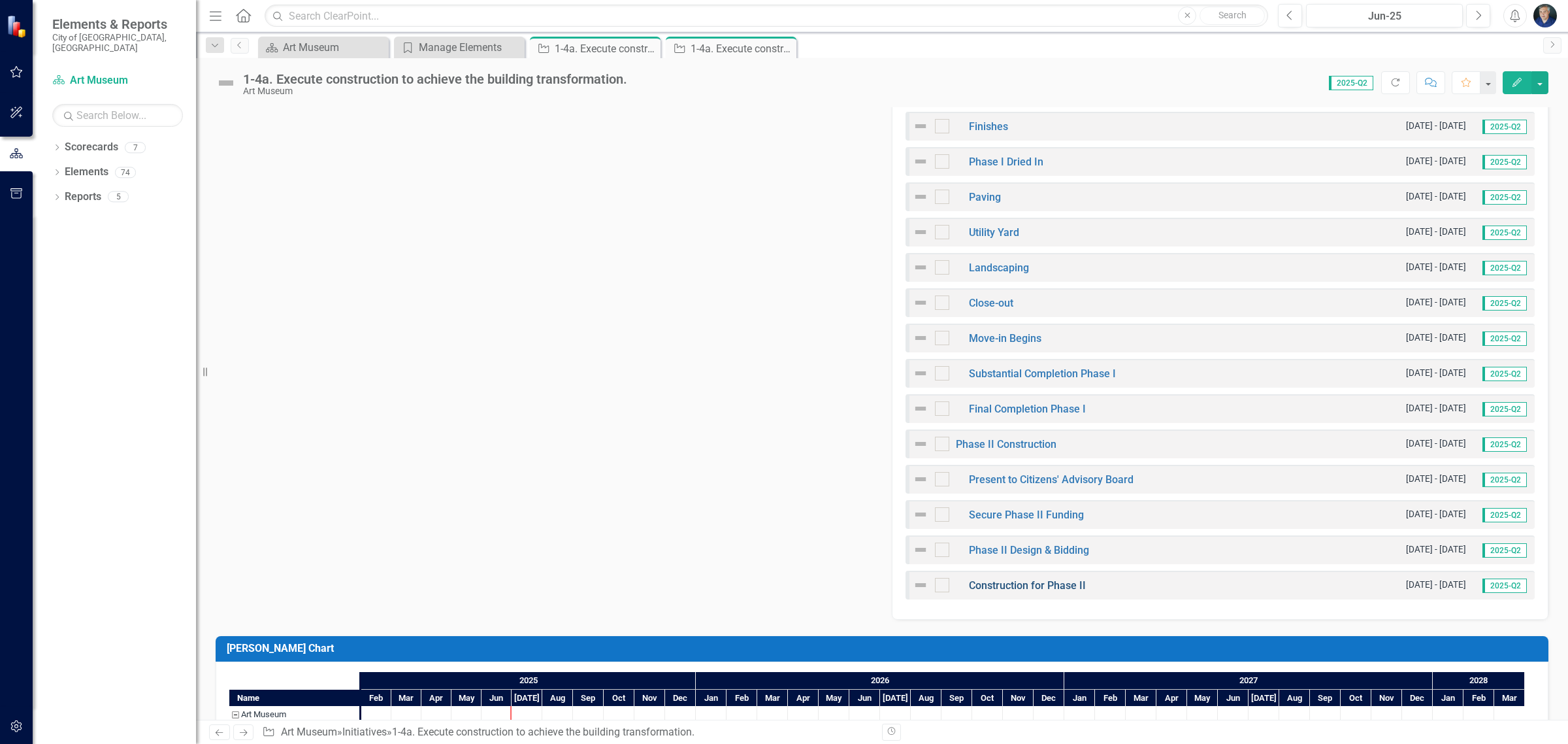
click at [1061, 582] on link "Construction for Phase II" at bounding box center [1028, 585] width 117 height 12
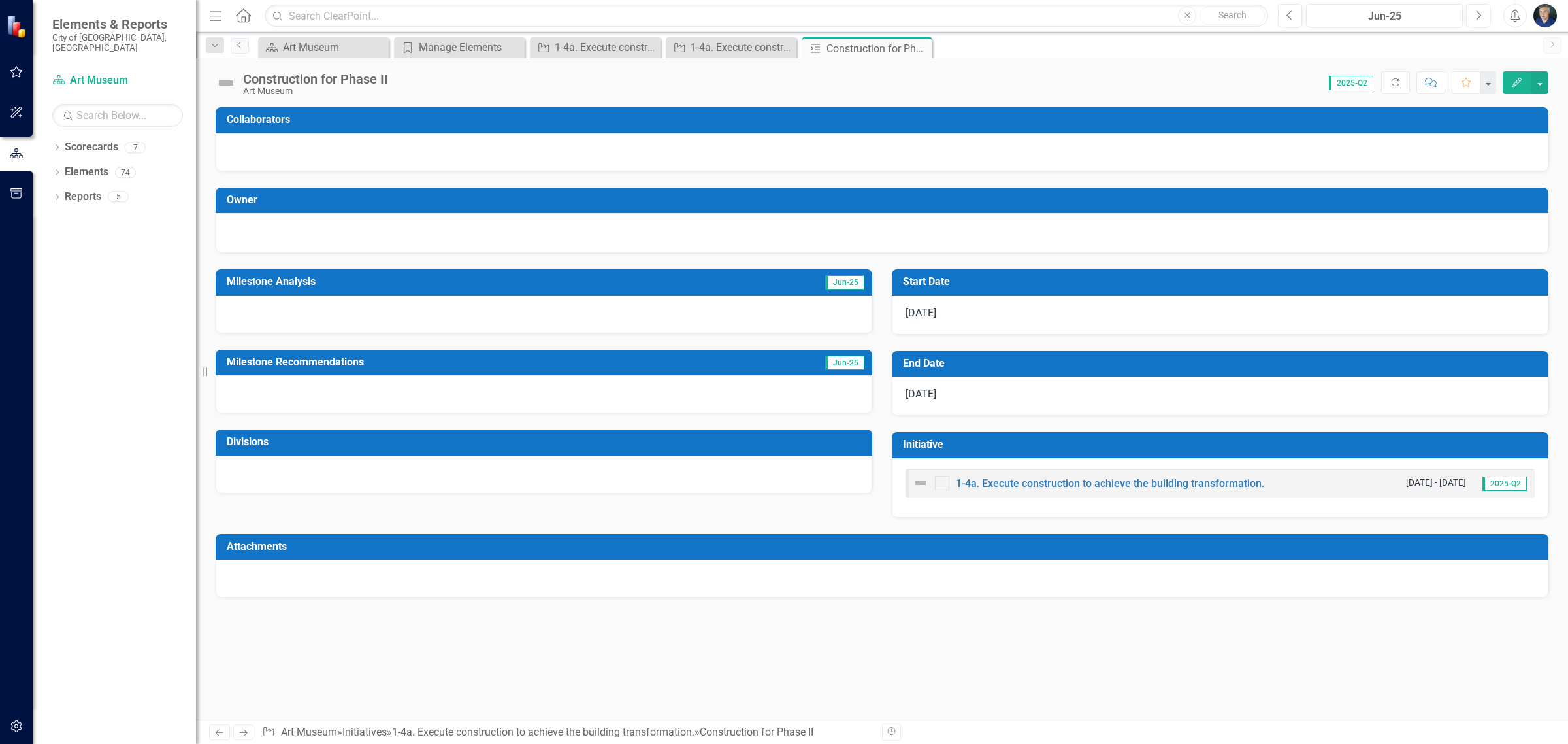
click at [954, 298] on div "[DATE]" at bounding box center [1220, 314] width 657 height 39
click at [948, 305] on div "[DATE]" at bounding box center [1220, 314] width 657 height 39
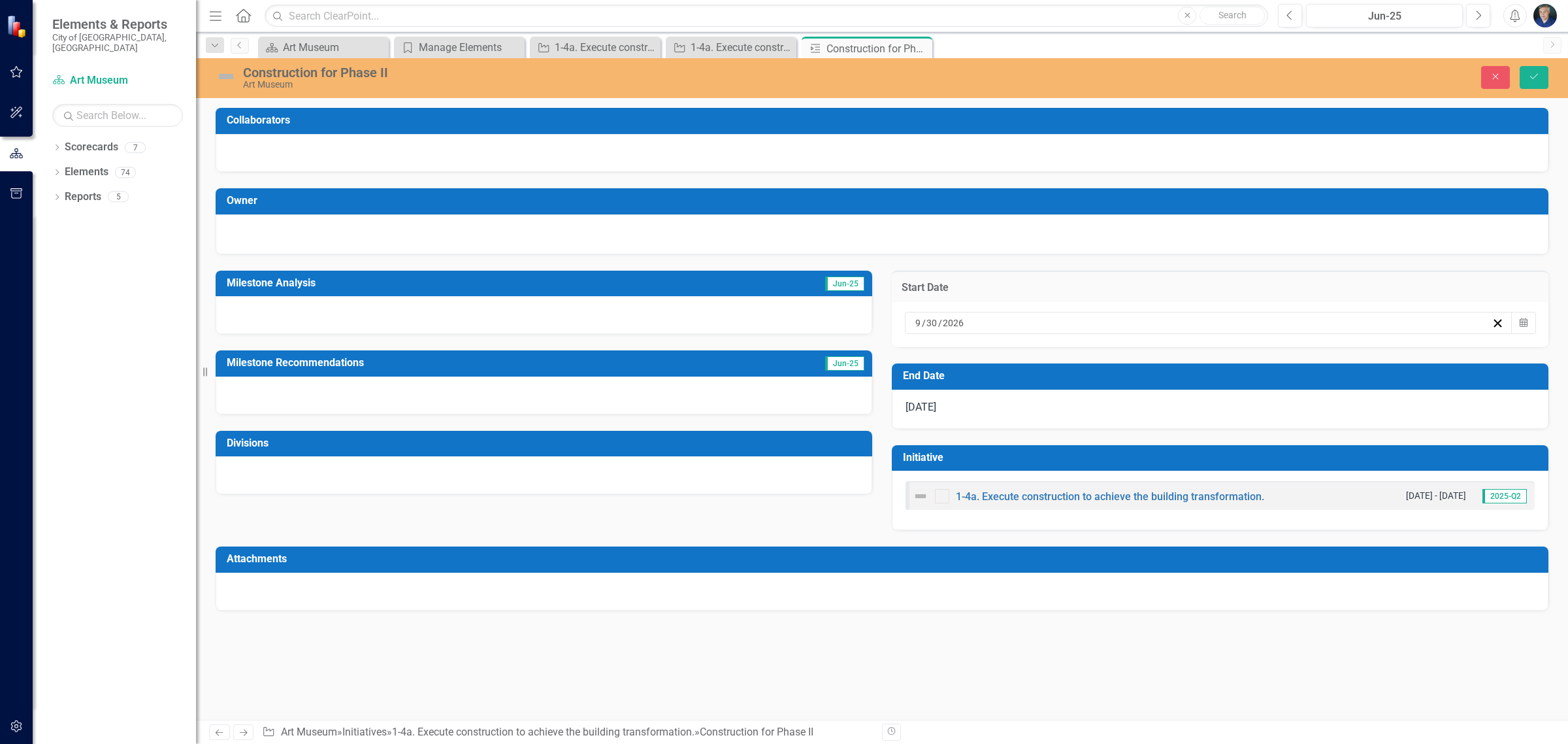
click at [982, 322] on div "9 / 30 / 2026" at bounding box center [1203, 322] width 579 height 13
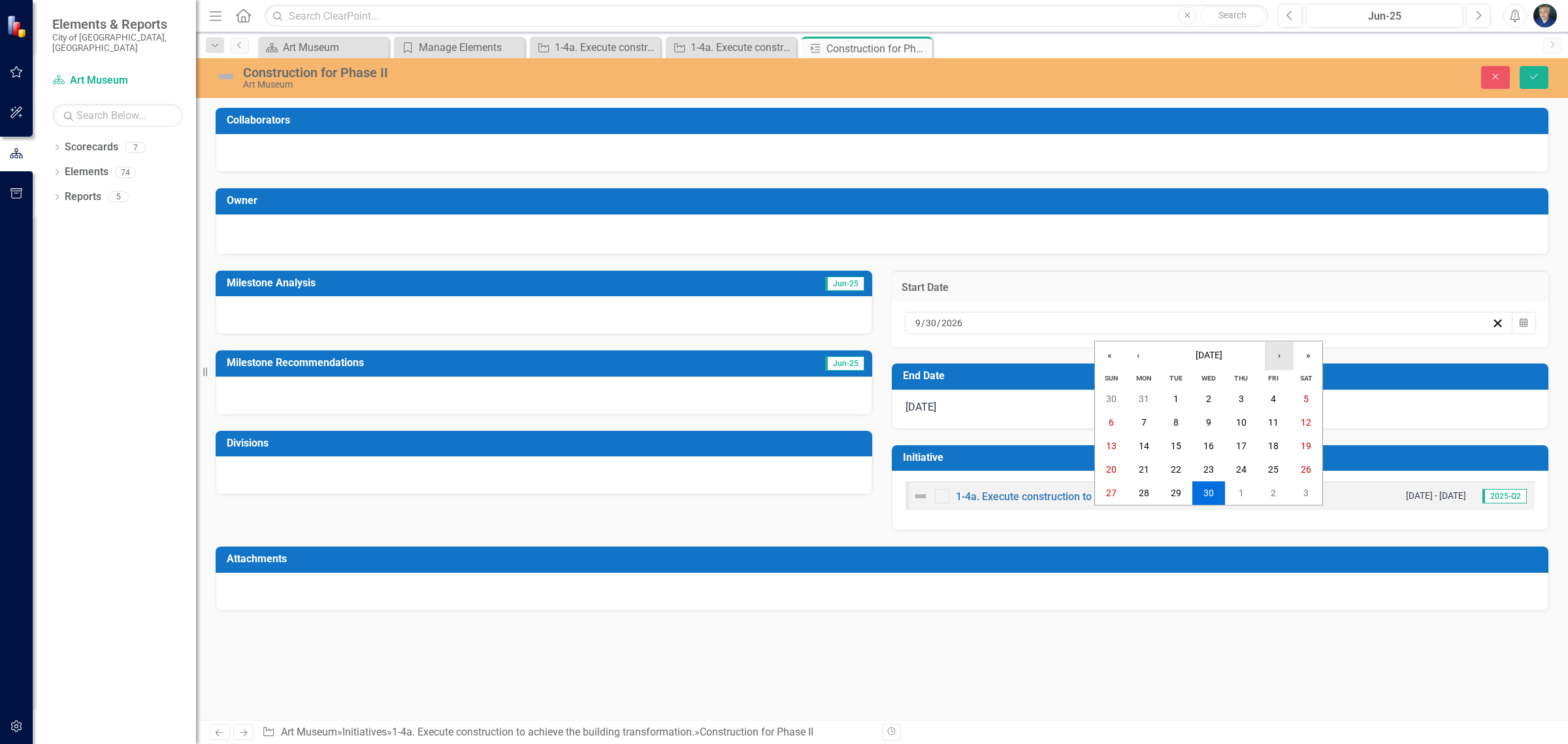
click at [1274, 355] on button "›" at bounding box center [1279, 355] width 29 height 29
click at [1238, 391] on button "1" at bounding box center [1242, 399] width 33 height 23
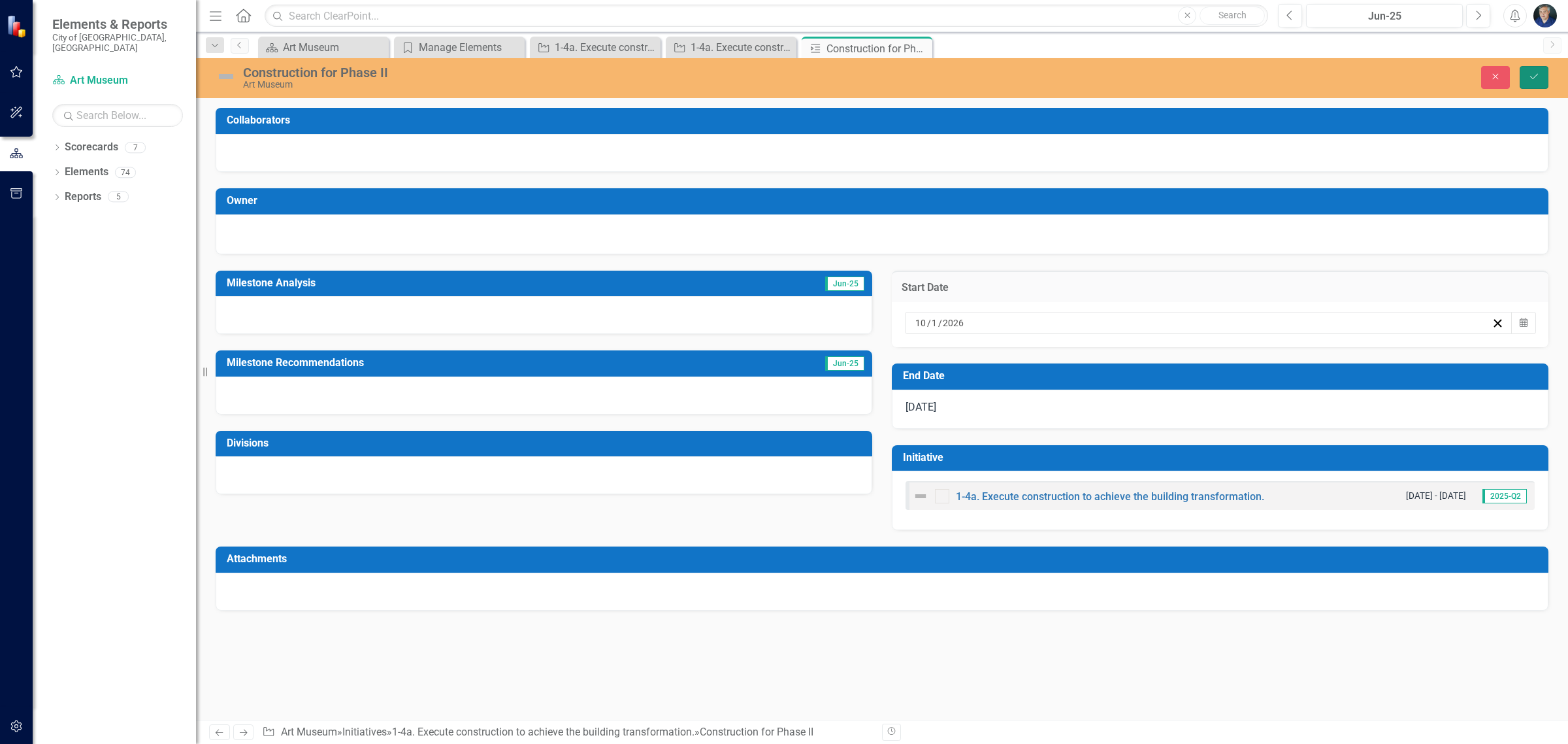
click at [1533, 74] on icon "Save" at bounding box center [1534, 77] width 12 height 10
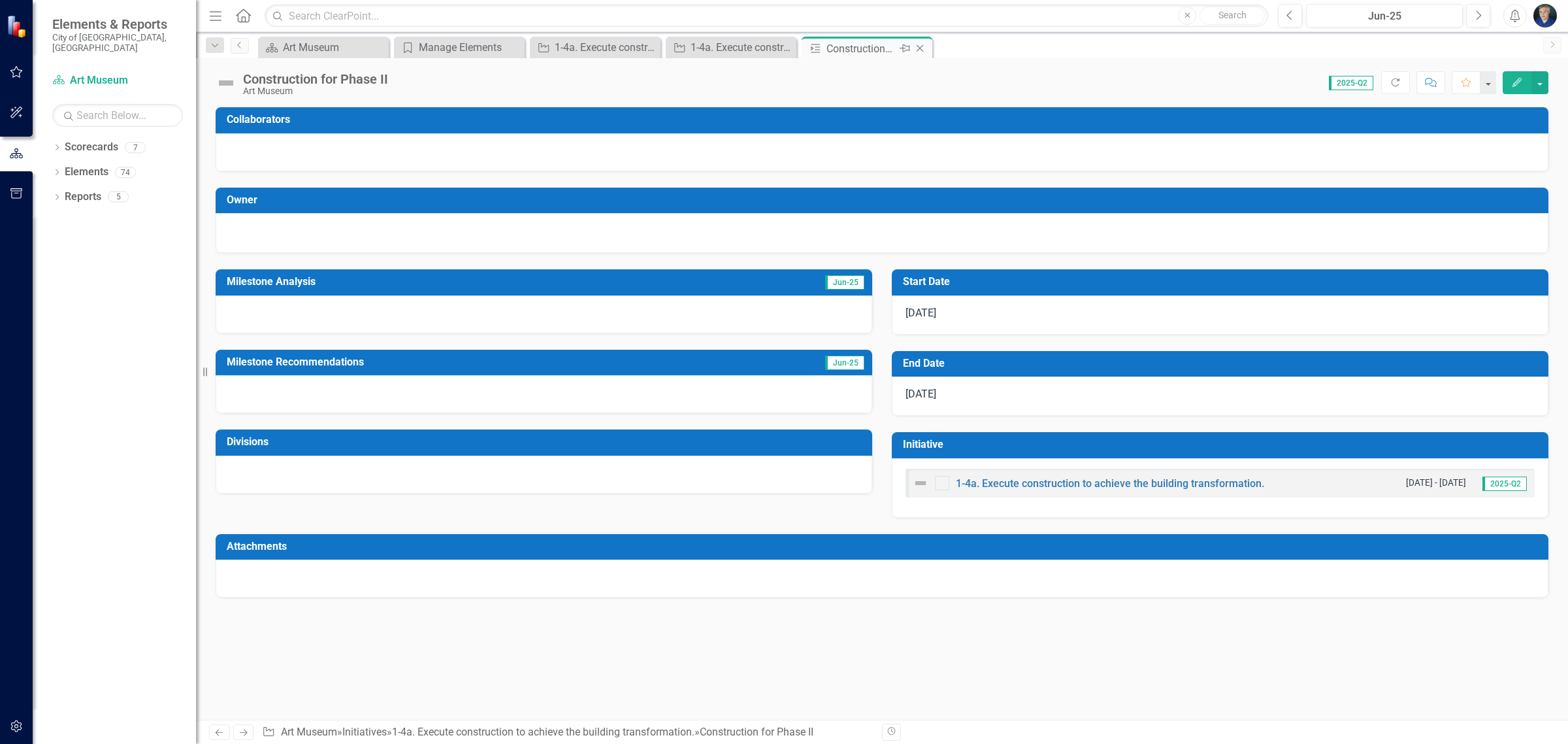
click at [918, 49] on icon "Close" at bounding box center [920, 49] width 13 height 10
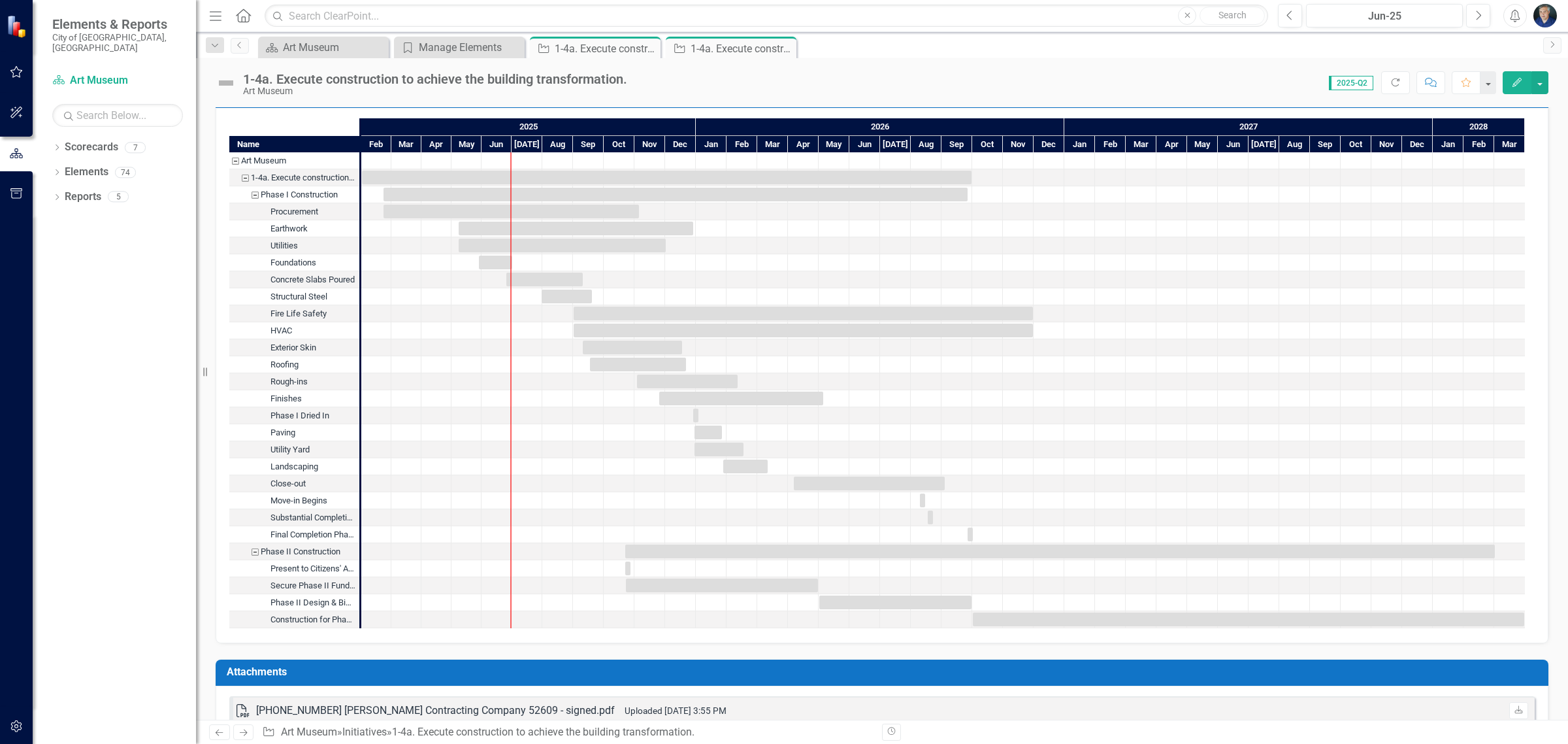
scroll to position [1471, 0]
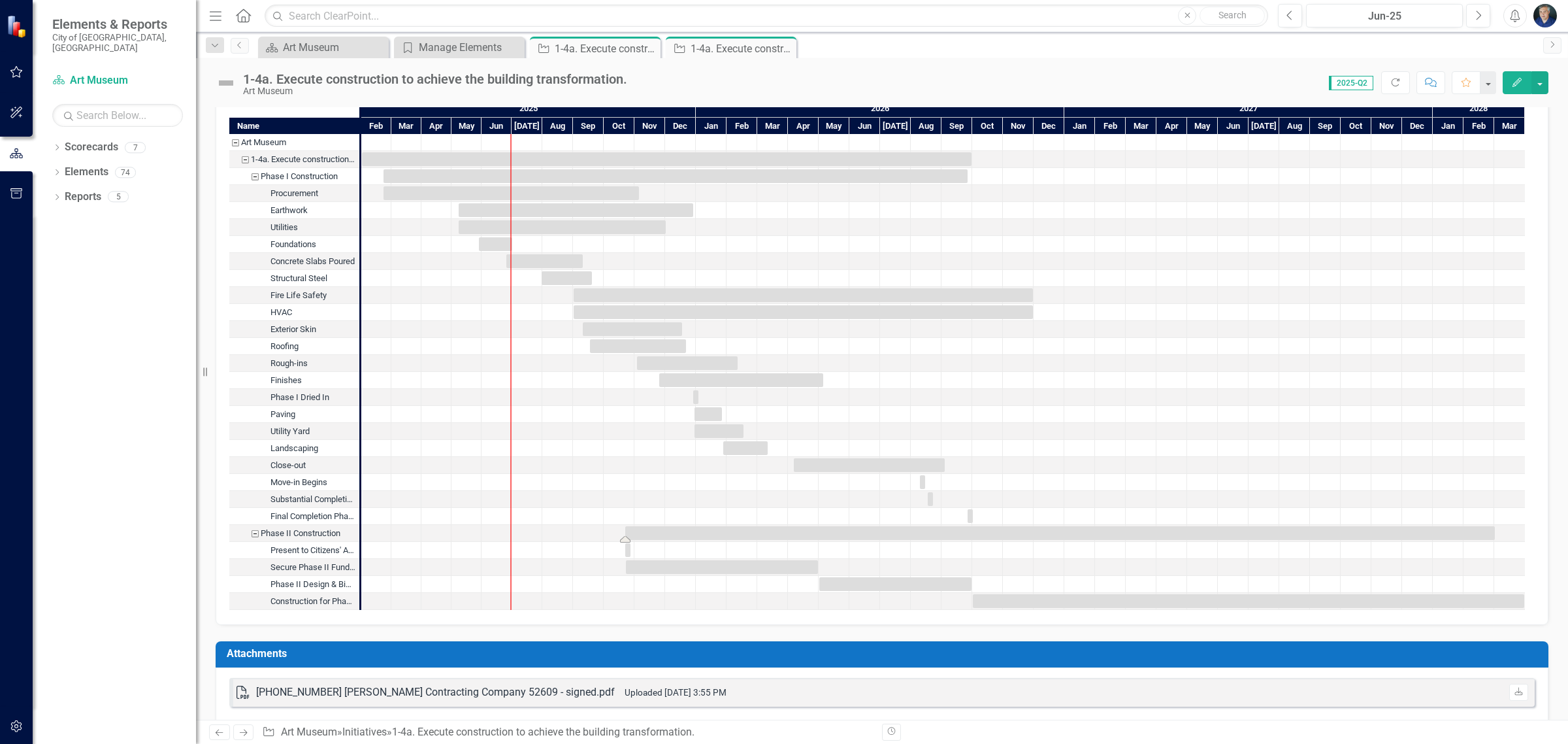
click at [1227, 533] on div "Task: Start date: 2025-10-22 End date: 2028-03-01" at bounding box center [1060, 533] width 869 height 14
drag, startPoint x: 1498, startPoint y: 533, endPoint x: 1524, endPoint y: 533, distance: 26.0
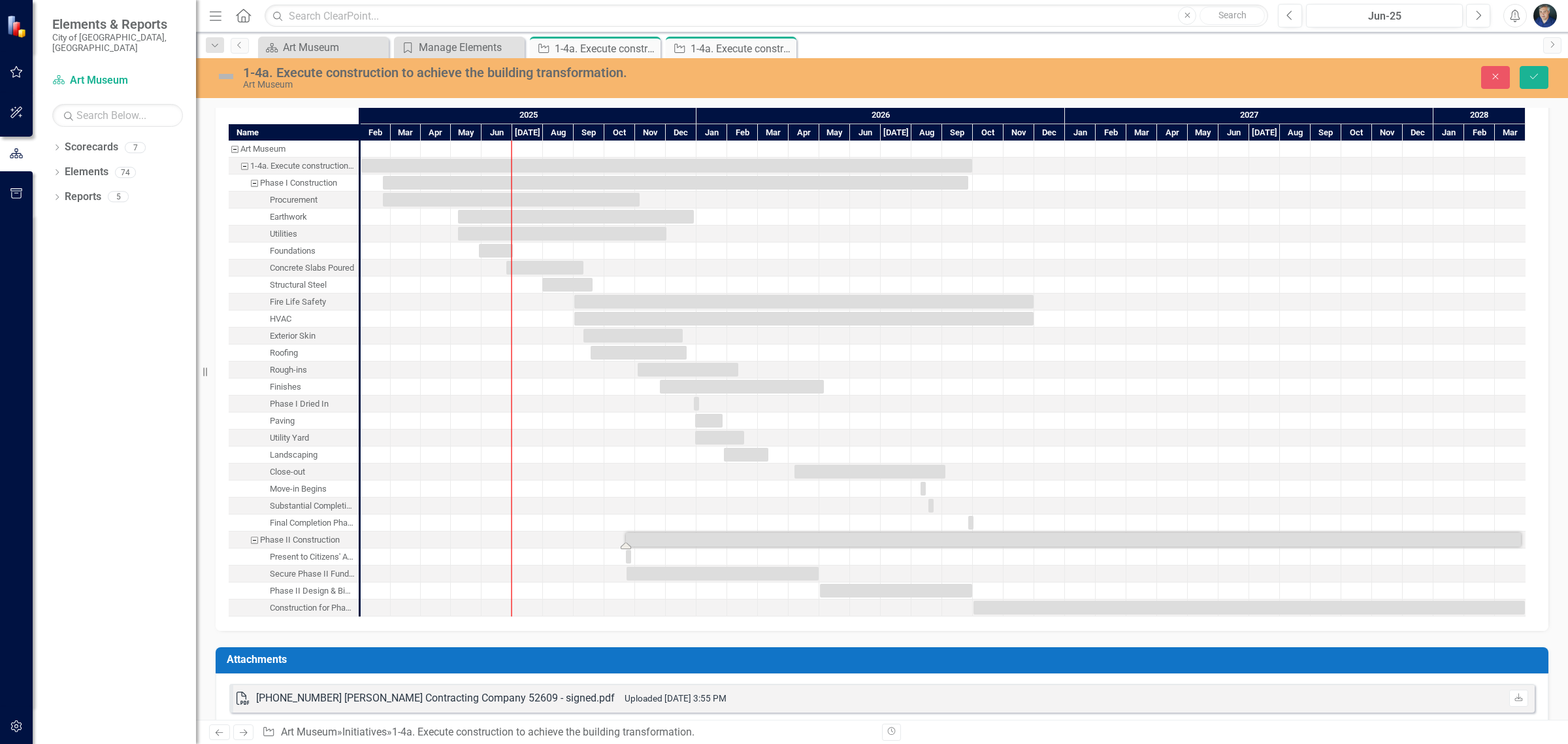
scroll to position [1475, 0]
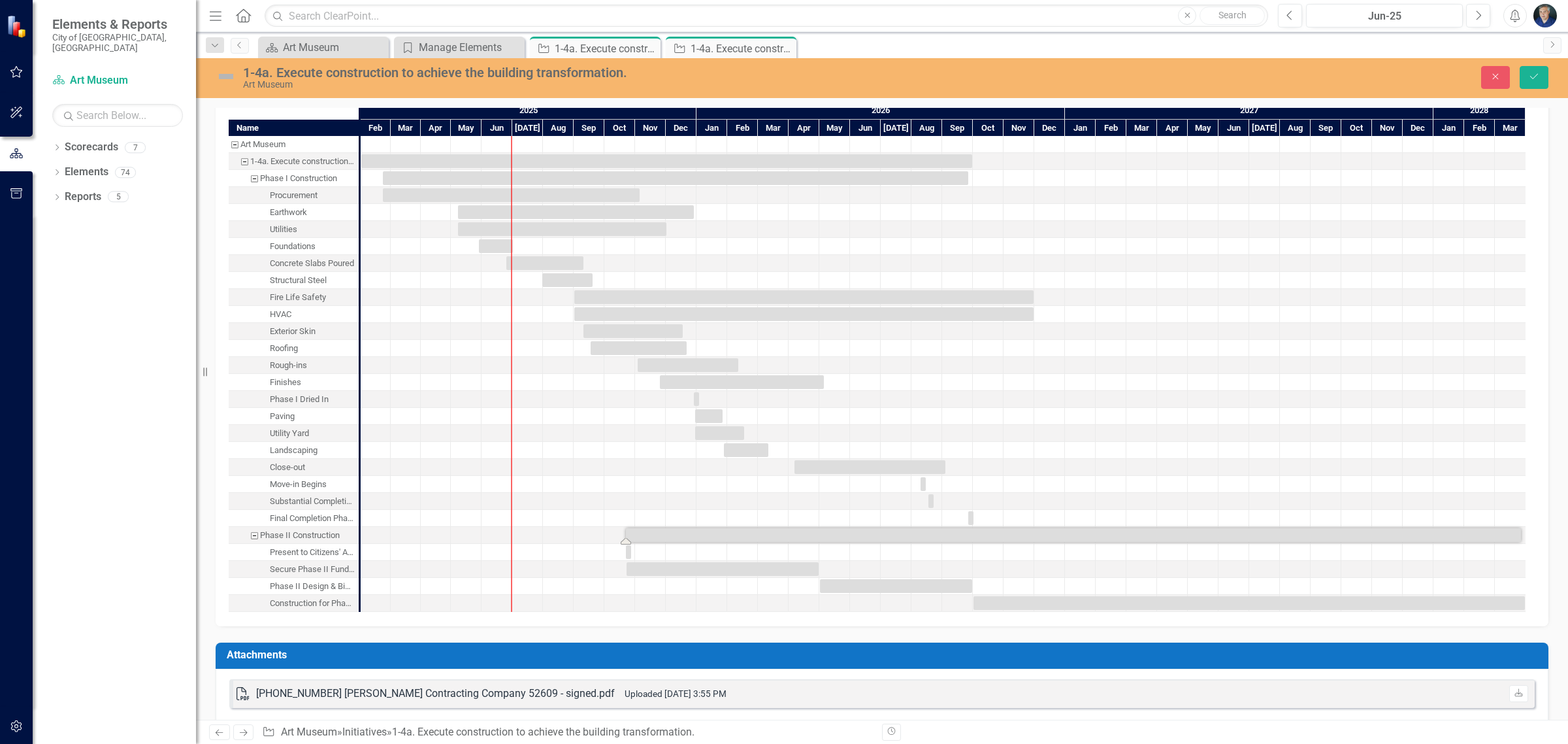
click at [1377, 454] on div at bounding box center [1387, 450] width 30 height 17
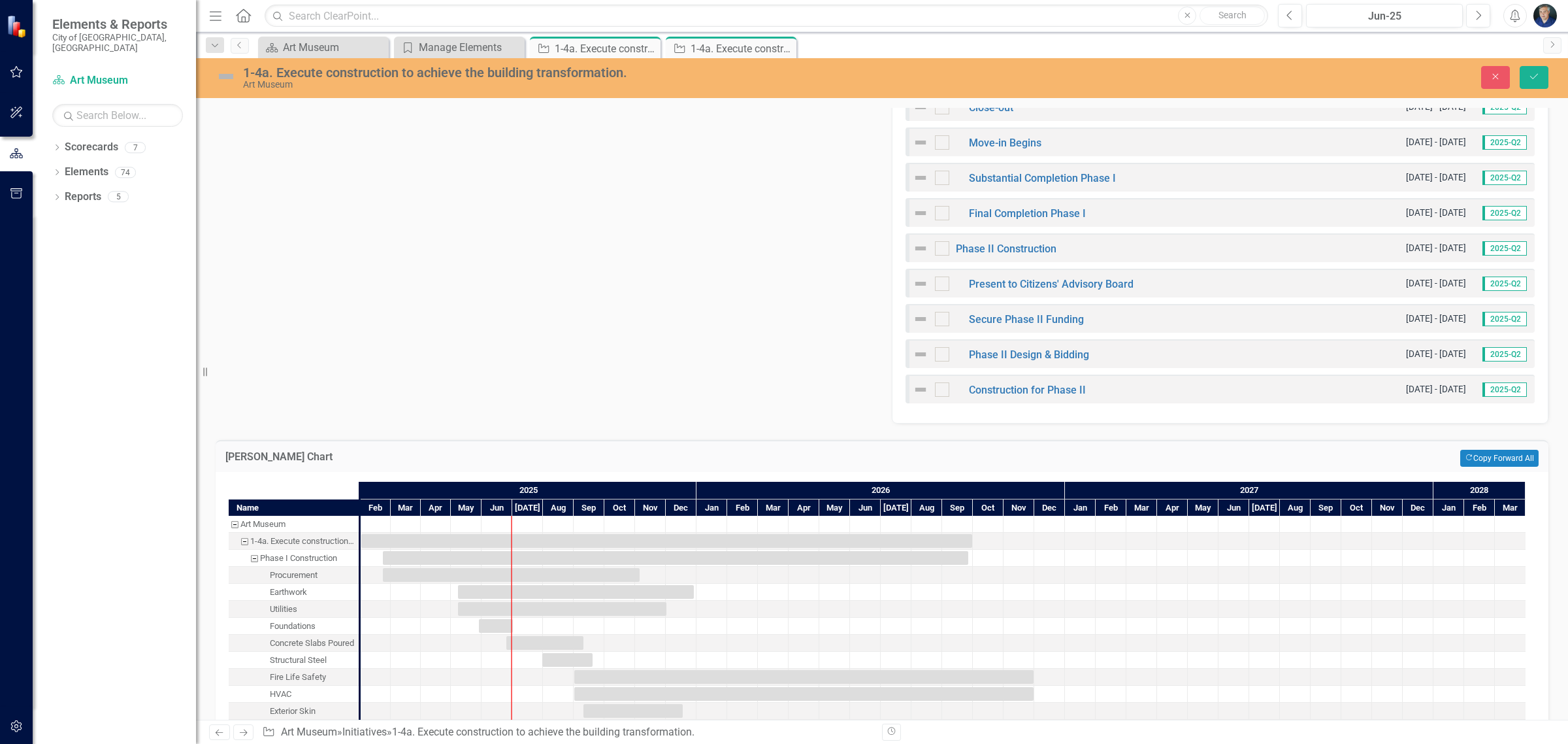
scroll to position [1066, 0]
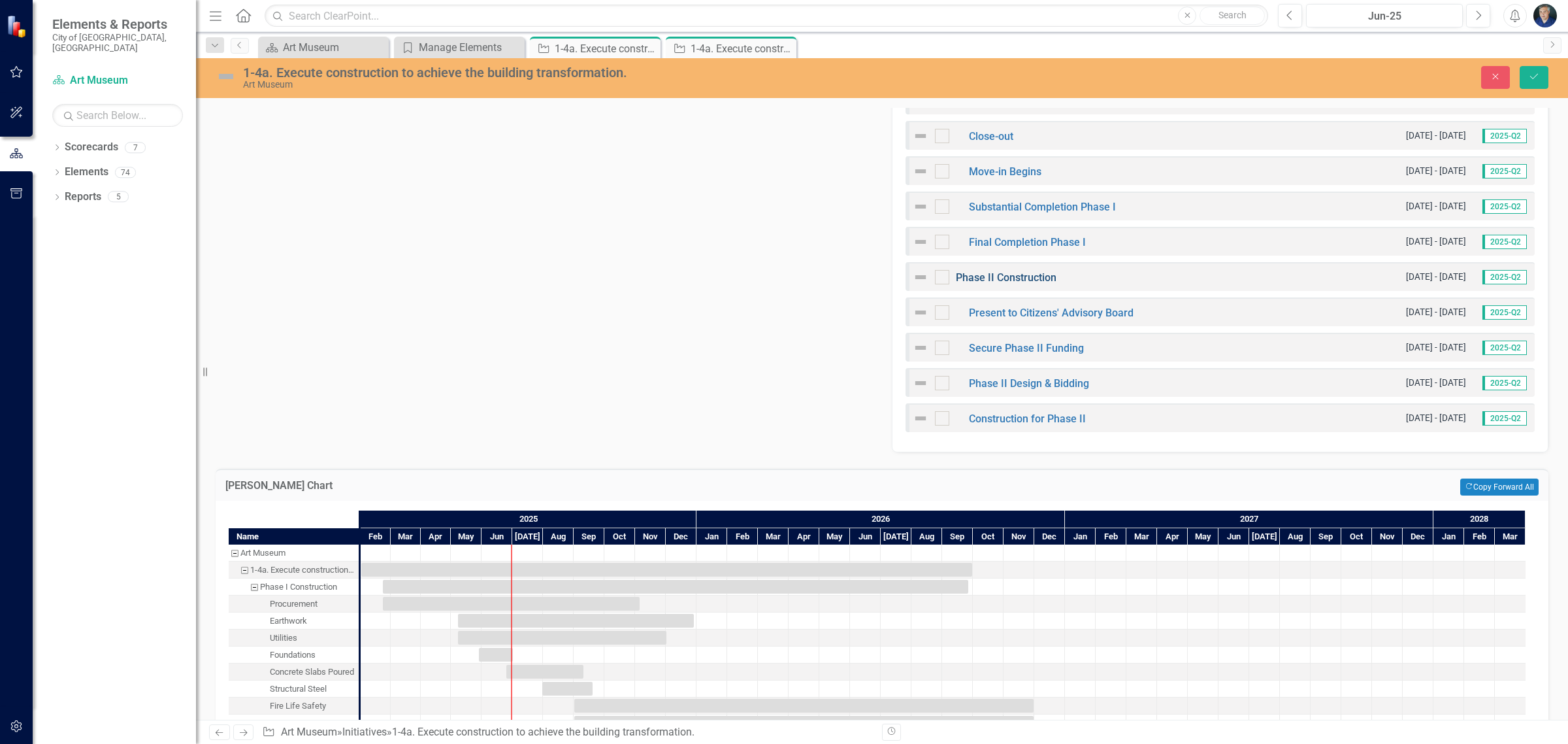
click at [1047, 278] on link "Phase II Construction" at bounding box center [1007, 278] width 101 height 12
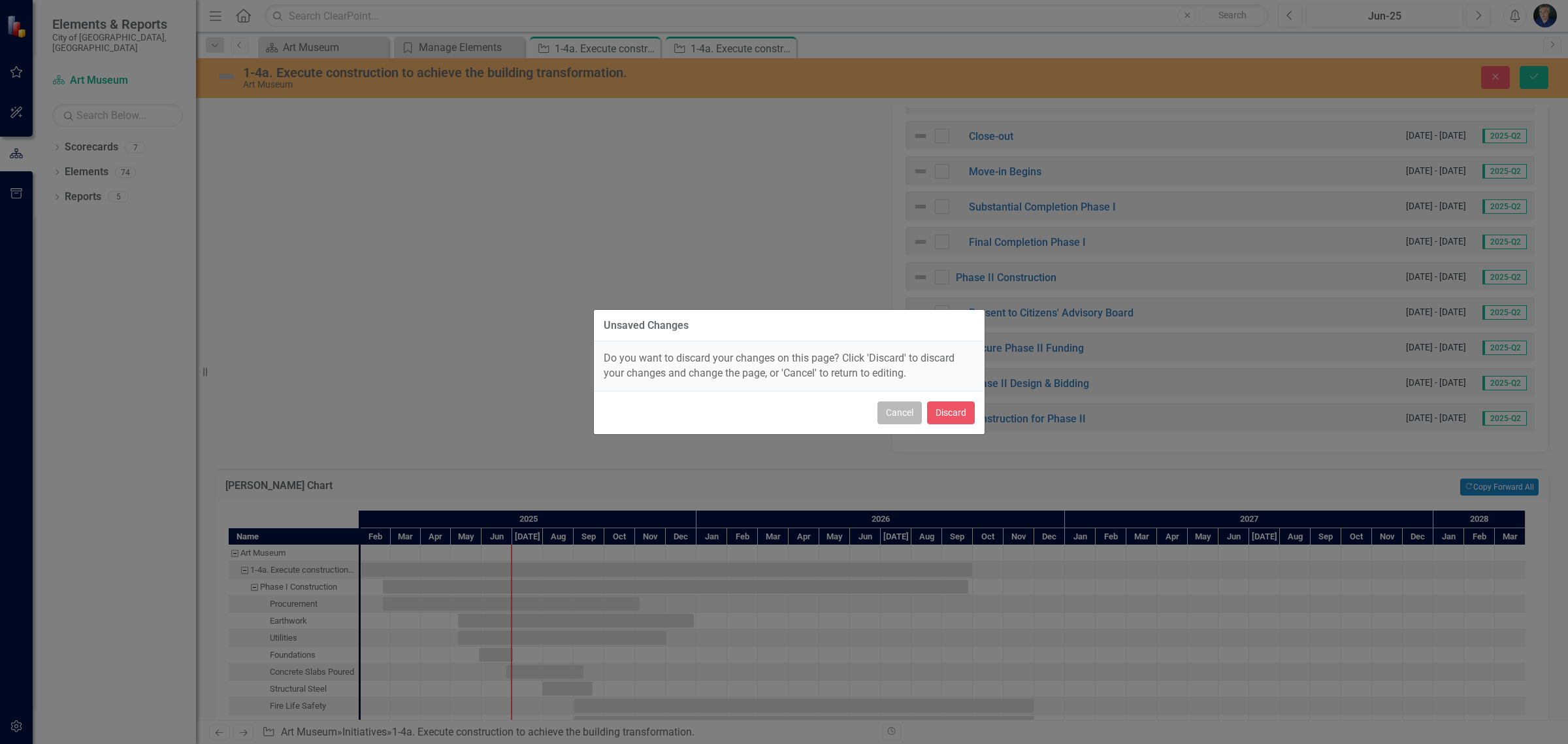
click at [908, 415] on button "Cancel" at bounding box center [899, 412] width 44 height 23
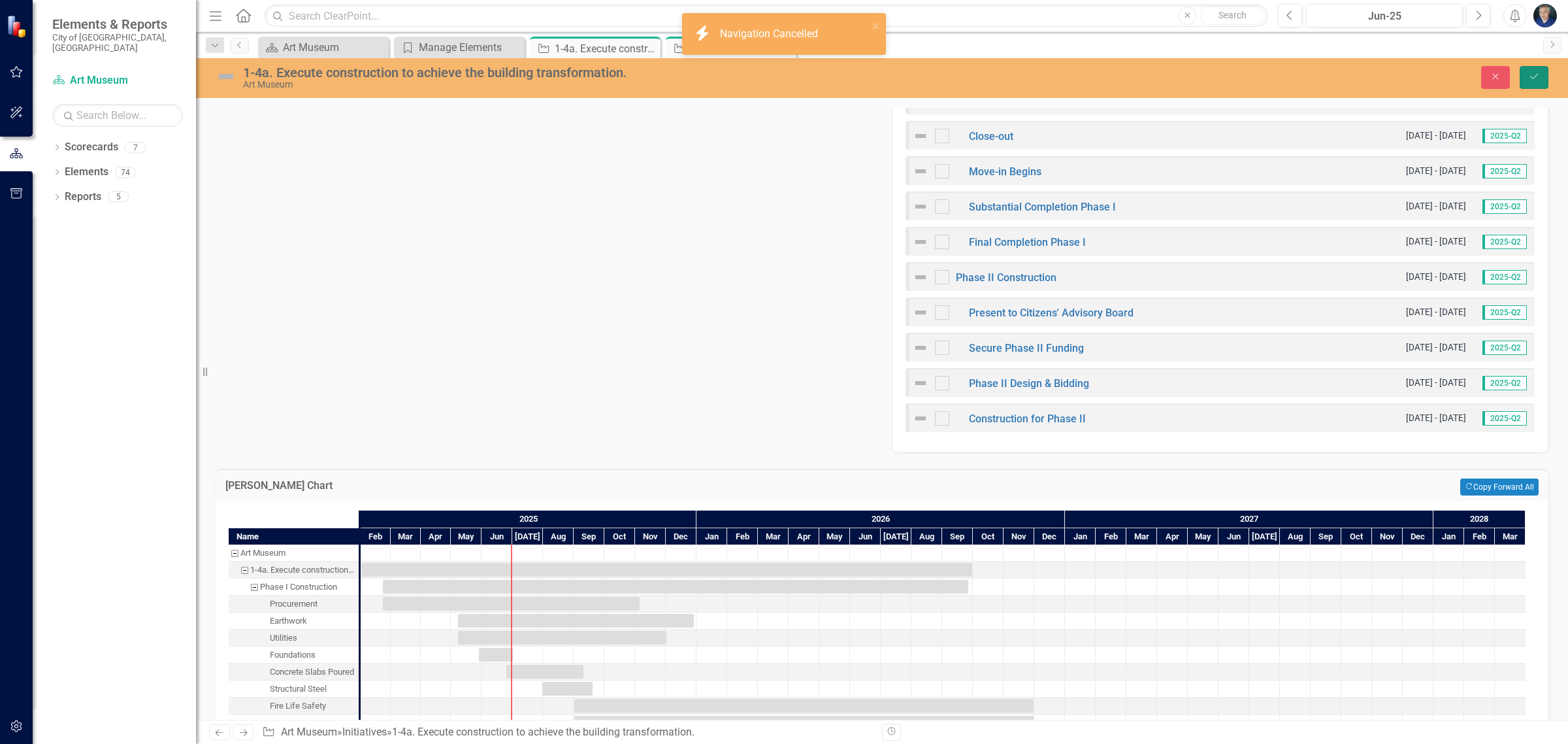
click at [1531, 70] on button "Save" at bounding box center [1534, 77] width 29 height 23
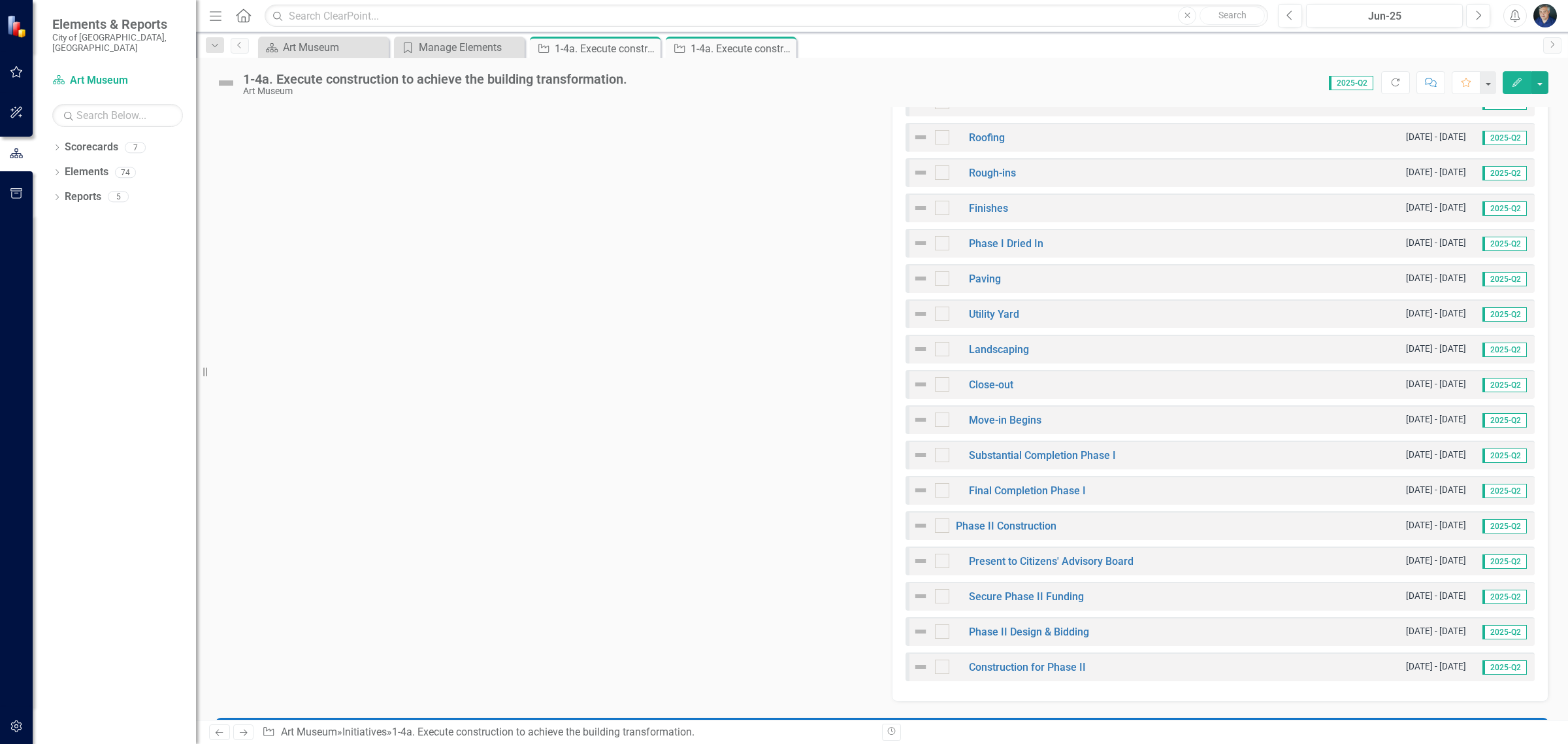
scroll to position [899, 0]
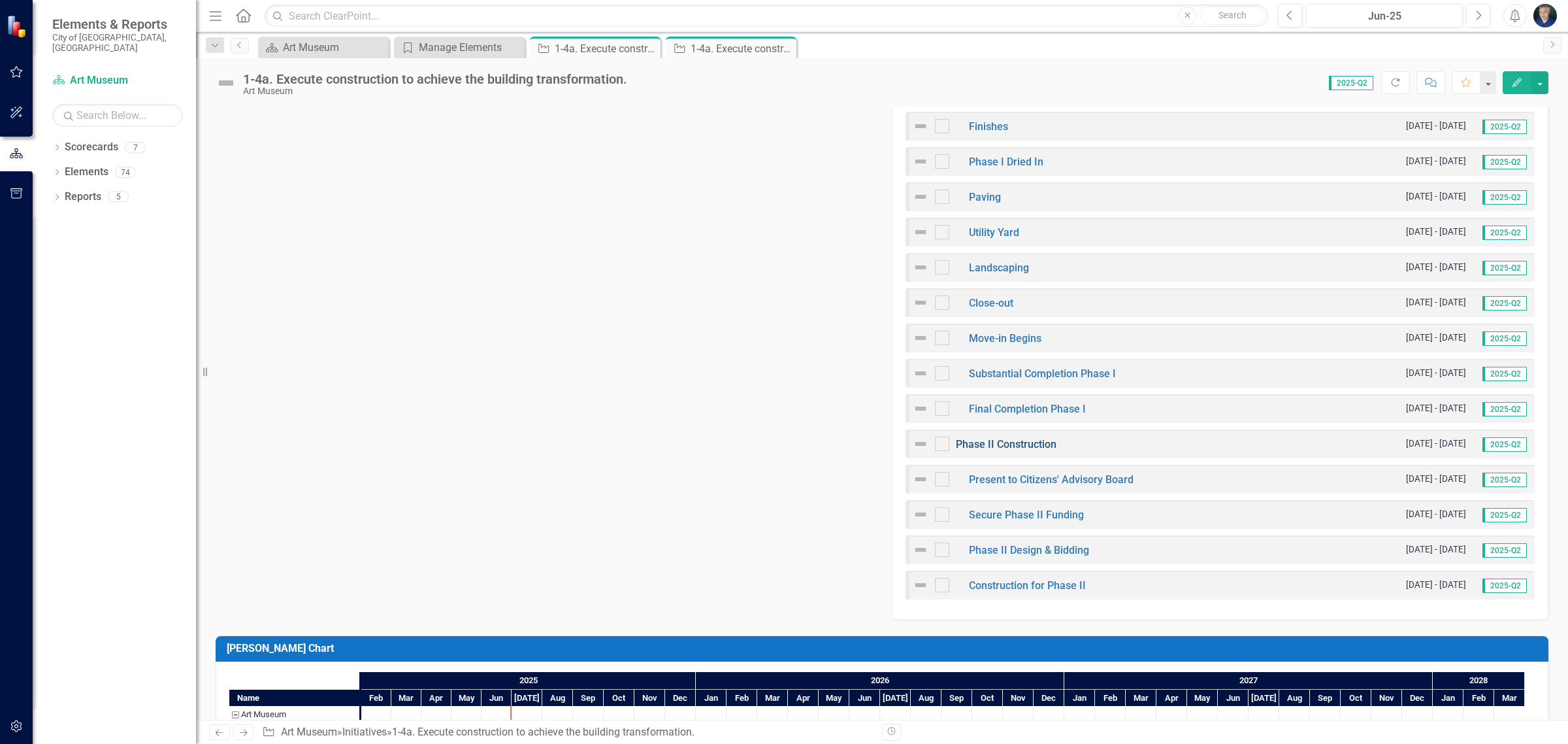
click at [1029, 445] on link "Phase II Construction" at bounding box center [1007, 444] width 101 height 12
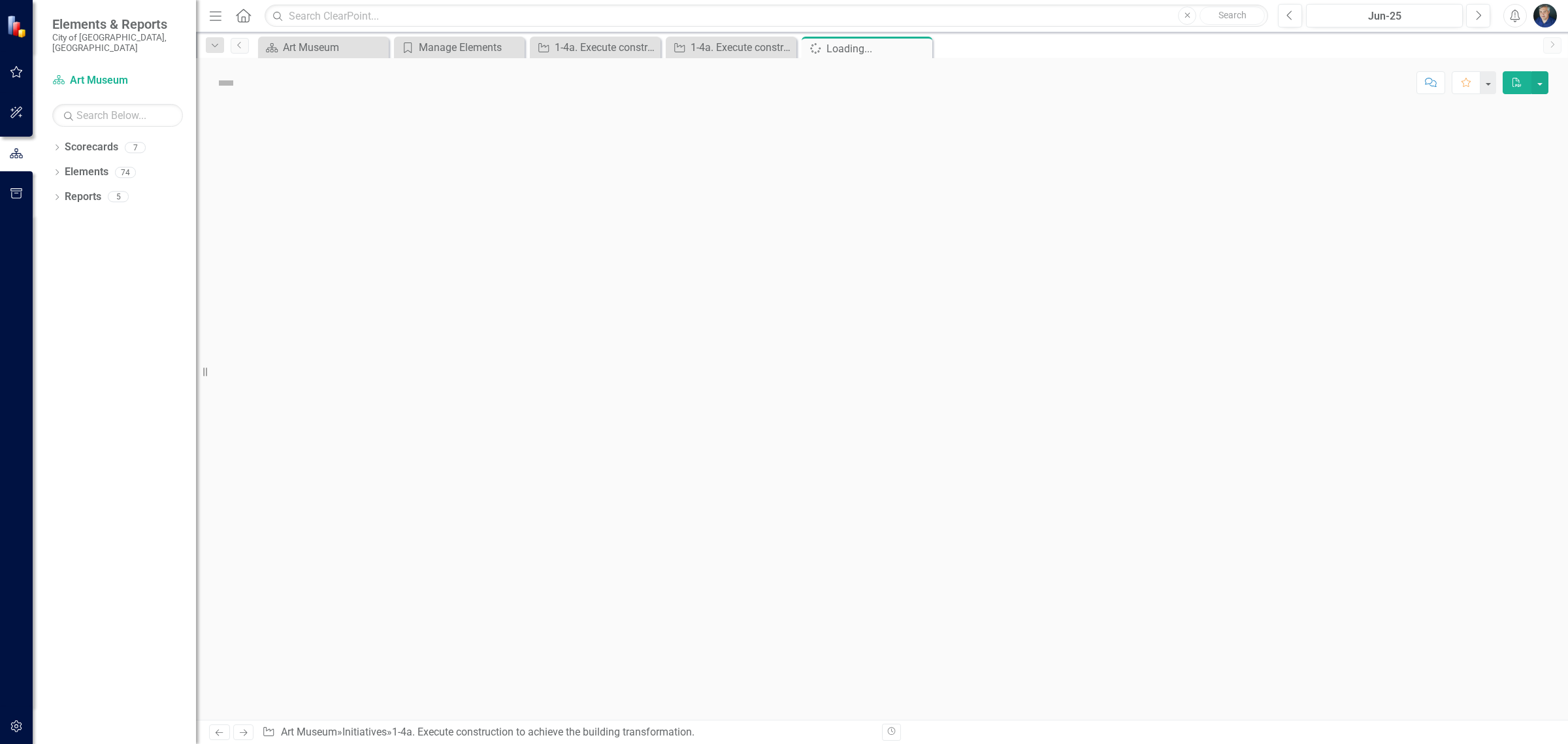
click at [1029, 445] on div at bounding box center [881, 413] width 1372 height 613
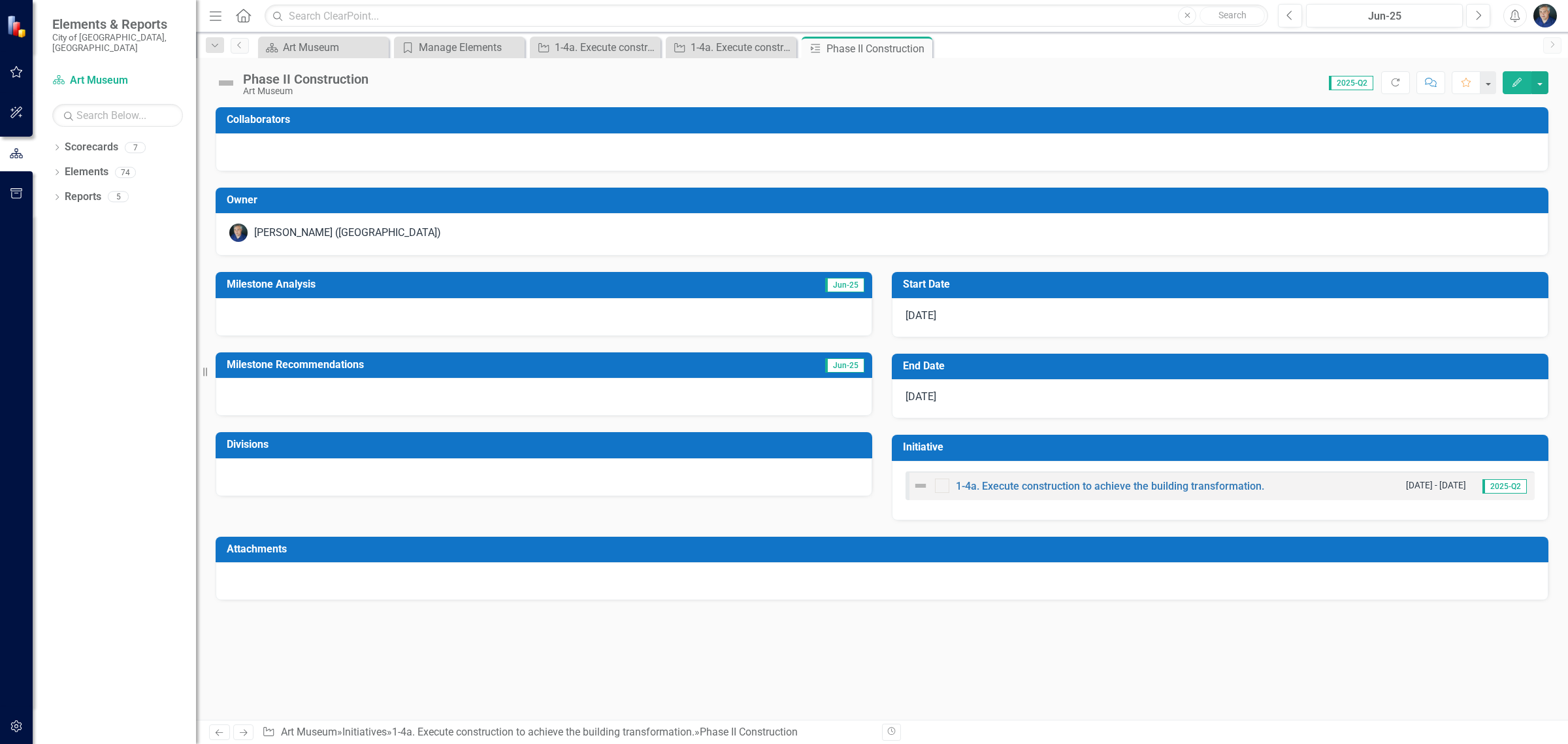
click at [1000, 382] on div "3/27/28" at bounding box center [1220, 399] width 657 height 39
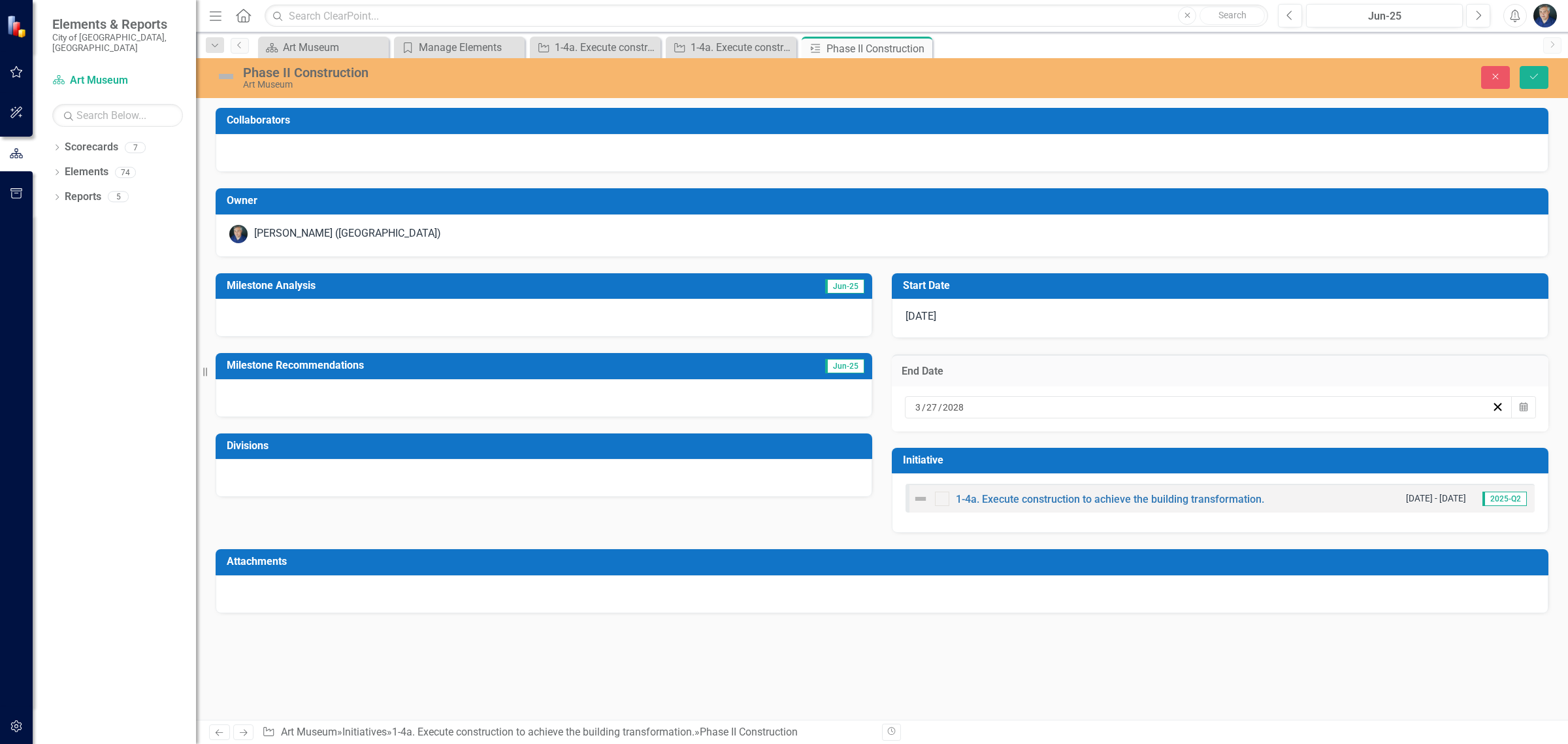
click at [1008, 396] on div "3 / 27 / 2028" at bounding box center [1209, 407] width 607 height 23
click at [1090, 575] on abbr "31" at bounding box center [1085, 570] width 10 height 10
click at [1526, 79] on button "Save" at bounding box center [1534, 77] width 29 height 23
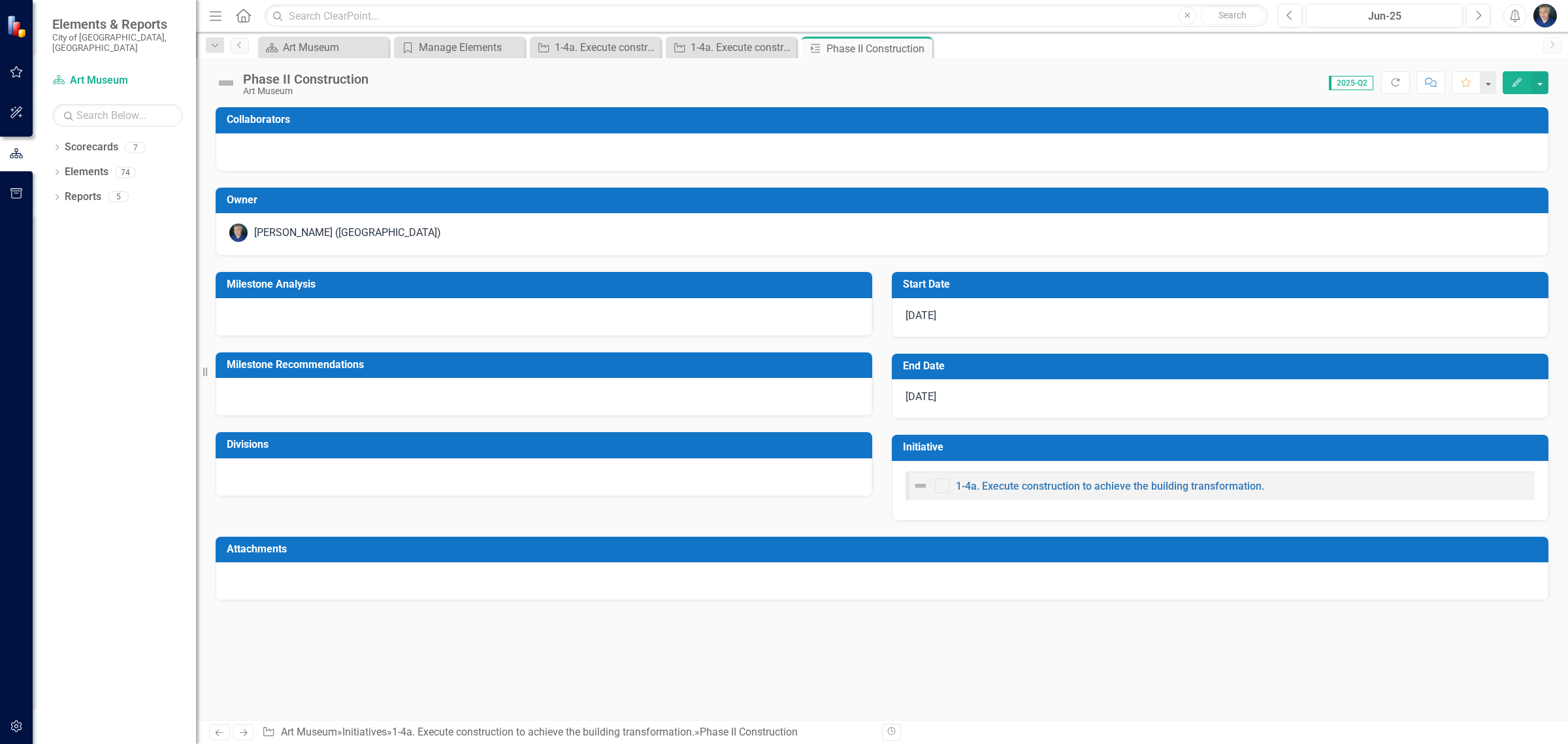
click at [1527, 79] on button "Edit" at bounding box center [1517, 83] width 29 height 23
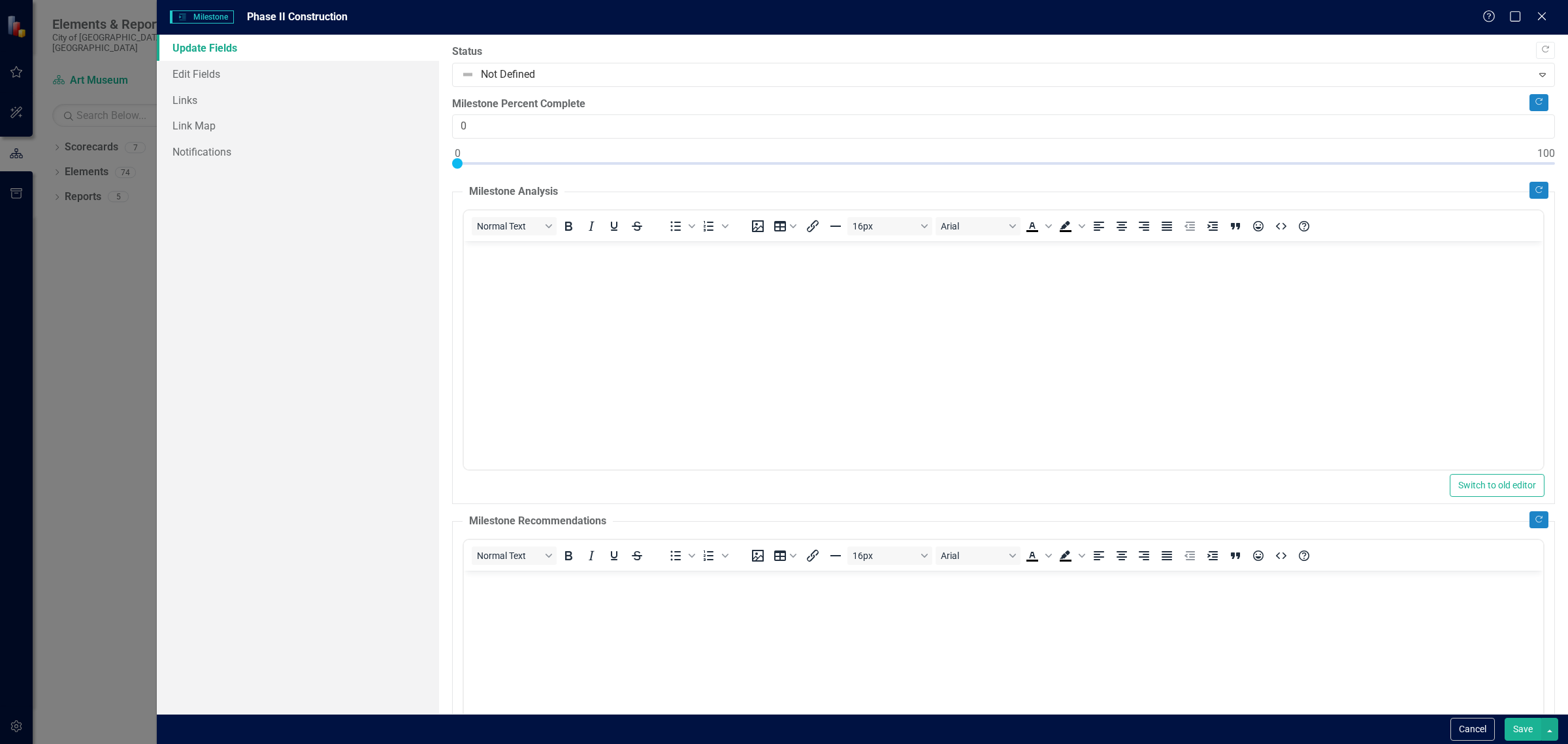
click at [1539, 7] on div "Milestones Milestone Phase II Construction Help Maximize Close" at bounding box center [862, 17] width 1411 height 35
click at [1543, 10] on icon "Close" at bounding box center [1541, 16] width 17 height 12
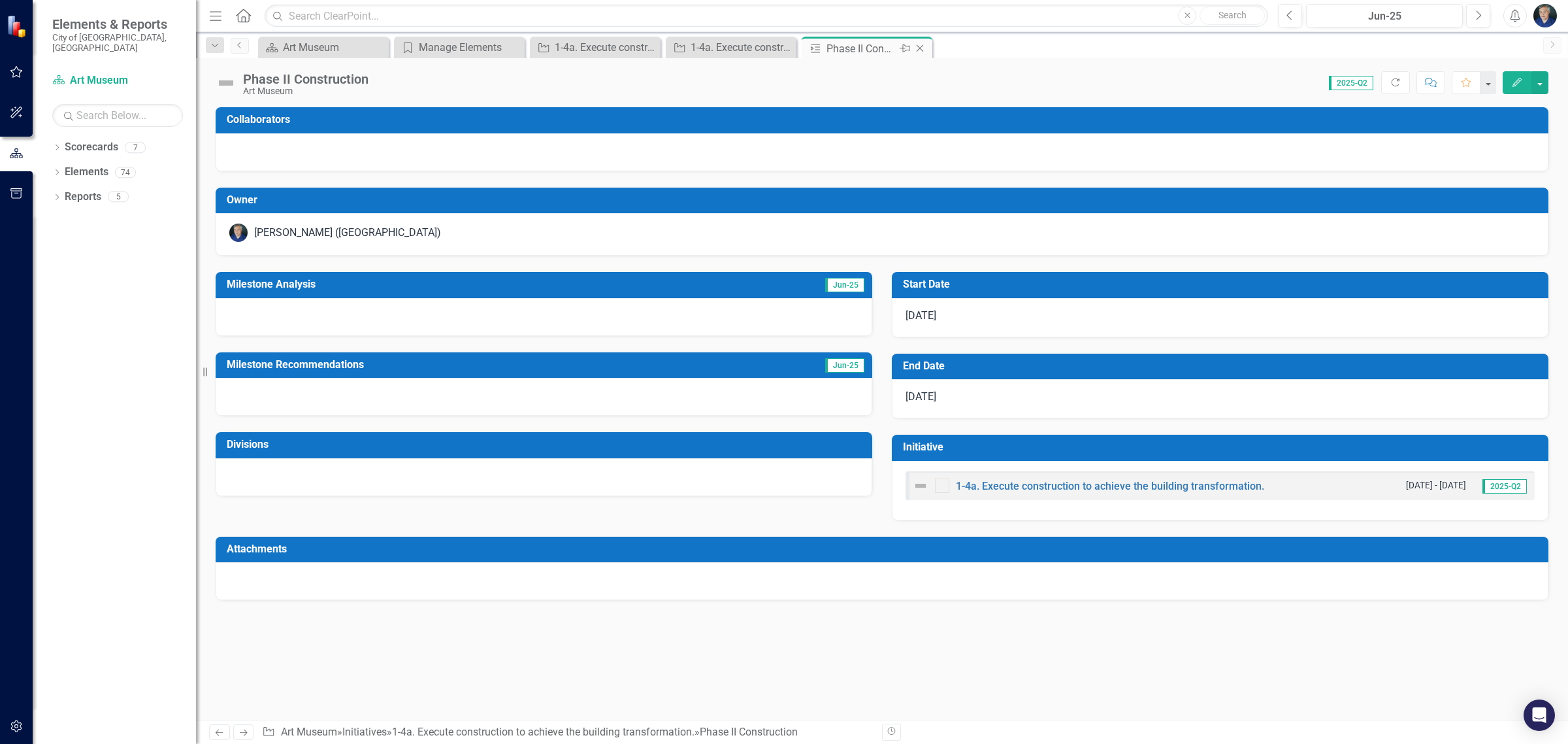
click at [920, 48] on icon at bounding box center [921, 49] width 7 height 7
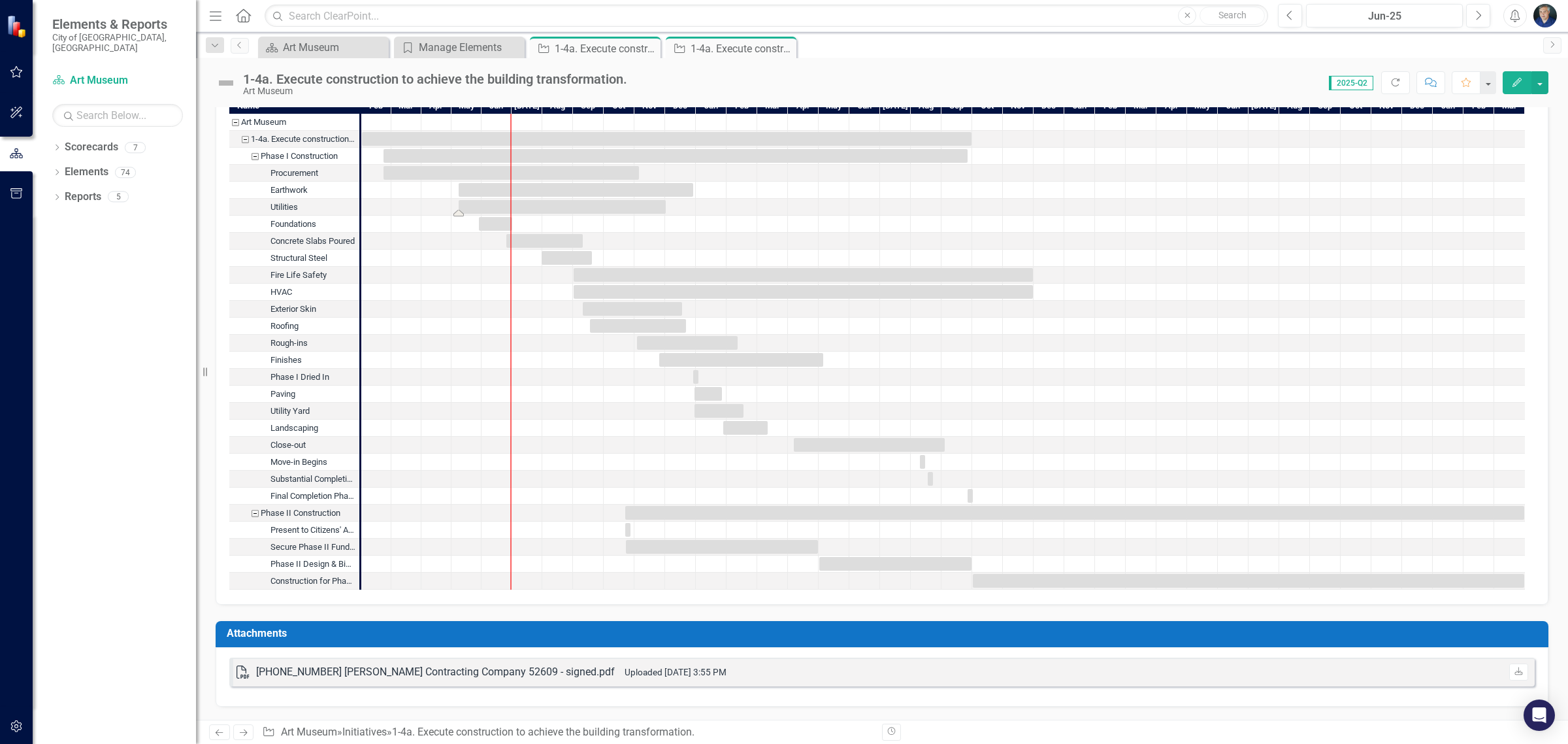
scroll to position [1409, 0]
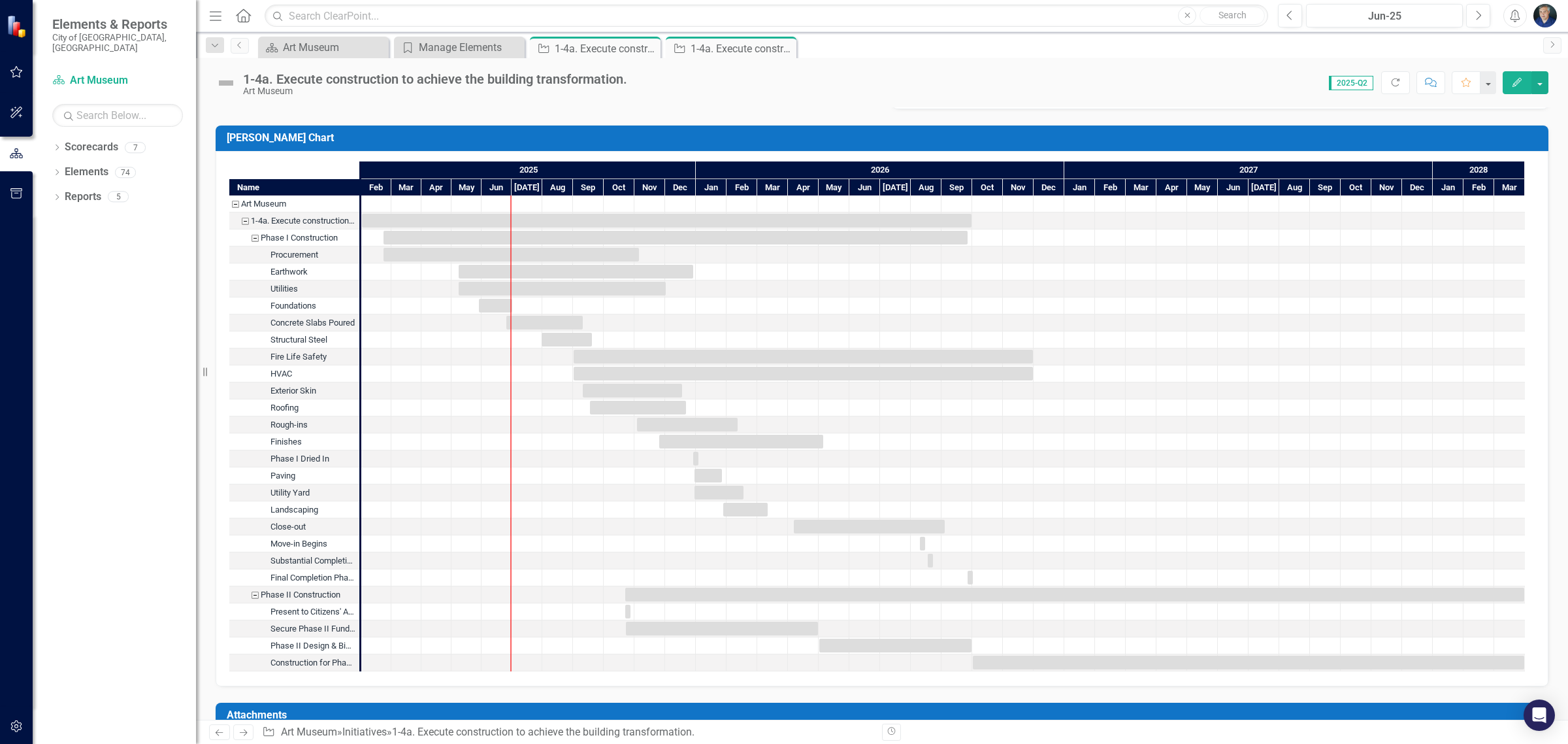
click at [256, 236] on div "Phase I Construction" at bounding box center [255, 238] width 12 height 17
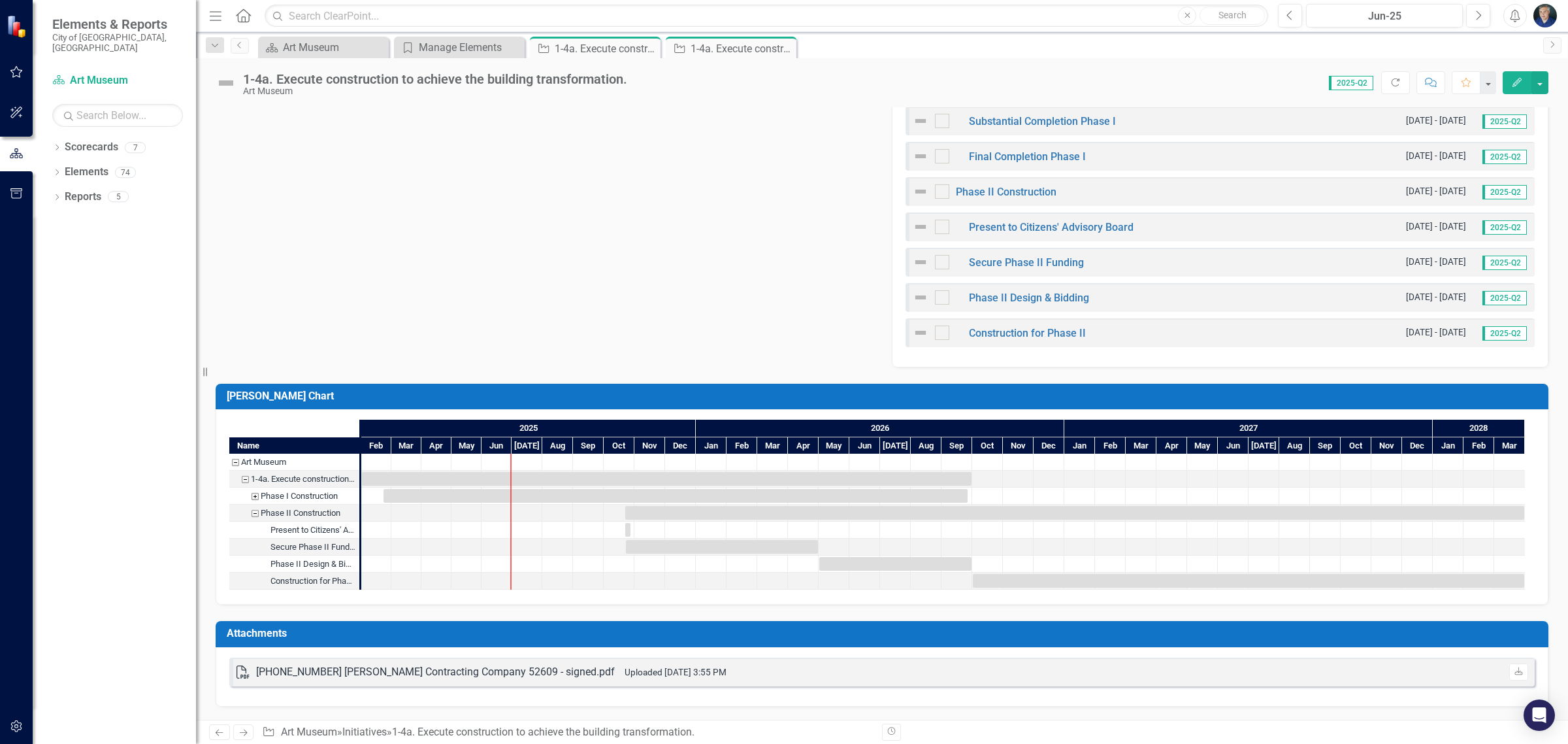
click at [253, 505] on div "Phase II Construction" at bounding box center [255, 513] width 12 height 17
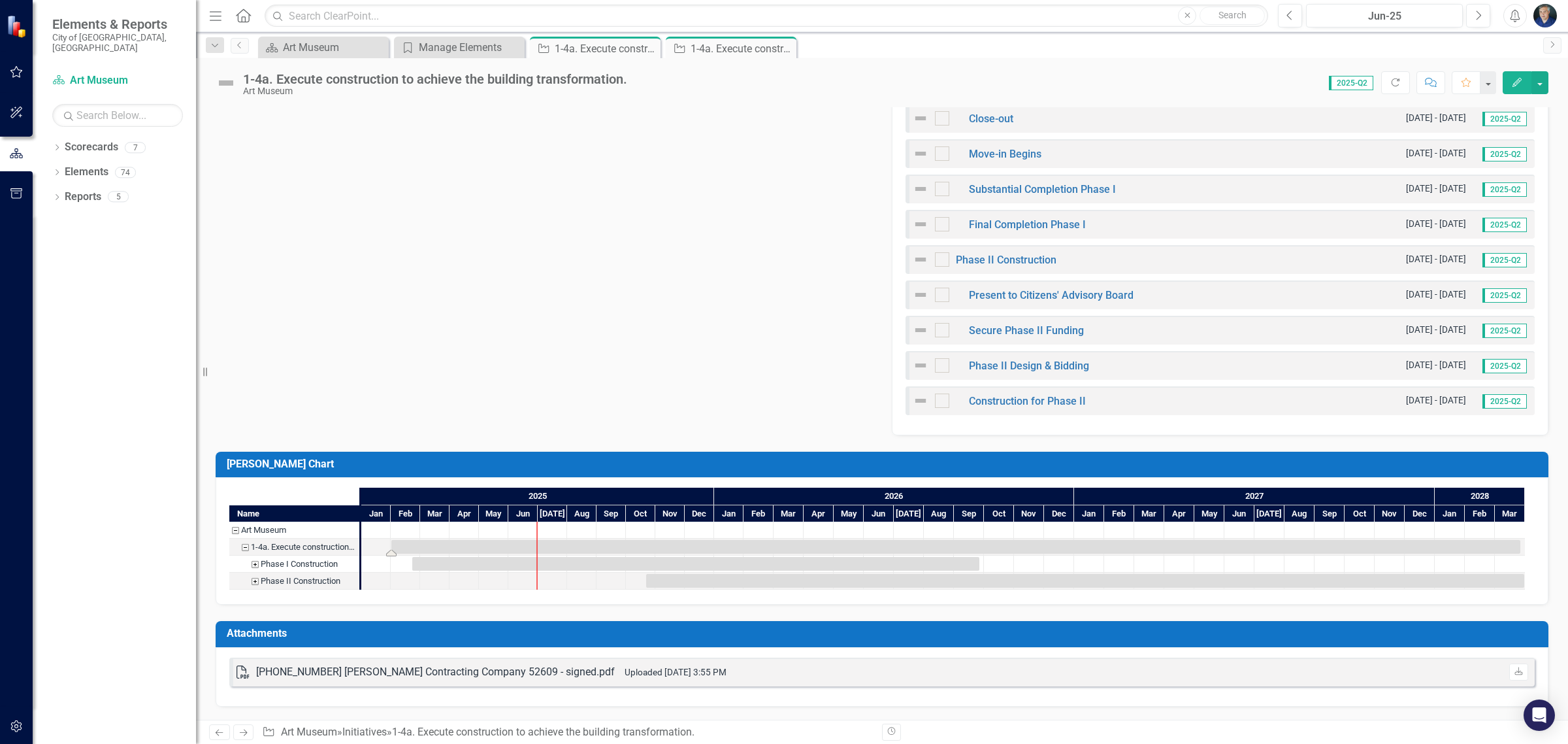
drag, startPoint x: 971, startPoint y: 219, endPoint x: 1537, endPoint y: 219, distance: 566.0
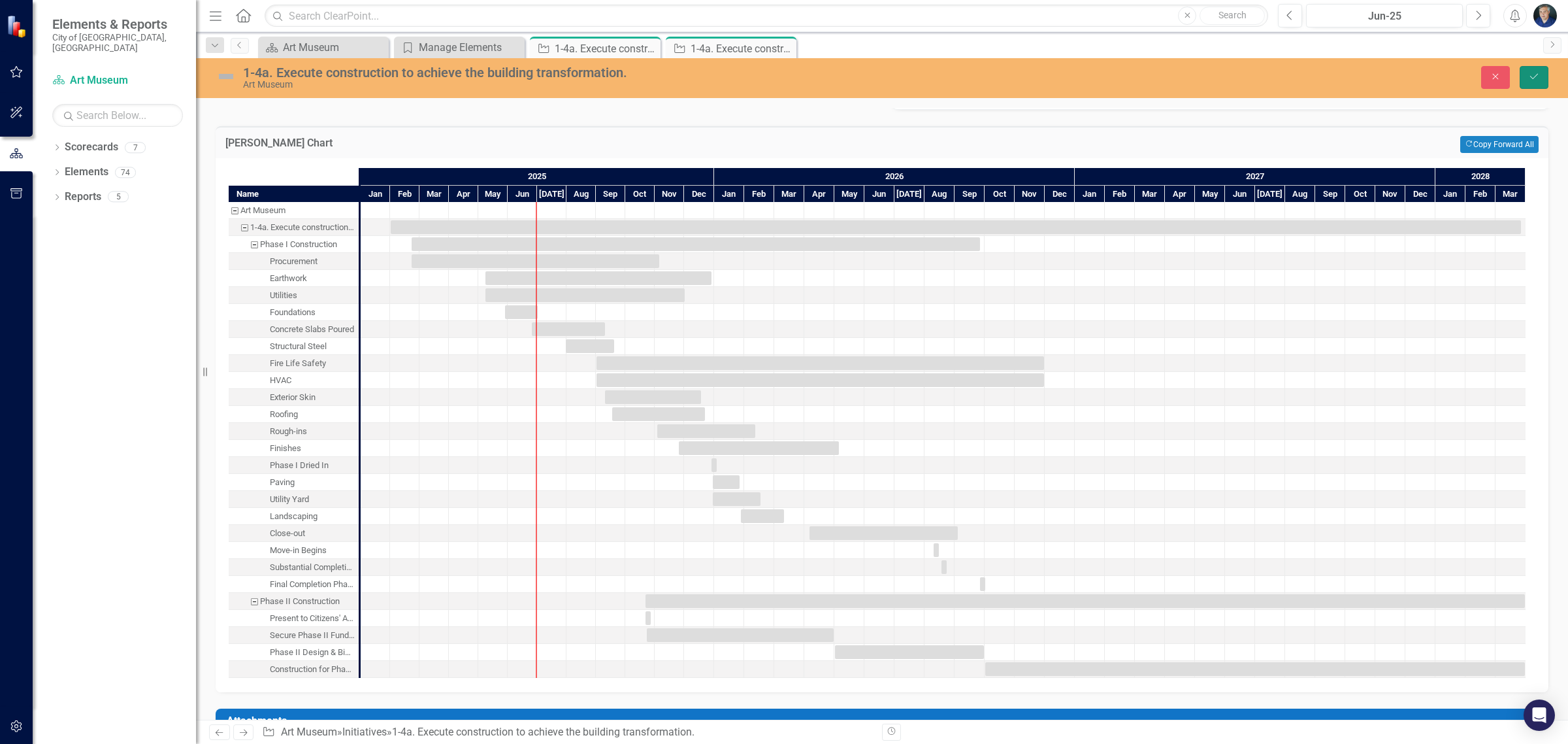
click at [1537, 79] on icon "Save" at bounding box center [1534, 77] width 12 height 10
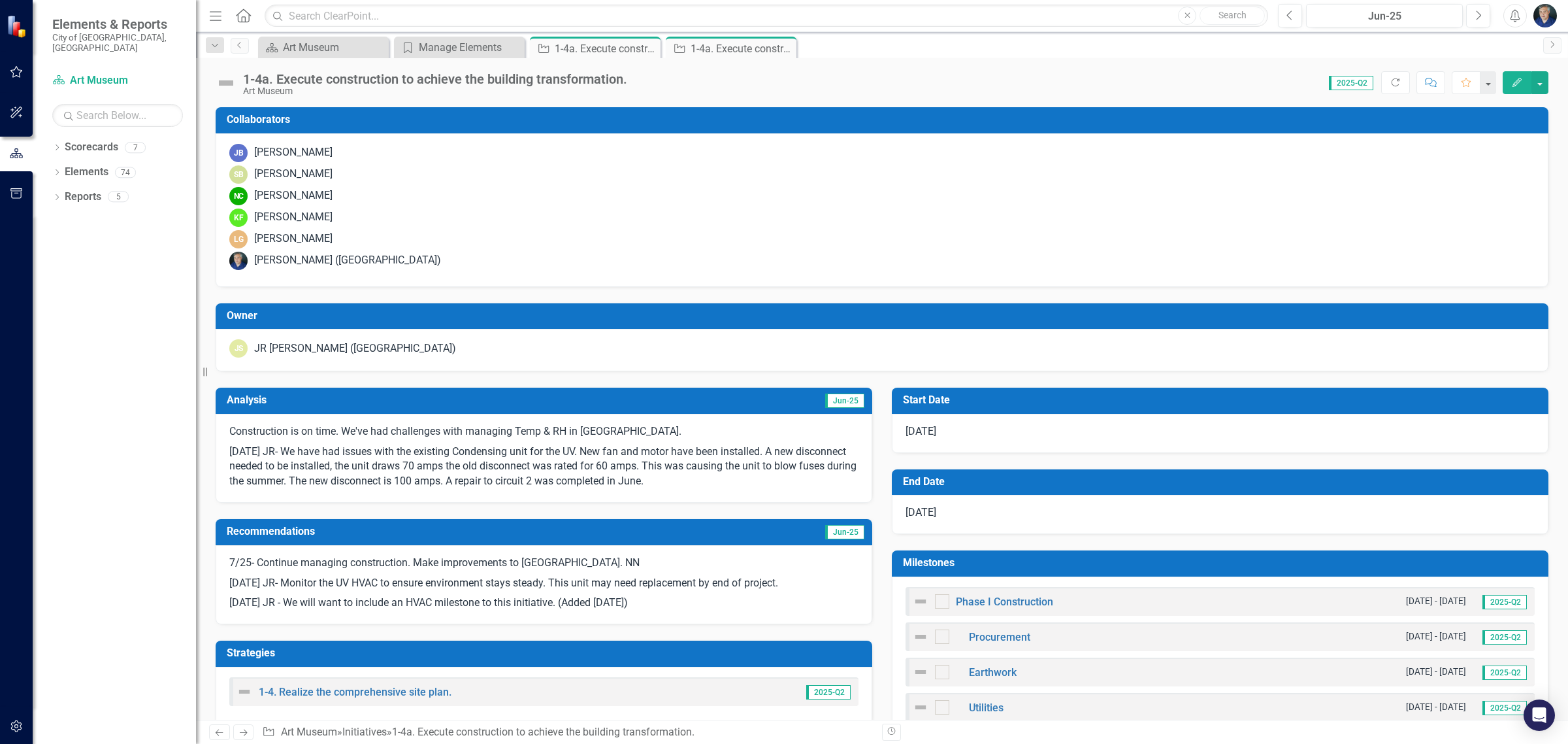
click at [921, 513] on span "3/27/28" at bounding box center [921, 512] width 30 height 12
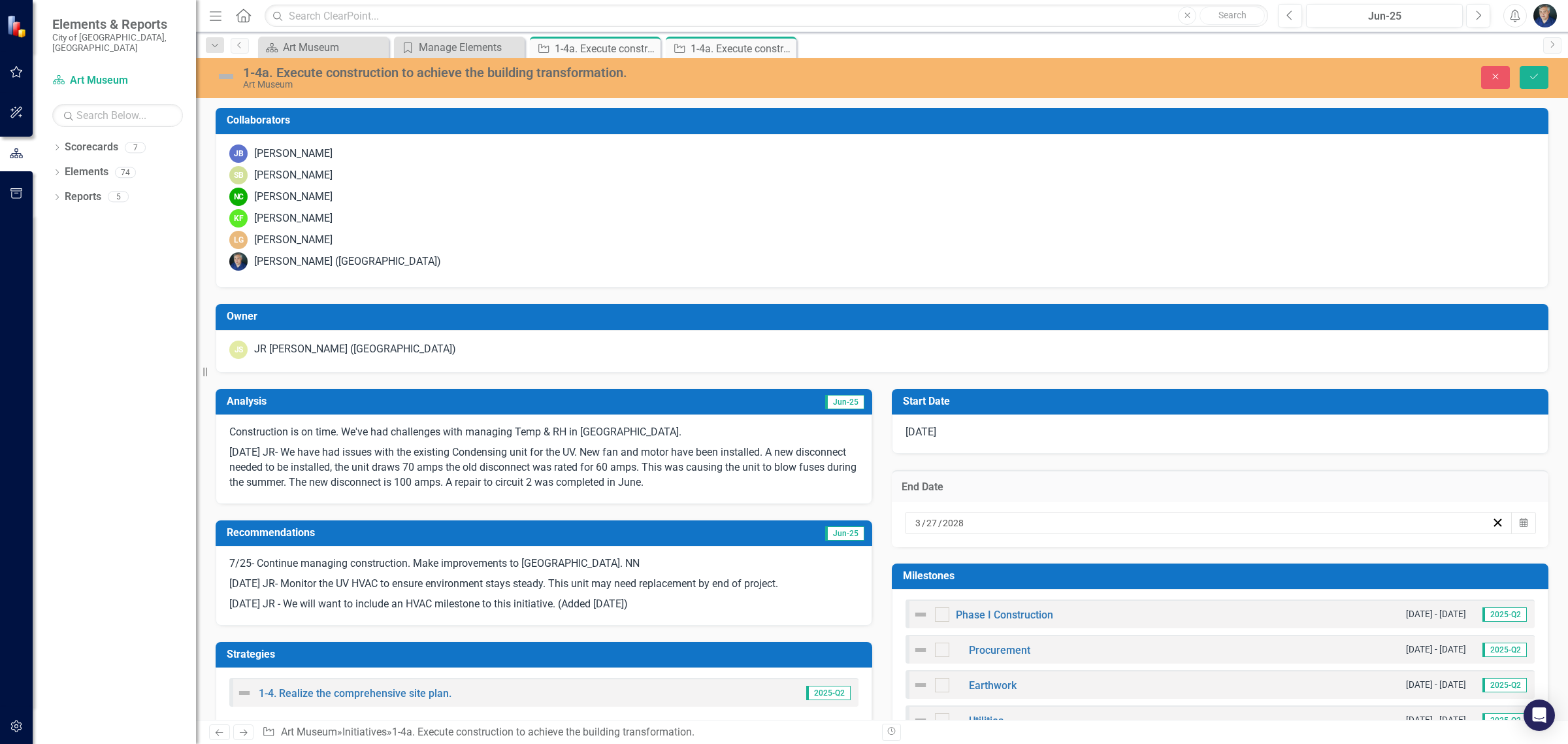
click at [921, 513] on div "3 / 27 / 2028" at bounding box center [1209, 523] width 607 height 23
click at [1090, 691] on abbr "31" at bounding box center [1085, 686] width 10 height 10
click at [1554, 72] on div "Close Save" at bounding box center [1282, 77] width 553 height 23
click at [1537, 83] on button "Save" at bounding box center [1534, 77] width 29 height 23
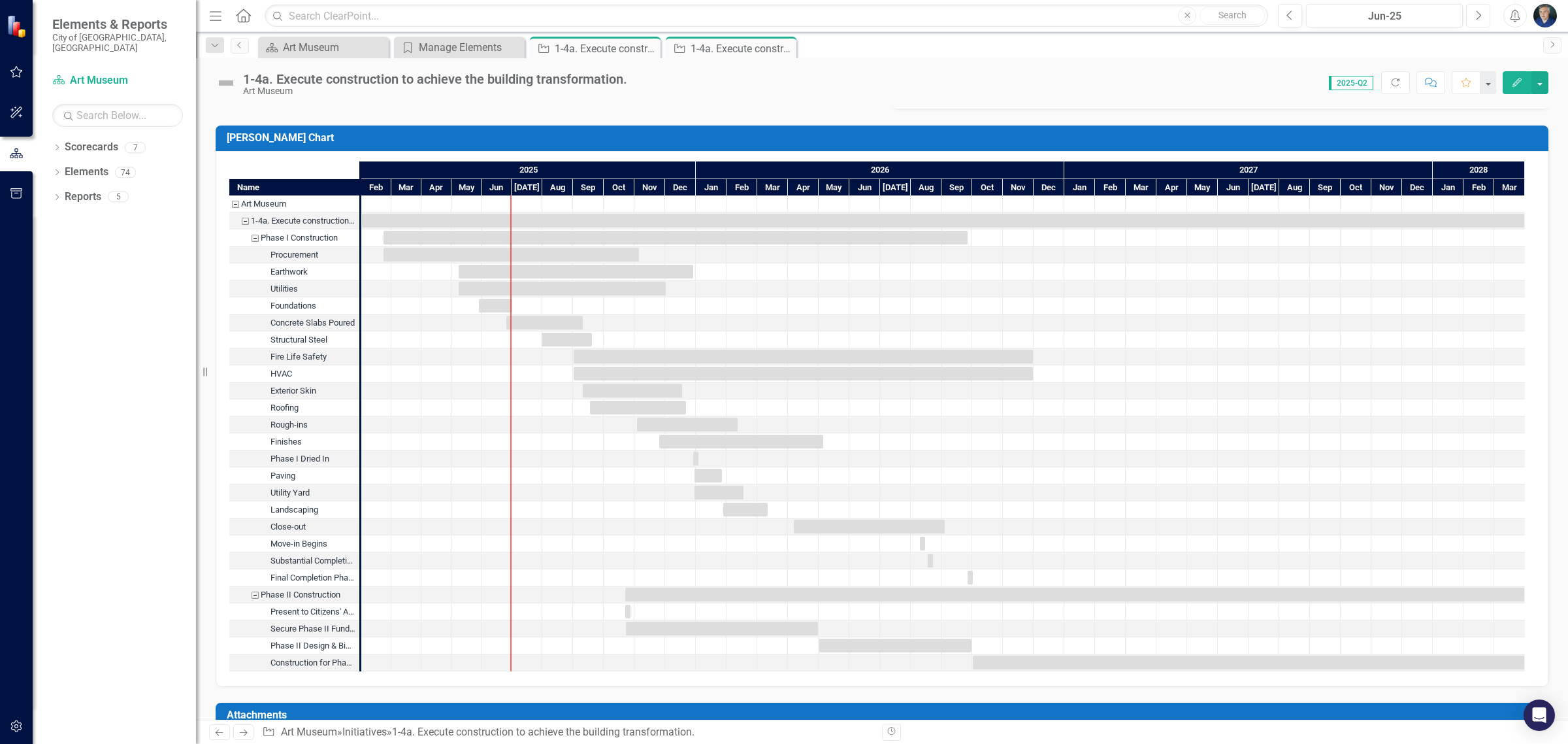
click at [1475, 17] on icon "Next" at bounding box center [1478, 16] width 7 height 12
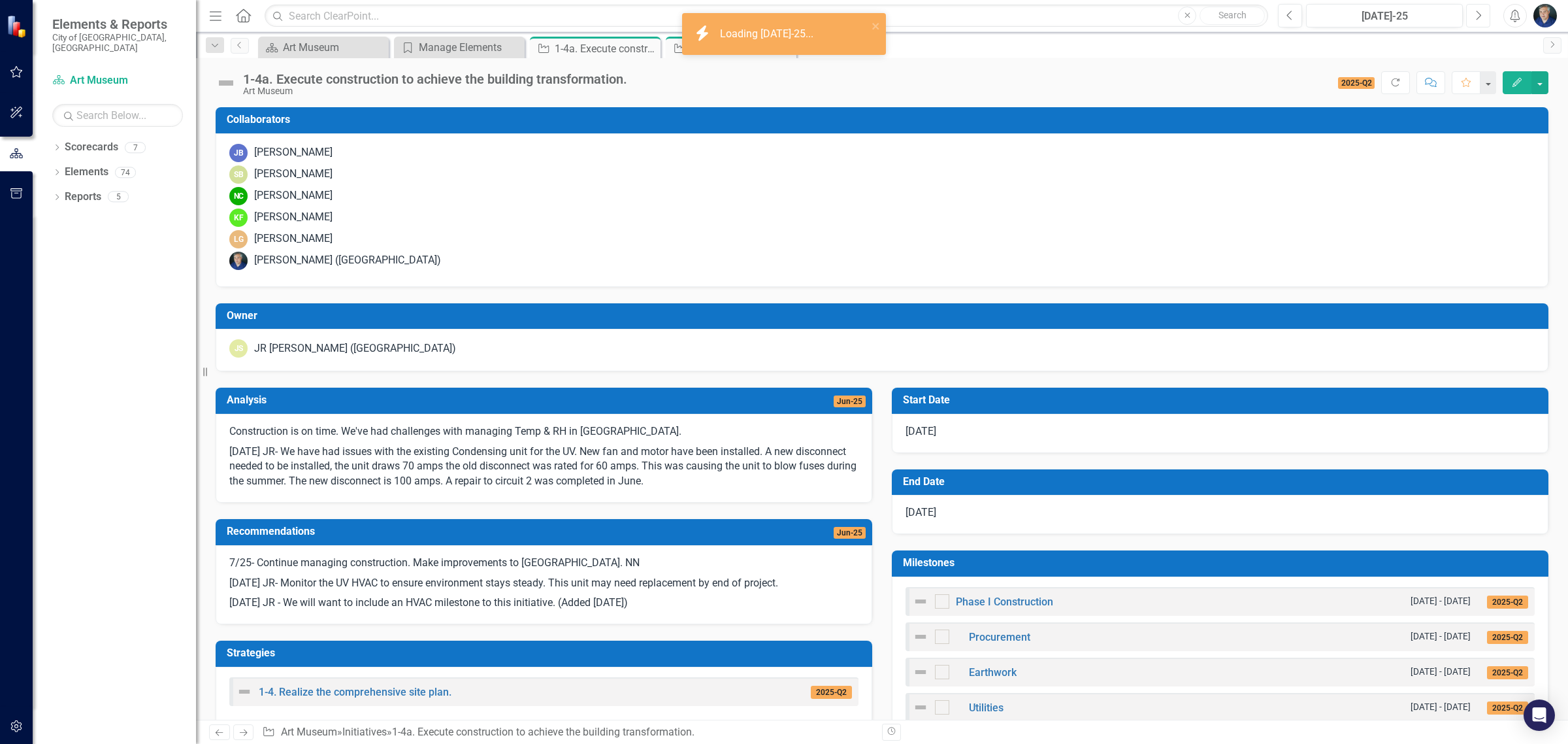
click at [1475, 17] on icon "Next" at bounding box center [1478, 16] width 7 height 12
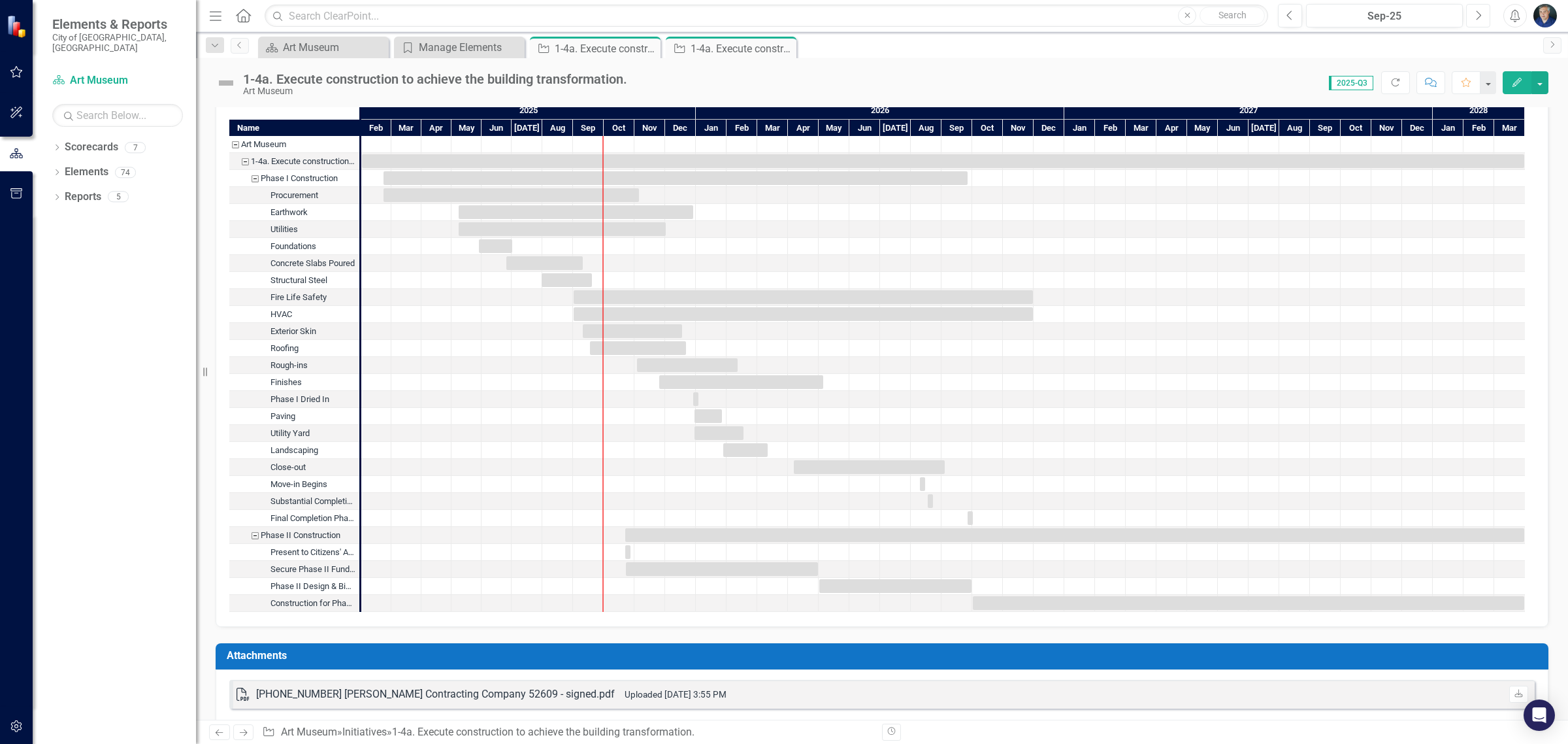
scroll to position [1471, 0]
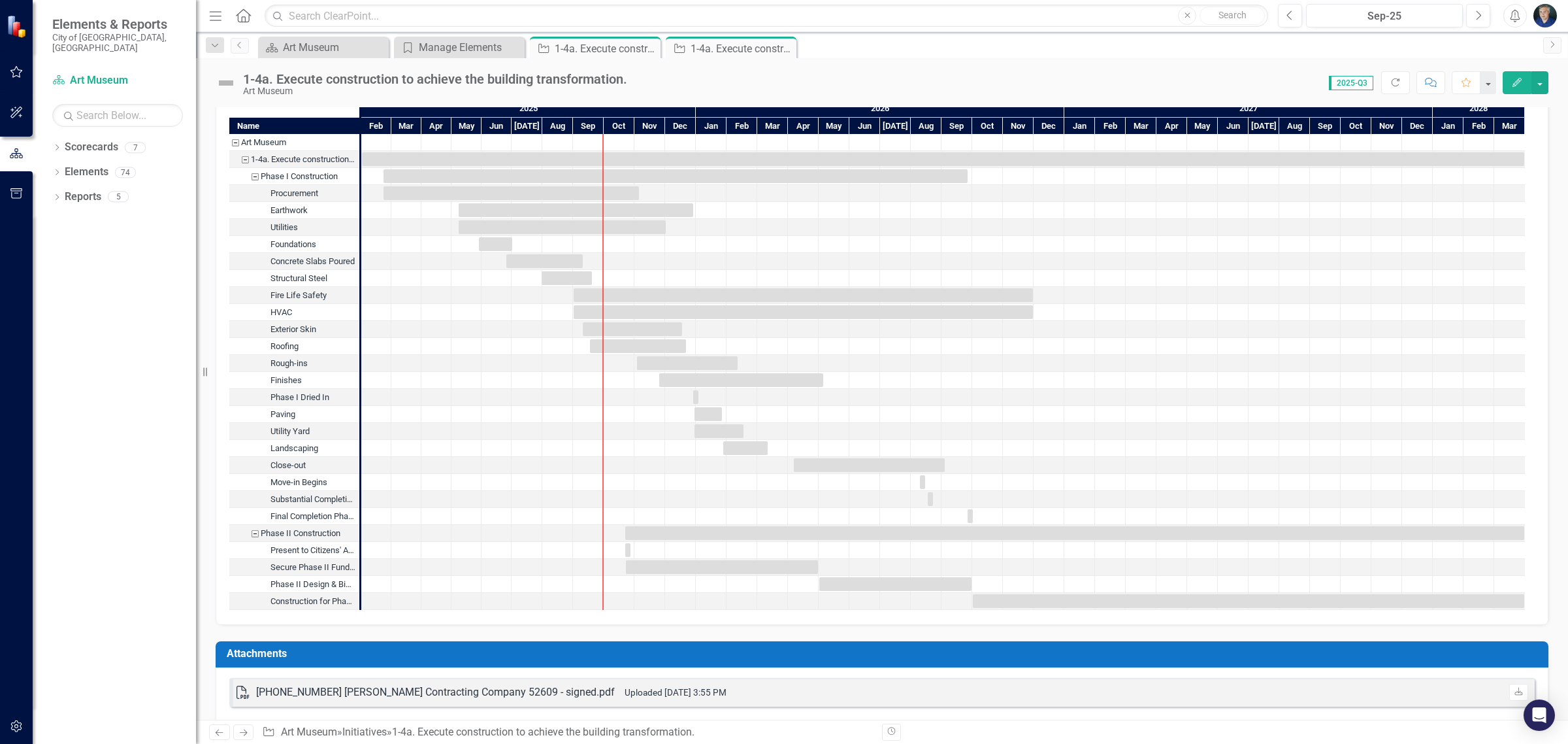
click at [256, 537] on div "Phase II Construction" at bounding box center [255, 533] width 12 height 17
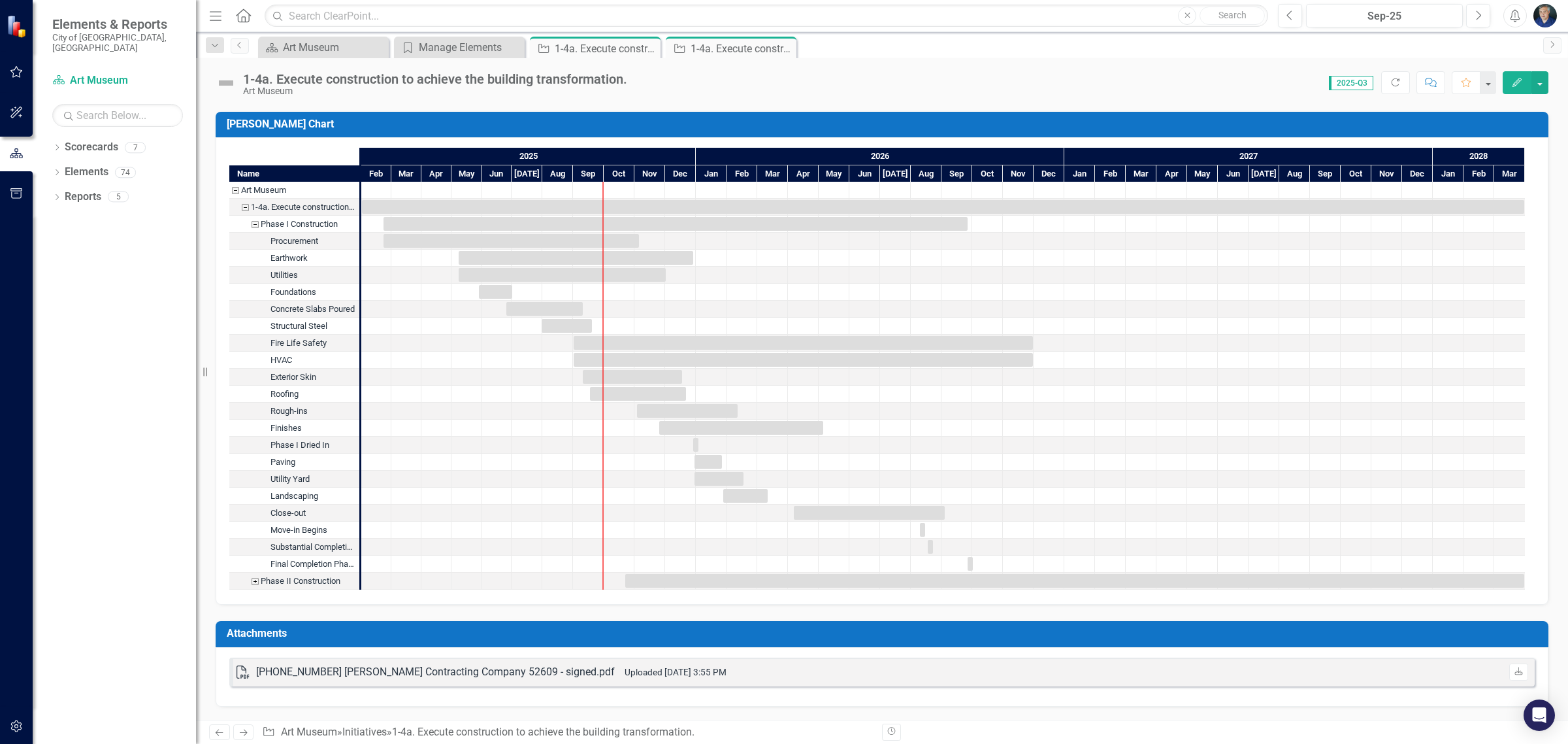
click at [251, 216] on div "Phase I Construction" at bounding box center [255, 225] width 12 height 17
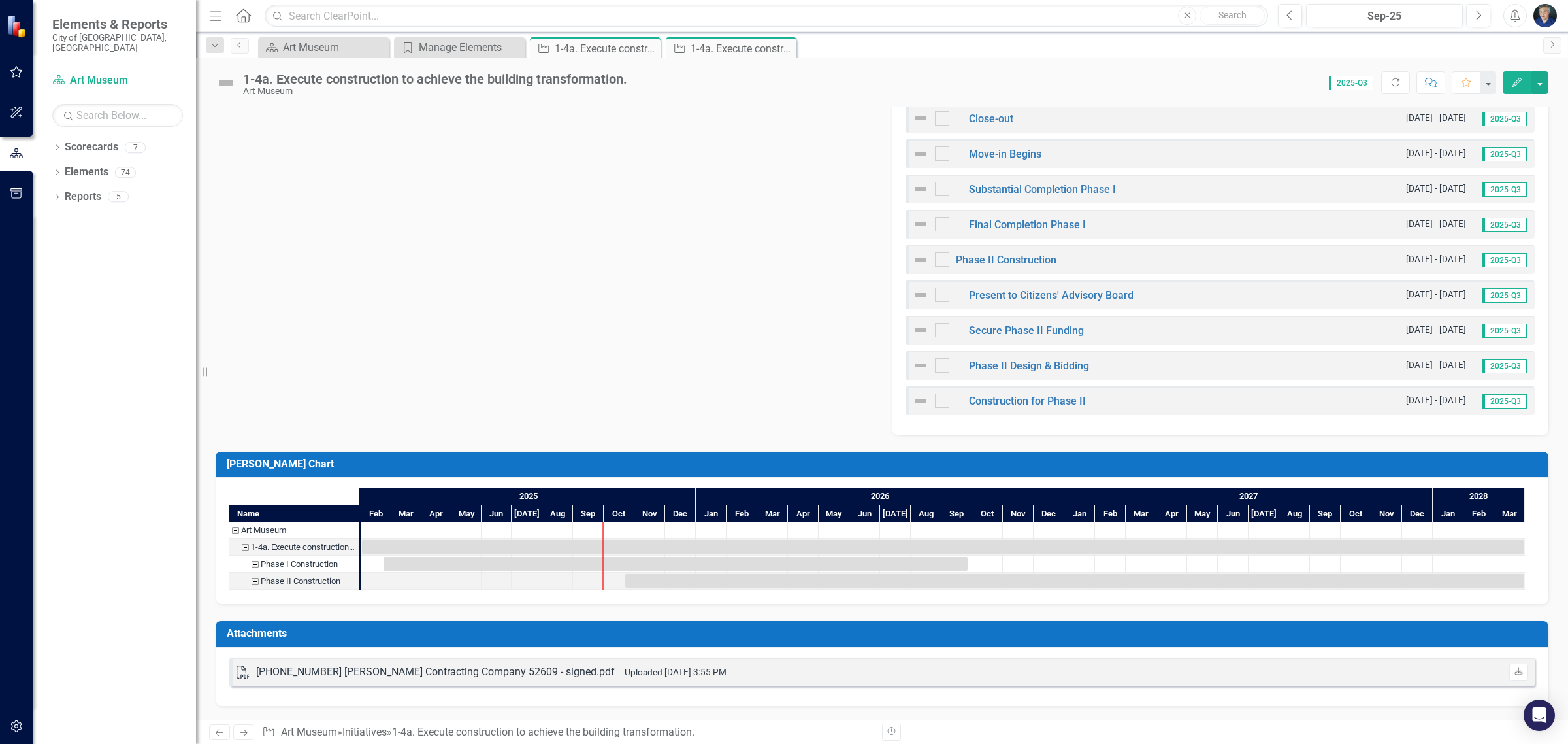
click at [252, 573] on div "Phase II Construction" at bounding box center [255, 581] width 12 height 17
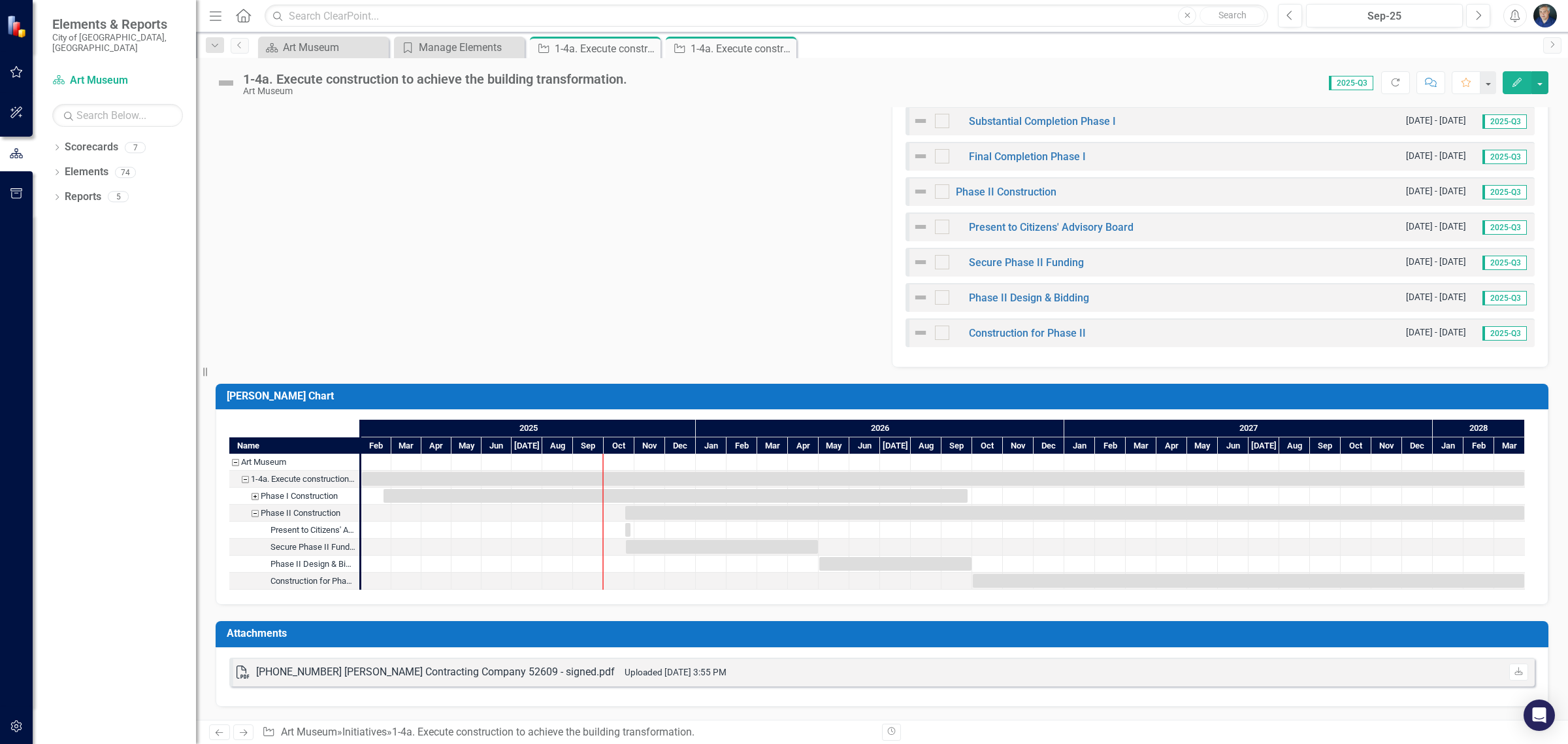
click at [252, 487] on div "Phase I Construction" at bounding box center [255, 496] width 12 height 17
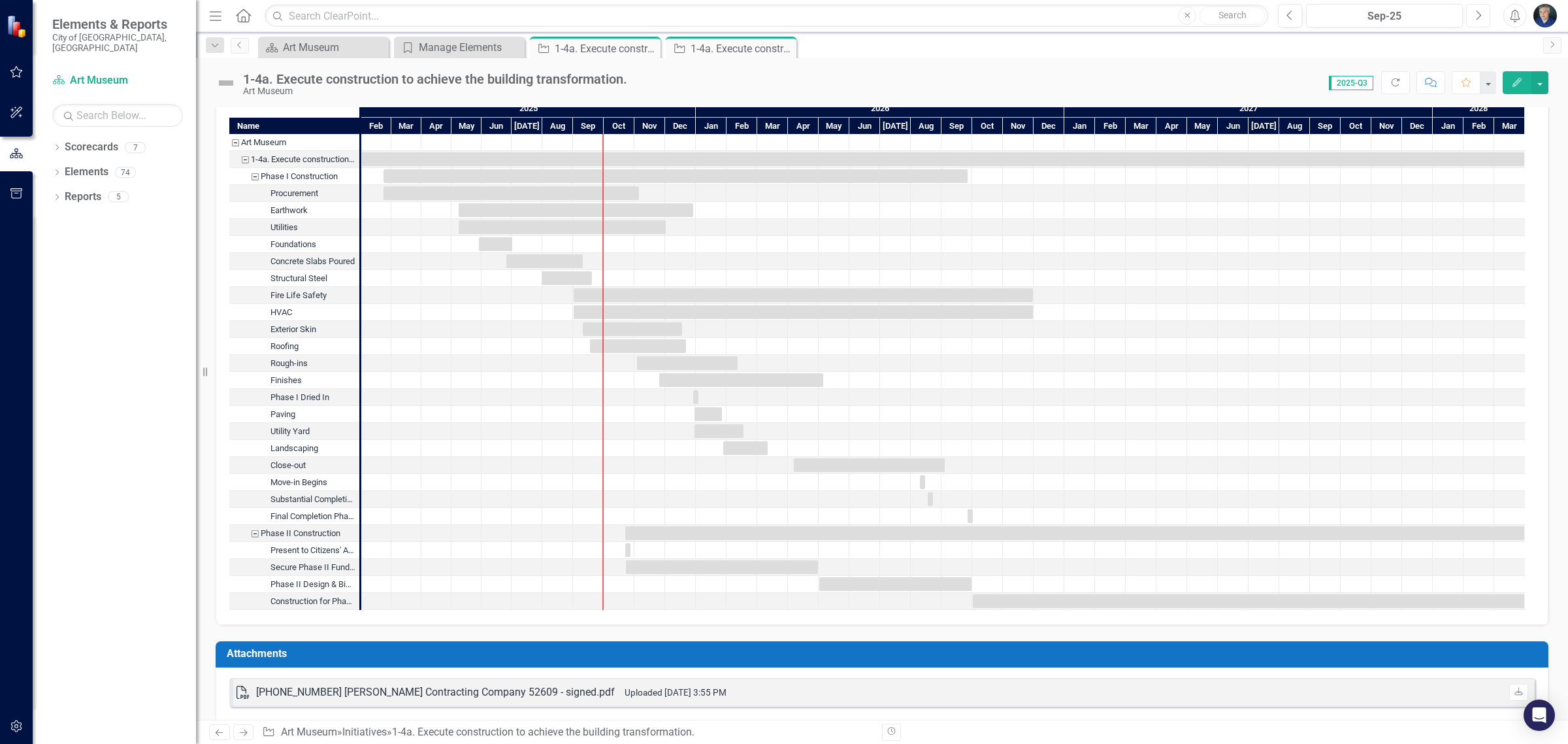
click at [1478, 7] on button "Next" at bounding box center [1478, 16] width 24 height 23
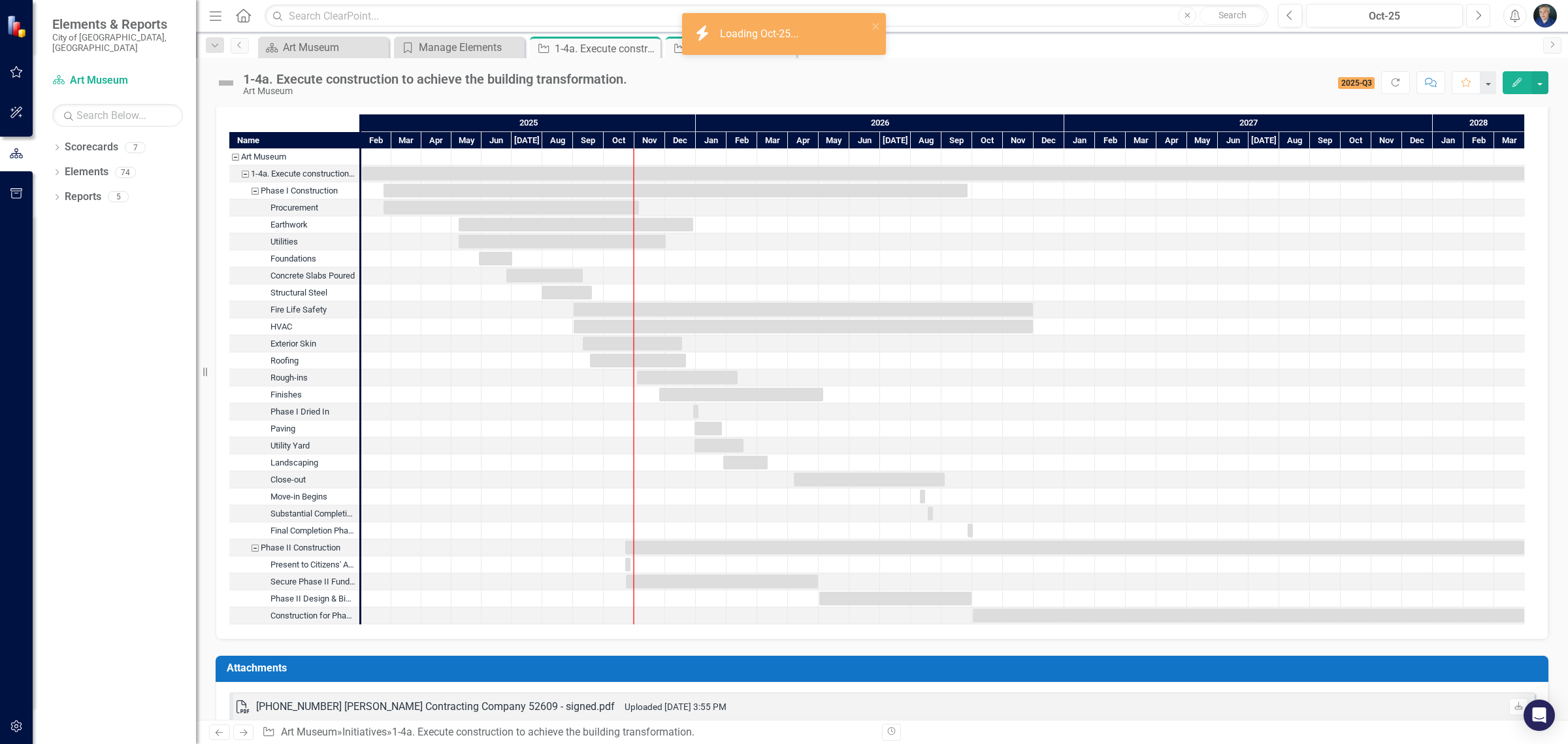
scroll to position [1471, 0]
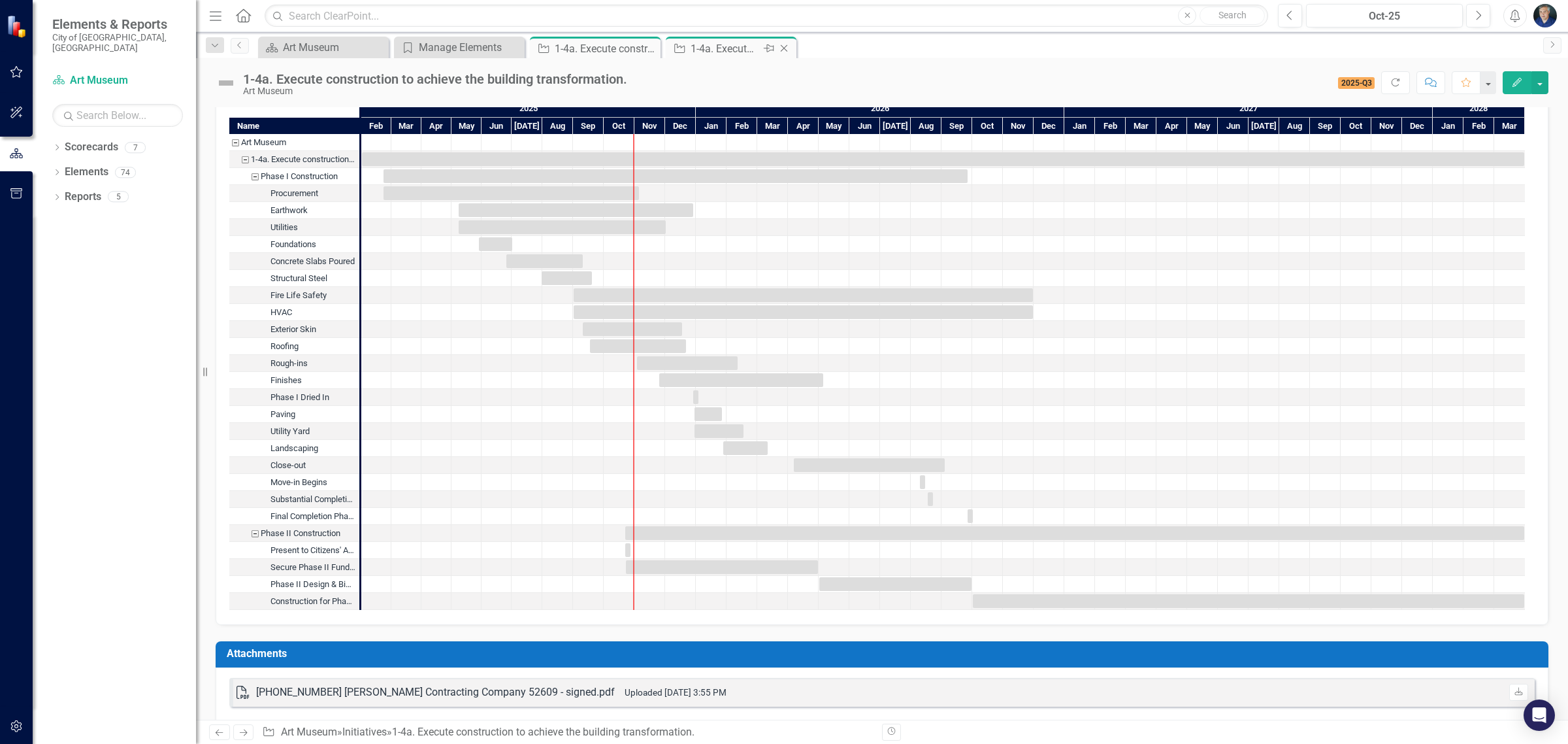
click at [785, 44] on icon "Close" at bounding box center [784, 49] width 13 height 10
